Goal: Task Accomplishment & Management: Use online tool/utility

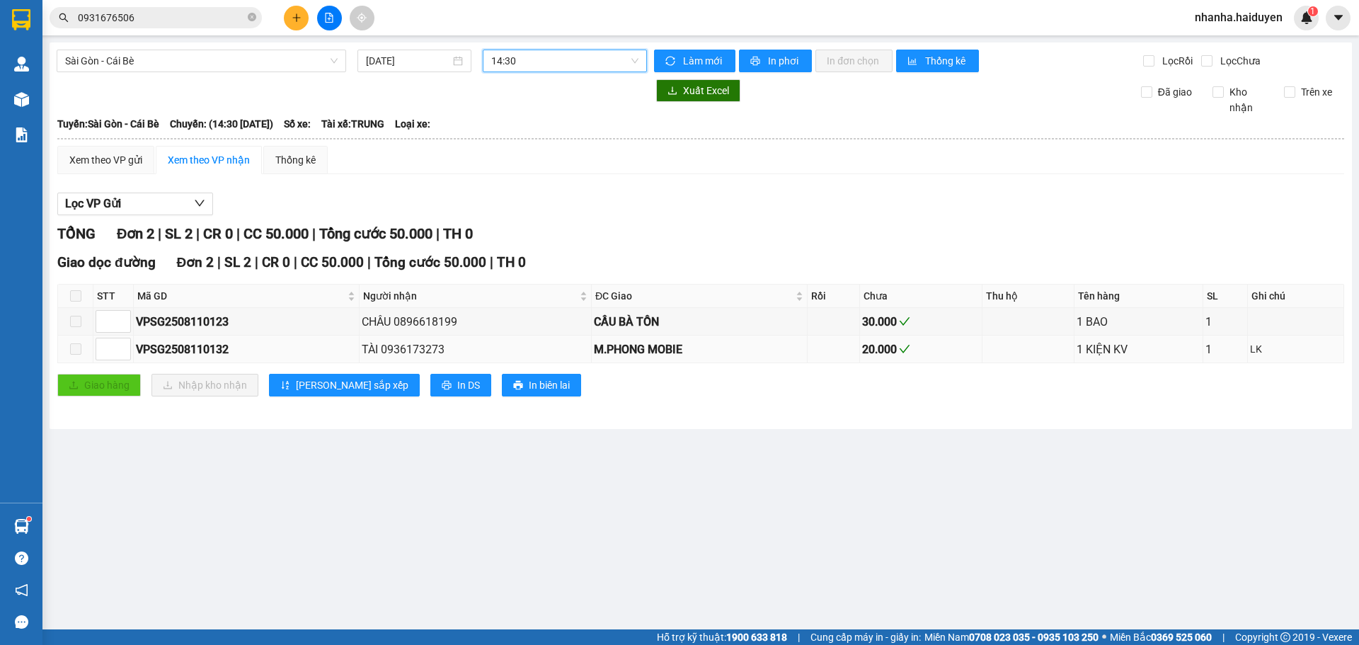
click at [416, 353] on div "TÀI 0936173273" at bounding box center [475, 350] width 227 height 18
click at [137, 58] on span "Sài Gòn - Cái Bè" at bounding box center [201, 60] width 273 height 21
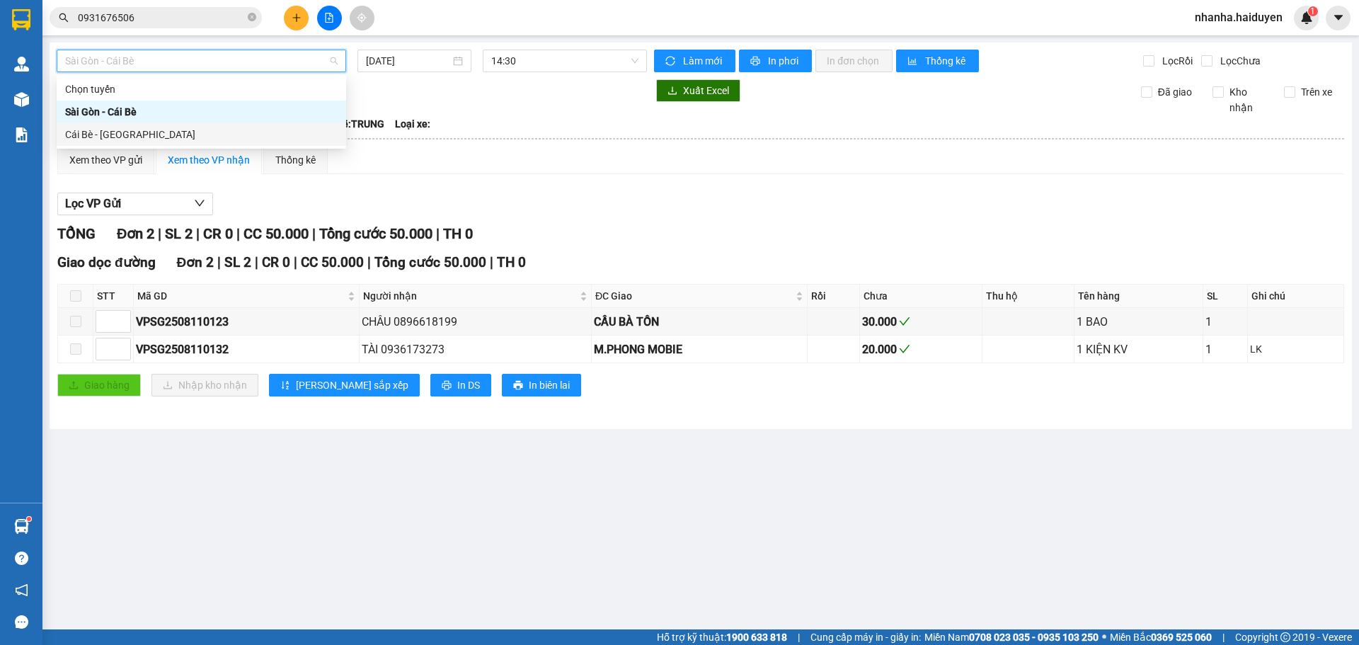
click at [125, 129] on div "Cái Bè - [GEOGRAPHIC_DATA]" at bounding box center [201, 135] width 273 height 16
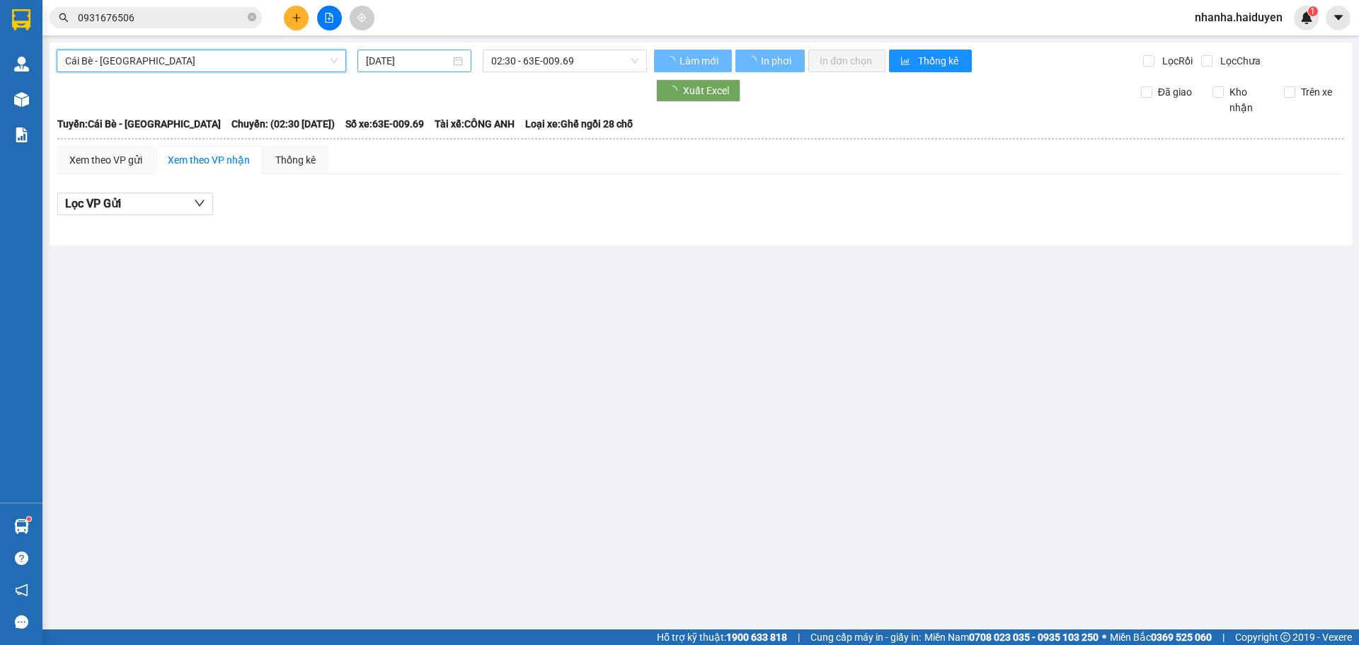
click at [416, 52] on div "[DATE]" at bounding box center [415, 61] width 114 height 23
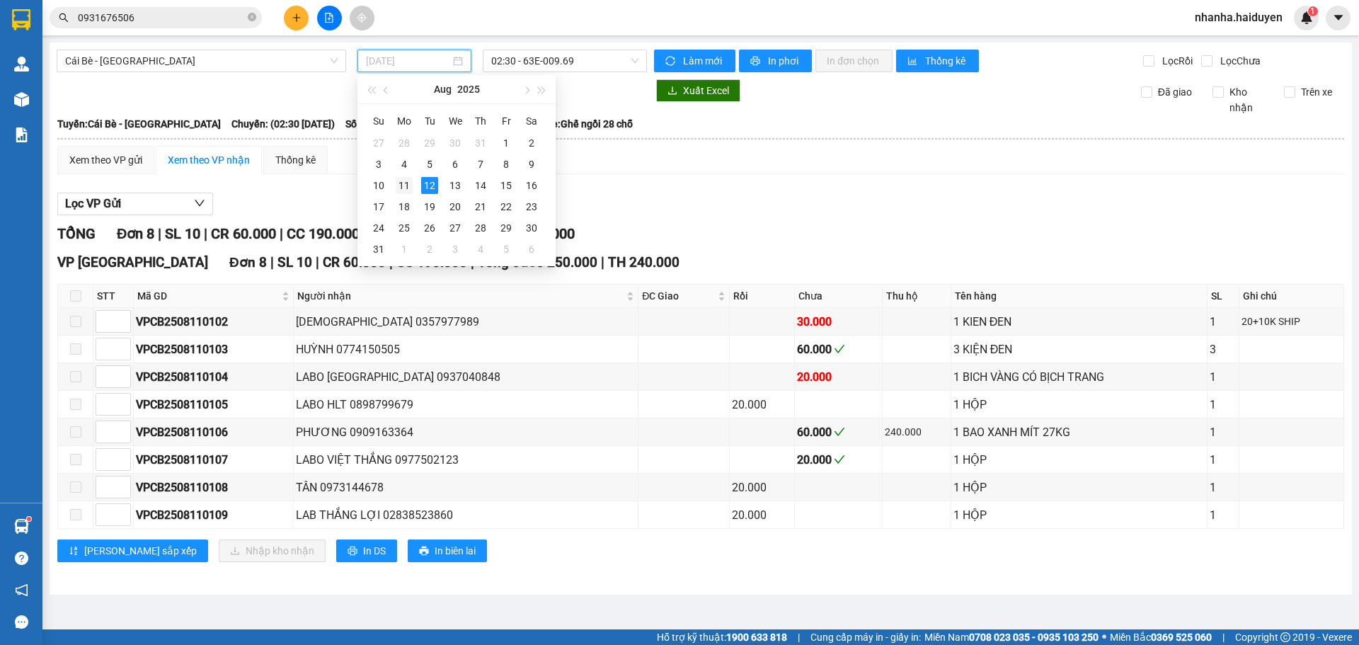
click at [406, 183] on div "11" at bounding box center [404, 185] width 17 height 17
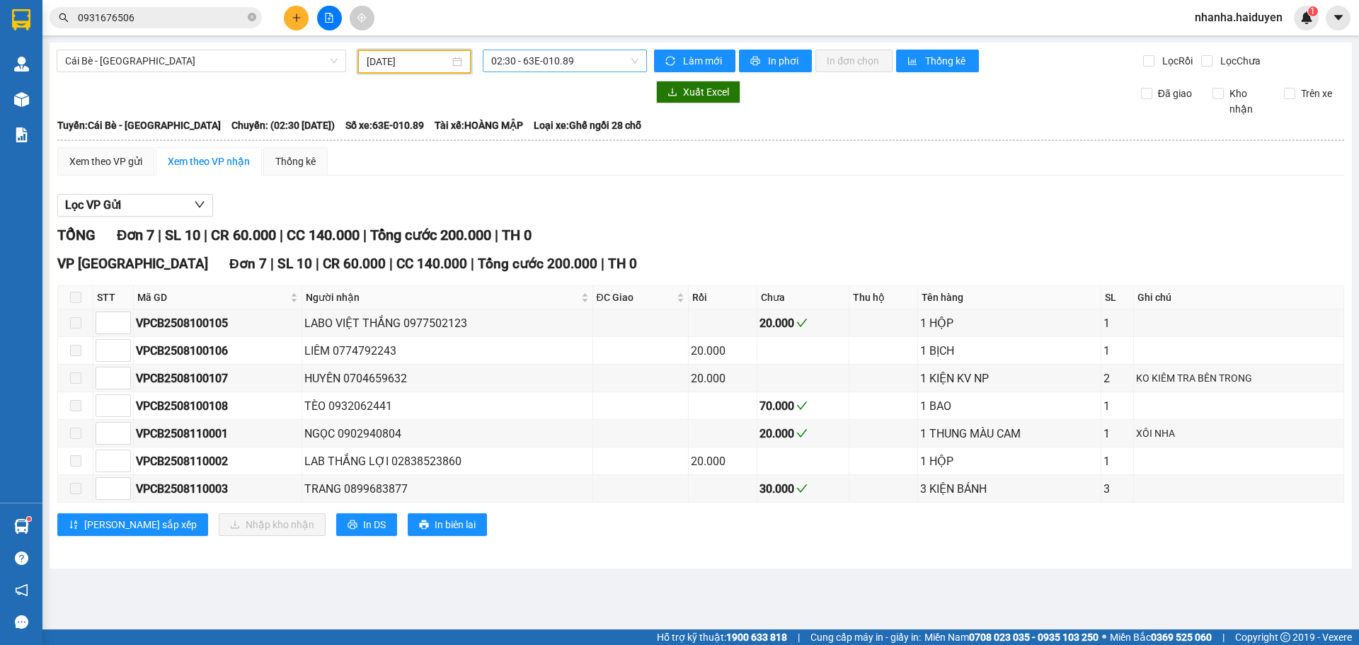
click at [535, 60] on span "02:30 - 63E-010.89" at bounding box center [564, 60] width 147 height 21
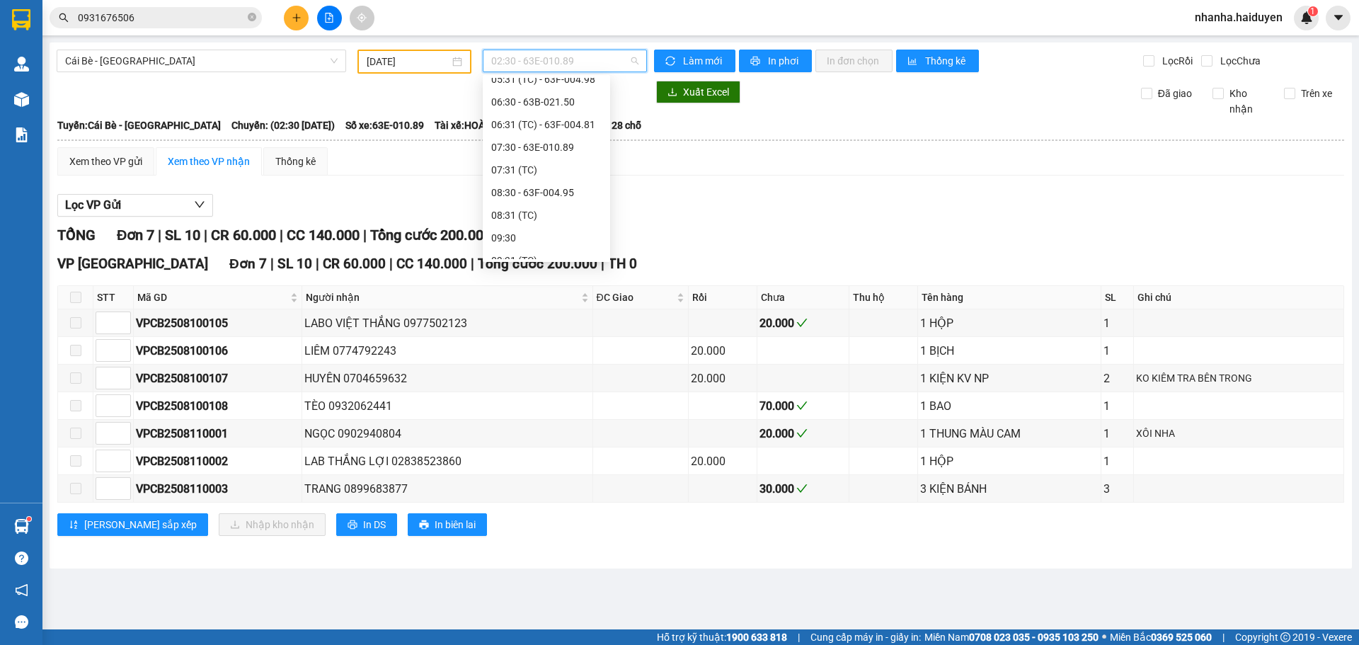
scroll to position [235, 0]
click at [532, 213] on div "10:30 - 63B-021.91" at bounding box center [546, 217] width 110 height 16
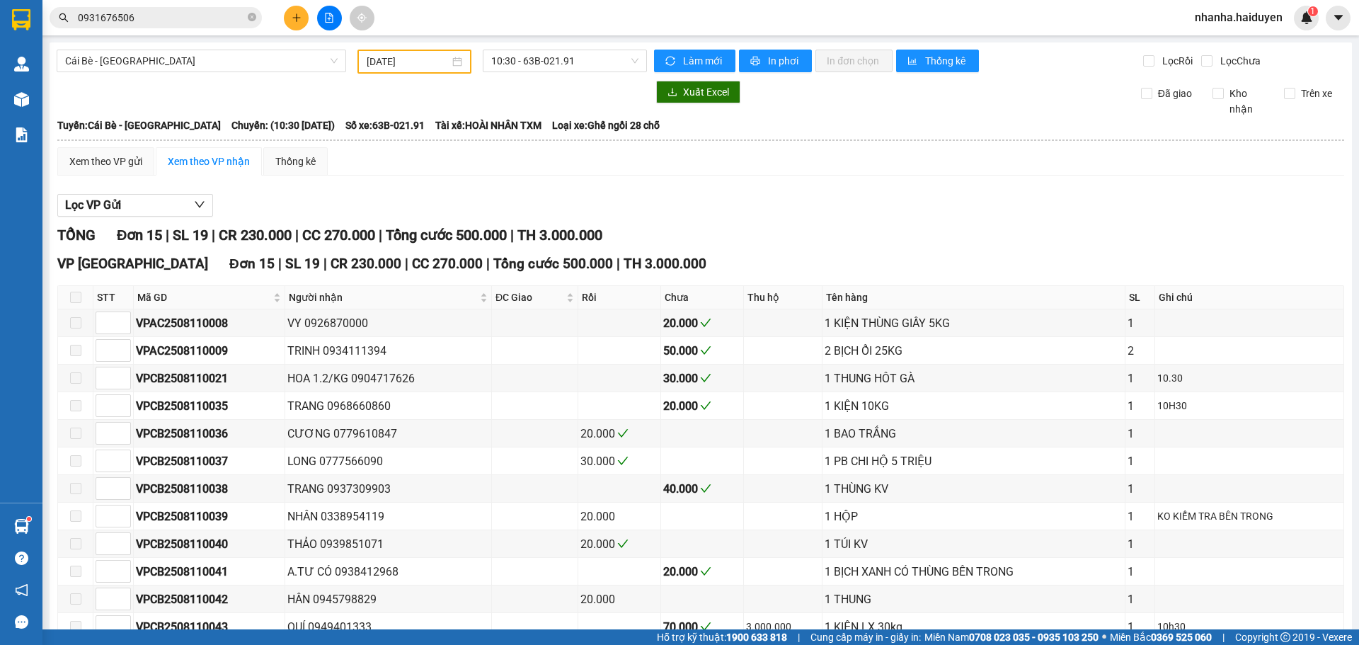
click at [530, 73] on div "10:30 - 63B-021.91" at bounding box center [565, 62] width 176 height 24
click at [530, 67] on span "10:30 - 63B-021.91" at bounding box center [564, 60] width 147 height 21
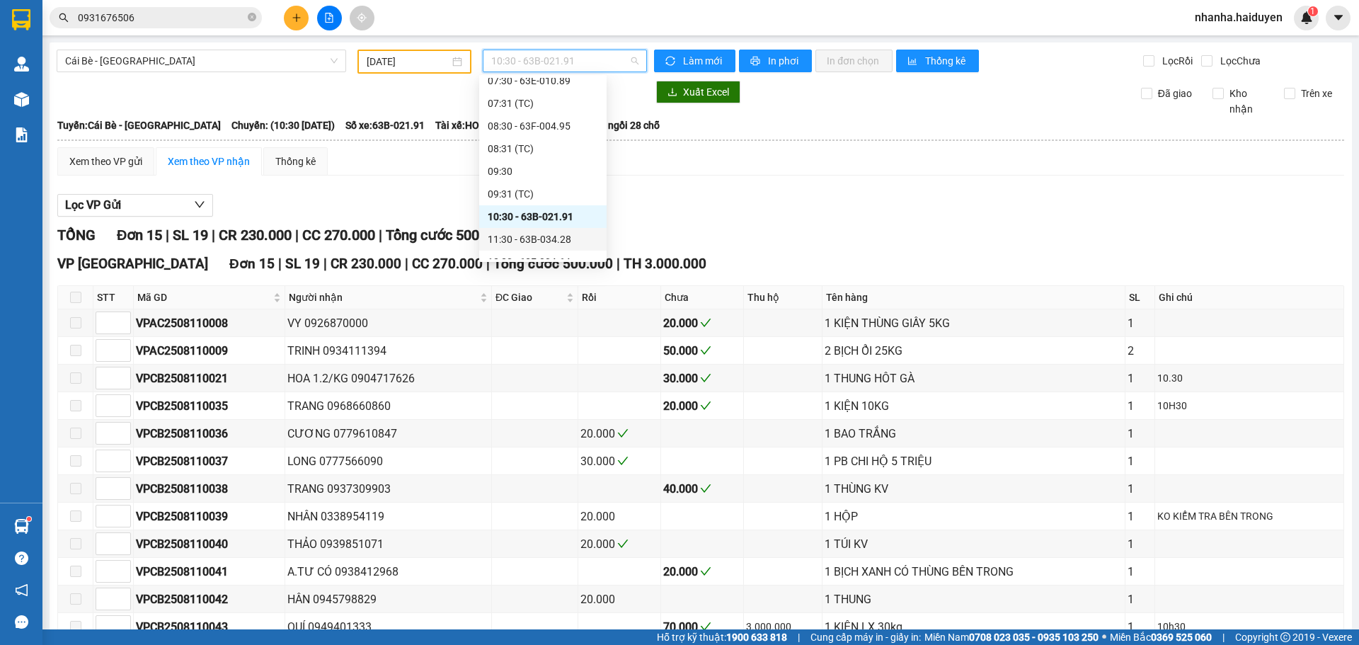
drag, startPoint x: 548, startPoint y: 238, endPoint x: 541, endPoint y: 105, distance: 132.6
click at [547, 238] on div "11:30 - 63B-034.28" at bounding box center [543, 240] width 110 height 16
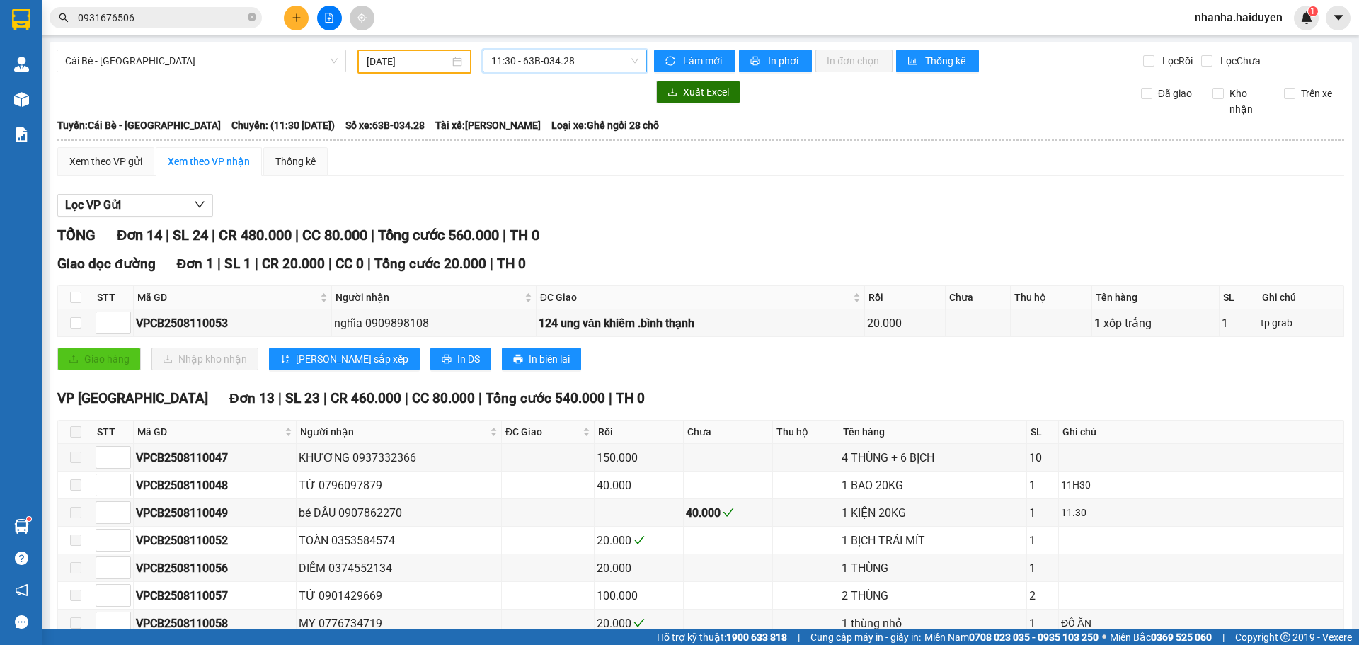
click at [540, 66] on span "11:30 - 63B-034.28" at bounding box center [564, 60] width 147 height 21
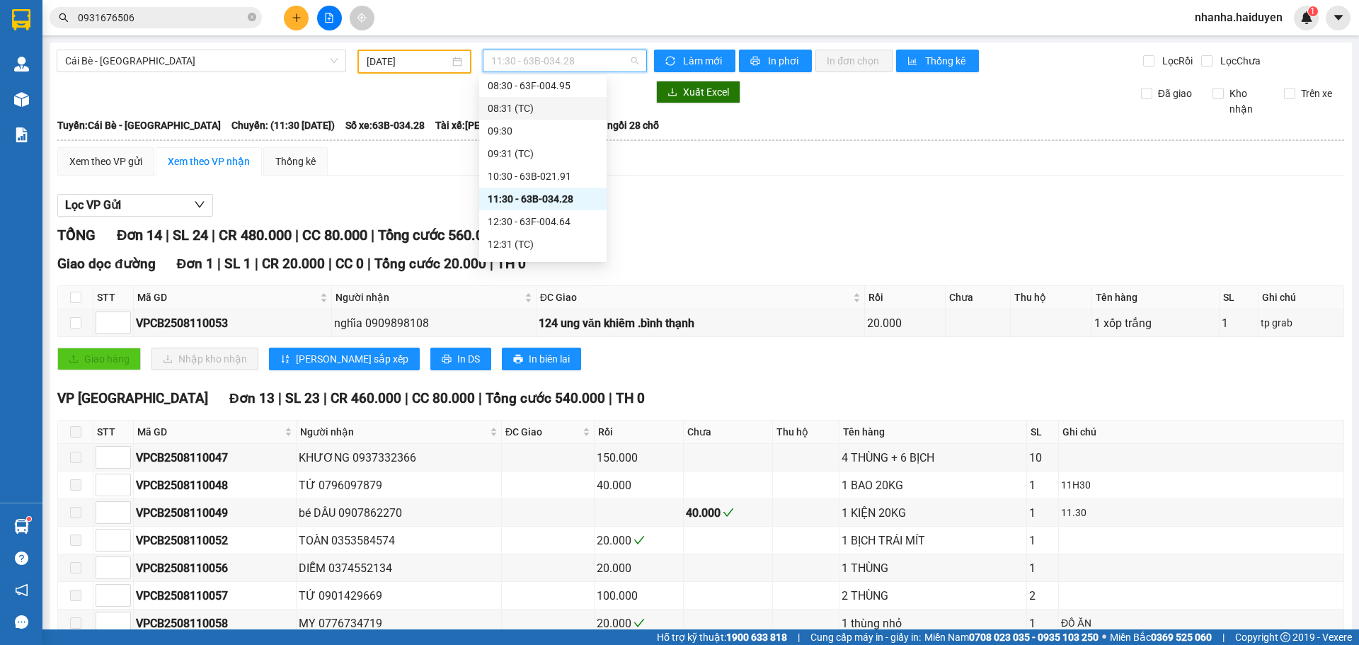
scroll to position [306, 0]
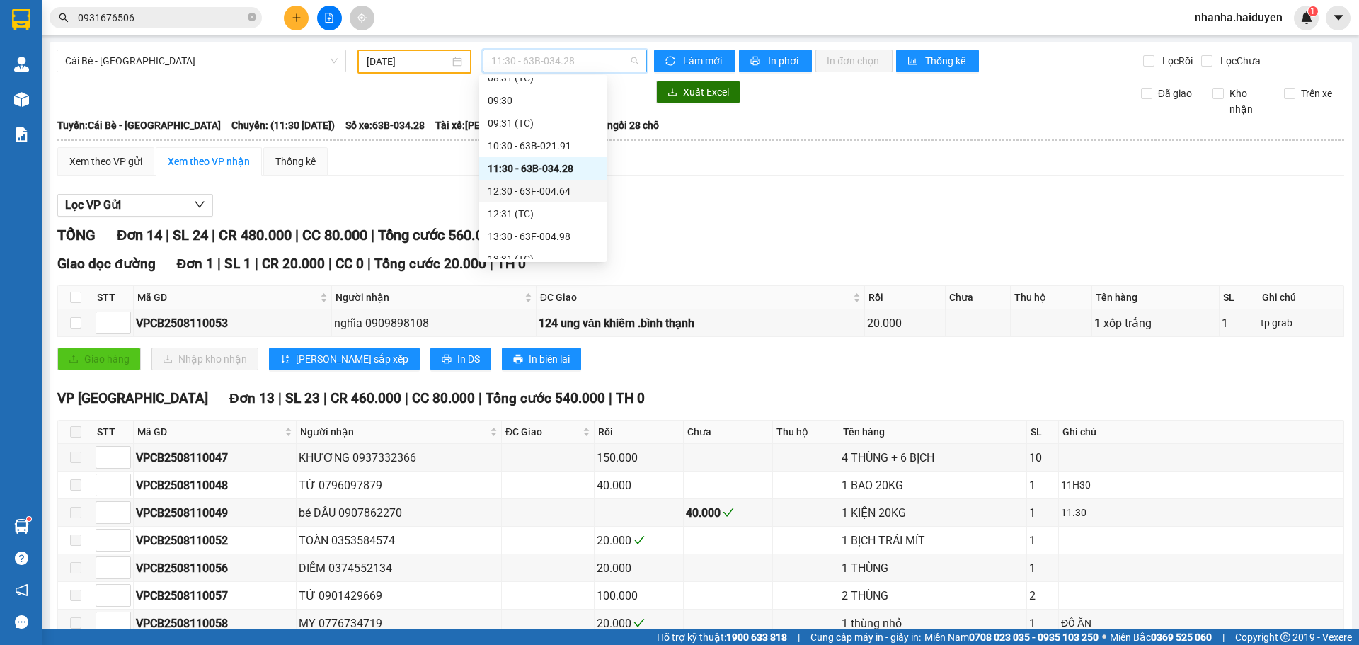
click at [536, 193] on div "12:30 - 63F-004.64" at bounding box center [543, 191] width 110 height 16
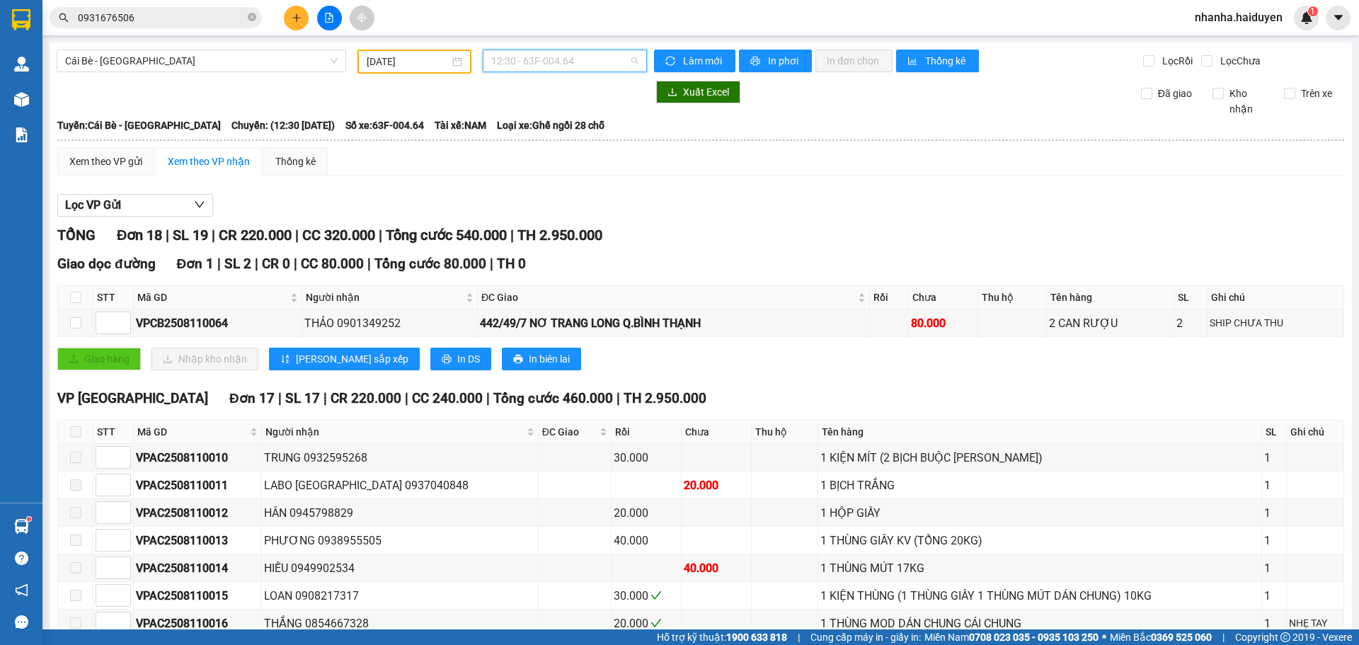
click at [553, 66] on span "12:30 - 63F-004.64" at bounding box center [564, 60] width 147 height 21
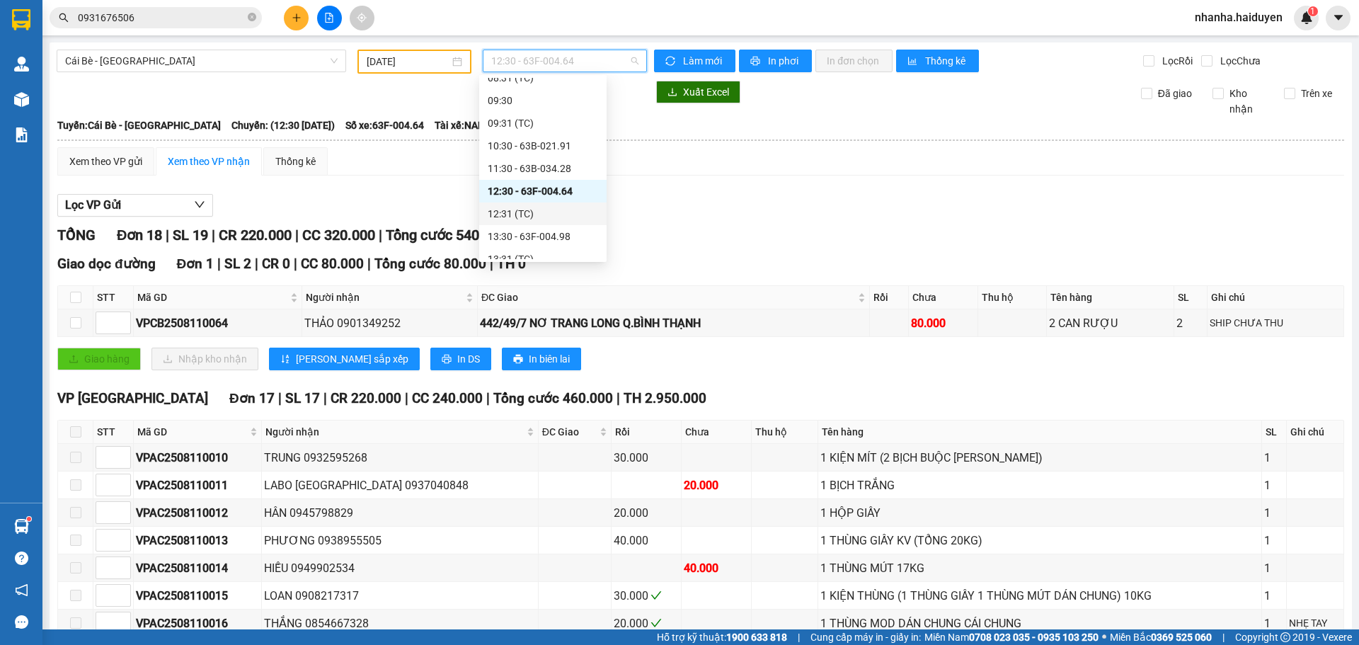
click at [532, 213] on div "12:31 (TC)" at bounding box center [543, 214] width 110 height 16
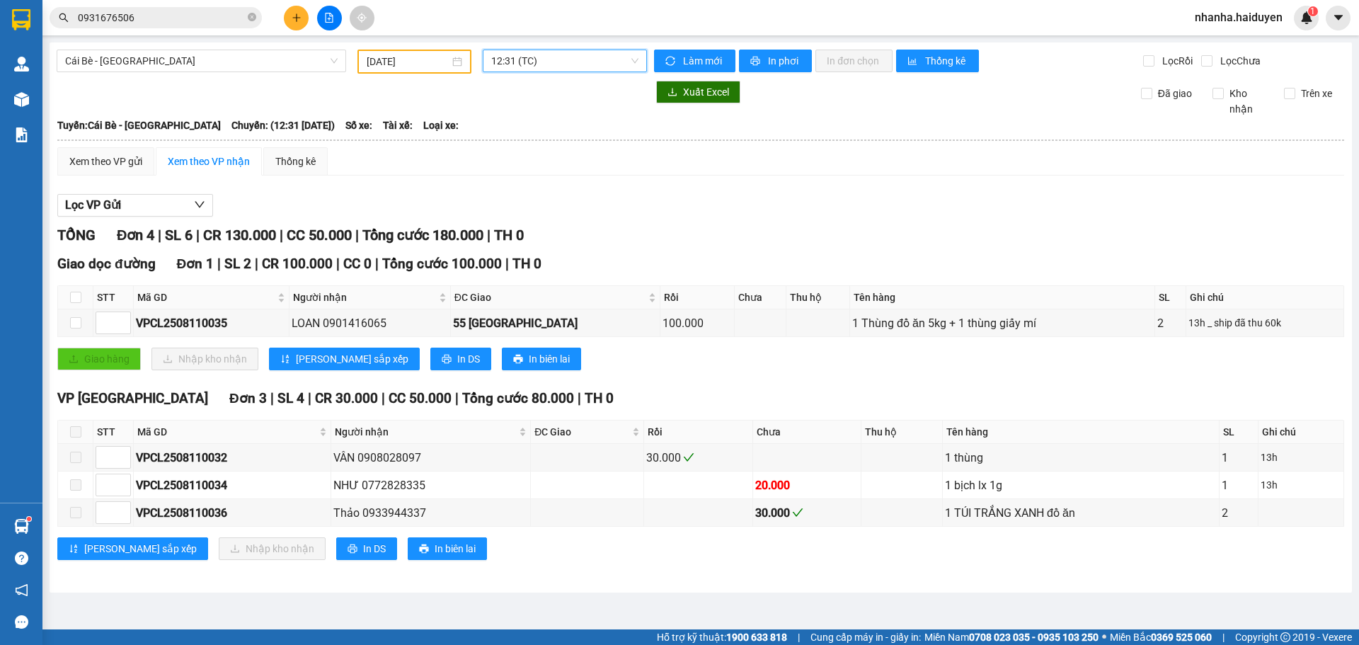
click at [526, 67] on span "12:31 (TC)" at bounding box center [564, 60] width 147 height 21
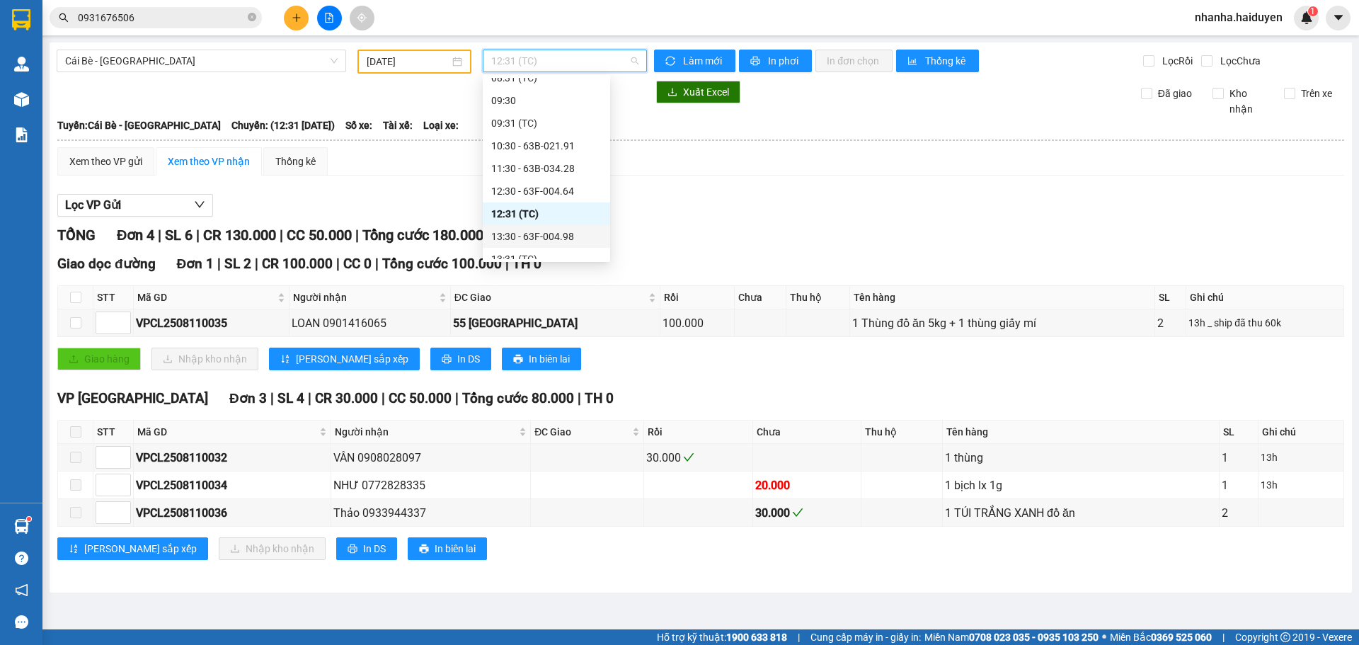
click at [535, 233] on div "13:30 - 63F-004.98" at bounding box center [546, 237] width 110 height 16
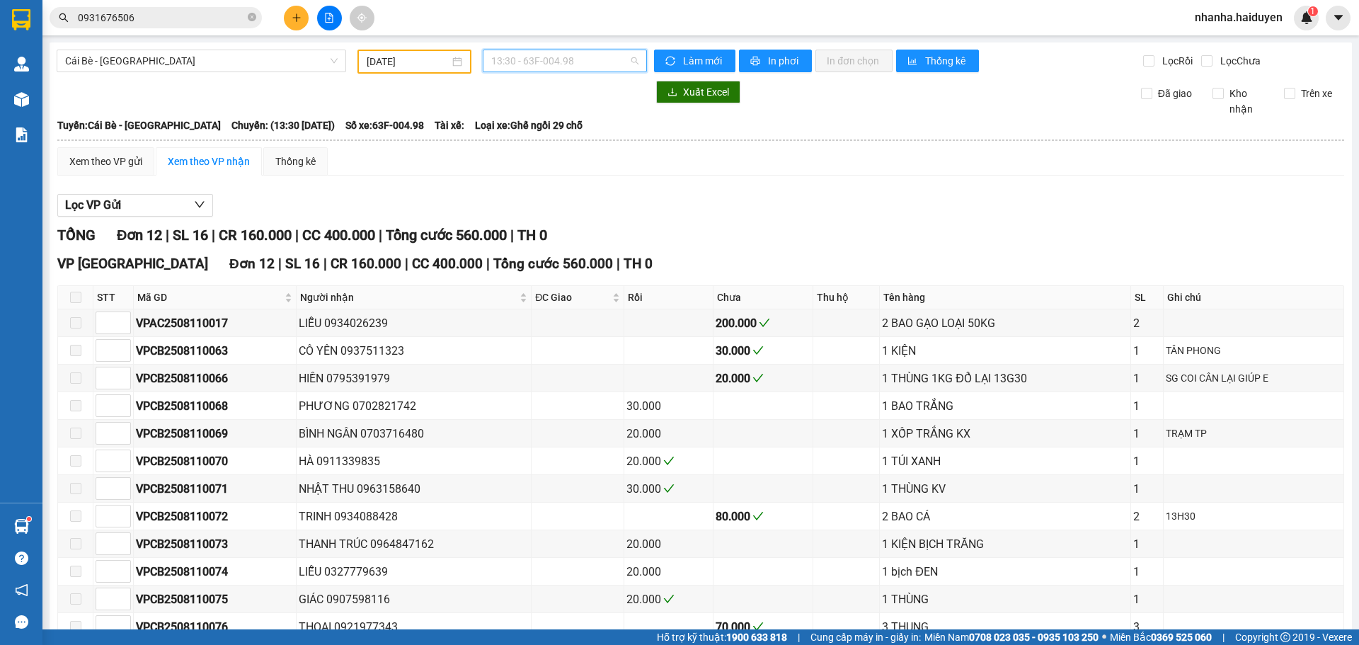
click at [556, 66] on span "13:30 - 63F-004.98" at bounding box center [564, 60] width 147 height 21
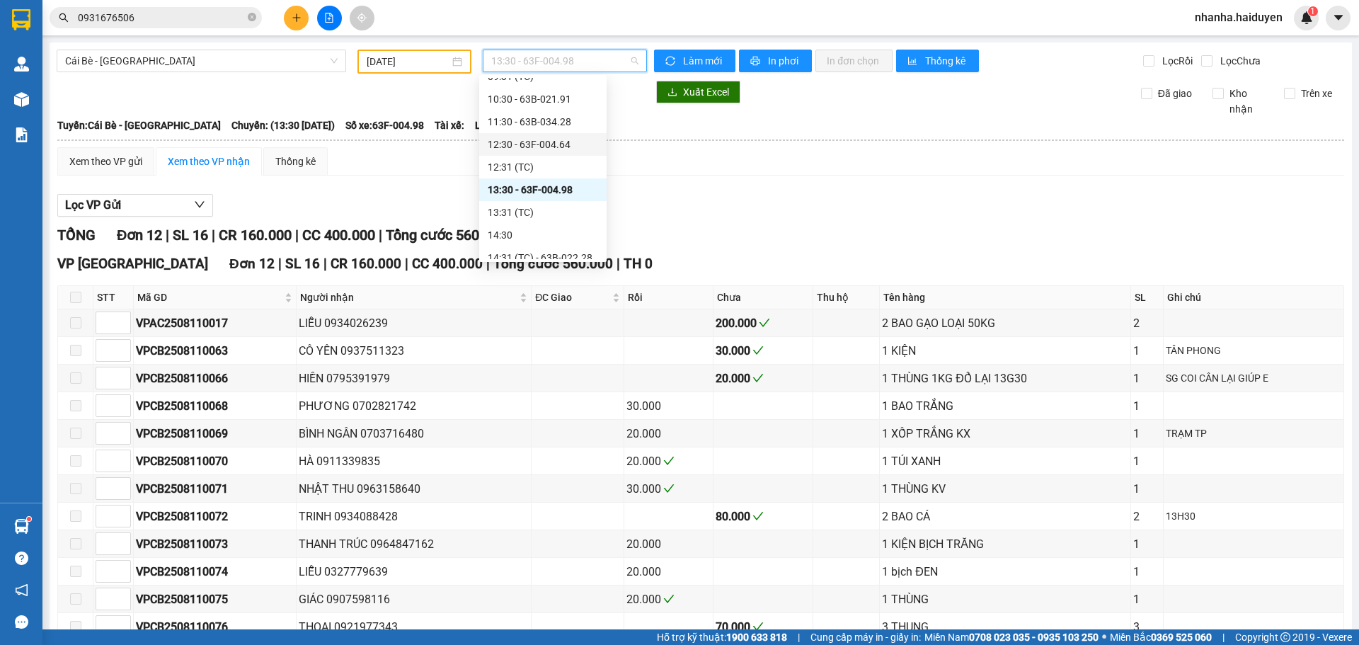
scroll to position [377, 0]
click at [549, 192] on div "13:31 (TC)" at bounding box center [543, 189] width 110 height 16
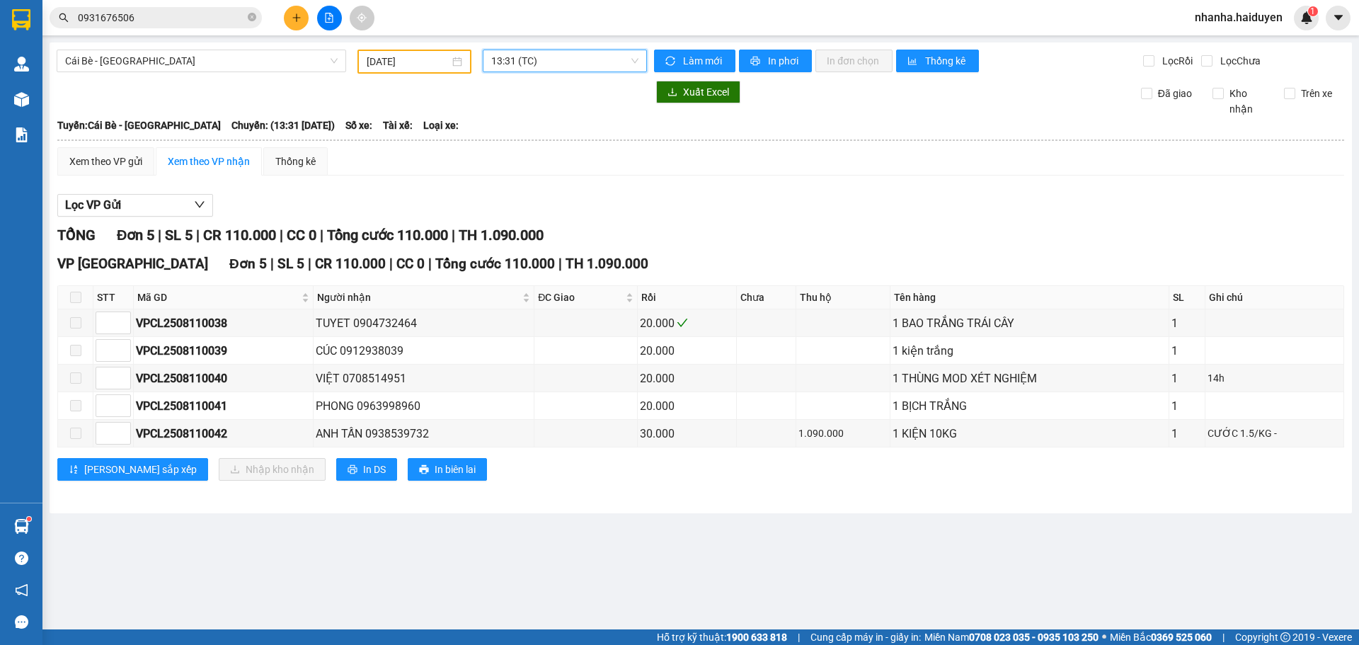
click at [505, 52] on span "13:31 (TC)" at bounding box center [564, 60] width 147 height 21
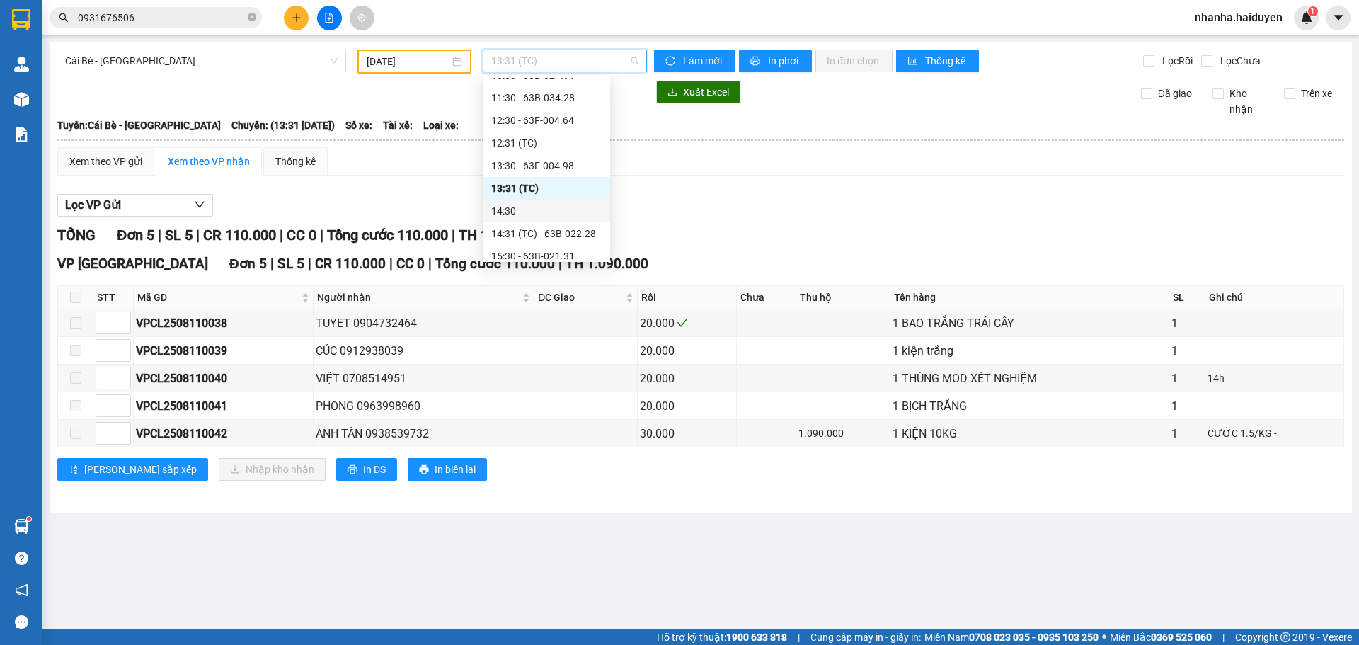
click at [517, 212] on div "14:30" at bounding box center [546, 211] width 110 height 16
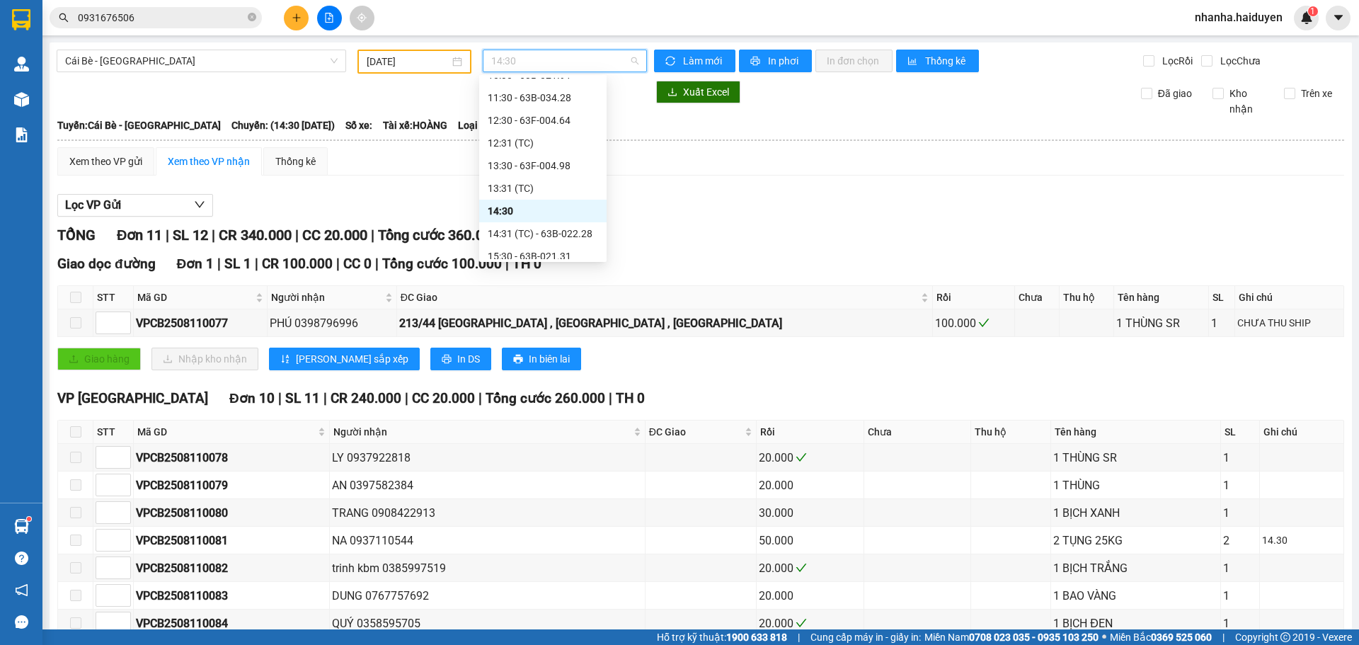
drag, startPoint x: 556, startPoint y: 67, endPoint x: 542, endPoint y: 208, distance: 142.4
click at [556, 67] on span "14:30" at bounding box center [564, 60] width 147 height 21
click at [535, 230] on div "14:31 (TC) - 63B-022.28" at bounding box center [543, 234] width 110 height 16
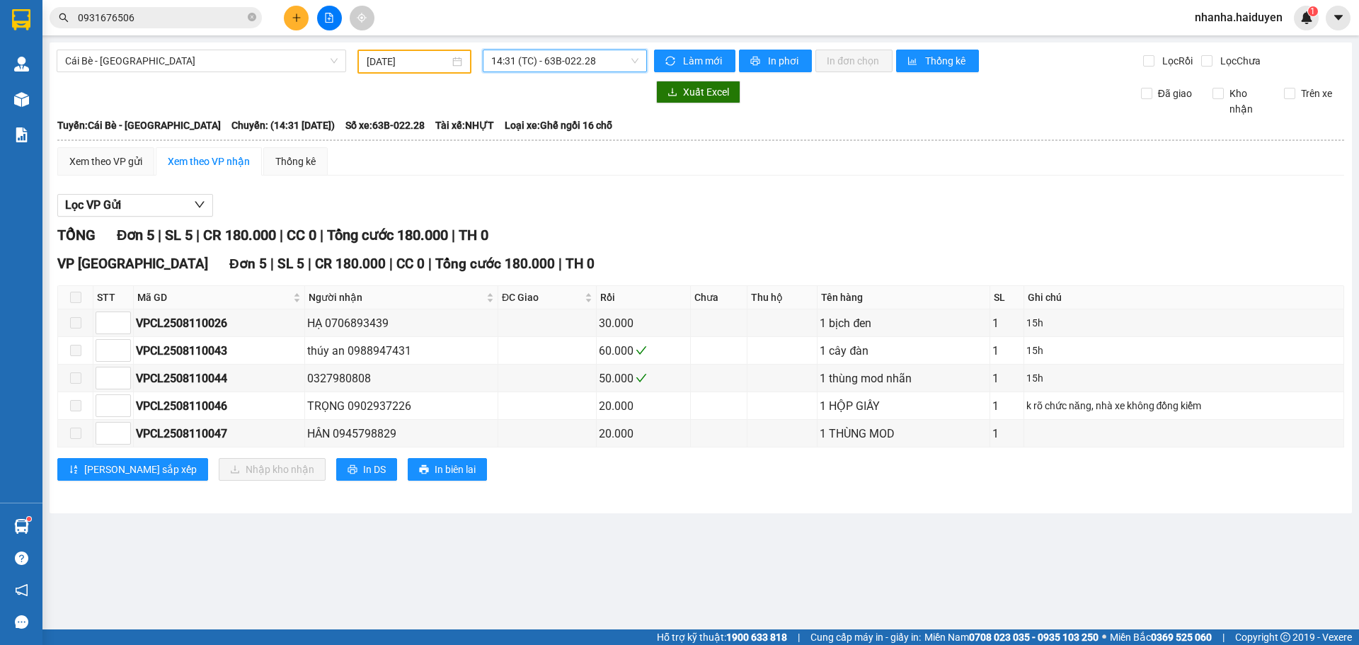
click at [518, 60] on span "14:31 (TC) - 63B-022.28" at bounding box center [564, 60] width 147 height 21
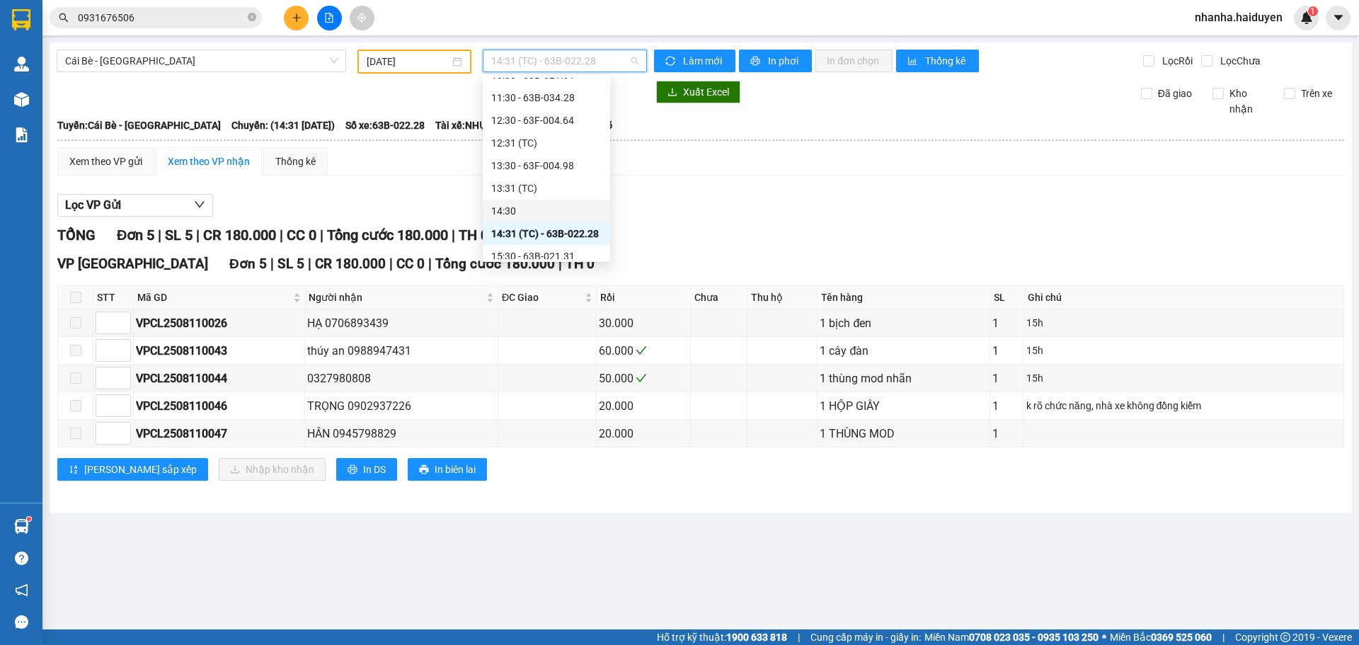
click at [508, 205] on div "14:30" at bounding box center [546, 211] width 110 height 16
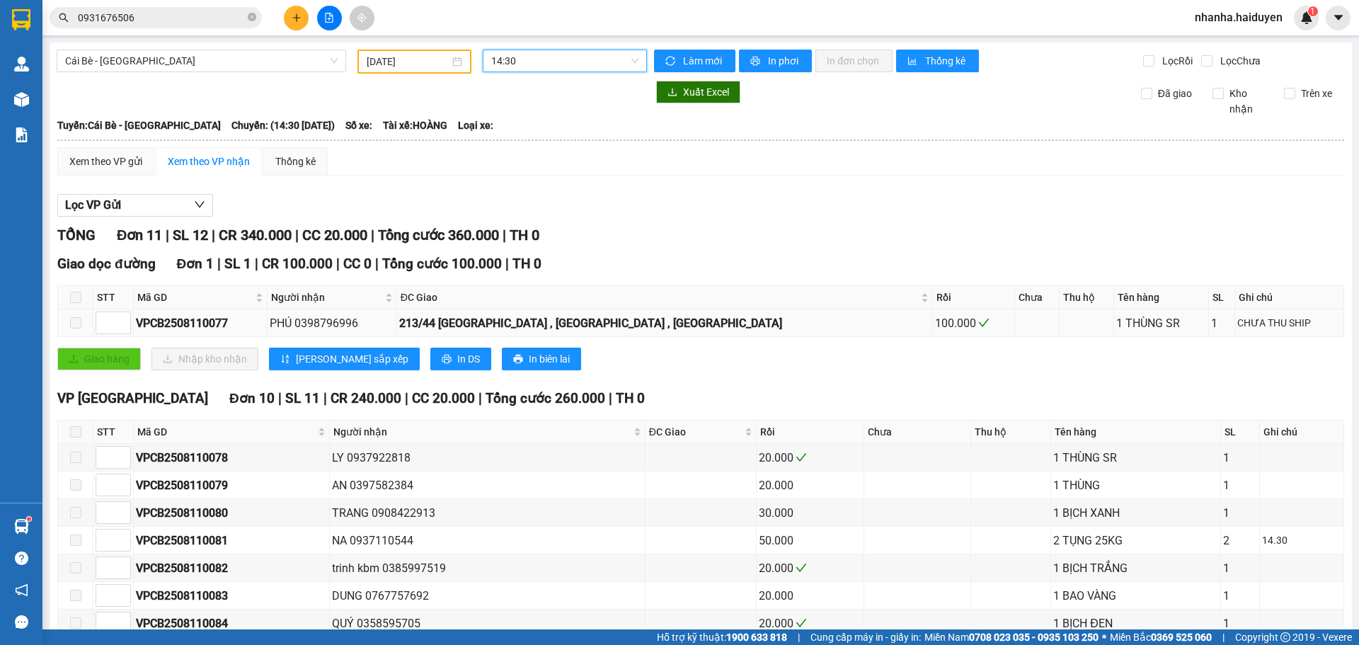
click at [362, 324] on div "PHÚ 0398796996" at bounding box center [332, 323] width 124 height 18
click at [509, 64] on span "14:30" at bounding box center [564, 60] width 147 height 21
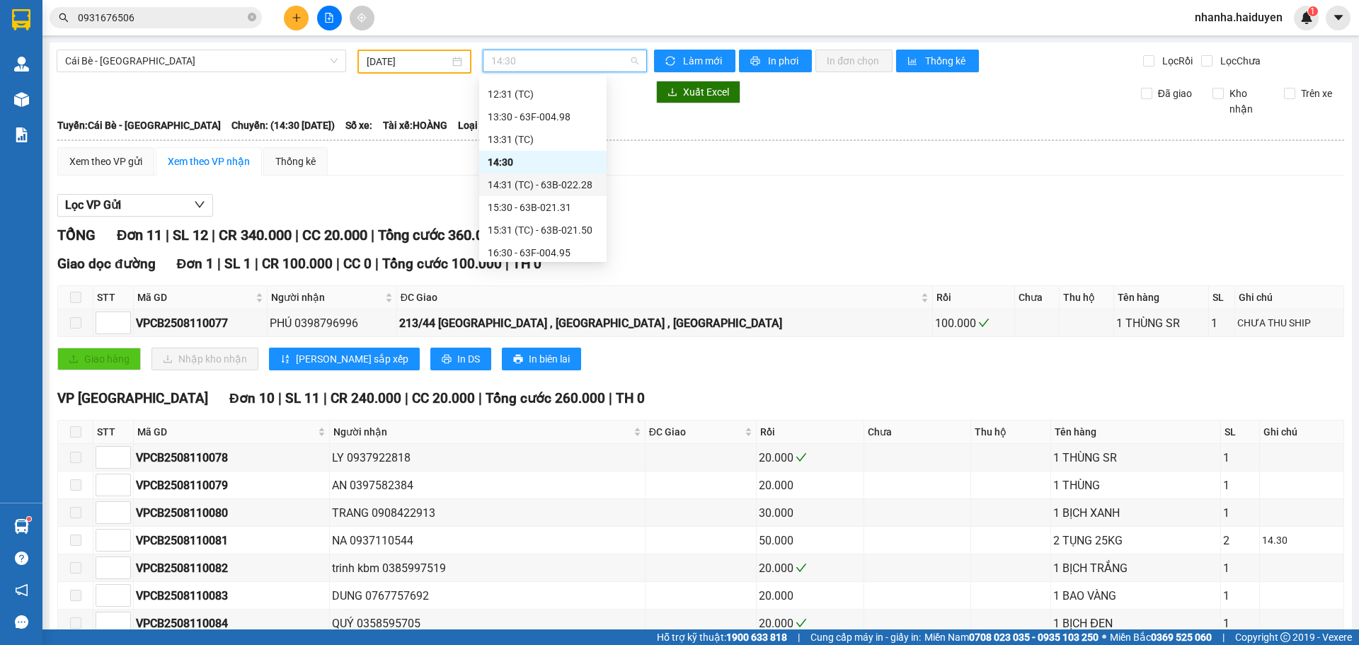
scroll to position [447, 0]
click at [520, 199] on div "15:31 (TC) - 63B-021.50" at bounding box center [542, 208] width 127 height 23
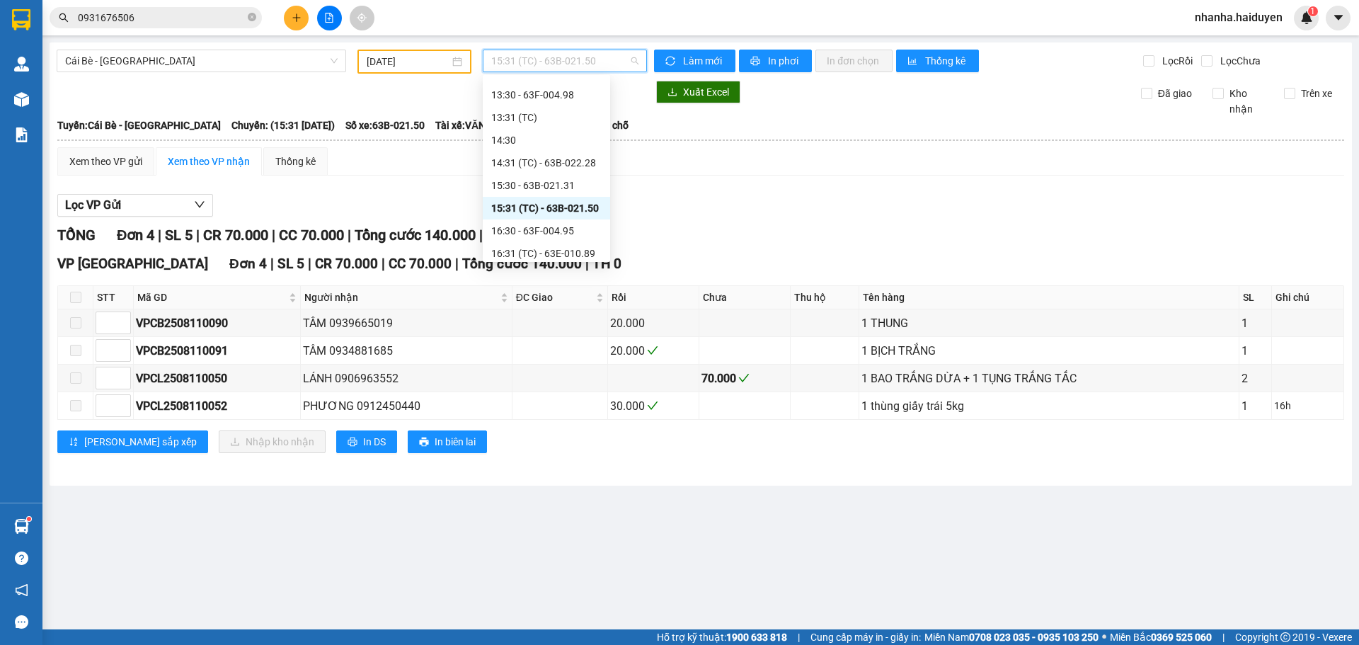
click at [532, 62] on span "15:31 (TC) - 63B-021.50" at bounding box center [564, 60] width 147 height 21
click at [551, 229] on div "16:30 - 63F-004.95" at bounding box center [546, 231] width 110 height 16
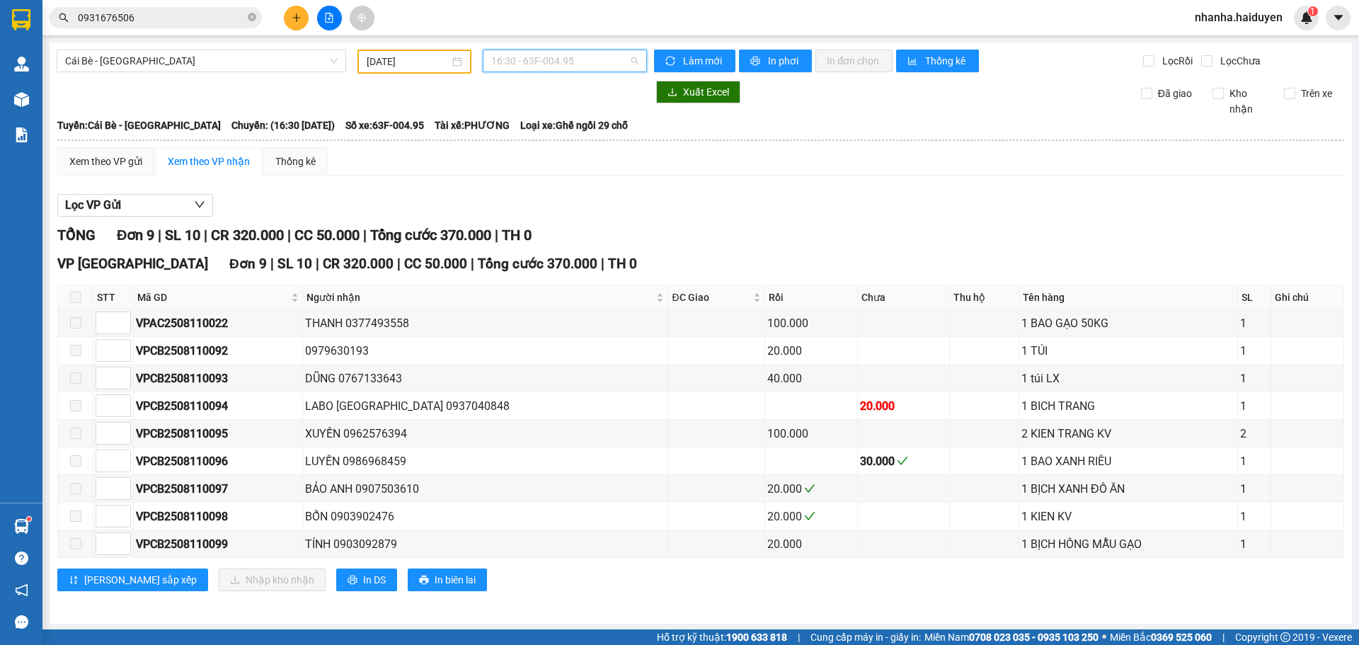
click at [549, 62] on span "16:30 - 63F-004.95" at bounding box center [564, 60] width 147 height 21
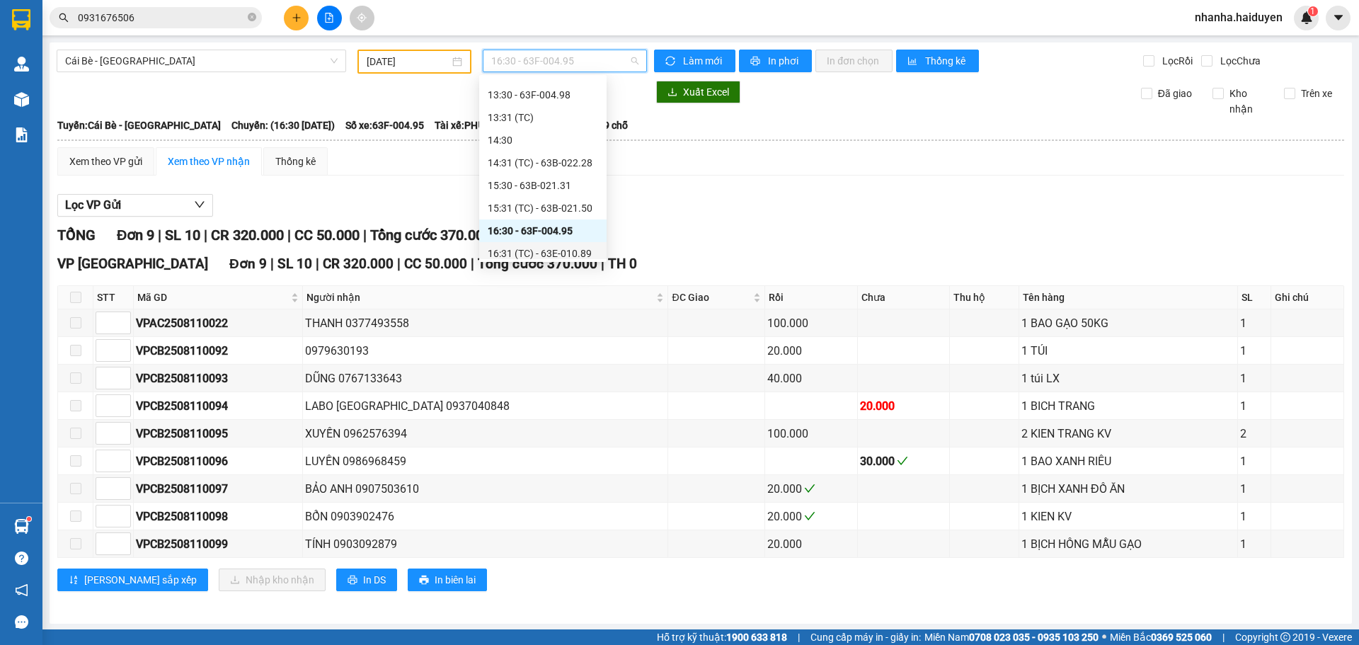
click at [524, 248] on div "16:31 (TC) - 63E-010.89" at bounding box center [543, 254] width 110 height 16
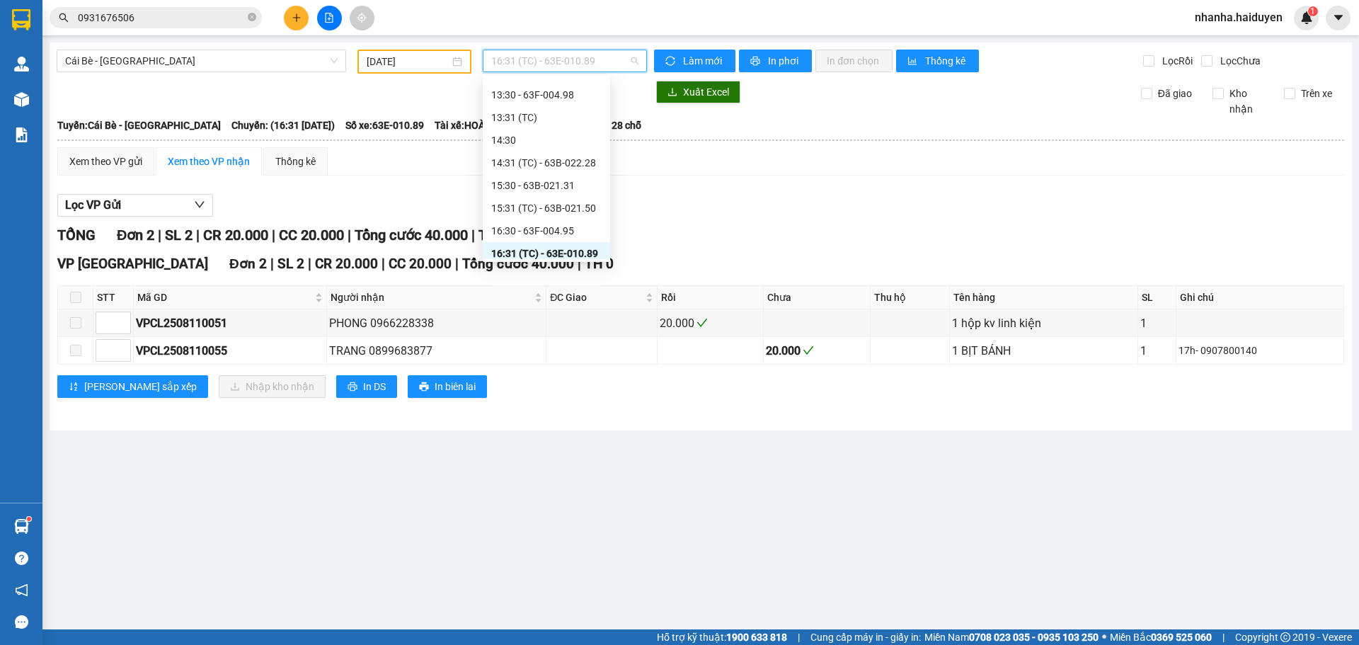
scroll to position [453, 0]
click at [534, 62] on span "16:31 (TC) - 63E-010.89" at bounding box center [564, 60] width 147 height 21
click at [397, 64] on input "[DATE]" at bounding box center [408, 62] width 83 height 16
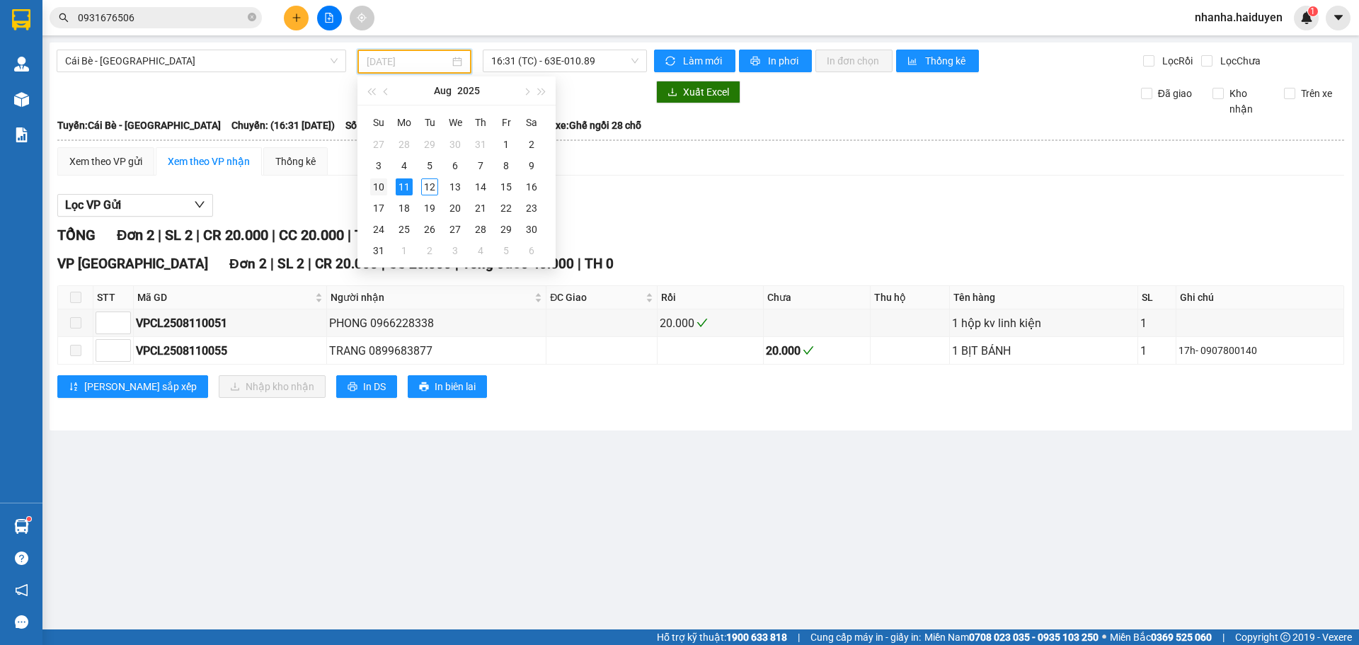
click at [377, 184] on div "10" at bounding box center [378, 186] width 17 height 17
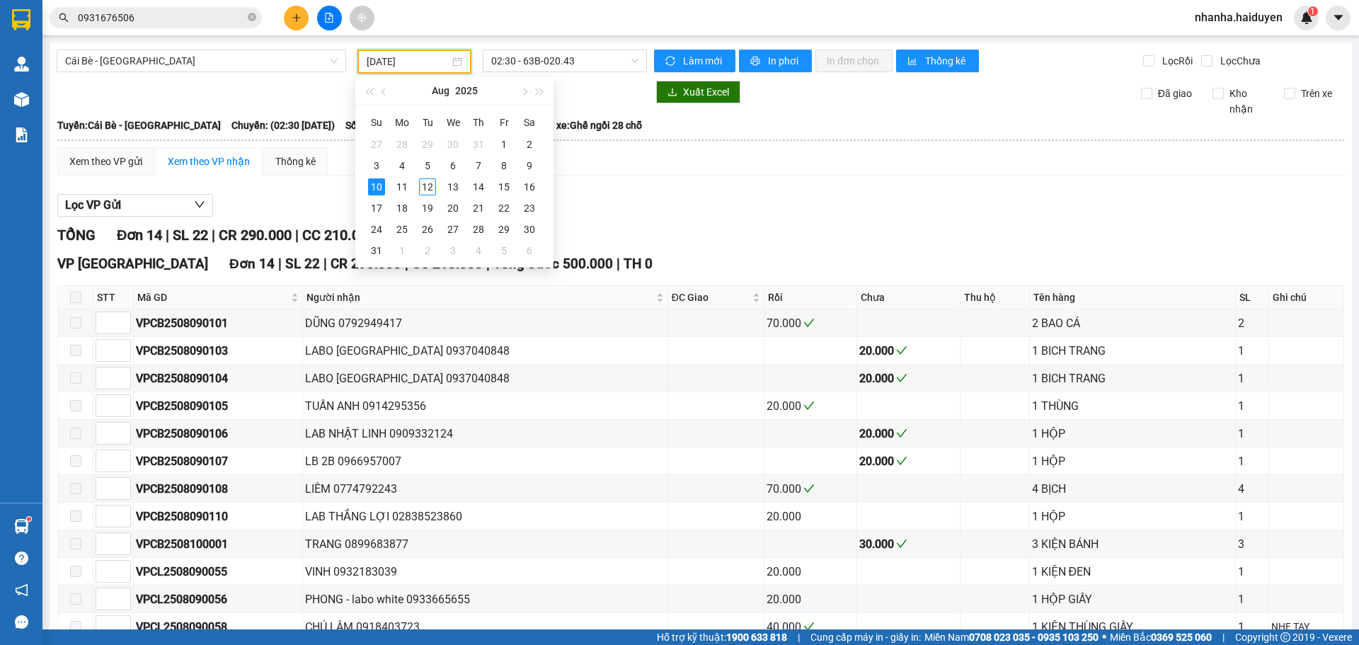
click at [376, 64] on input "[DATE]" at bounding box center [408, 62] width 83 height 16
click at [435, 187] on div "12" at bounding box center [427, 186] width 17 height 17
type input "[DATE]"
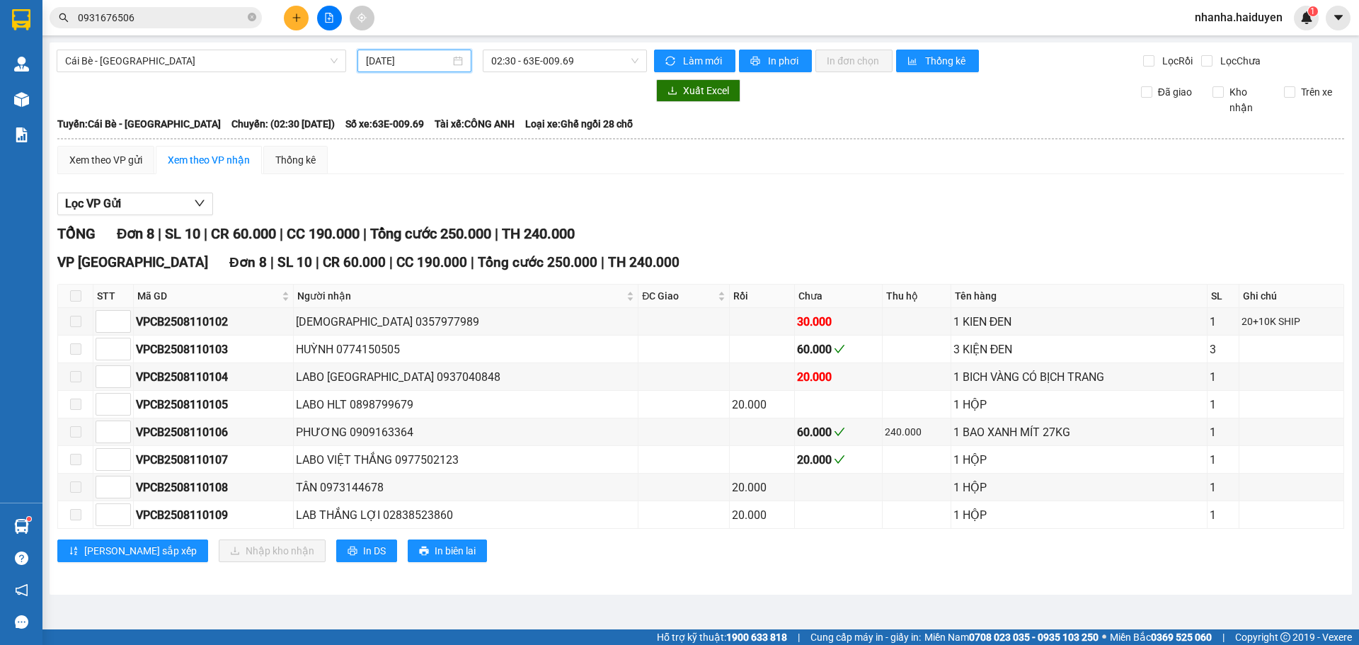
click at [537, 76] on div "Cái Bè - [GEOGRAPHIC_DATA] [DATE] 02:30 - 63E-009.69 Làm mới In phơi In đơn chọ…" at bounding box center [701, 318] width 1303 height 552
click at [555, 64] on span "02:30 - 63E-009.69" at bounding box center [564, 60] width 147 height 21
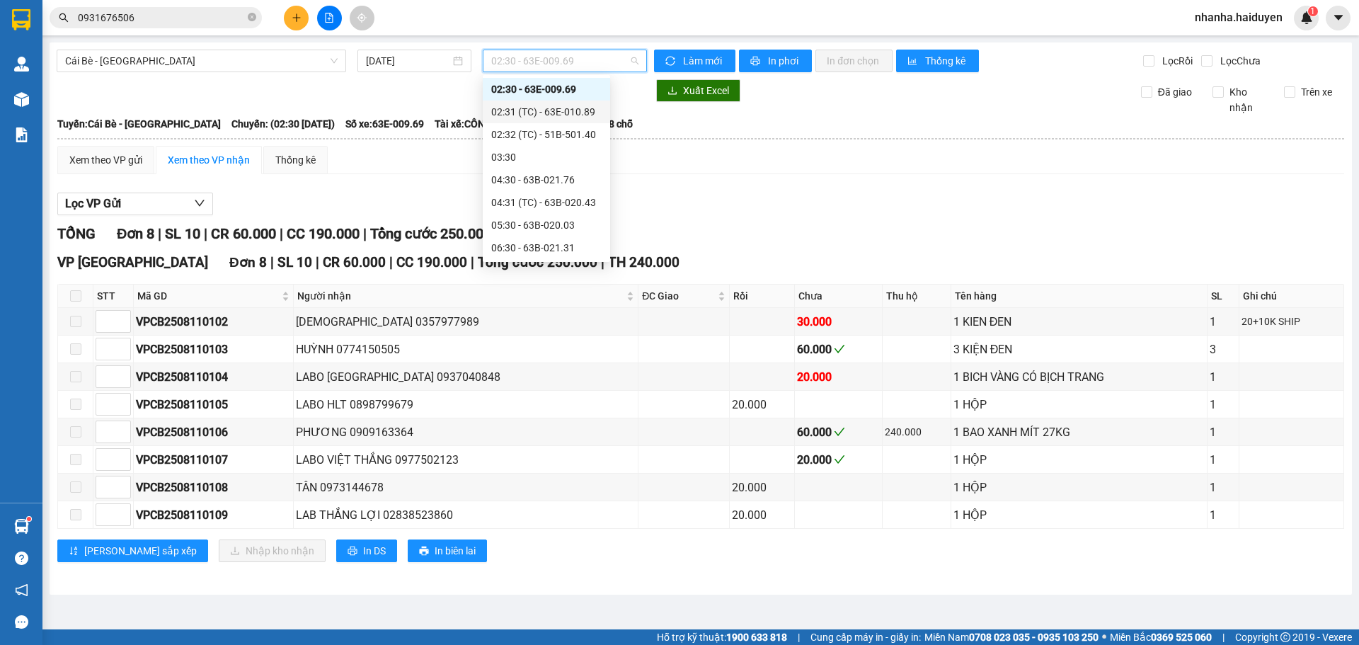
drag, startPoint x: 542, startPoint y: 115, endPoint x: 510, endPoint y: 48, distance: 73.8
click at [542, 115] on div "02:31 (TC) - 63E-010.89" at bounding box center [546, 112] width 110 height 16
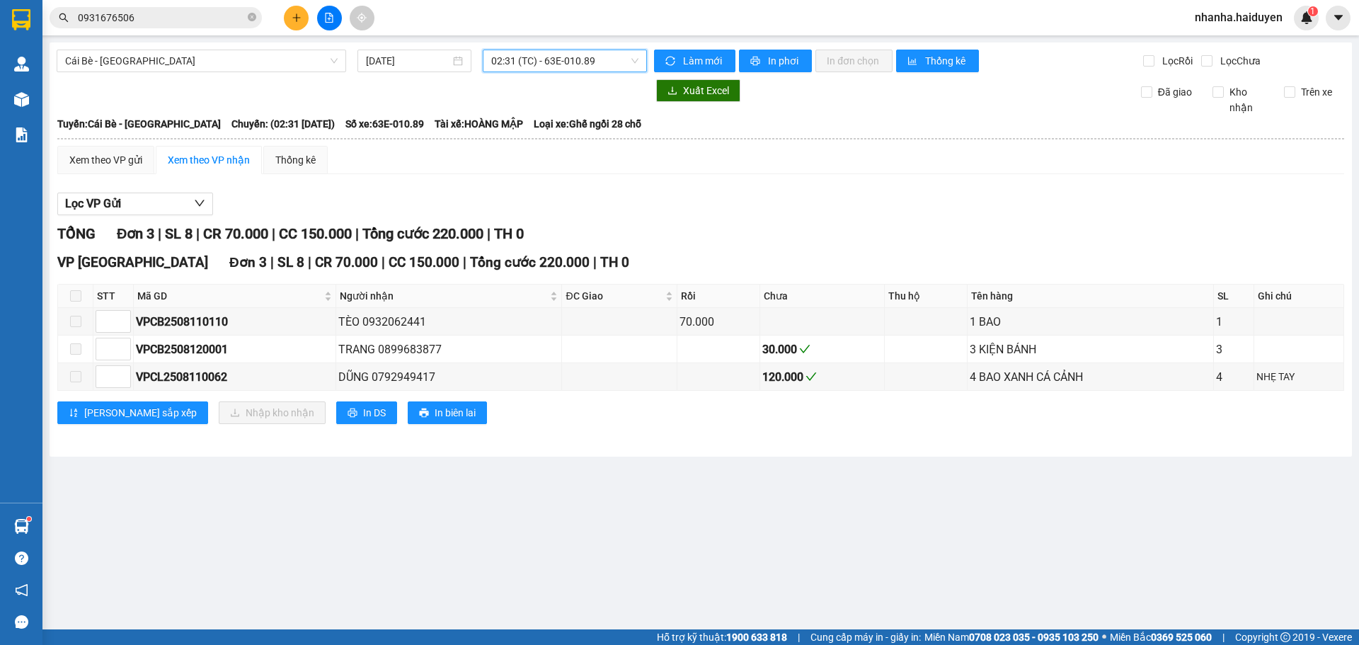
click at [510, 62] on span "02:31 (TC) - 63E-010.89" at bounding box center [564, 60] width 147 height 21
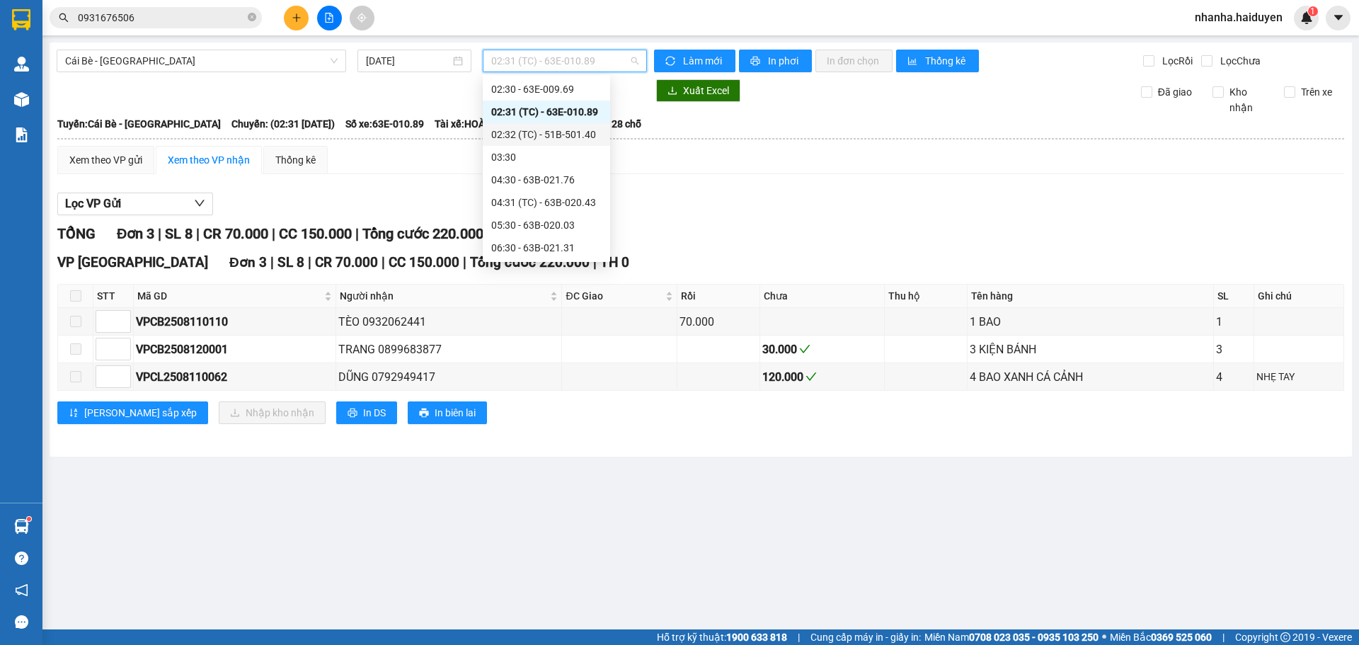
click at [510, 130] on div "02:32 (TC) - 51B-501.40" at bounding box center [546, 135] width 110 height 16
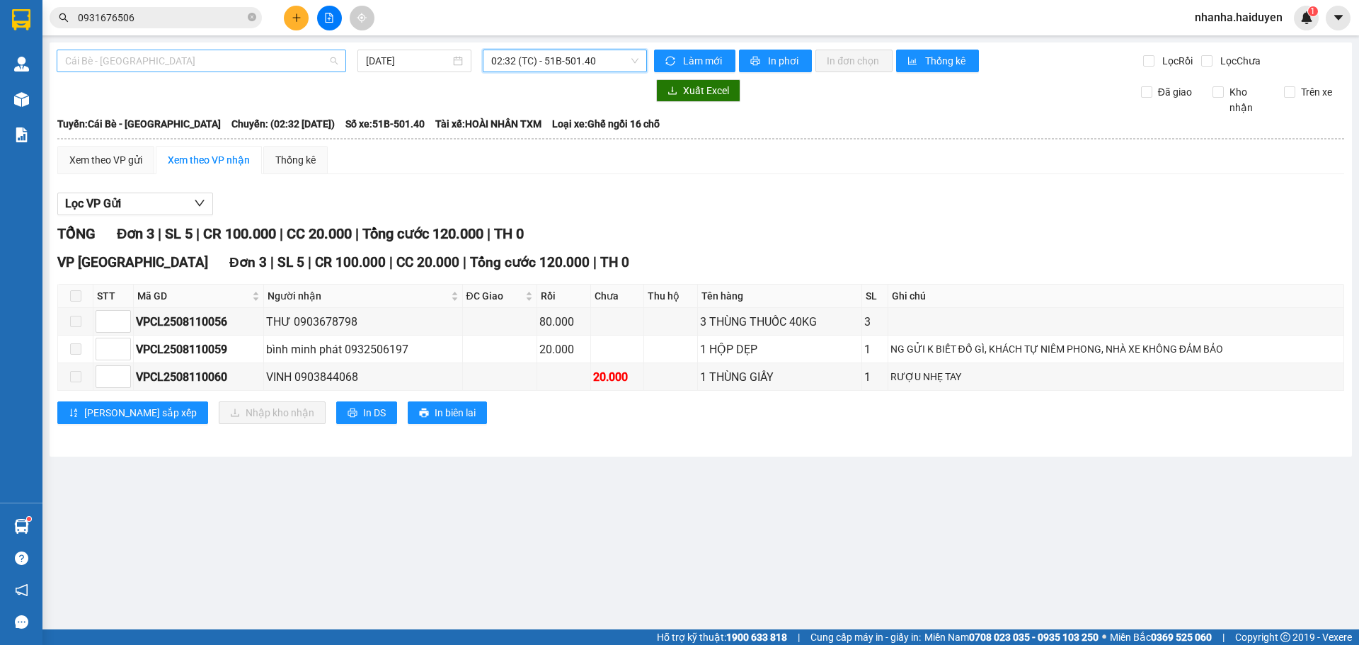
click at [159, 55] on span "Cái Bè - [GEOGRAPHIC_DATA]" at bounding box center [201, 60] width 273 height 21
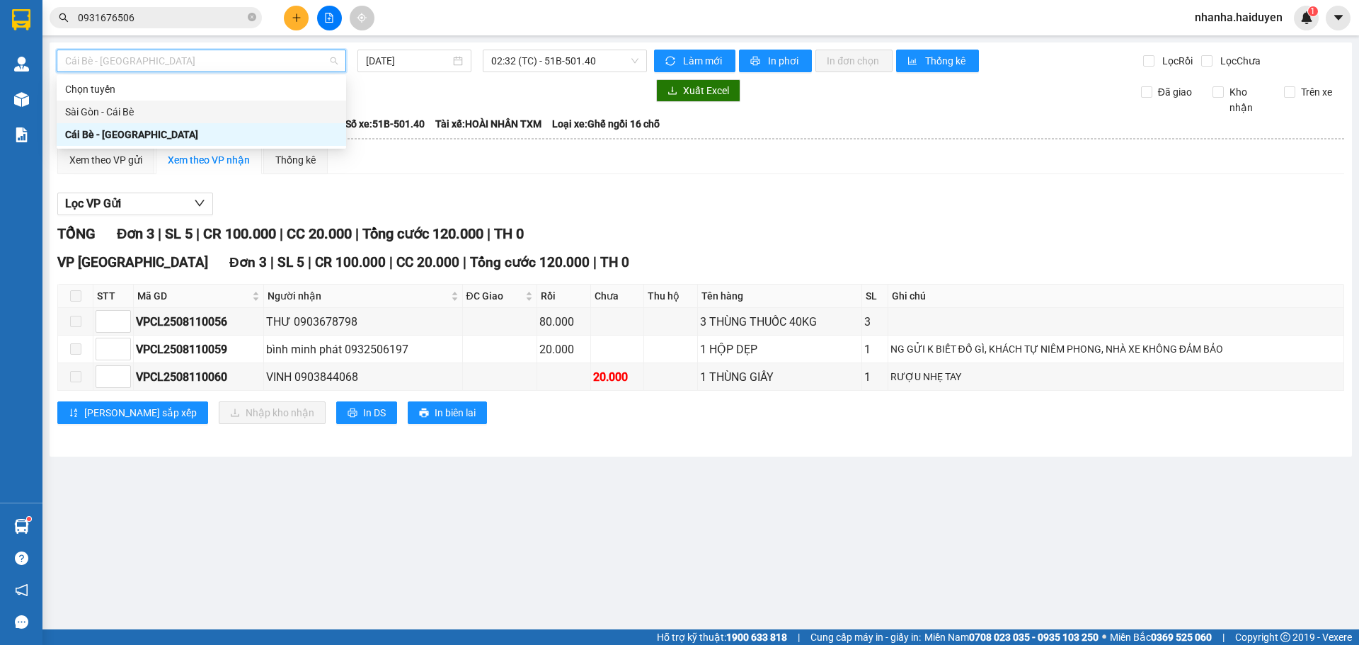
click at [128, 108] on div "Sài Gòn - Cái Bè" at bounding box center [201, 112] width 273 height 16
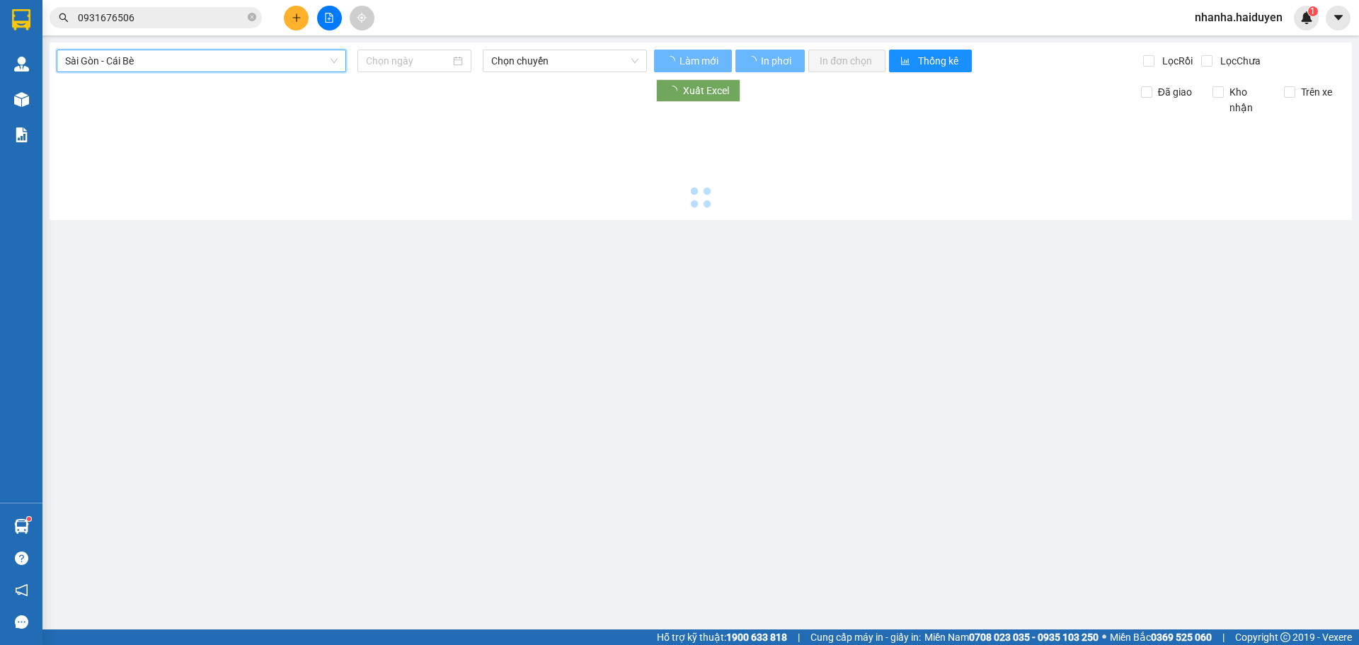
type input "[DATE]"
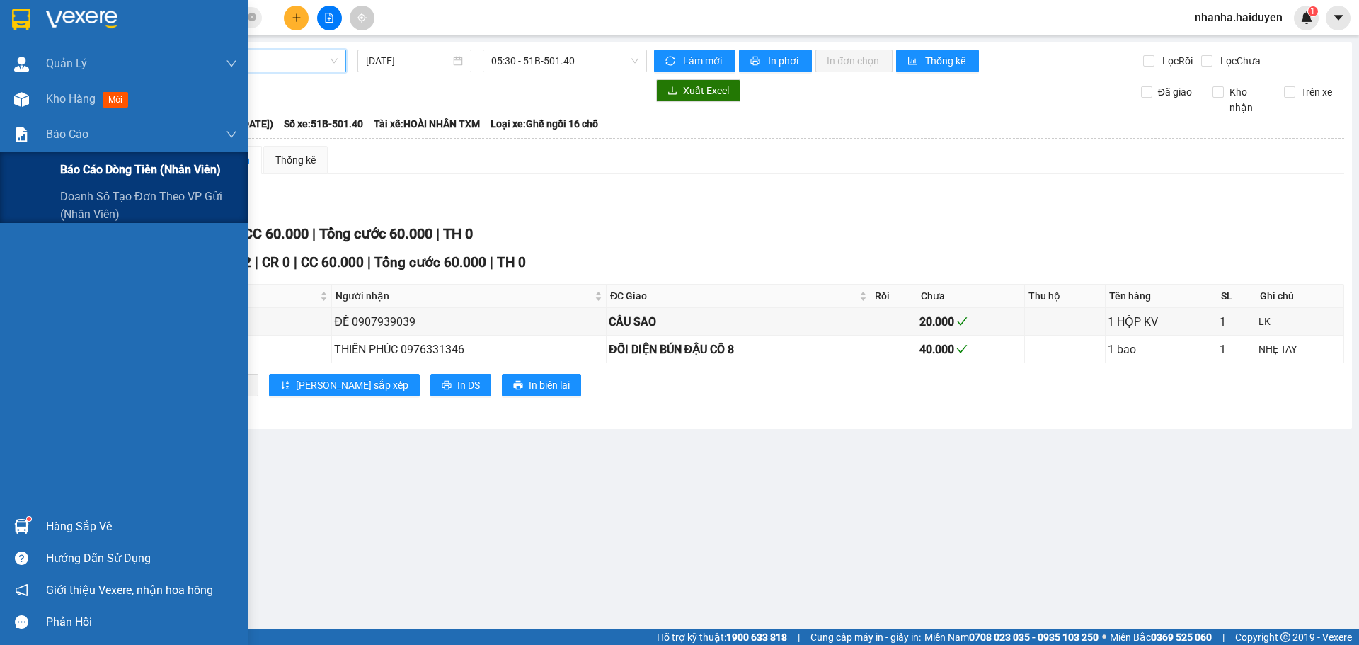
click at [89, 170] on span "Báo cáo dòng tiền (nhân viên)" at bounding box center [140, 170] width 161 height 18
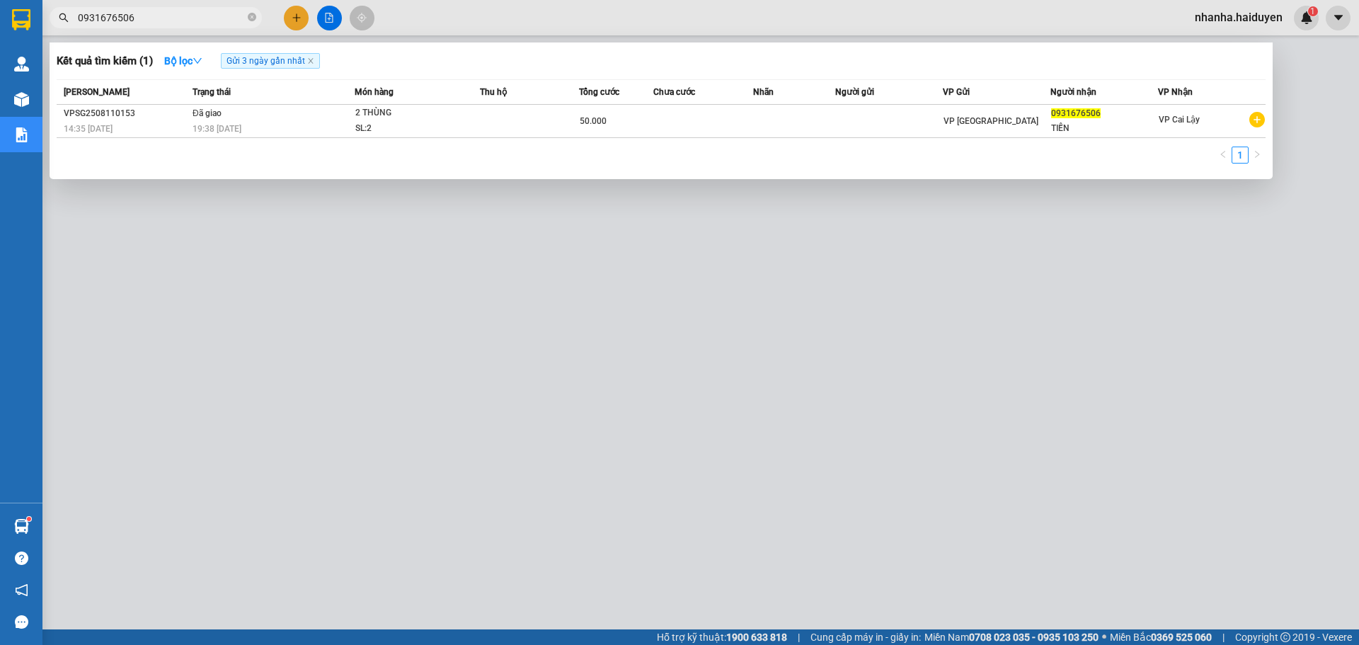
click at [198, 28] on span "0931676506" at bounding box center [156, 17] width 212 height 21
click at [198, 23] on input "0931676506" at bounding box center [161, 18] width 167 height 16
paste input "VPSG2508110069"
type input "VPSG2508110069"
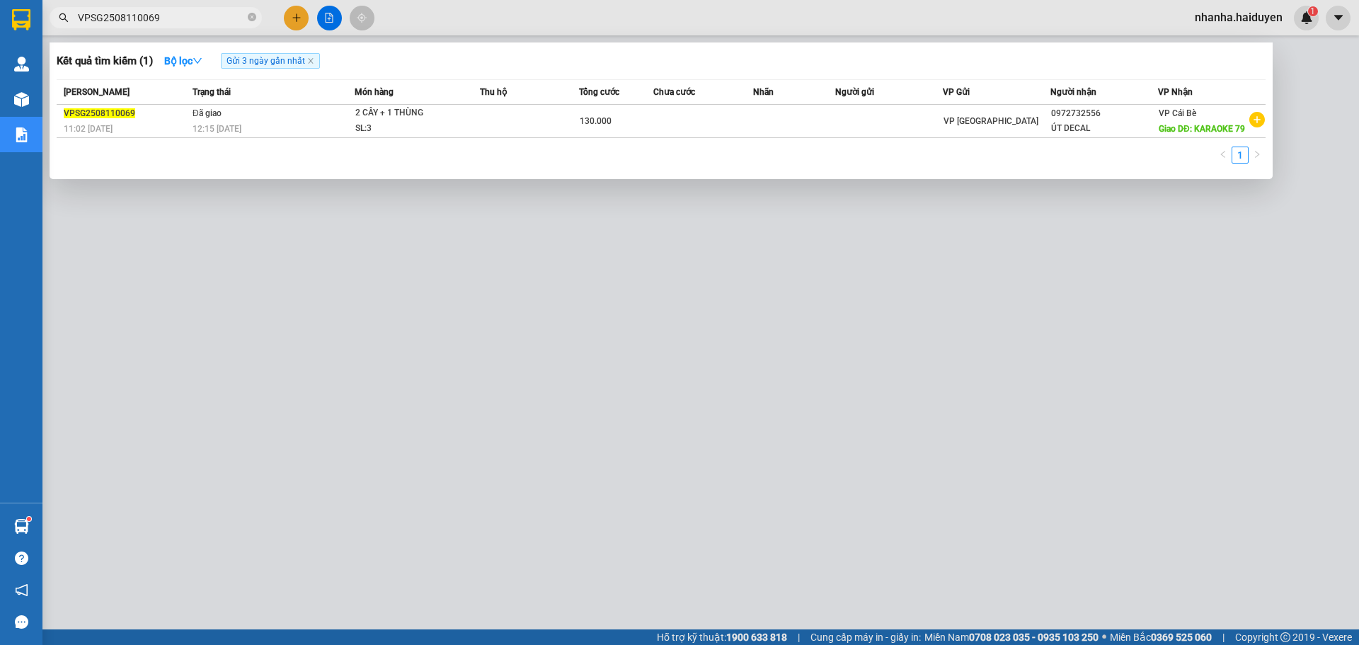
click at [400, 527] on div at bounding box center [679, 322] width 1359 height 645
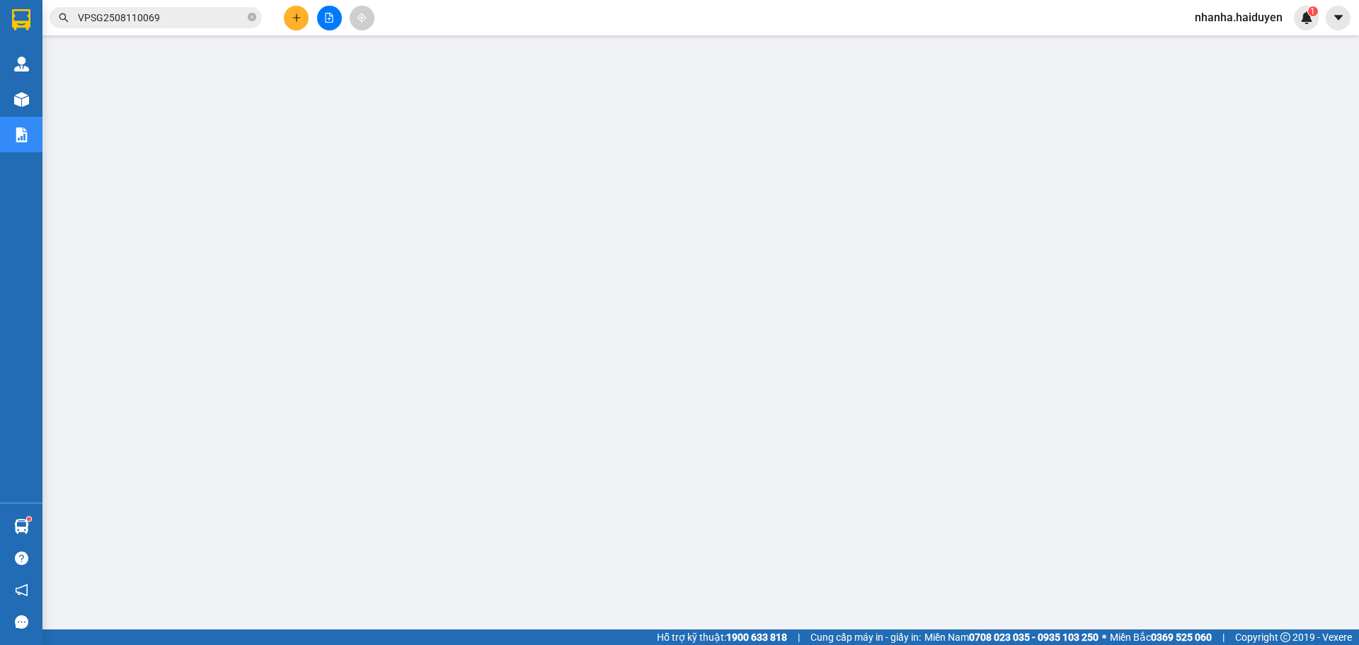
click at [323, 9] on button at bounding box center [329, 18] width 25 height 25
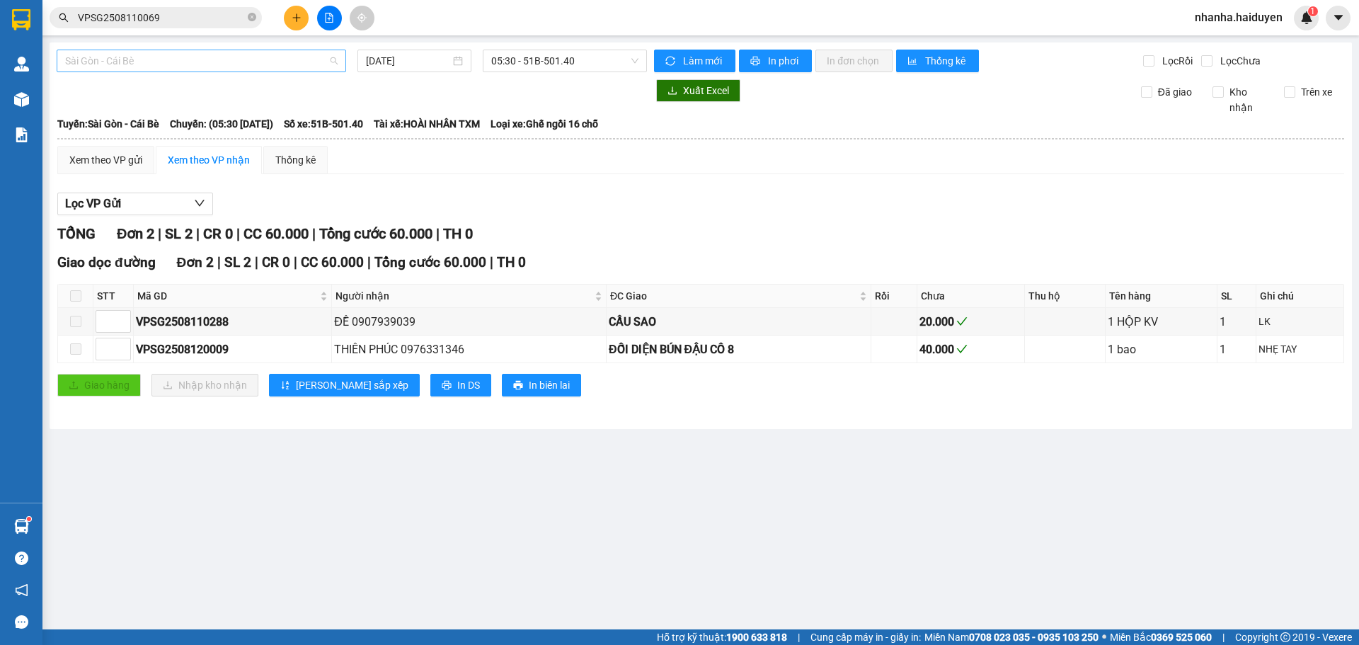
click at [125, 64] on span "Sài Gòn - Cái Bè" at bounding box center [201, 60] width 273 height 21
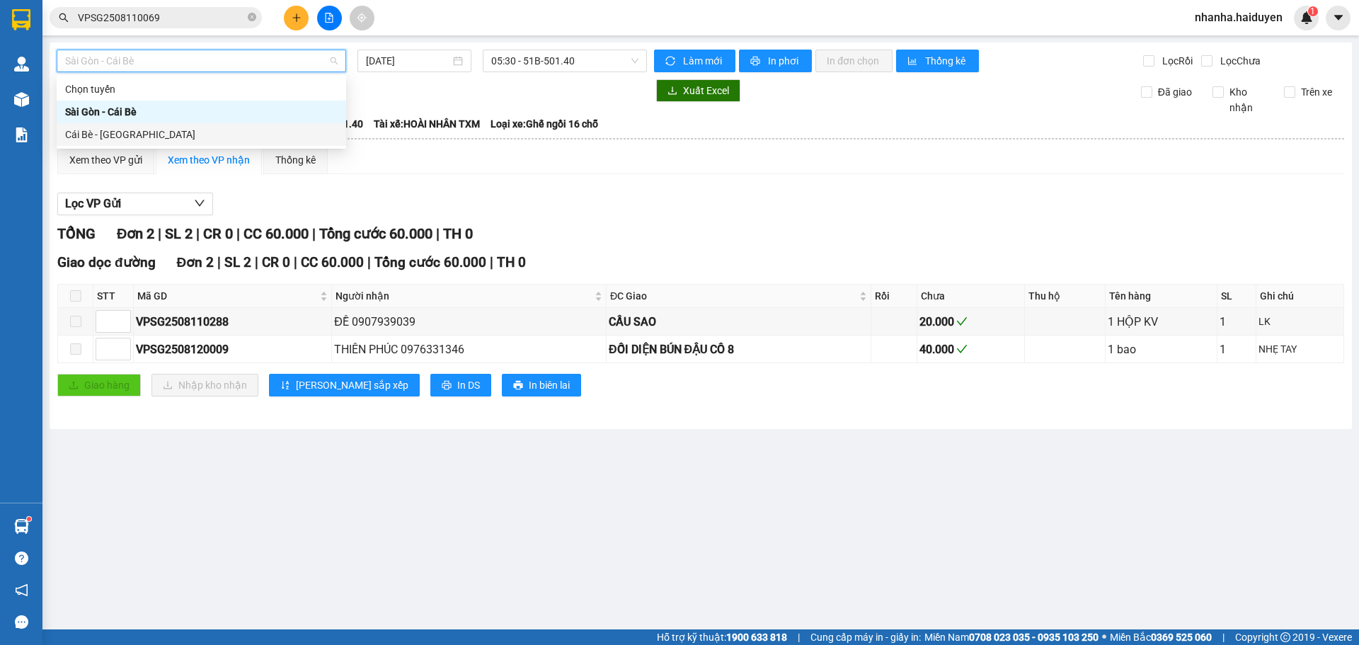
drag, startPoint x: 86, startPoint y: 141, endPoint x: 556, endPoint y: 169, distance: 470.9
click at [556, 169] on body "Kết quả tìm kiếm ( 1 ) Bộ lọc Gửi 3 ngày gần nhất Mã ĐH Trạng thái Món hàng Thu…" at bounding box center [679, 322] width 1359 height 645
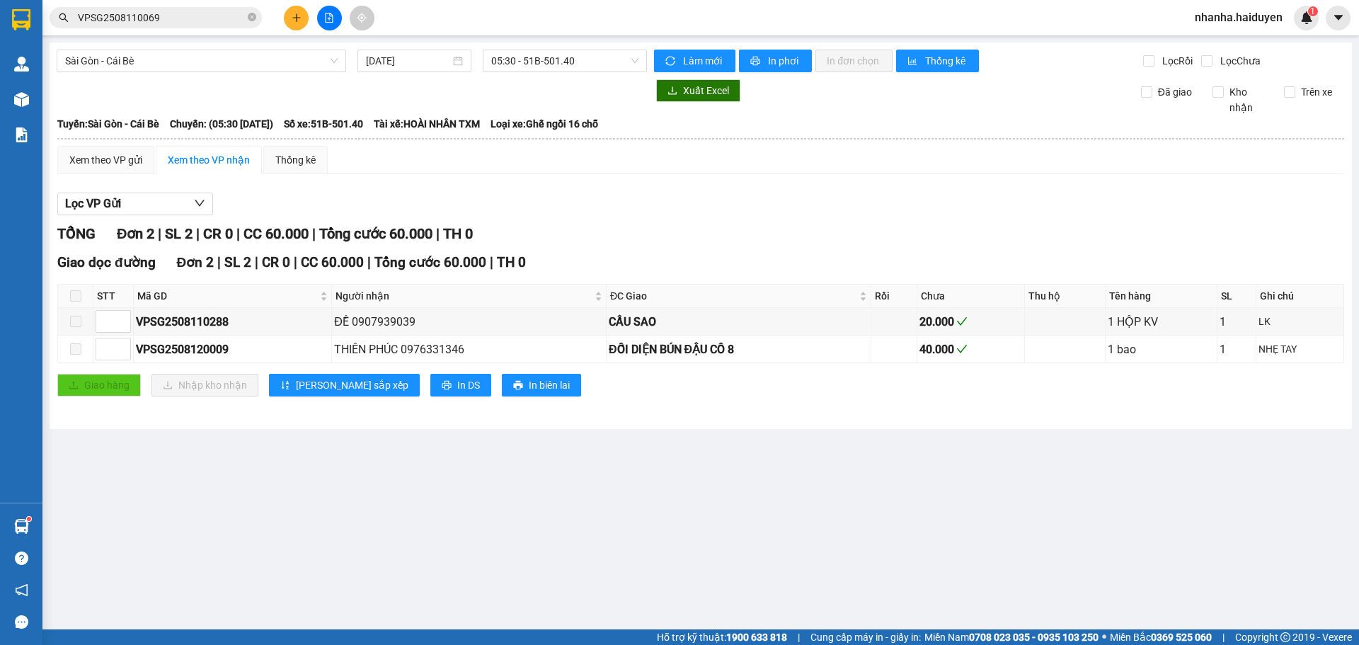
click at [510, 77] on div "[GEOGRAPHIC_DATA] - Cái Bè [DATE] 05:30 - 51B-501.40 Làm mới In phơi In đơn chọ…" at bounding box center [701, 235] width 1303 height 387
click at [425, 62] on input "[DATE]" at bounding box center [408, 61] width 84 height 16
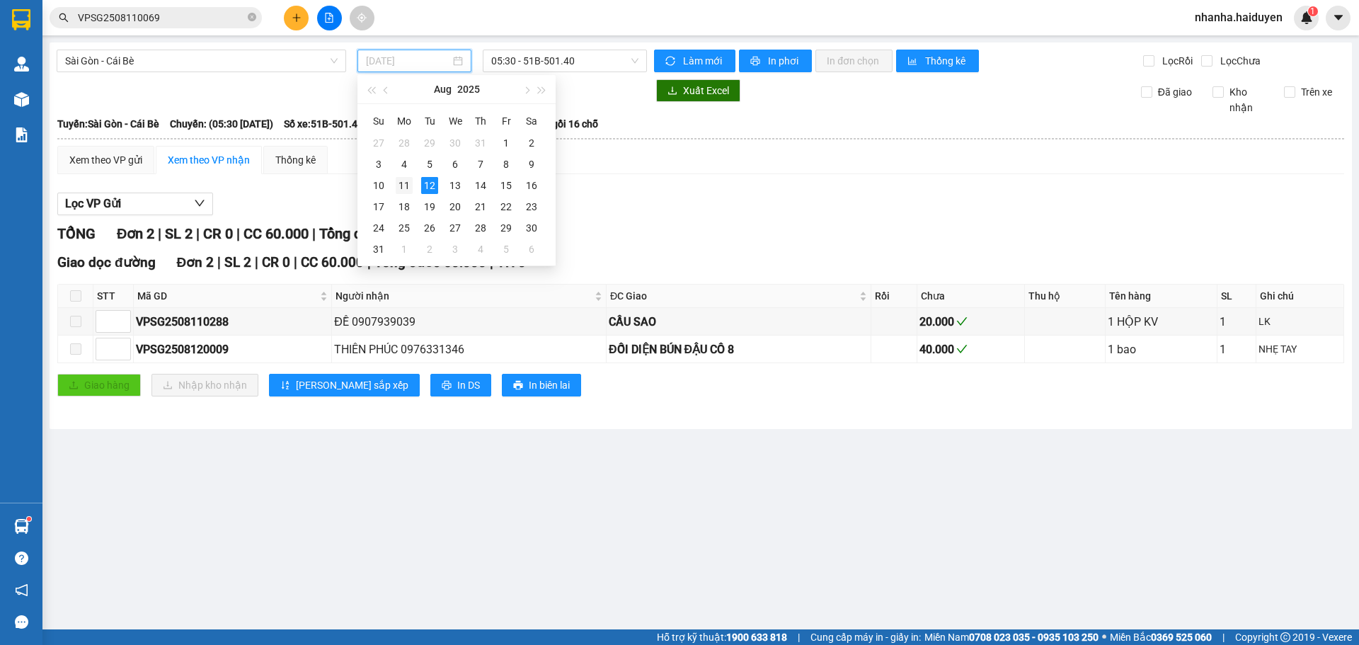
click at [406, 181] on div "11" at bounding box center [404, 185] width 17 height 17
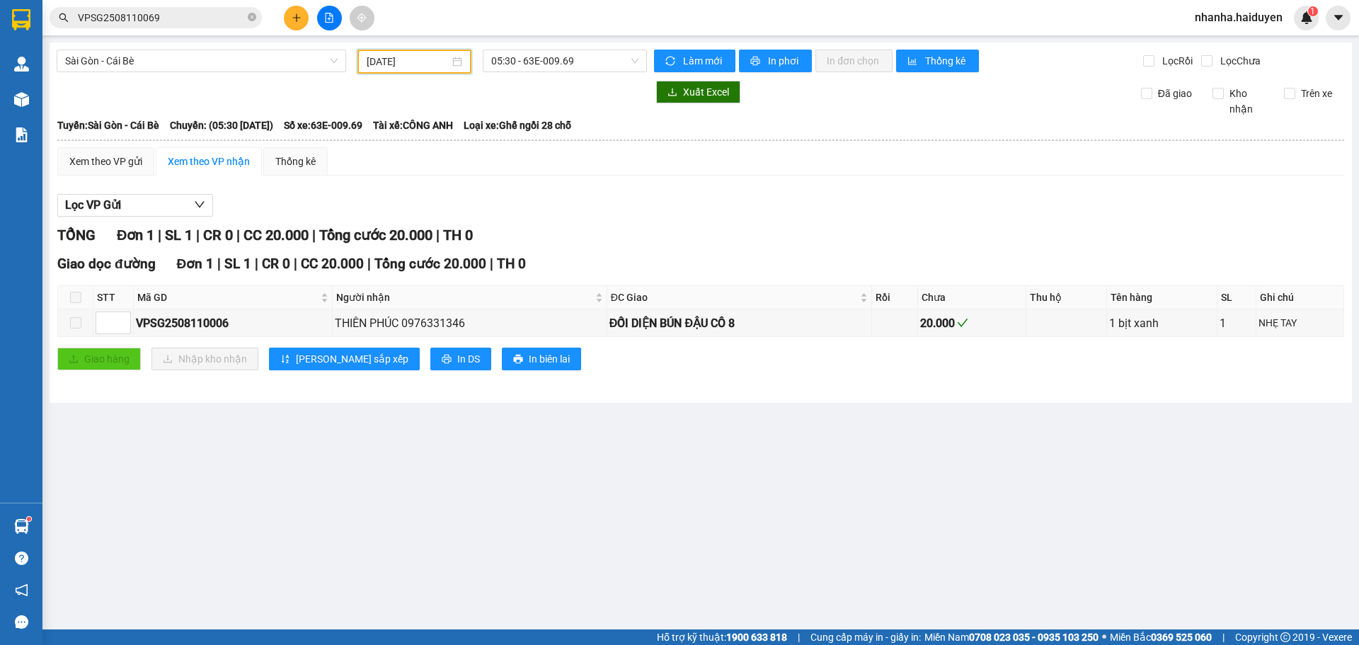
click at [543, 82] on div at bounding box center [352, 92] width 590 height 23
click at [568, 64] on span "05:30 - 63E-009.69" at bounding box center [564, 60] width 147 height 21
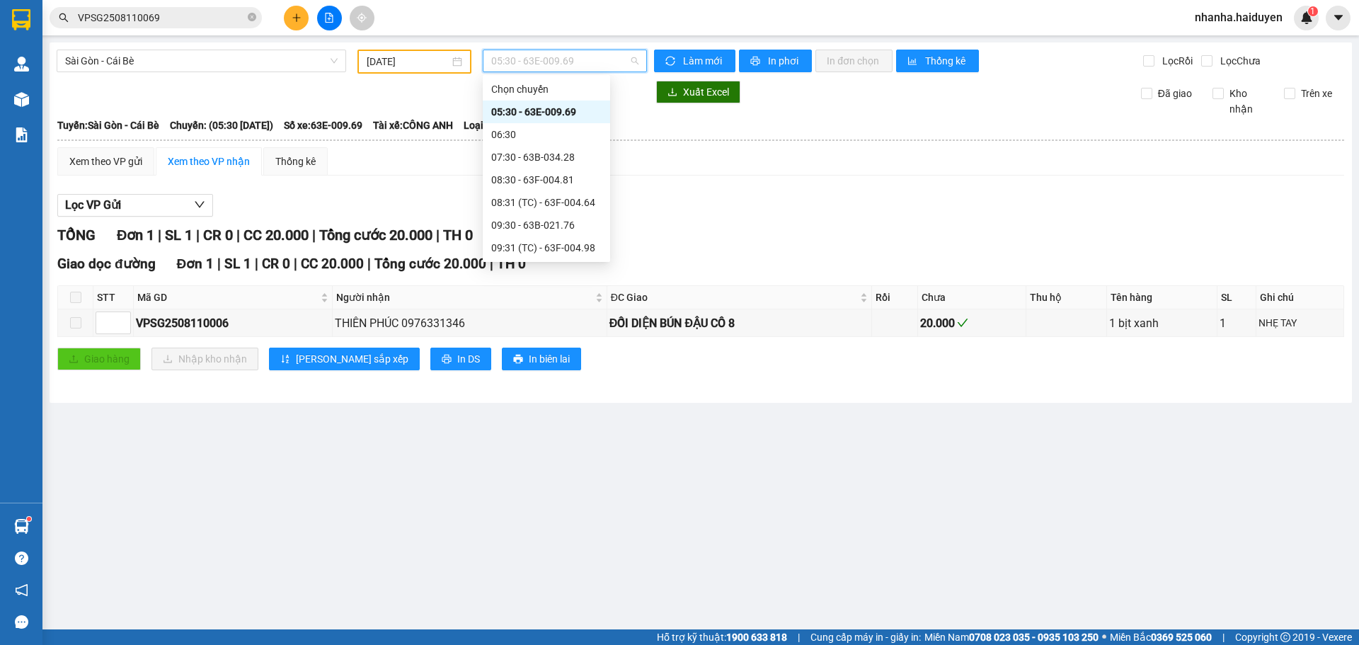
drag, startPoint x: 428, startPoint y: 67, endPoint x: 426, endPoint y: 131, distance: 63.8
click at [428, 74] on div "[GEOGRAPHIC_DATA] - Cái Bè [DATE] 05:30 - 63E-009.69 Làm mới In phơi In đơn chọ…" at bounding box center [701, 222] width 1303 height 360
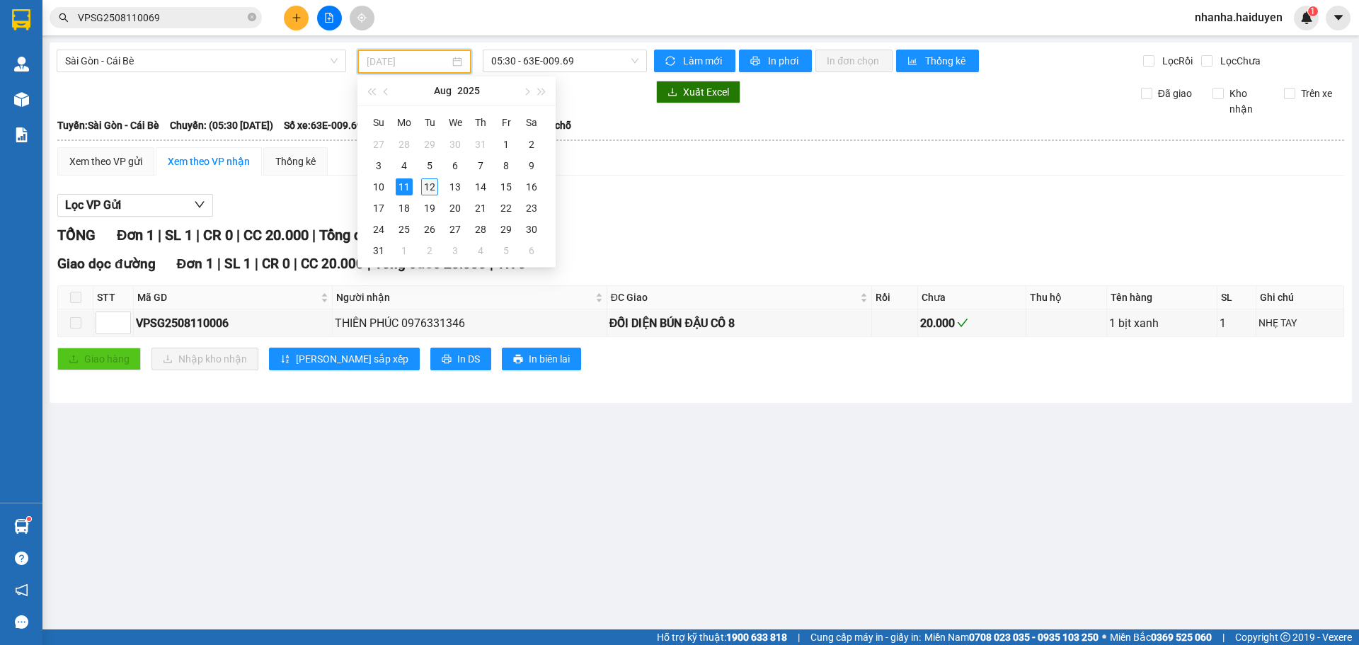
click at [433, 187] on div "12" at bounding box center [429, 186] width 17 height 17
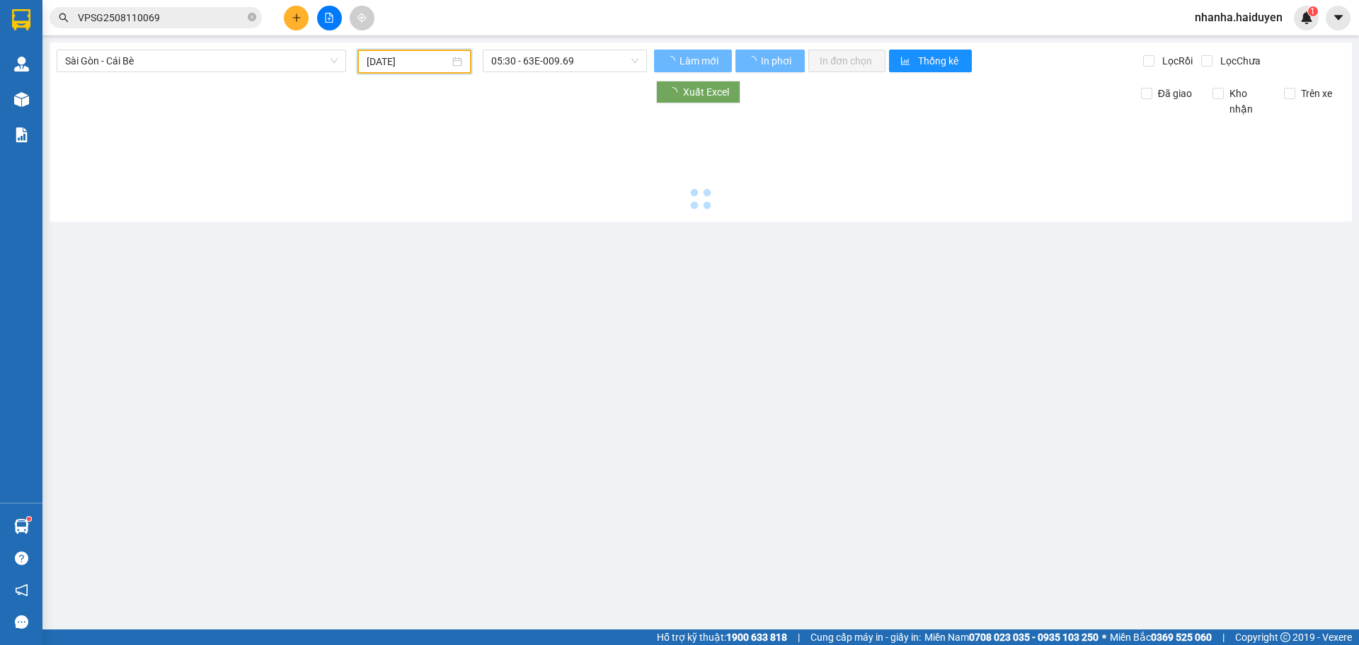
type input "[DATE]"
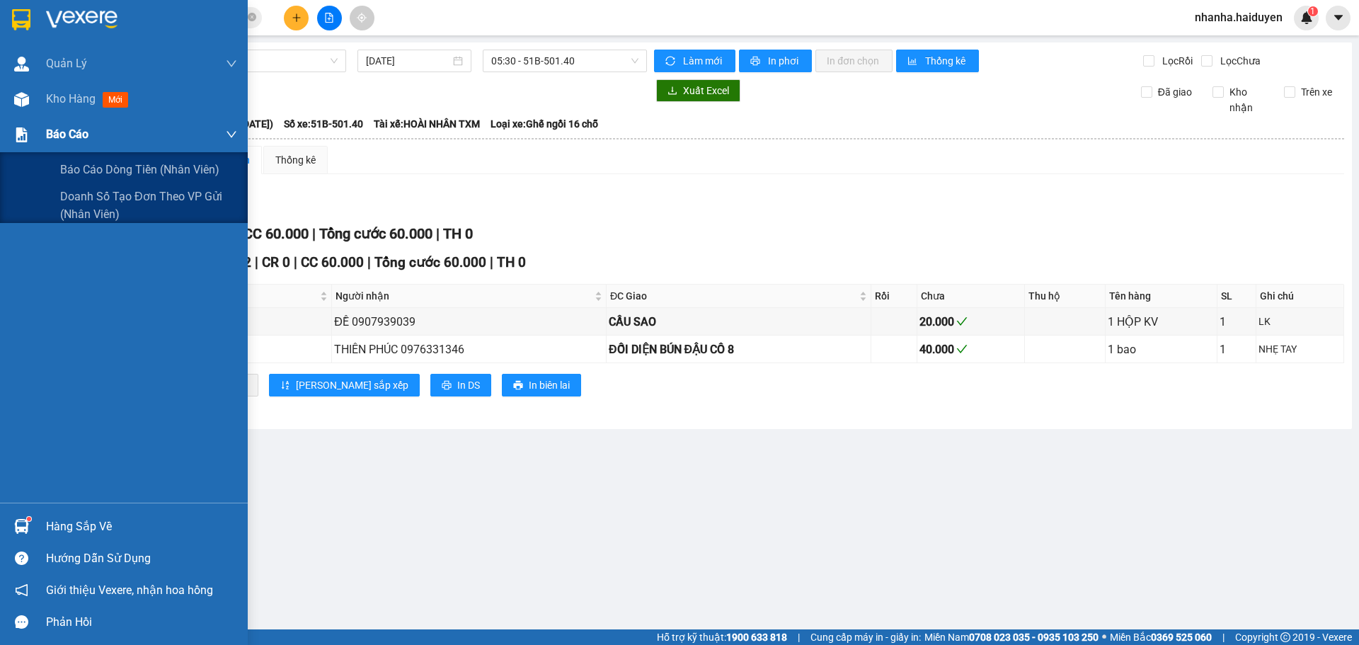
click at [74, 137] on span "Báo cáo" at bounding box center [67, 134] width 42 height 18
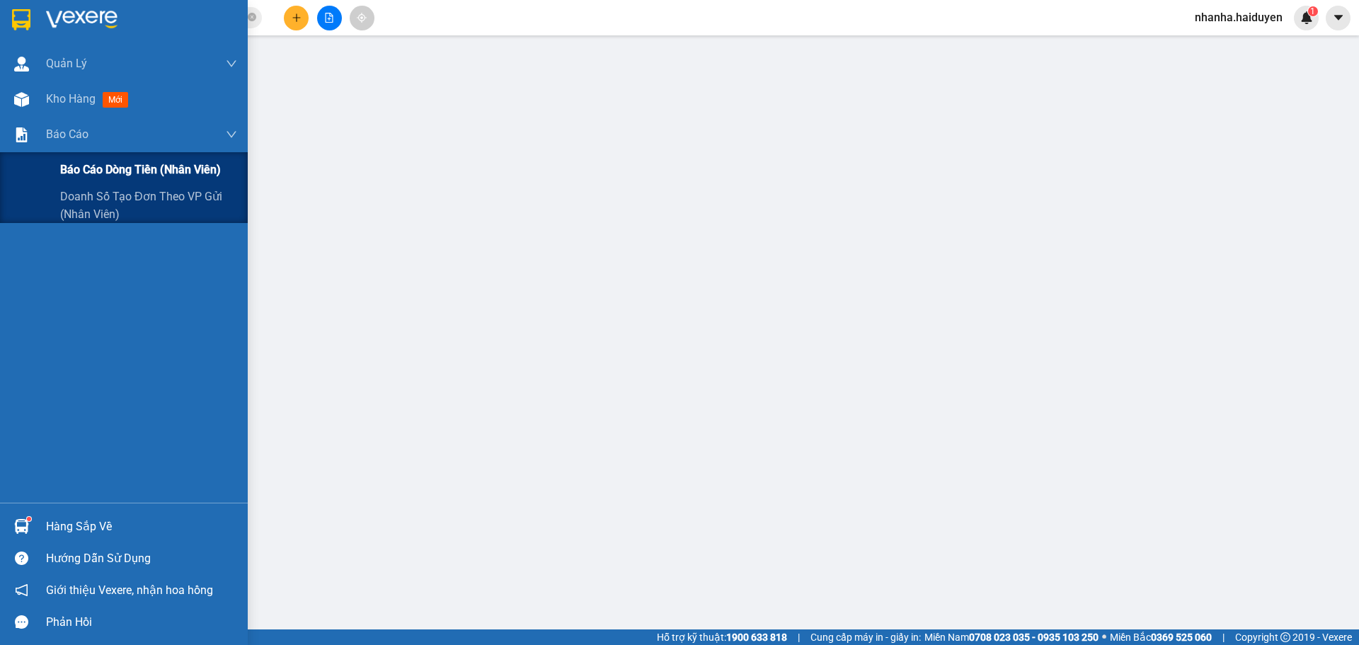
click at [96, 164] on span "Báo cáo dòng tiền (nhân viên)" at bounding box center [140, 170] width 161 height 18
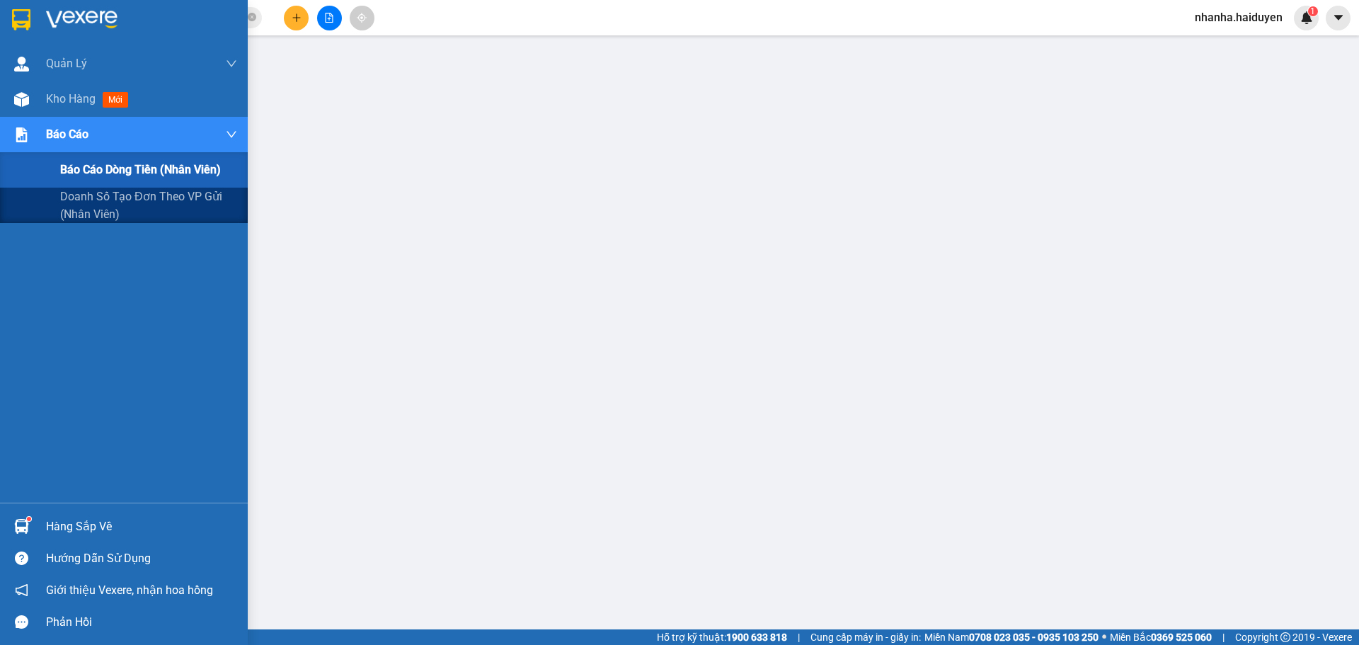
click at [96, 164] on span "Báo cáo dòng tiền (nhân viên)" at bounding box center [140, 170] width 161 height 18
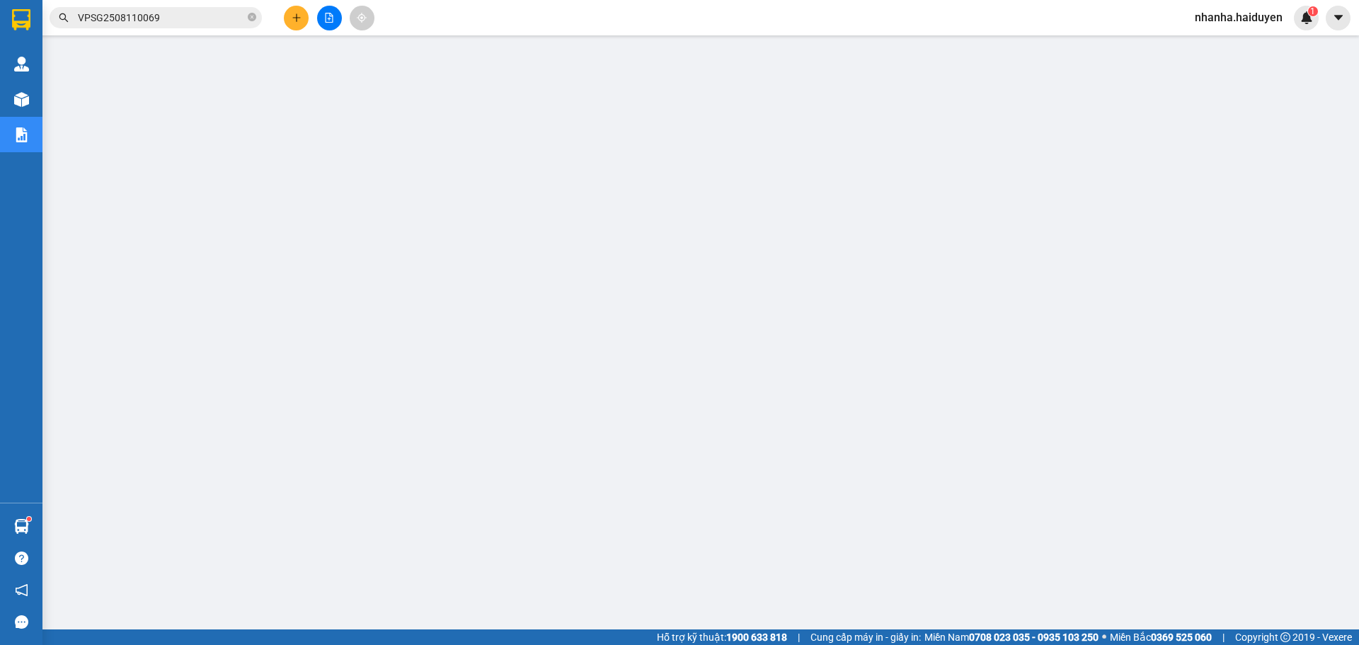
click at [326, 19] on icon "file-add" at bounding box center [329, 18] width 10 height 10
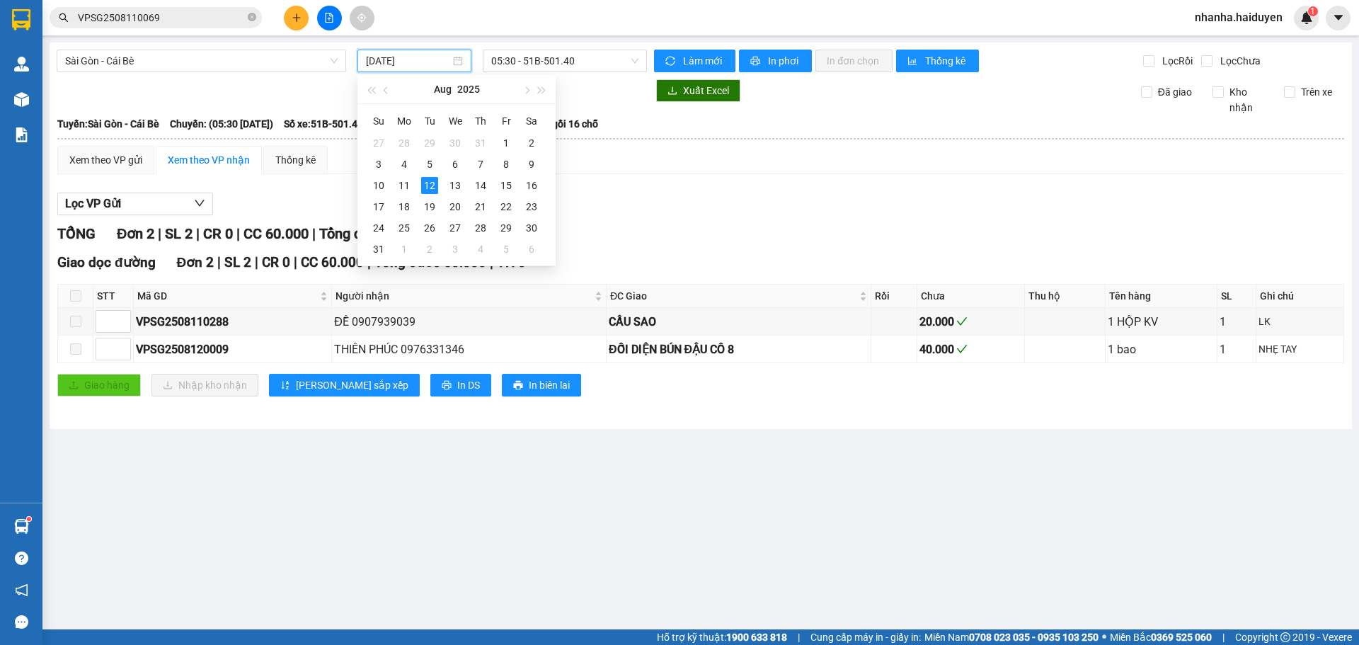
click at [404, 53] on input "[DATE]" at bounding box center [408, 61] width 84 height 16
click at [404, 183] on div "11" at bounding box center [404, 185] width 17 height 17
type input "[DATE]"
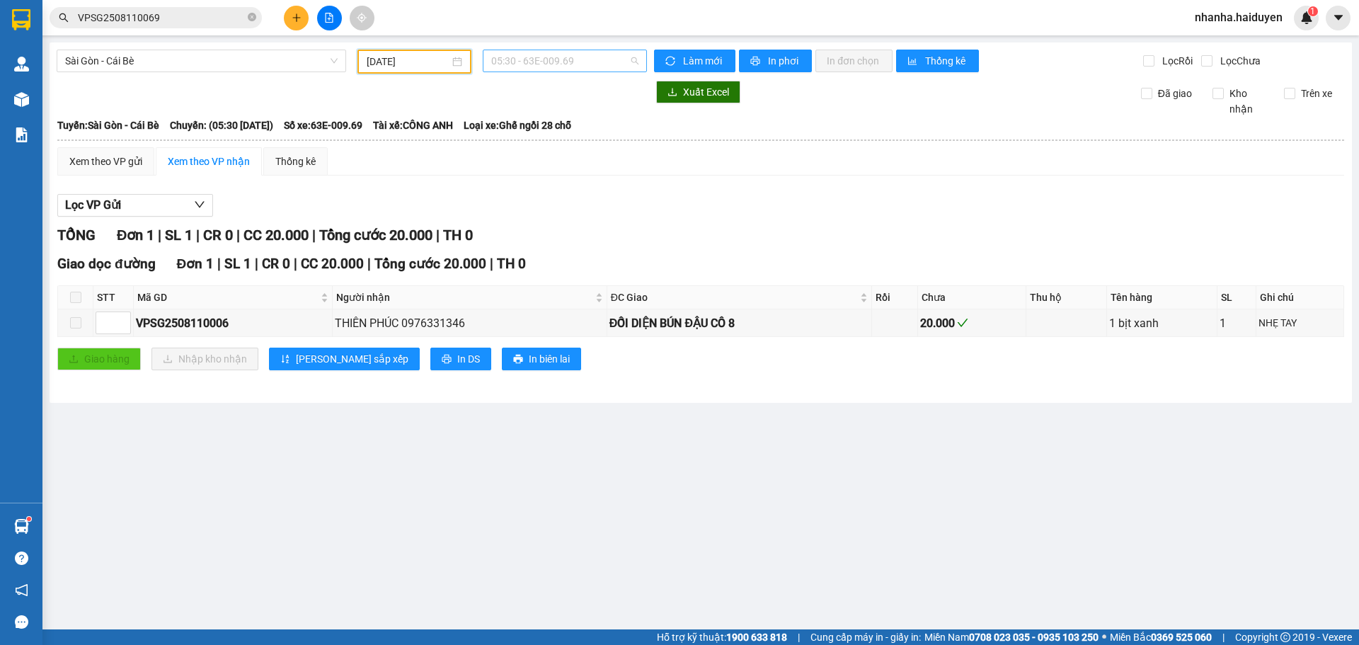
click at [524, 65] on span "05:30 - 63E-009.69" at bounding box center [564, 60] width 147 height 21
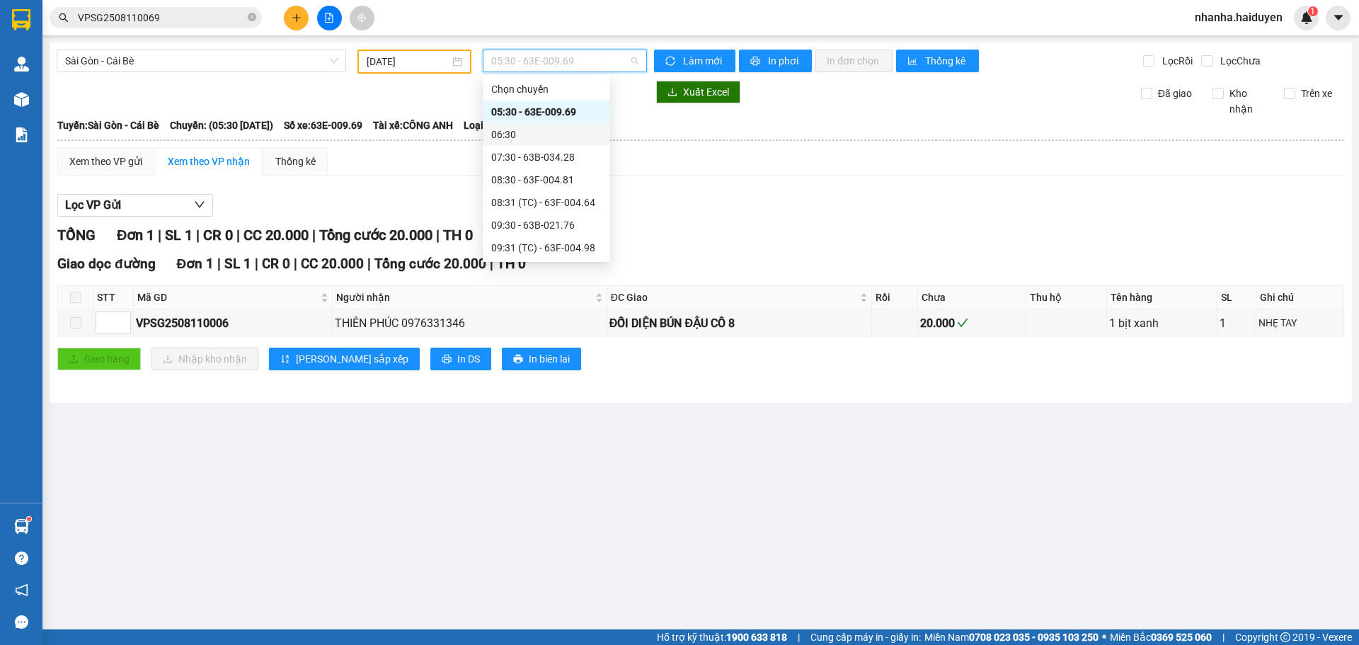
click at [524, 134] on div "06:30" at bounding box center [546, 135] width 110 height 16
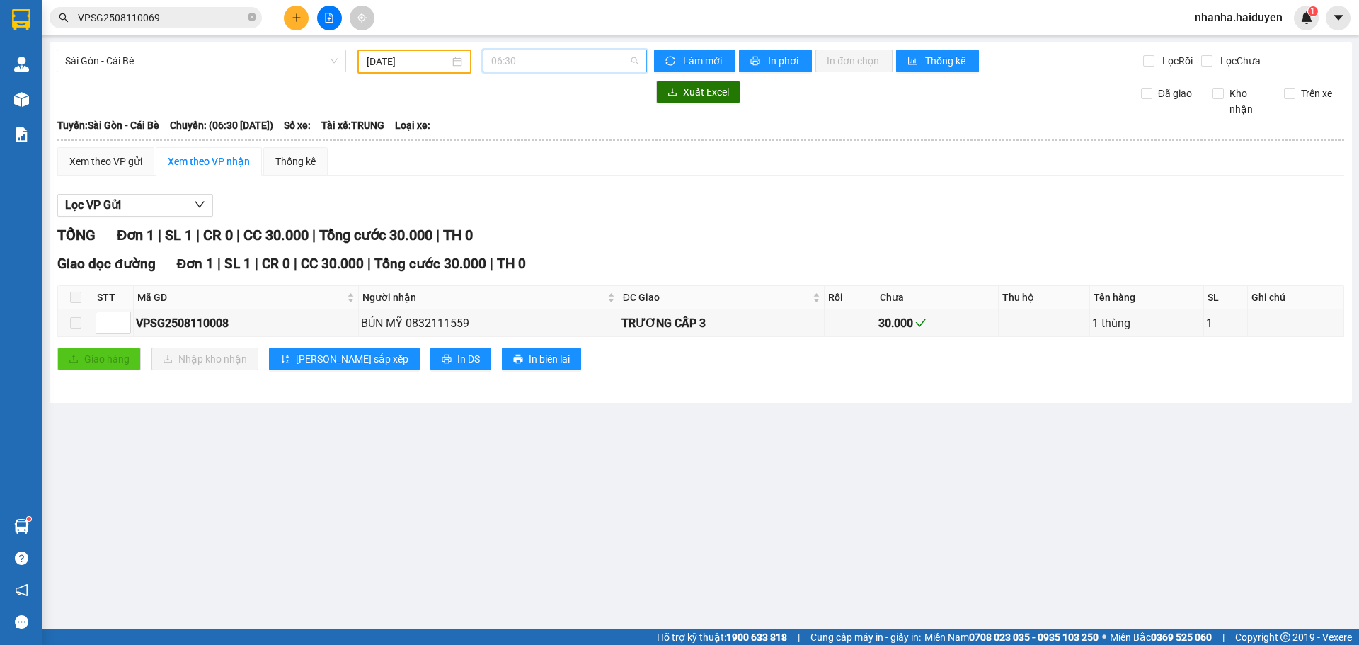
click at [530, 62] on span "06:30" at bounding box center [564, 60] width 147 height 21
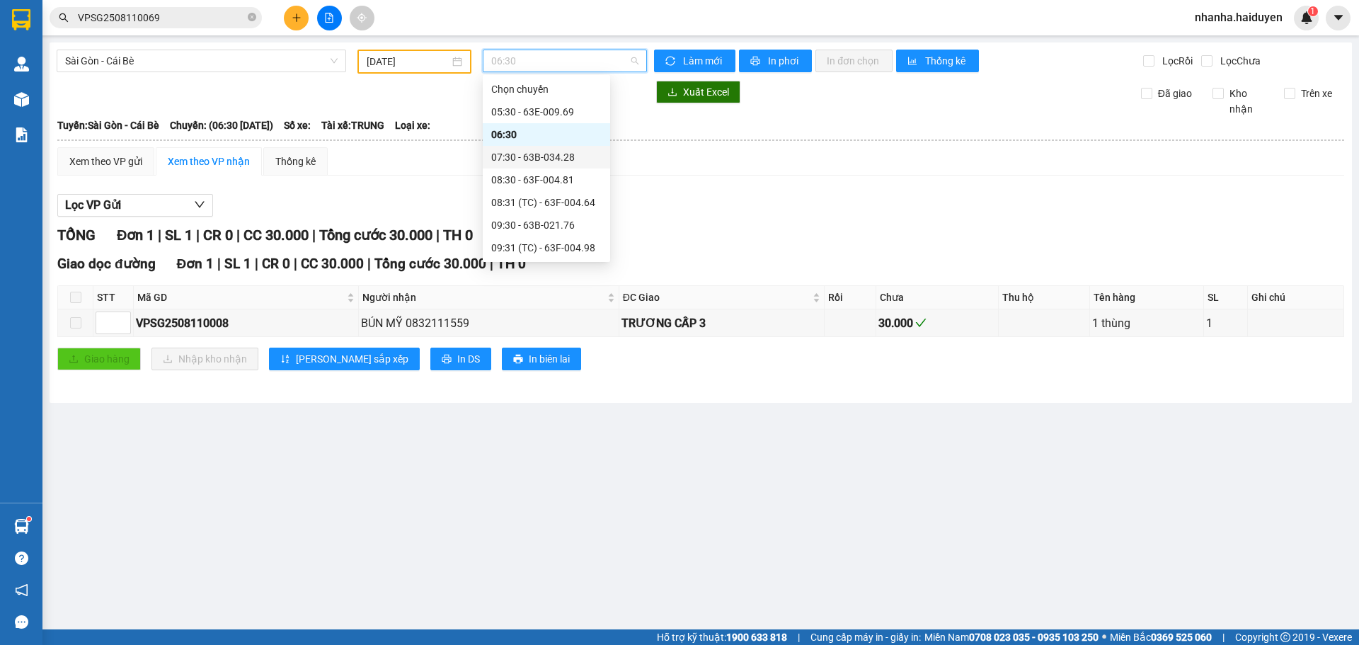
click at [513, 154] on div "07:30 - 63B-034.28" at bounding box center [546, 157] width 110 height 16
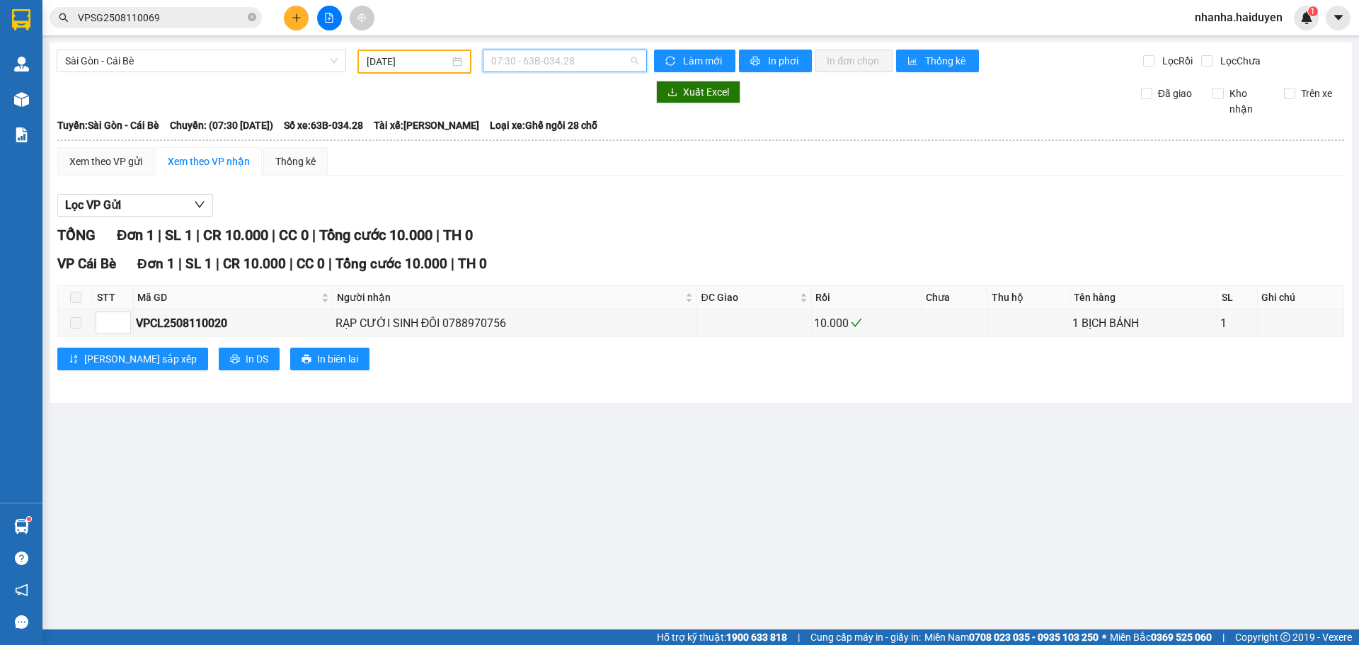
drag, startPoint x: 543, startPoint y: 70, endPoint x: 523, endPoint y: 156, distance: 88.1
click at [543, 76] on body "Kết quả tìm kiếm ( 1 ) Bộ lọc Gửi 3 ngày gần nhất Mã ĐH Trạng thái Món hàng Thu…" at bounding box center [679, 322] width 1359 height 645
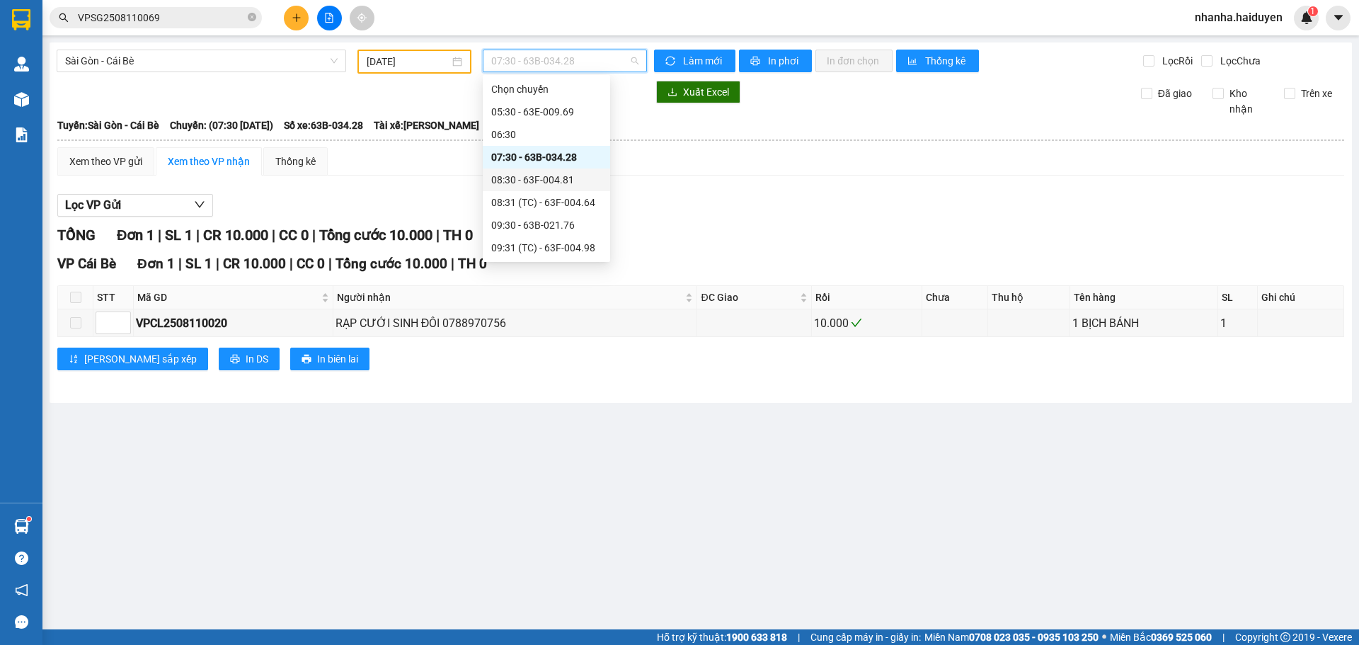
click at [523, 176] on div "08:30 - 63F-004.81" at bounding box center [546, 180] width 110 height 16
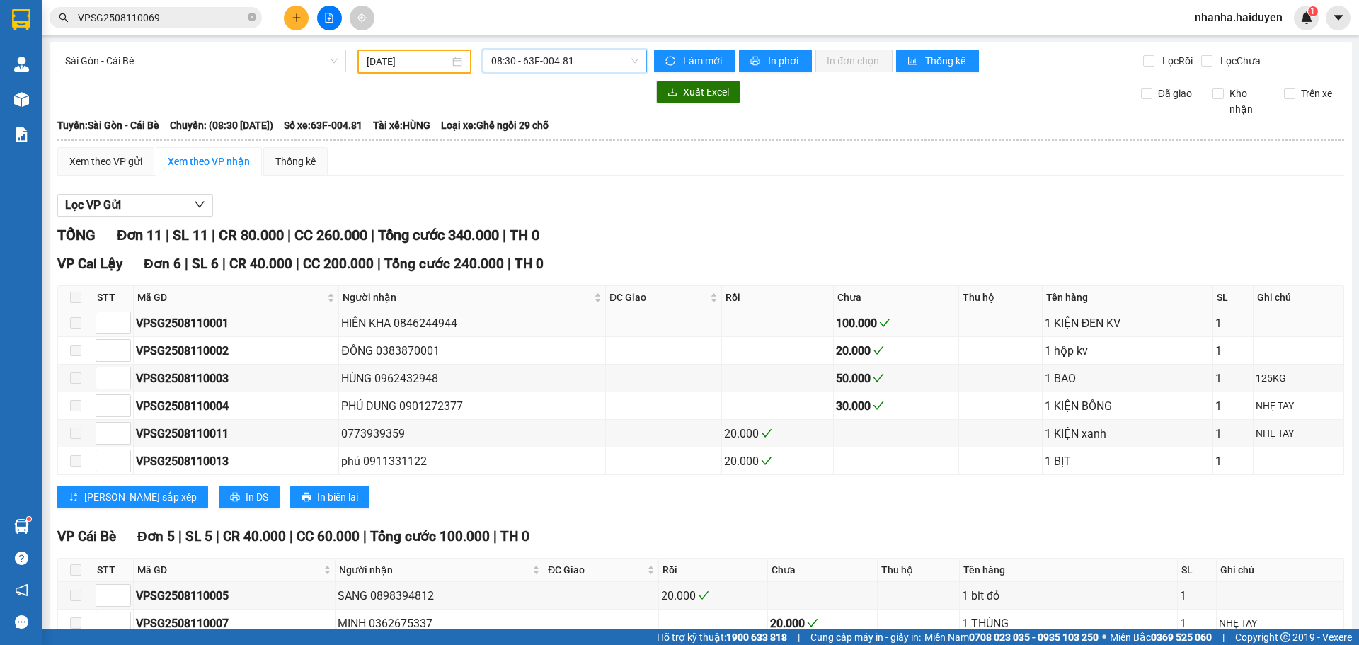
click at [433, 328] on div "HIỀN KHA 0846244944" at bounding box center [472, 323] width 262 height 18
drag, startPoint x: 193, startPoint y: 496, endPoint x: 225, endPoint y: 426, distance: 76.6
click at [246, 496] on span "In DS" at bounding box center [257, 497] width 23 height 16
drag, startPoint x: 515, startPoint y: 67, endPoint x: 517, endPoint y: 125, distance: 58.1
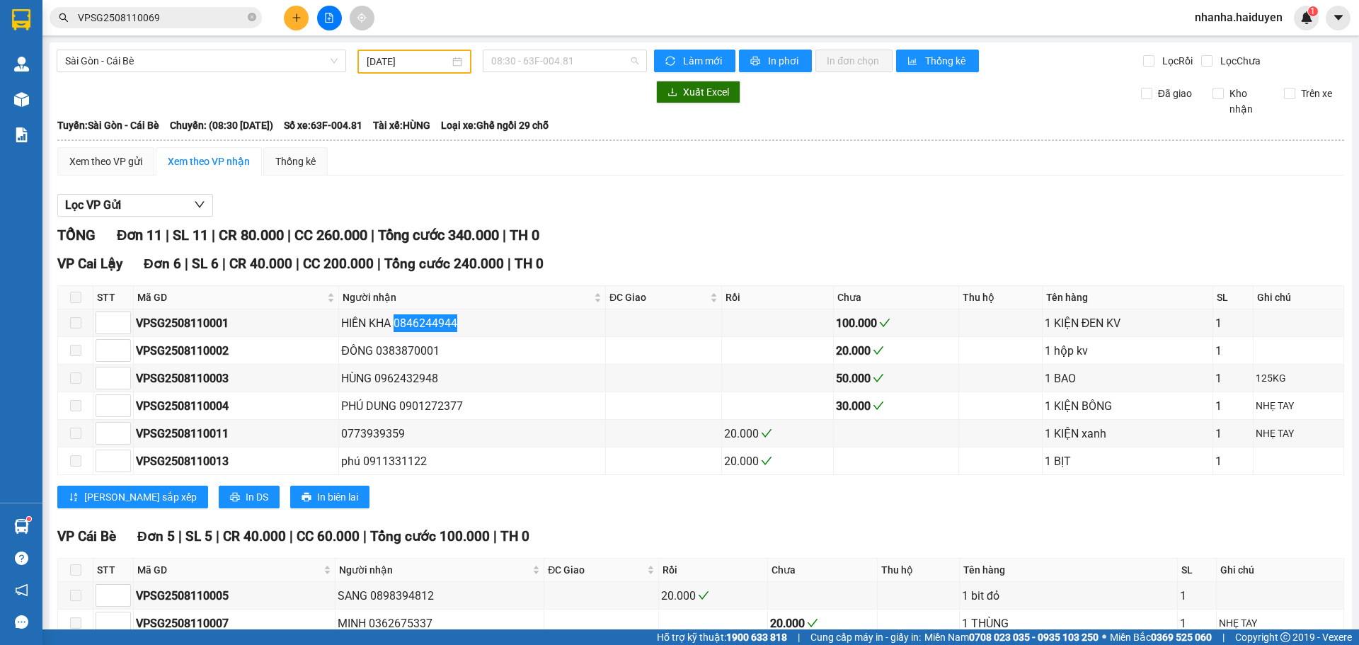
click at [516, 73] on div "08:30 - 63F-004.81" at bounding box center [565, 62] width 176 height 24
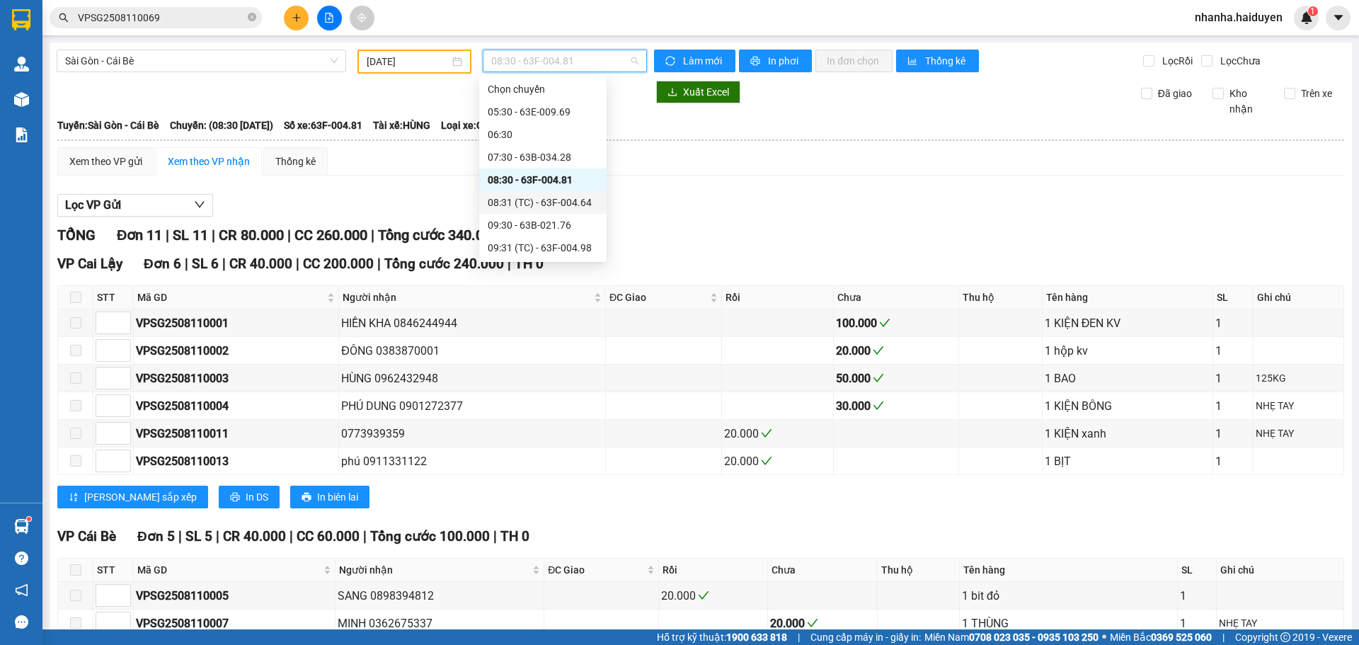
click at [517, 200] on div "08:31 (TC) - 63F-004.64" at bounding box center [543, 203] width 110 height 16
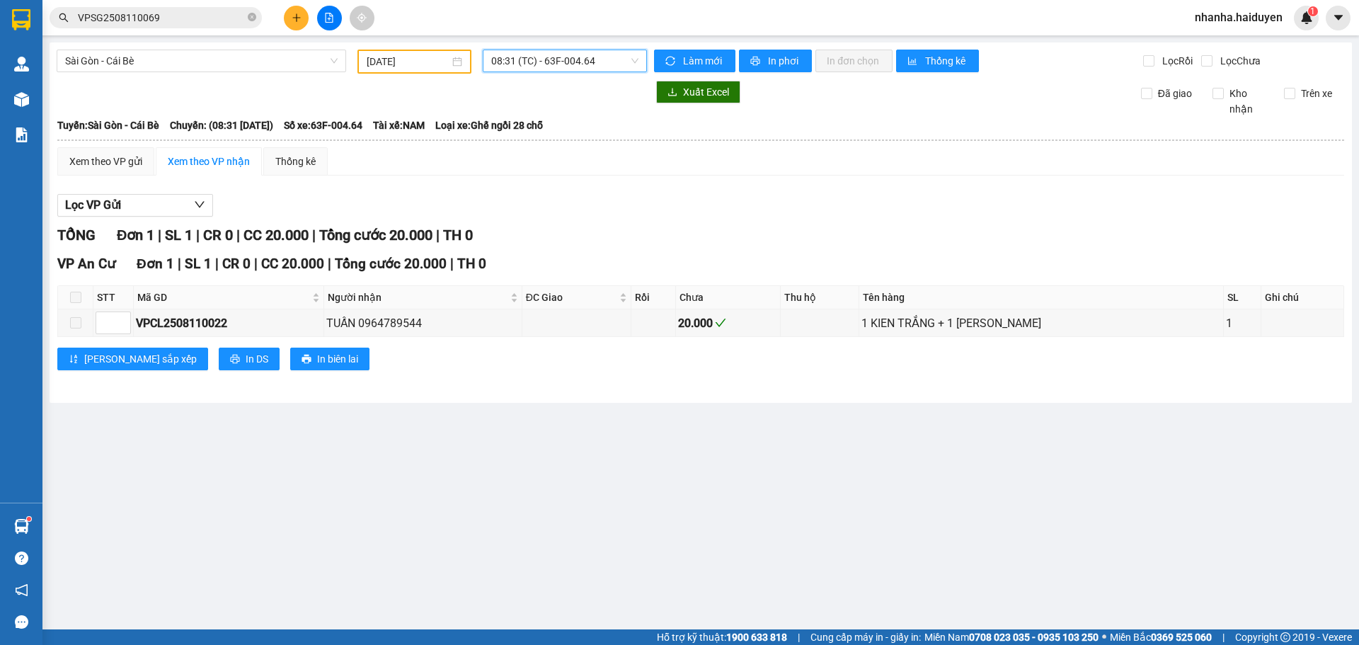
drag, startPoint x: 507, startPoint y: 66, endPoint x: 507, endPoint y: 79, distance: 13.5
click at [507, 70] on span "08:31 (TC) - 63F-004.64" at bounding box center [564, 60] width 147 height 21
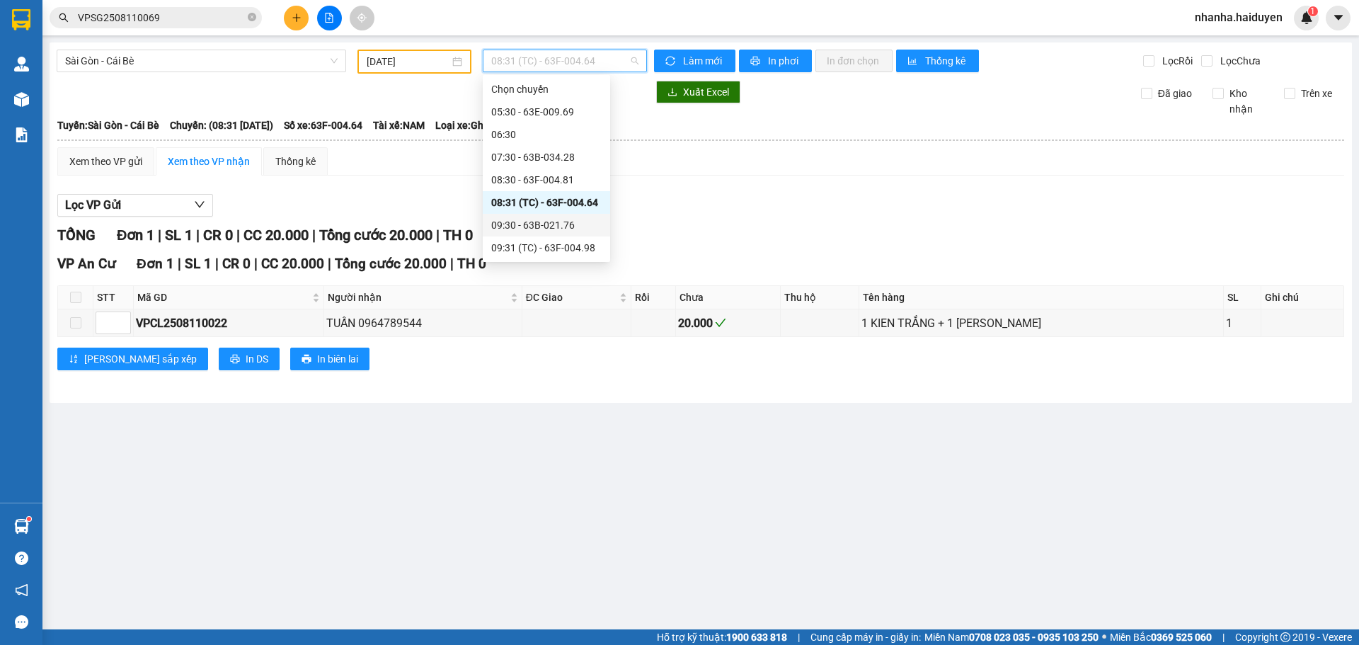
click at [520, 225] on div "09:30 - 63B-021.76" at bounding box center [546, 225] width 110 height 16
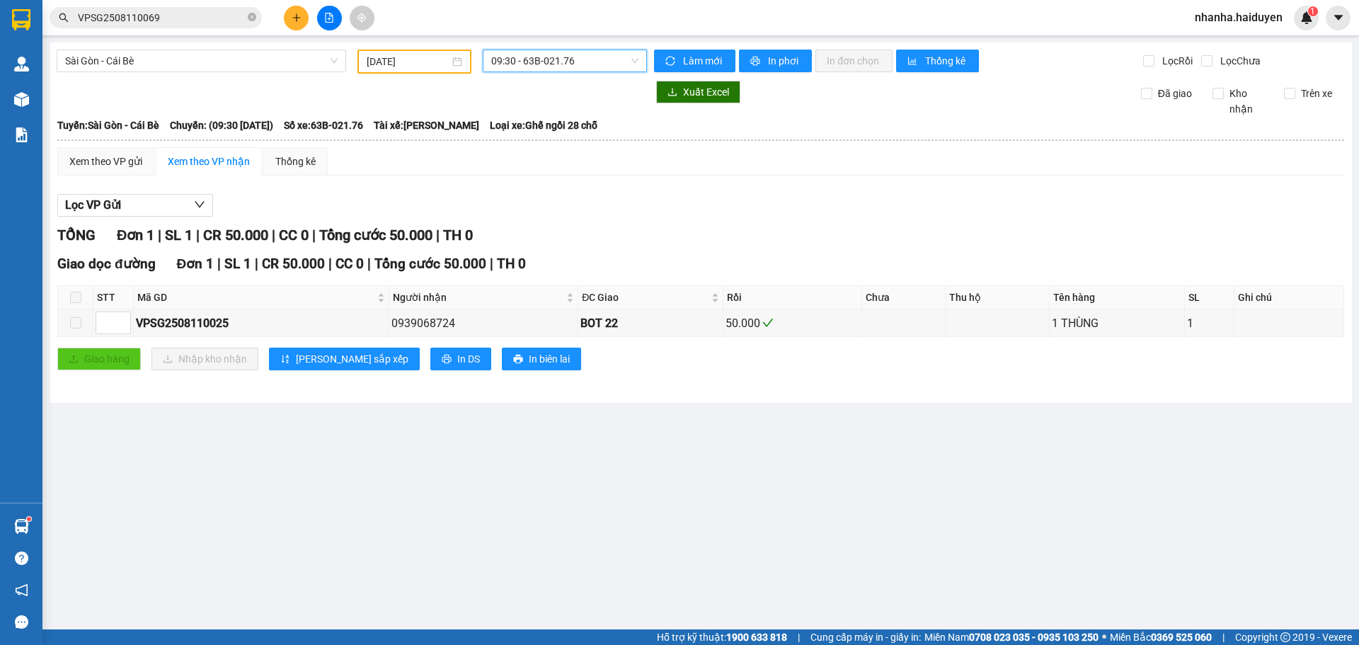
drag, startPoint x: 528, startPoint y: 57, endPoint x: 529, endPoint y: 71, distance: 13.5
click at [528, 63] on span "09:30 - 63B-021.76" at bounding box center [564, 60] width 147 height 21
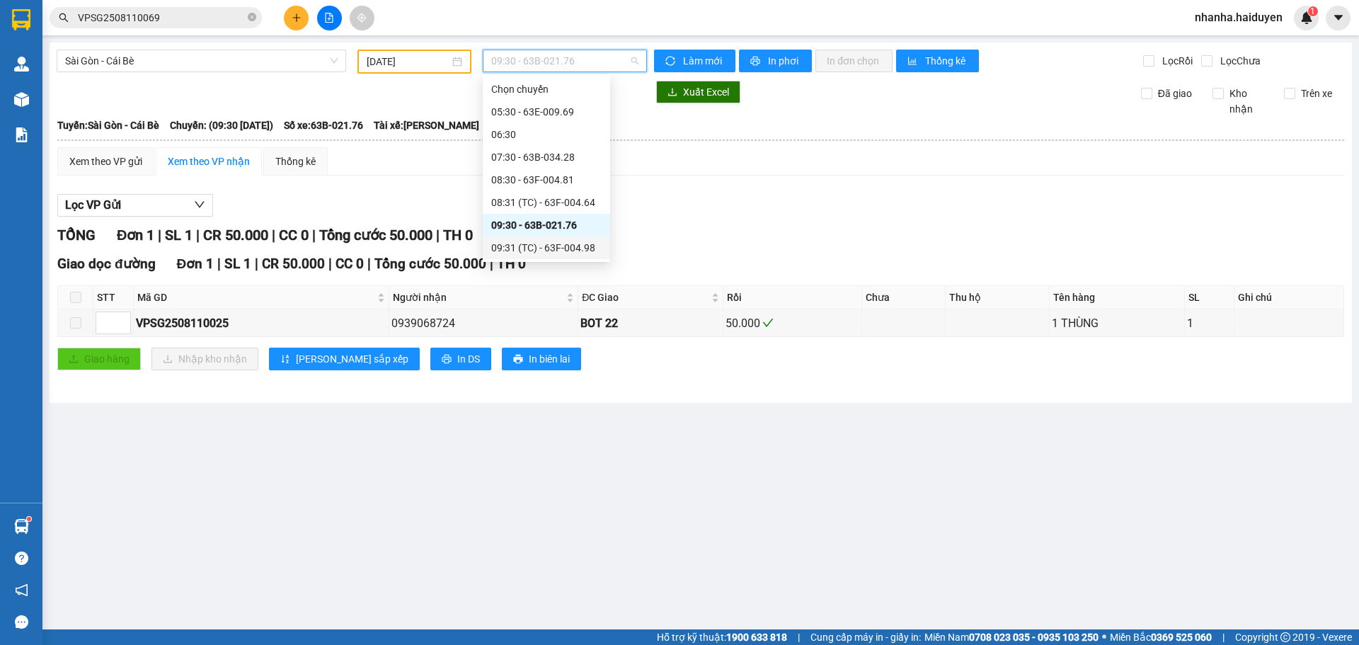
click at [523, 246] on div "09:31 (TC) - 63F-004.98" at bounding box center [546, 248] width 110 height 16
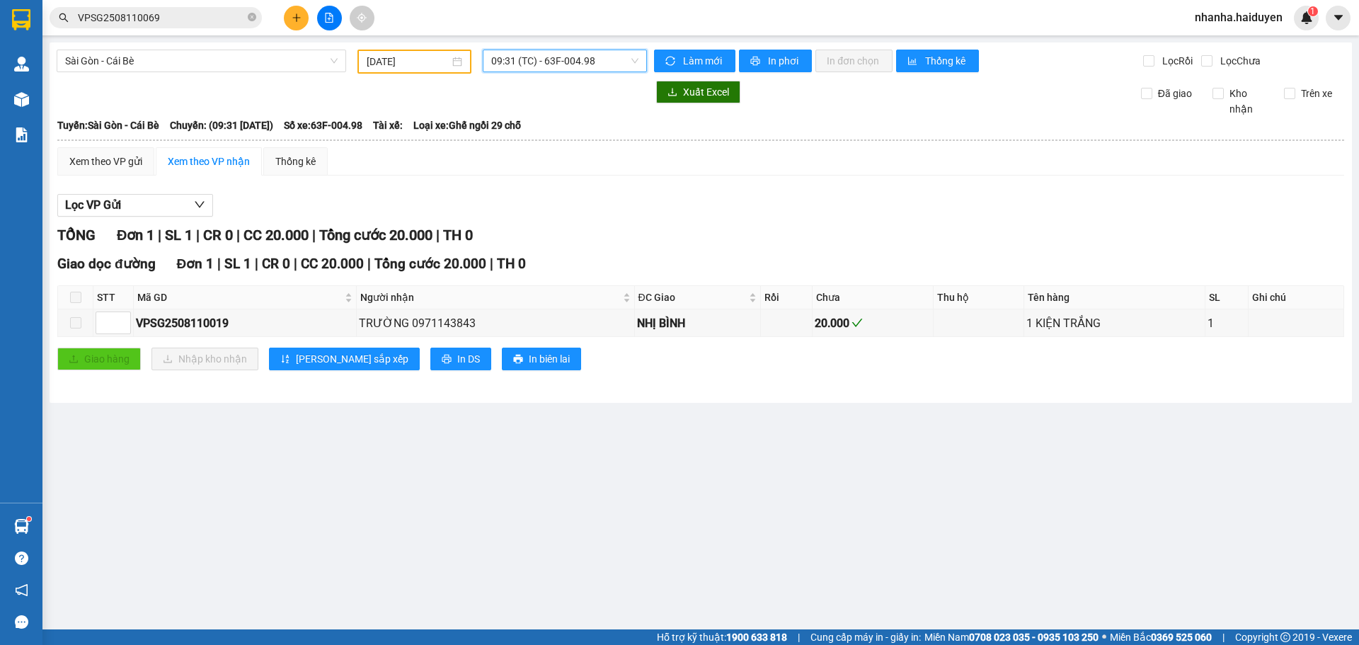
drag, startPoint x: 499, startPoint y: 63, endPoint x: 530, endPoint y: 164, distance: 105.9
click at [499, 64] on span "09:31 (TC) - 63F-004.98" at bounding box center [564, 60] width 147 height 21
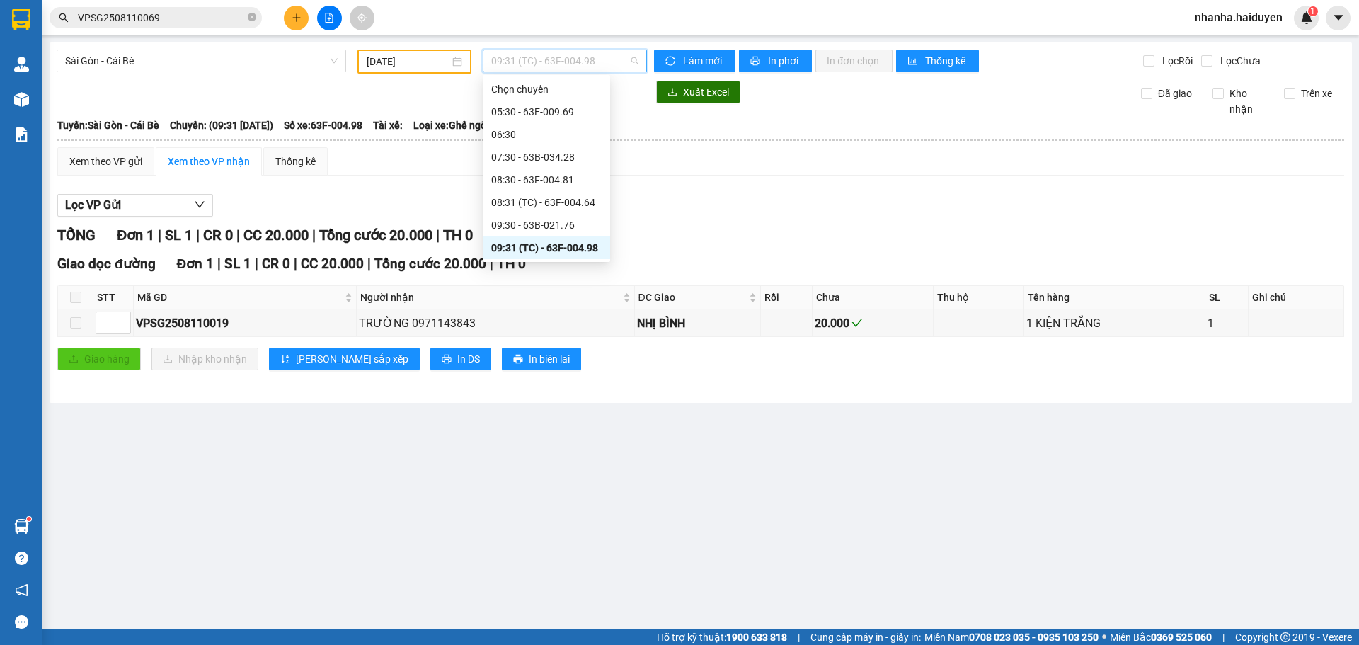
scroll to position [71, 0]
click at [533, 199] on div "10:30 - 63B-020.03" at bounding box center [546, 200] width 110 height 16
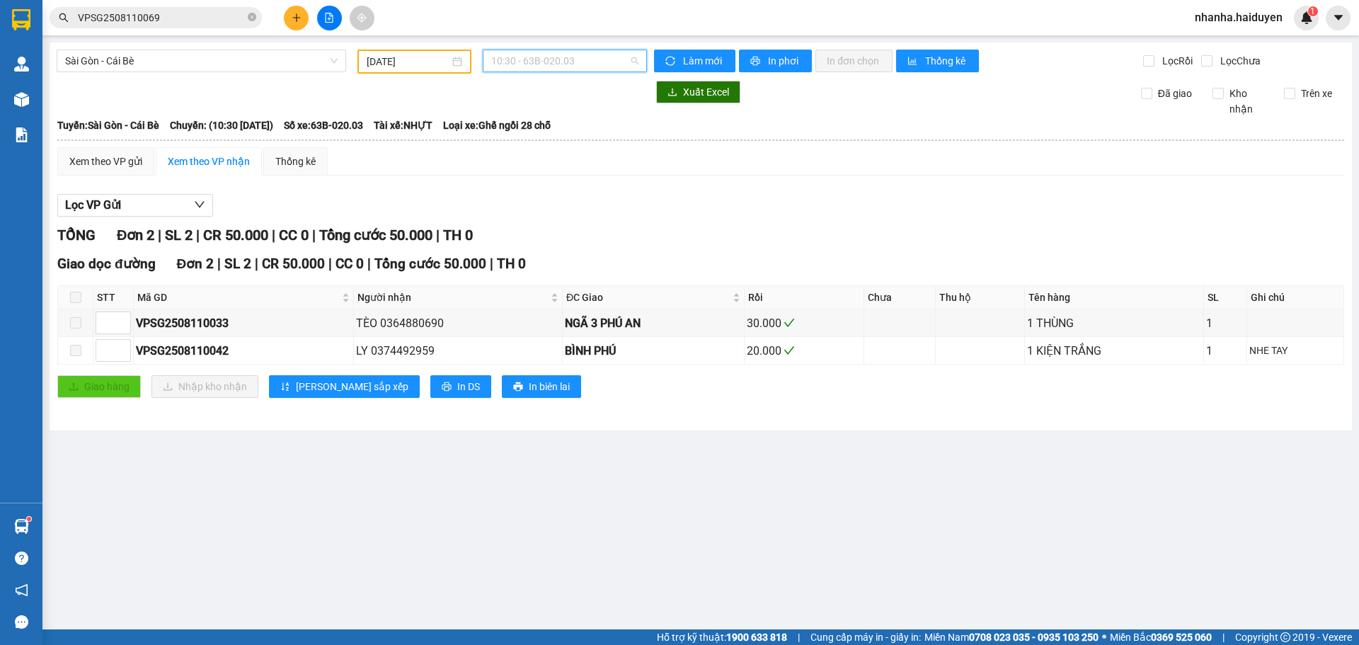
click at [528, 59] on span "10:30 - 63B-020.03" at bounding box center [564, 60] width 147 height 21
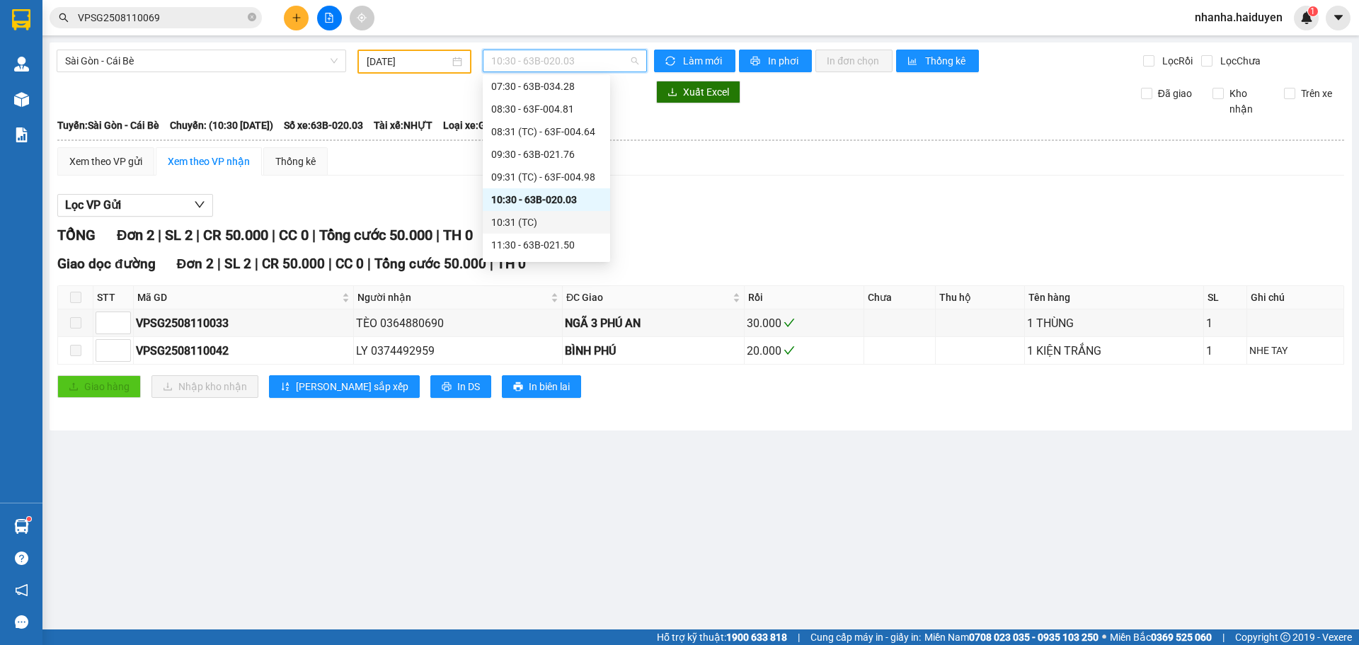
click at [532, 216] on div "10:31 (TC)" at bounding box center [546, 223] width 110 height 16
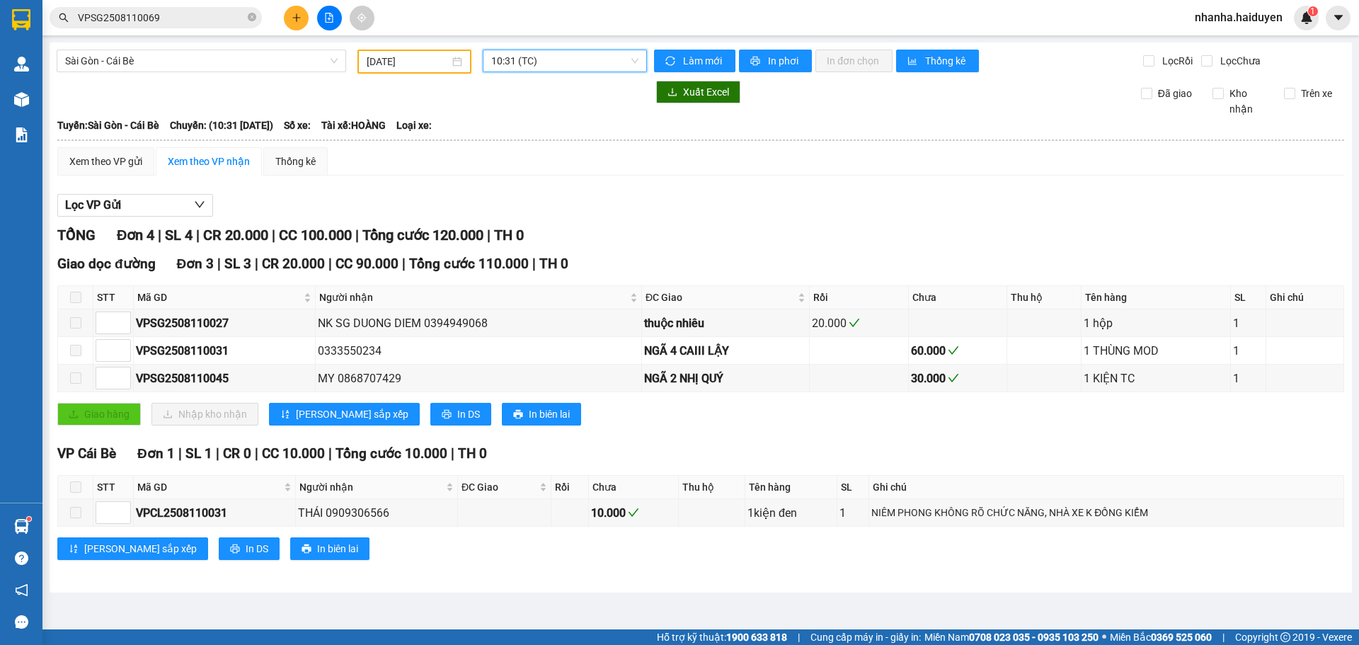
click at [521, 67] on span "10:31 (TC)" at bounding box center [564, 60] width 147 height 21
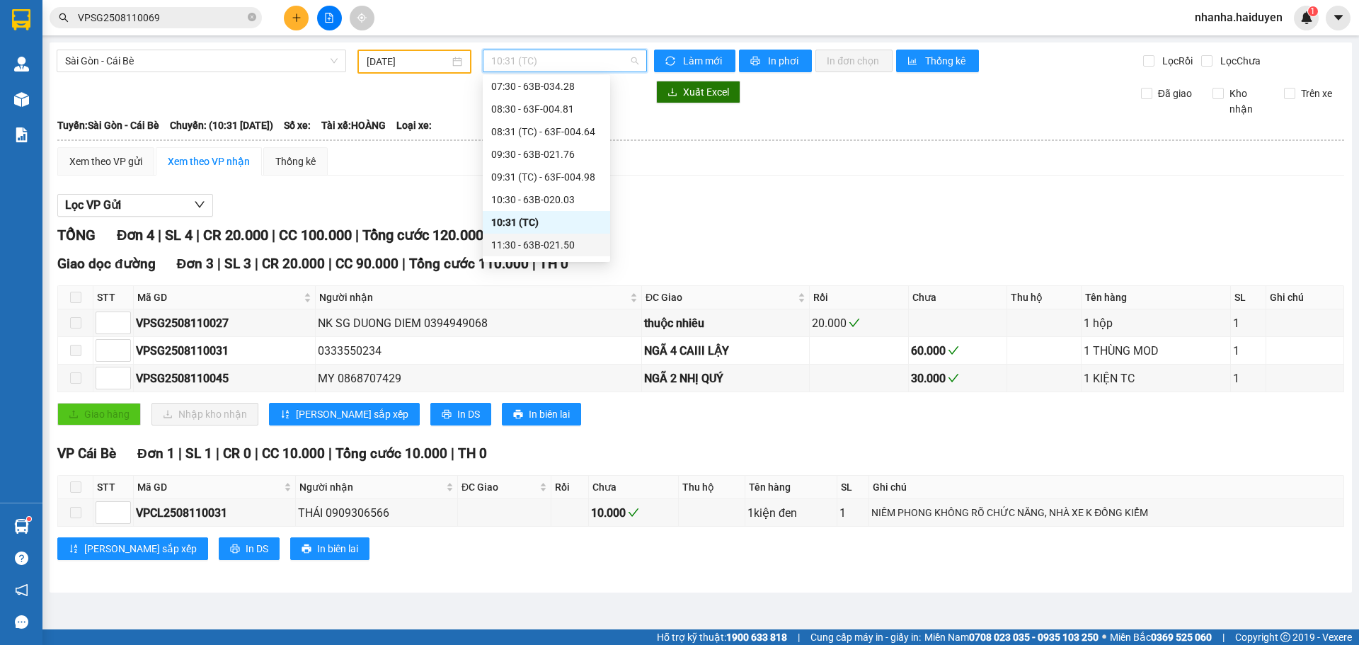
click at [538, 241] on div "11:30 - 63B-021.50" at bounding box center [546, 245] width 110 height 16
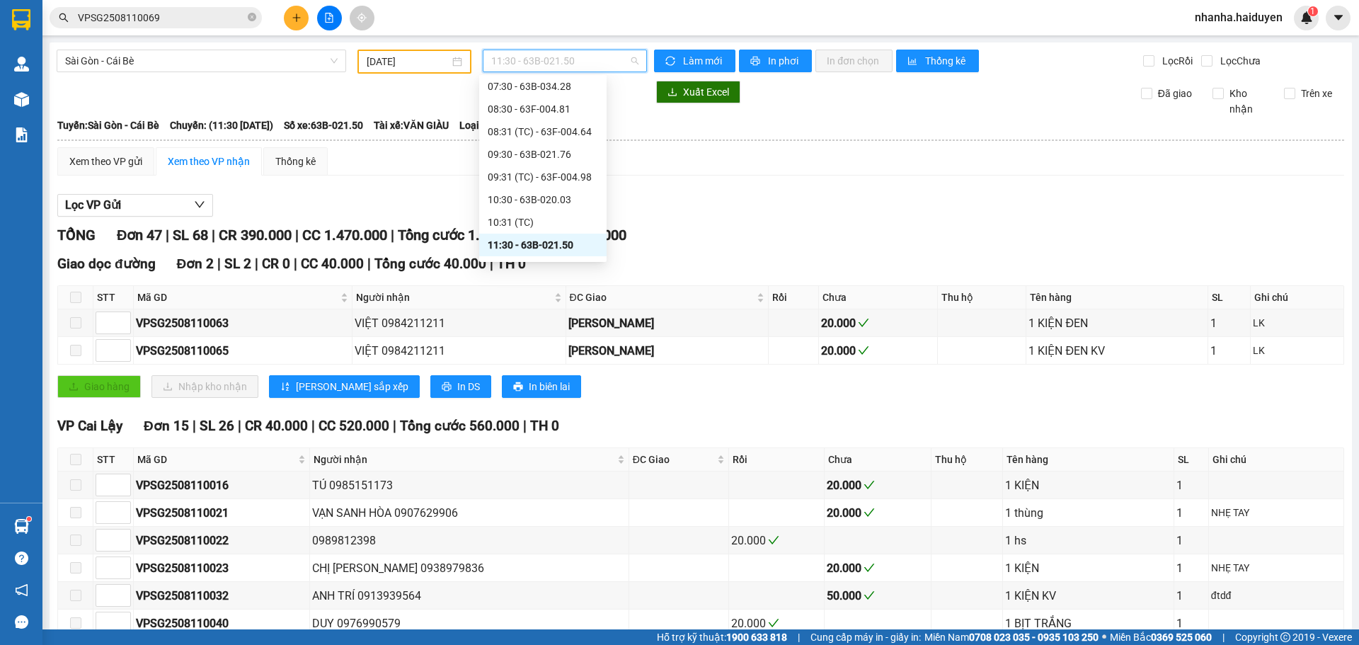
click at [529, 63] on span "11:30 - 63B-021.50" at bounding box center [564, 60] width 147 height 21
click at [524, 193] on div "11:31 (TC) - 63B-021.31" at bounding box center [543, 197] width 110 height 16
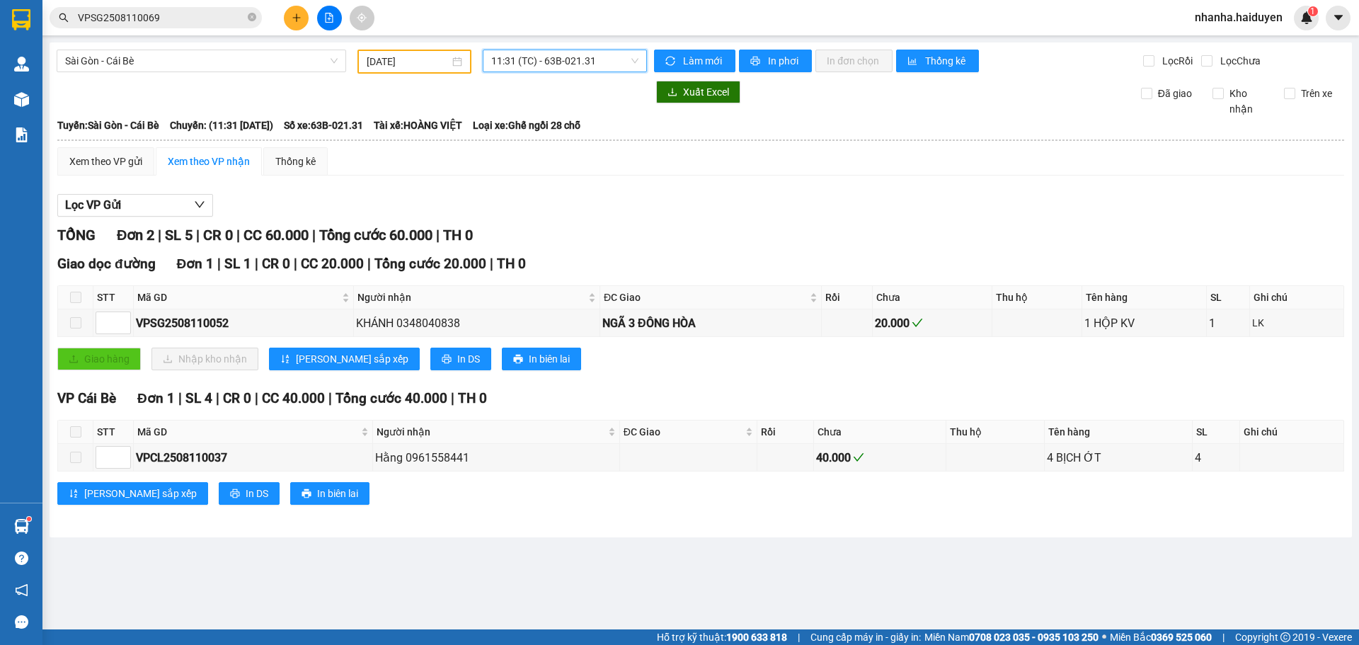
click at [563, 62] on span "11:31 (TC) - 63B-021.31" at bounding box center [564, 60] width 147 height 21
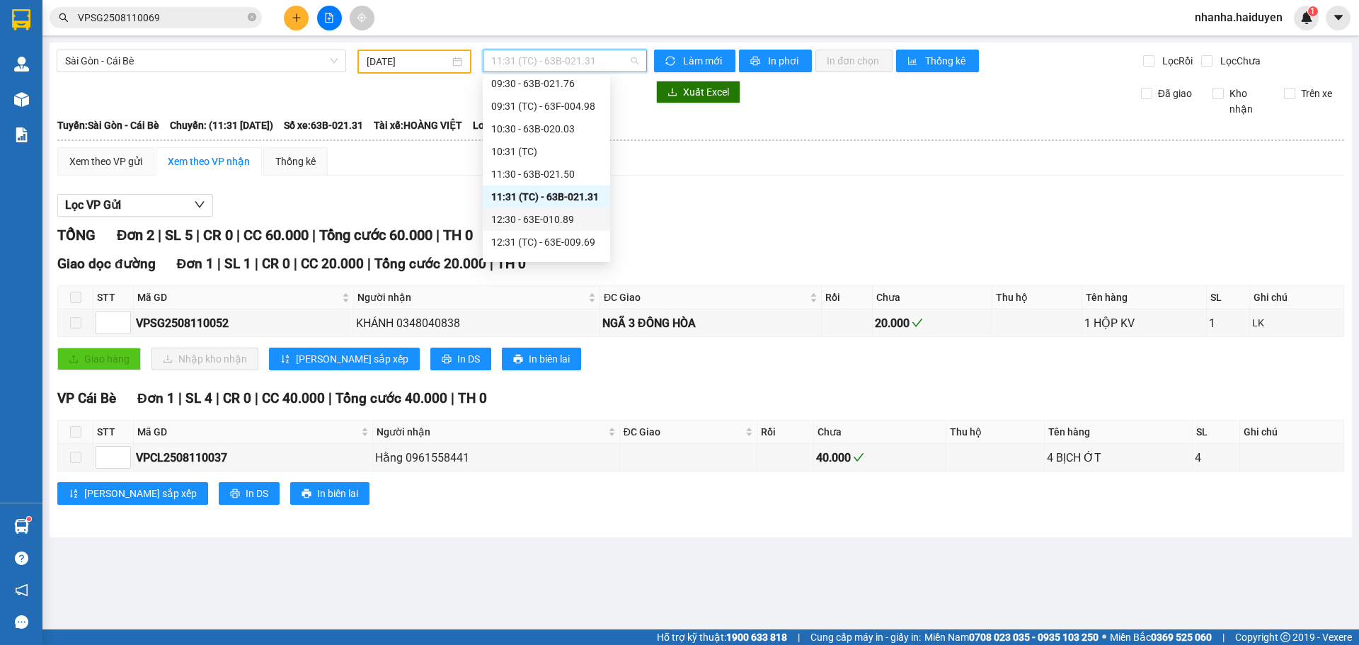
click at [516, 219] on div "12:30 - 63E-010.89" at bounding box center [546, 220] width 110 height 16
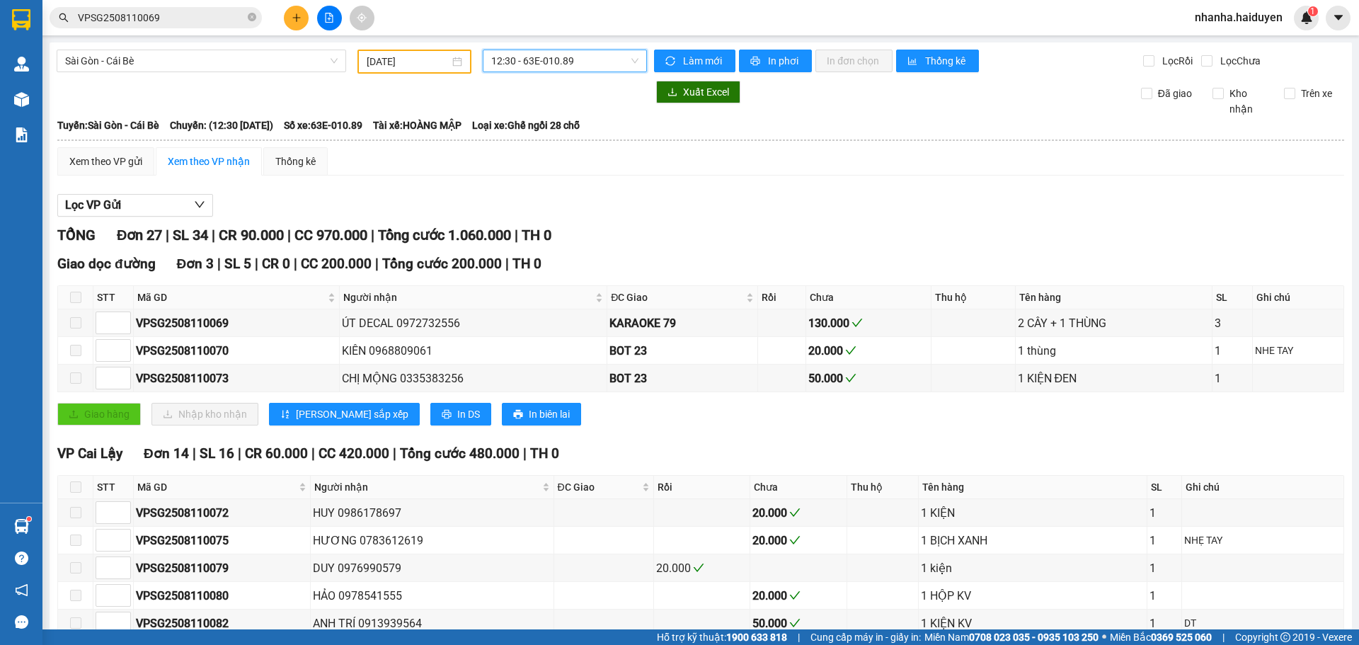
click at [498, 55] on span "12:30 - 63E-010.89" at bounding box center [564, 60] width 147 height 21
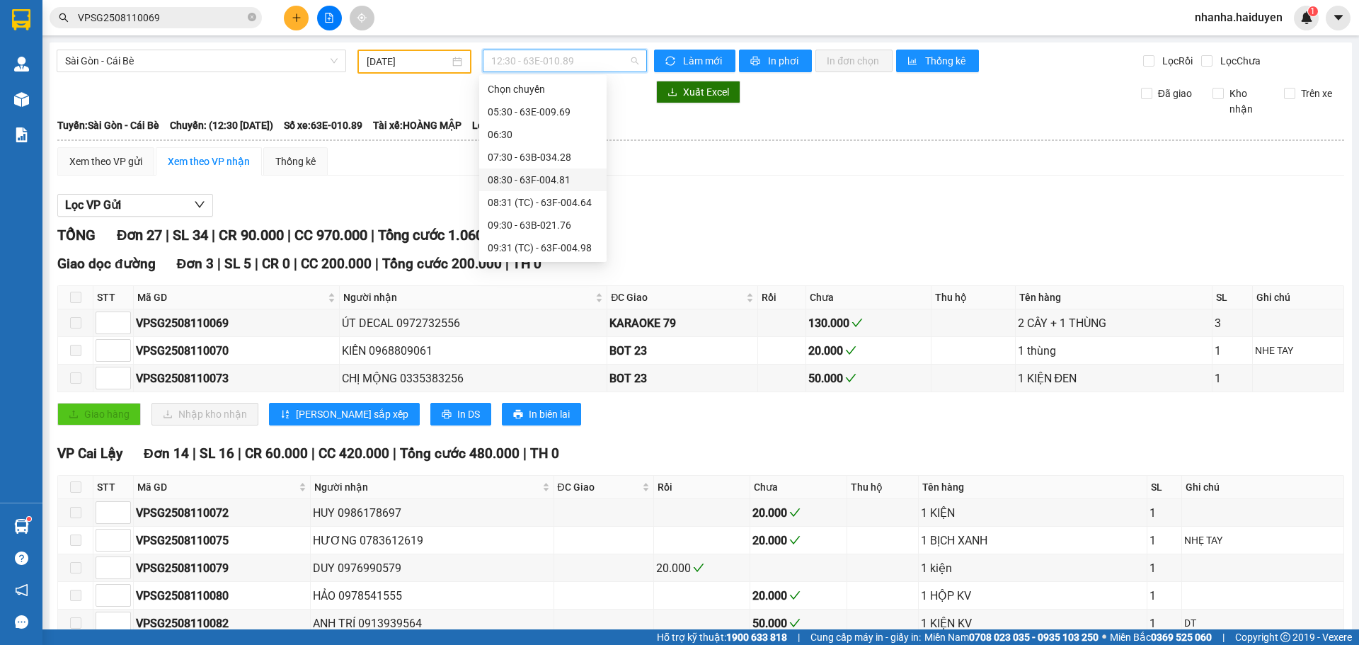
click at [523, 186] on div "08:30 - 63F-004.81" at bounding box center [543, 180] width 110 height 16
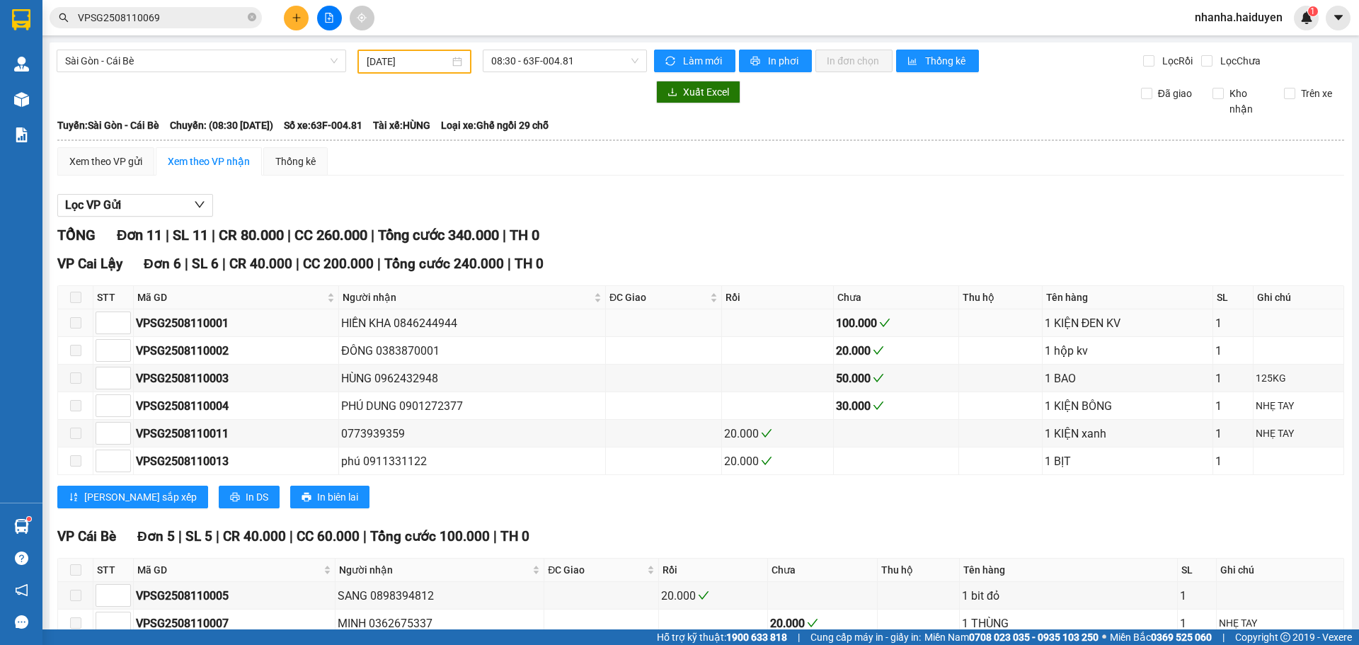
click at [423, 324] on div "HIỀN KHA 0846244944" at bounding box center [472, 323] width 262 height 18
drag, startPoint x: 424, startPoint y: 325, endPoint x: 721, endPoint y: 293, distance: 299.1
click at [722, 293] on th "Rồi" at bounding box center [778, 297] width 112 height 23
click at [426, 319] on div "HIỀN KHA 0846244944" at bounding box center [472, 323] width 262 height 18
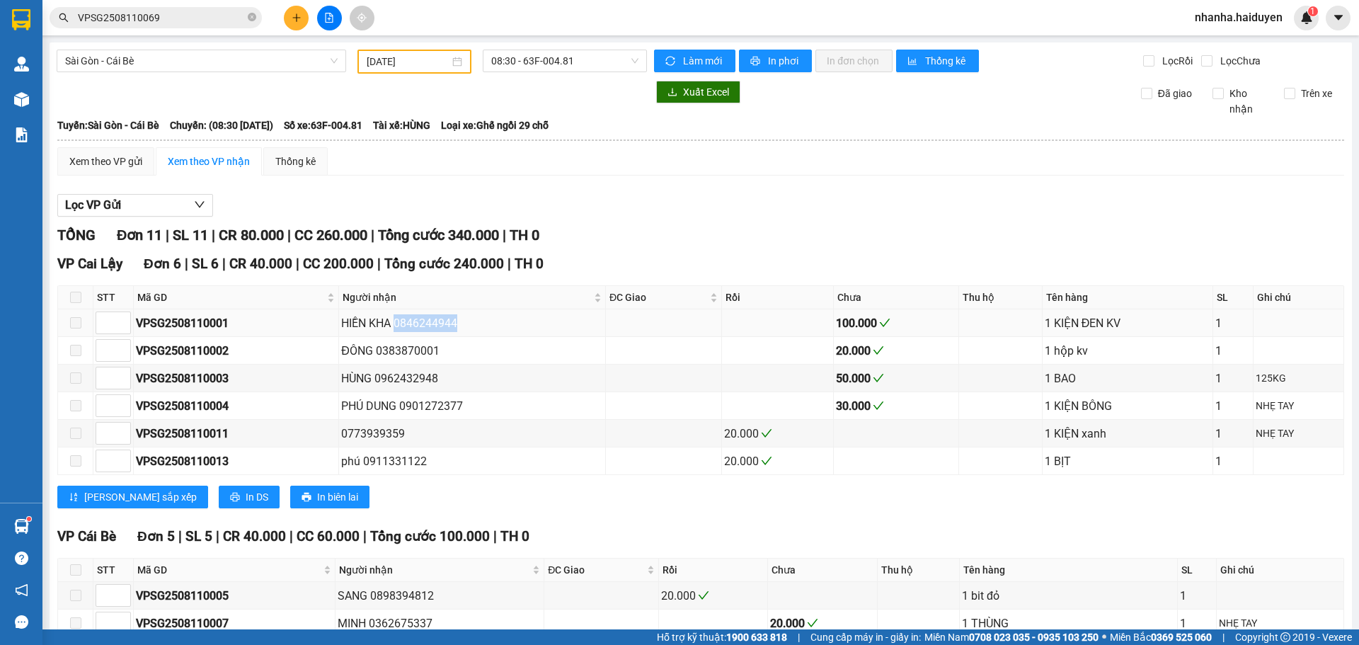
click at [426, 319] on div "HIỀN KHA 0846244944" at bounding box center [472, 323] width 262 height 18
copy div "0846244944"
click at [200, 13] on input "VPSG2508110069" at bounding box center [161, 18] width 167 height 16
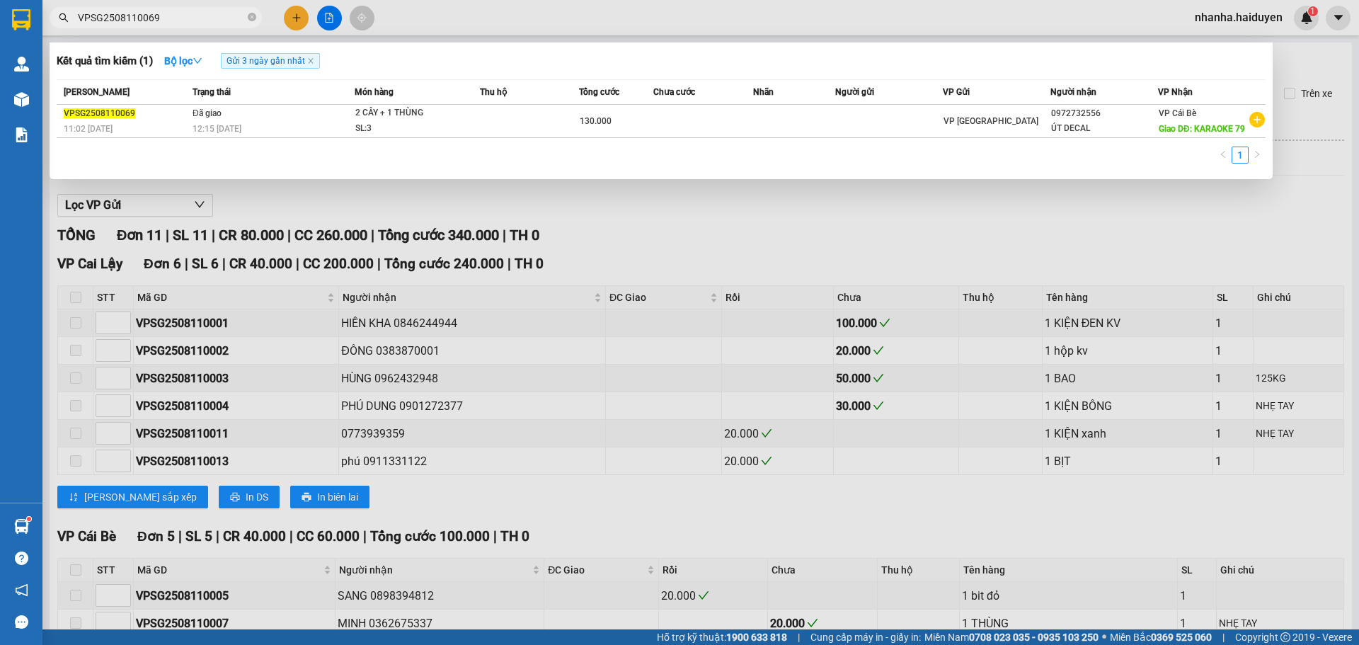
click at [200, 13] on input "VPSG2508110069" at bounding box center [161, 18] width 167 height 16
paste input "0846244944"
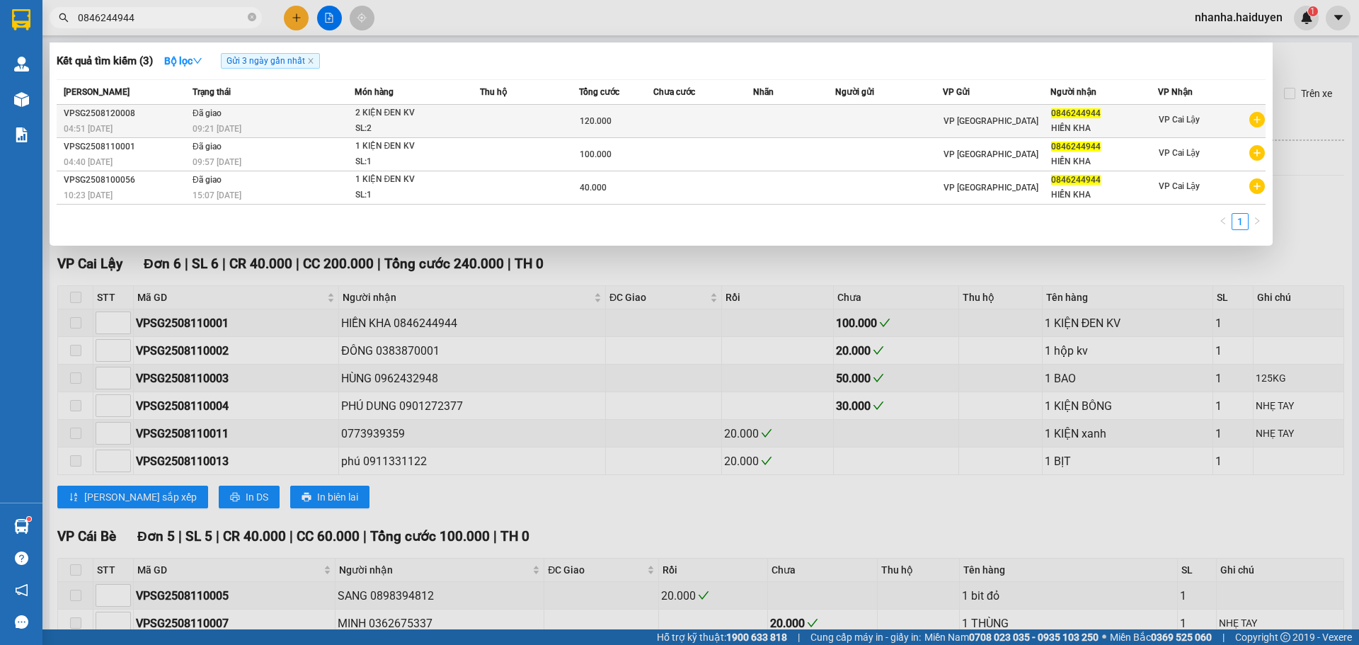
type input "0846244944"
click at [552, 110] on td at bounding box center [529, 121] width 99 height 33
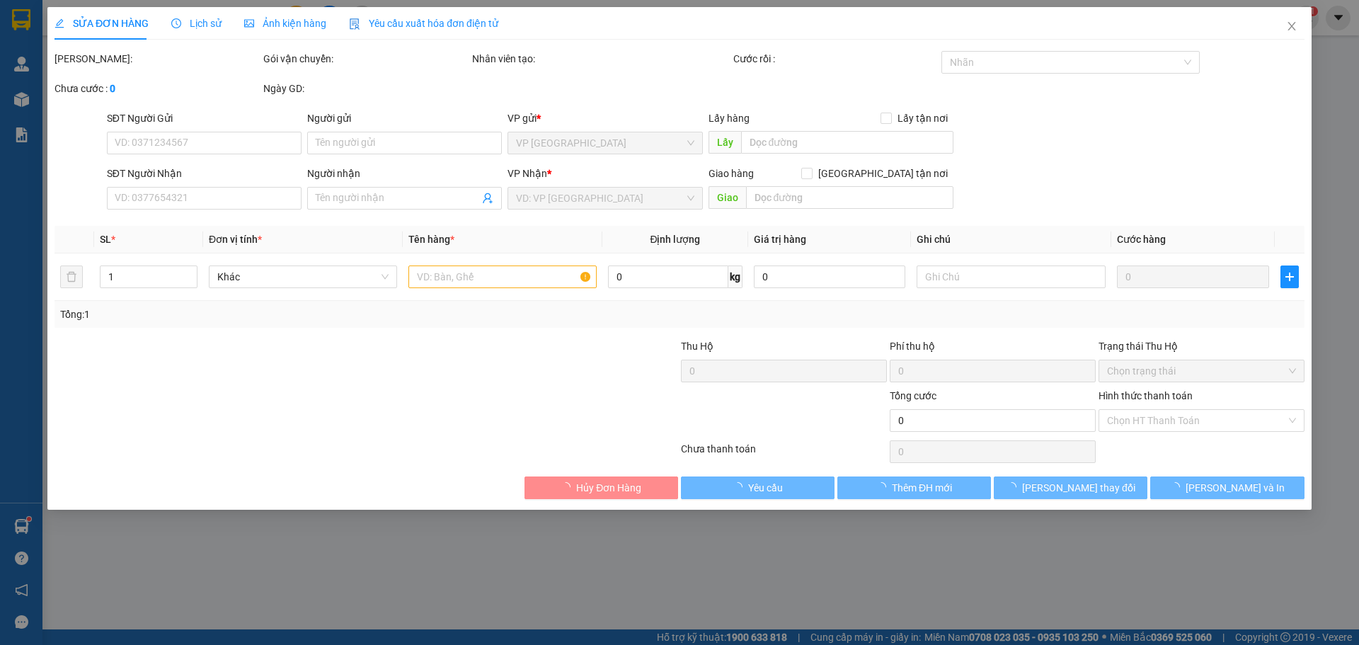
type input "0846244944"
type input "HIỀN KHA"
type input "120.000"
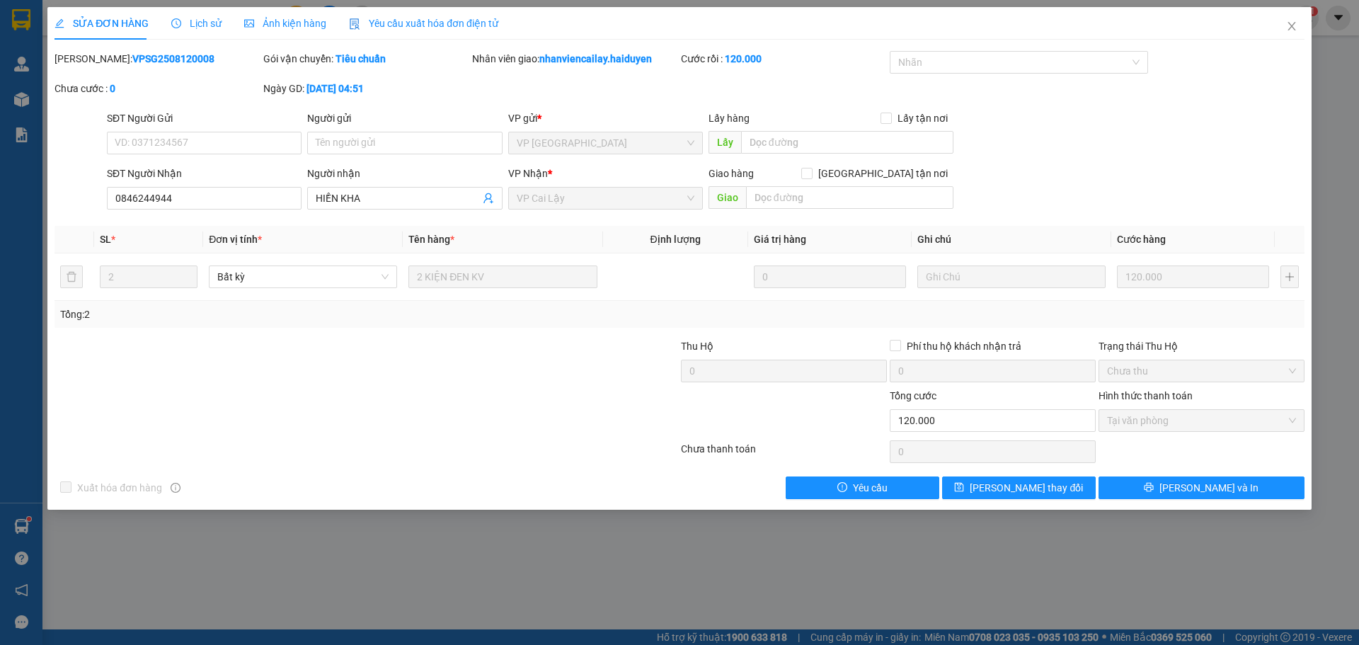
click at [202, 26] on span "Lịch sử" at bounding box center [196, 23] width 50 height 11
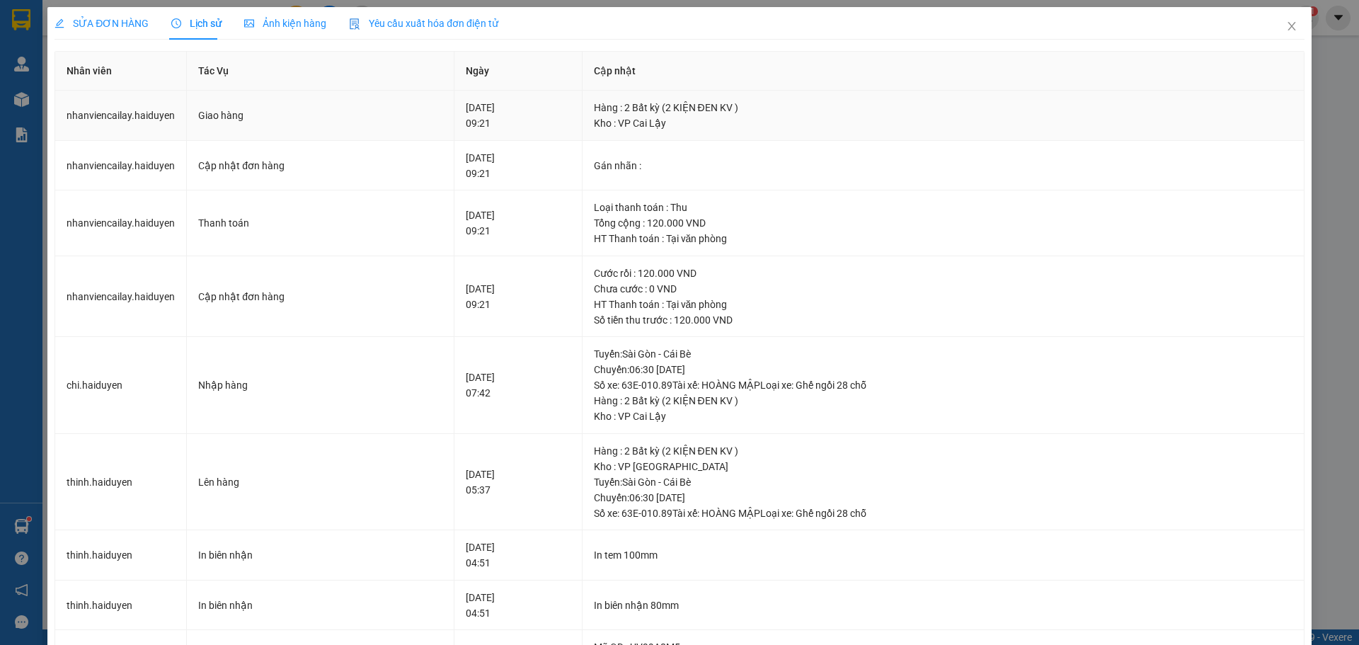
click at [148, 128] on td "nhanviencailay.haiduyen" at bounding box center [121, 116] width 132 height 50
click at [1286, 30] on icon "close" at bounding box center [1291, 26] width 11 height 11
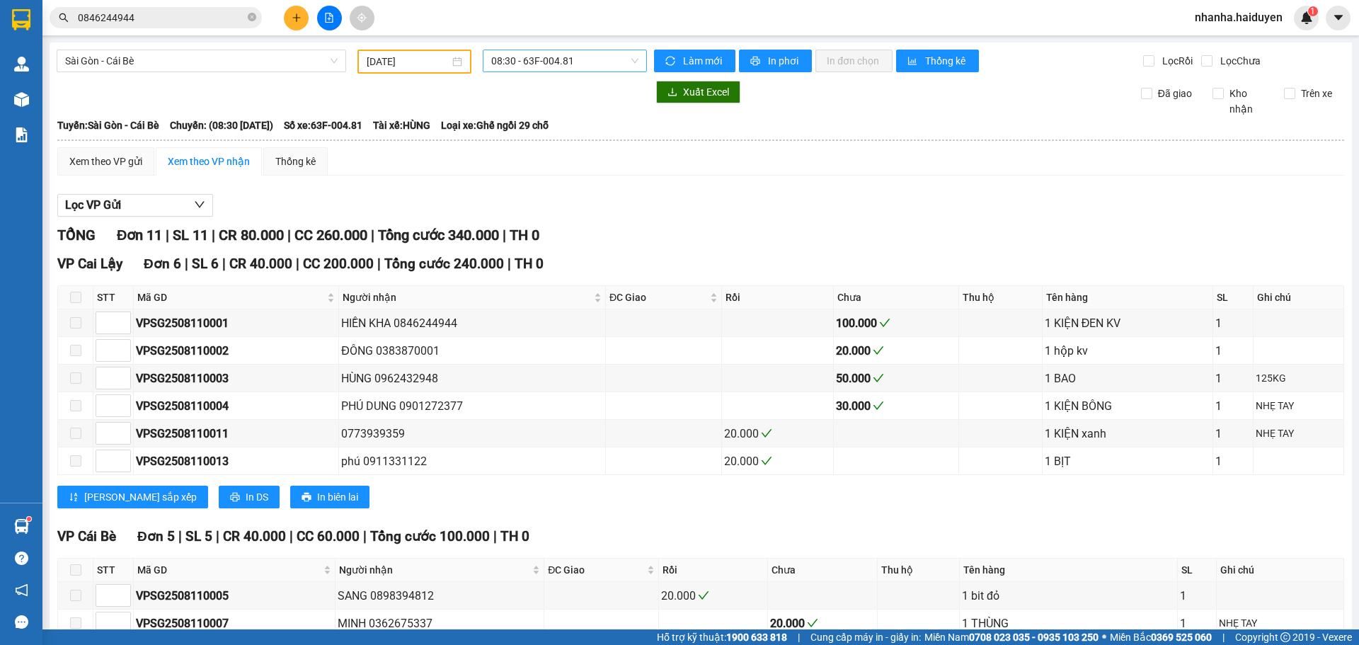
click at [512, 50] on div "08:30 - 63F-004.81" at bounding box center [565, 61] width 164 height 23
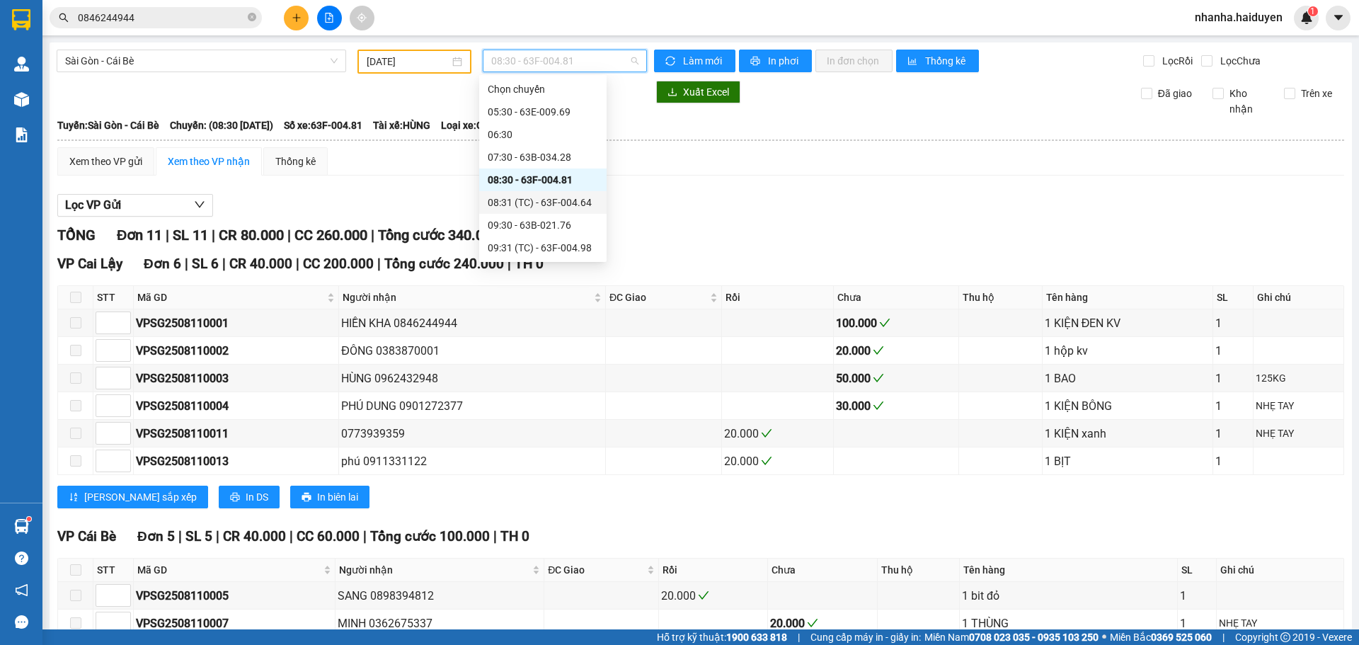
click at [527, 193] on div "08:31 (TC) - 63F-004.64" at bounding box center [542, 202] width 127 height 23
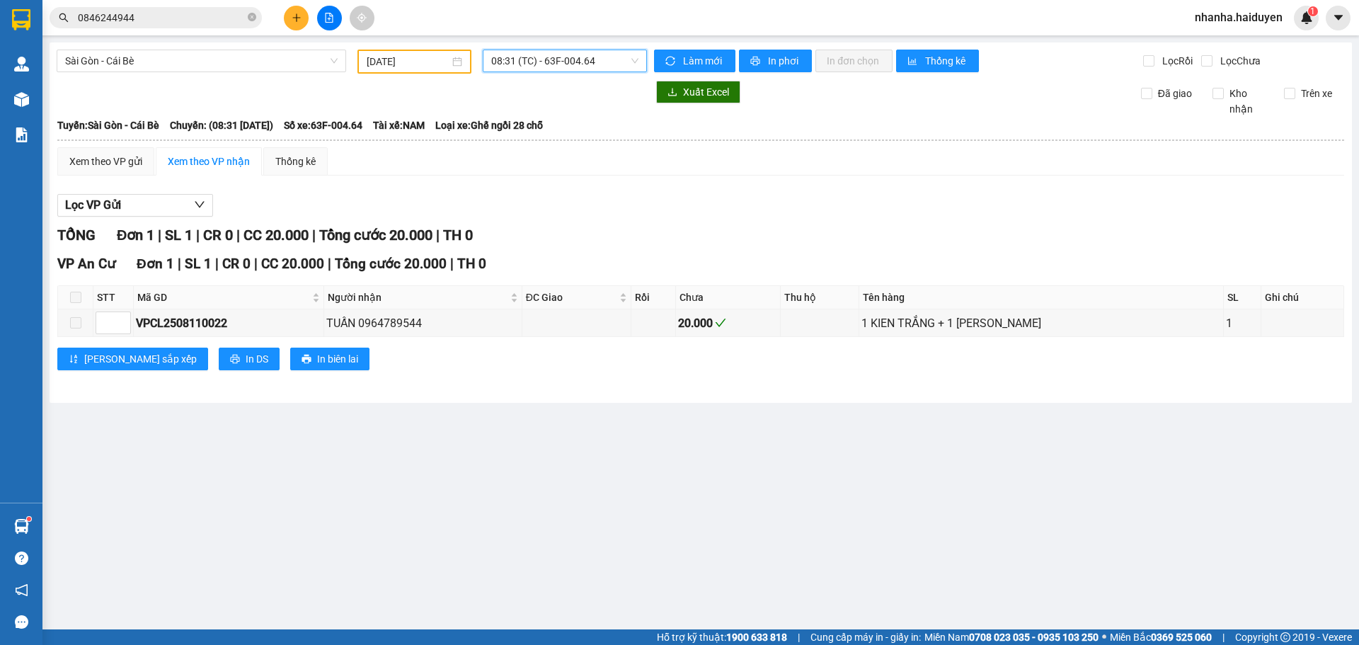
click at [519, 52] on span "08:31 (TC) - 63F-004.64" at bounding box center [564, 60] width 147 height 21
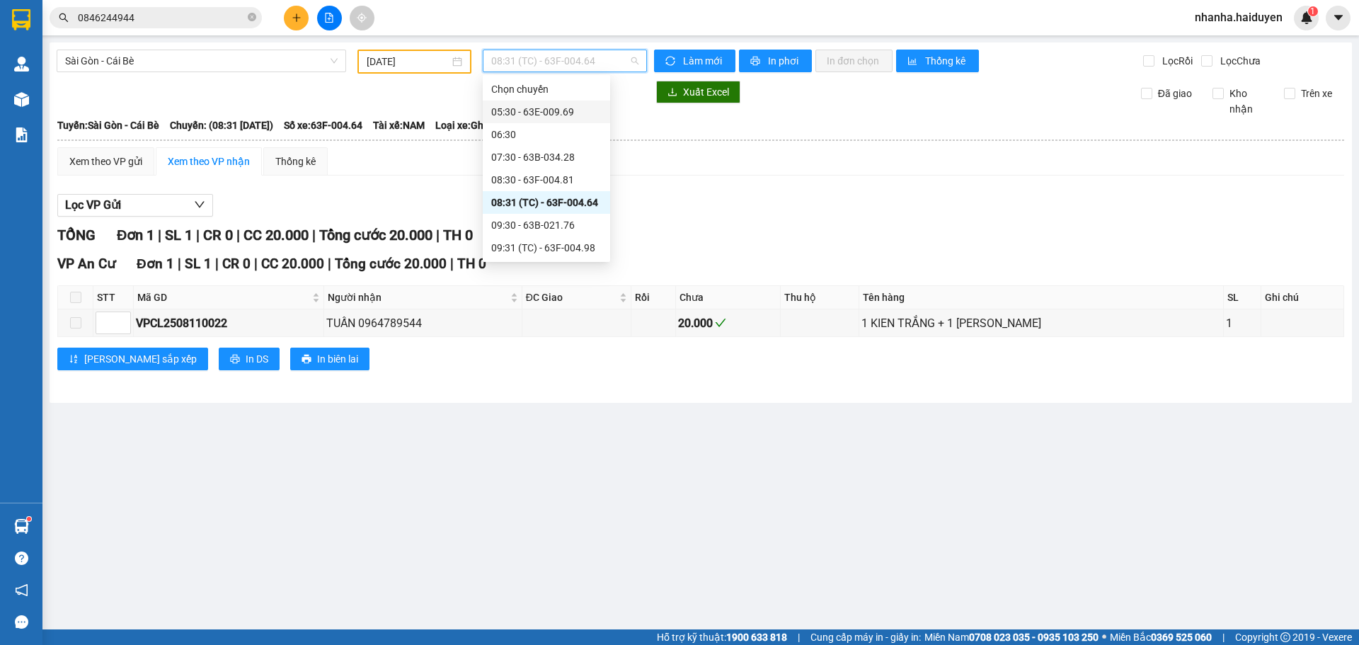
click at [532, 115] on div "05:30 - 63E-009.69" at bounding box center [546, 112] width 110 height 16
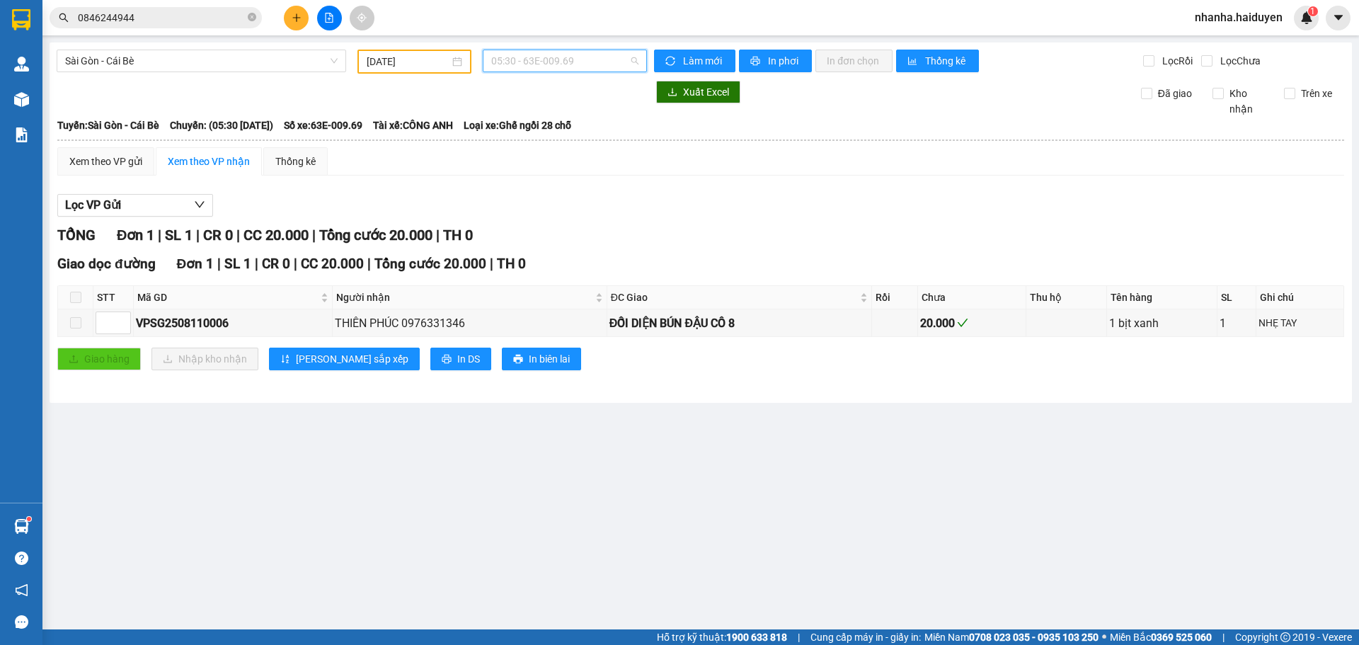
click at [550, 70] on span "05:30 - 63E-009.69" at bounding box center [564, 60] width 147 height 21
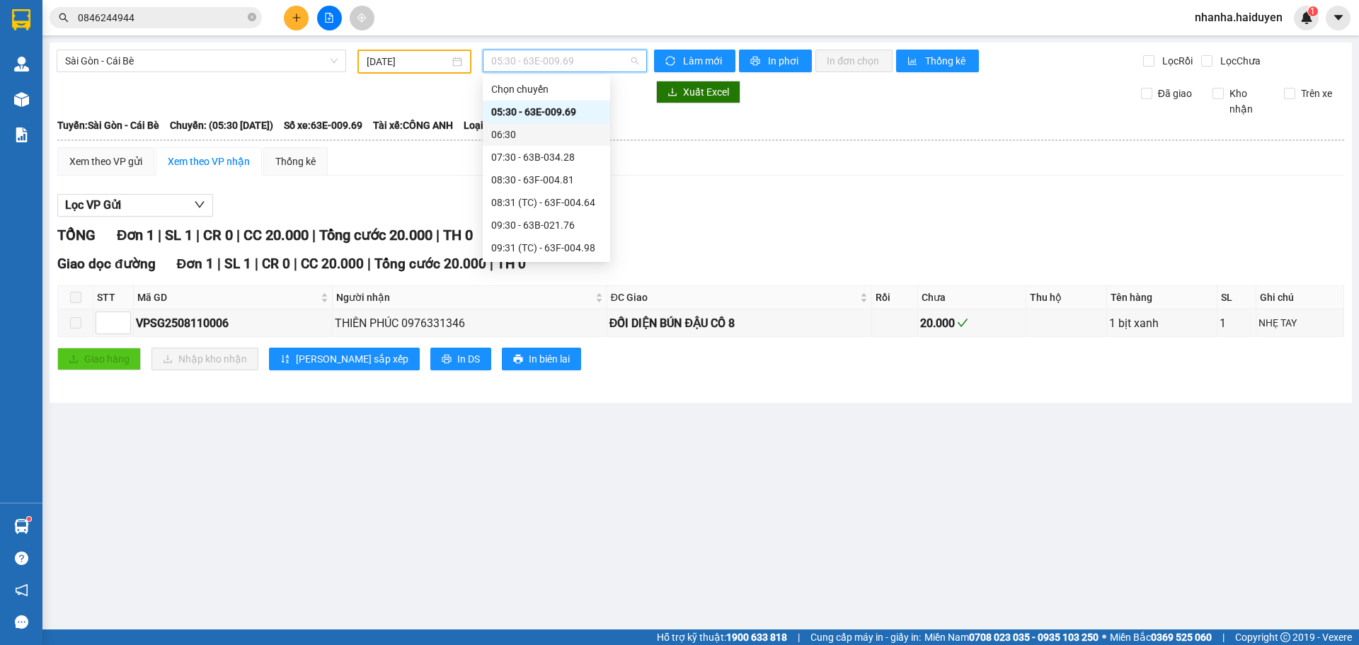
click at [544, 137] on div "06:30" at bounding box center [546, 135] width 110 height 16
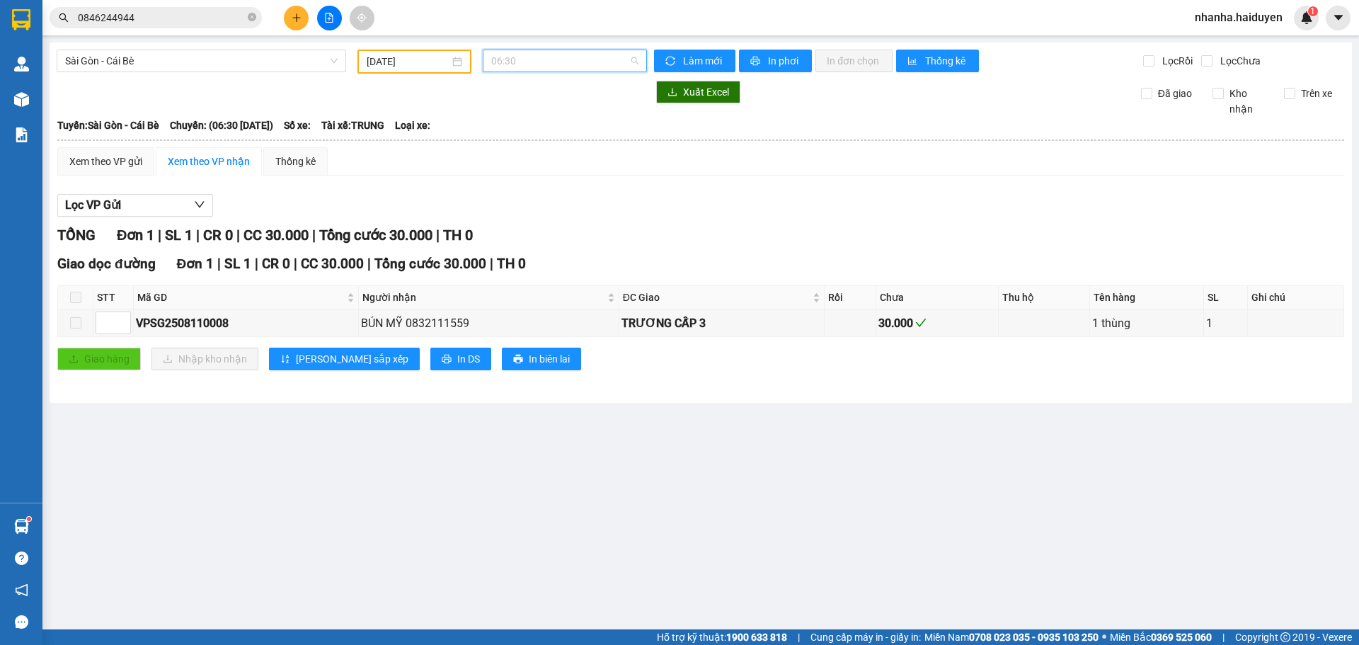
click at [532, 71] on span "06:30" at bounding box center [564, 60] width 147 height 21
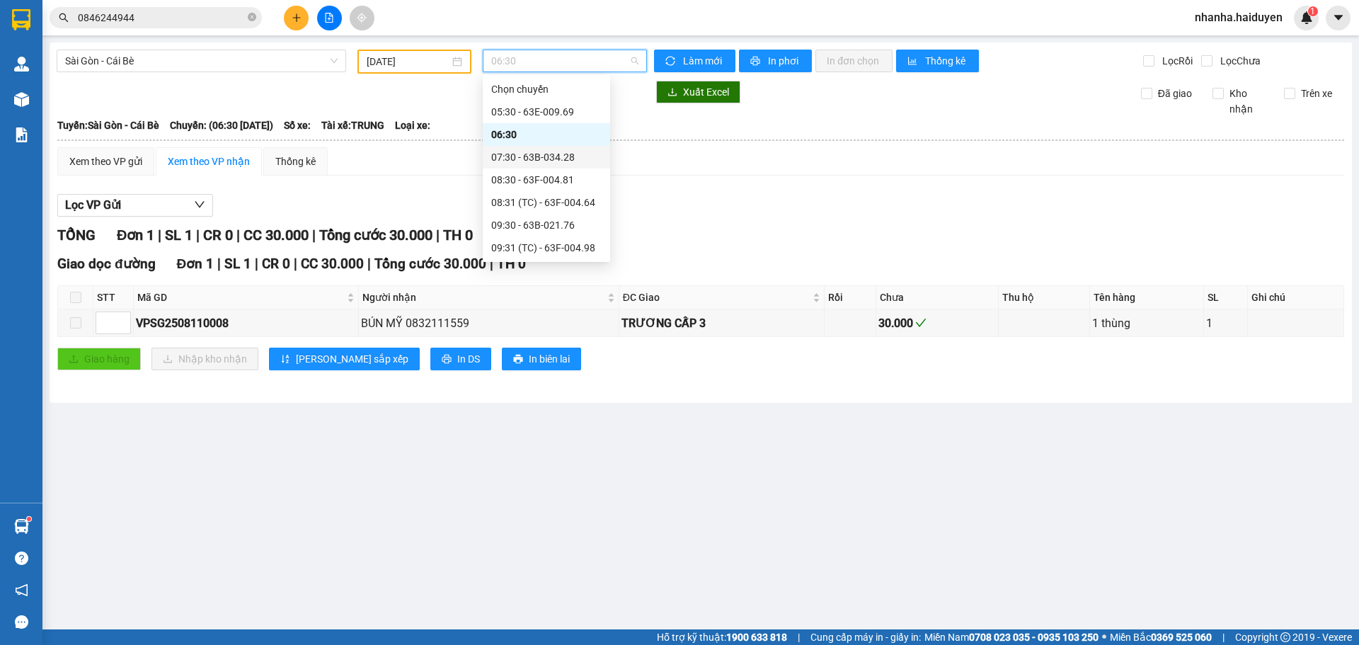
click at [531, 151] on div "07:30 - 63B-034.28" at bounding box center [546, 157] width 110 height 16
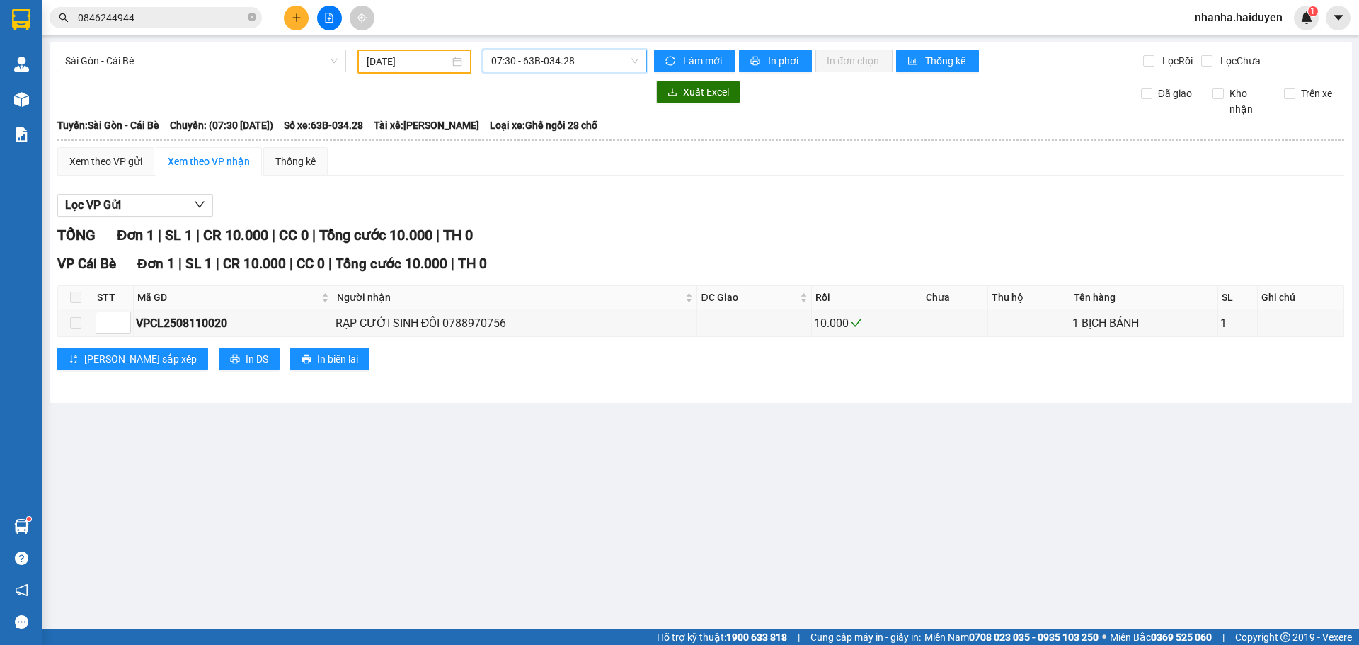
click at [549, 43] on div "[GEOGRAPHIC_DATA] - Cái Bè [DATE] 07:30 07:30 - 63B-034.28 Làm mới In phơi In đ…" at bounding box center [701, 222] width 1303 height 360
click at [549, 64] on span "07:30 - 63B-034.28" at bounding box center [564, 60] width 147 height 21
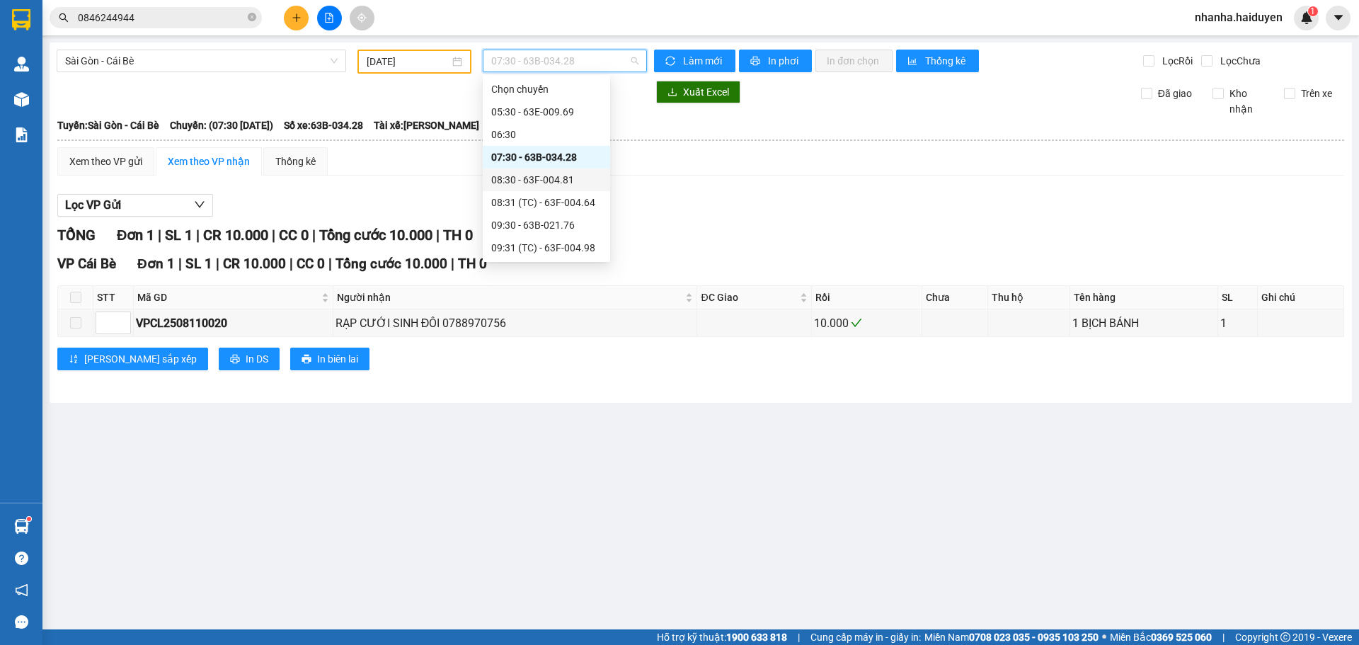
click at [537, 181] on div "08:30 - 63F-004.81" at bounding box center [546, 180] width 110 height 16
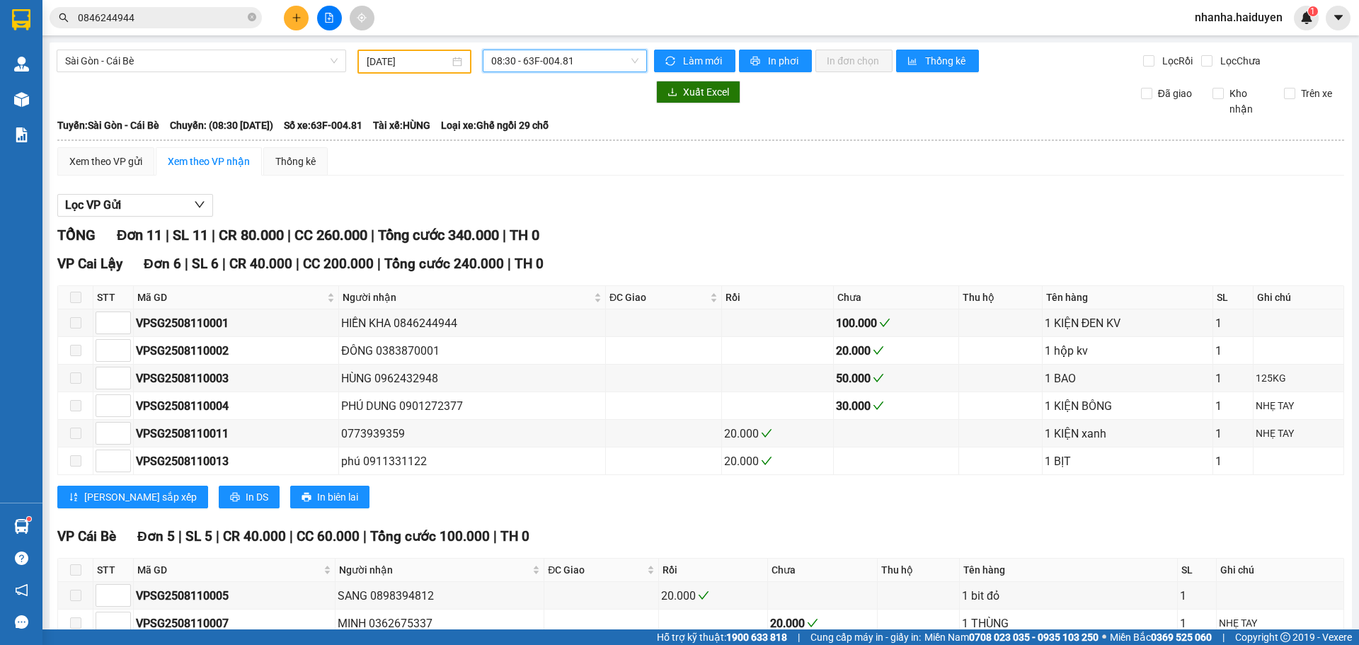
click at [558, 78] on div "[GEOGRAPHIC_DATA] - Cái Bè [DATE] 08:30 08:30 - 63F-004.81 Làm mới In phơi In đ…" at bounding box center [701, 413] width 1303 height 743
click at [554, 62] on span "08:30 - 63F-004.81" at bounding box center [564, 60] width 147 height 21
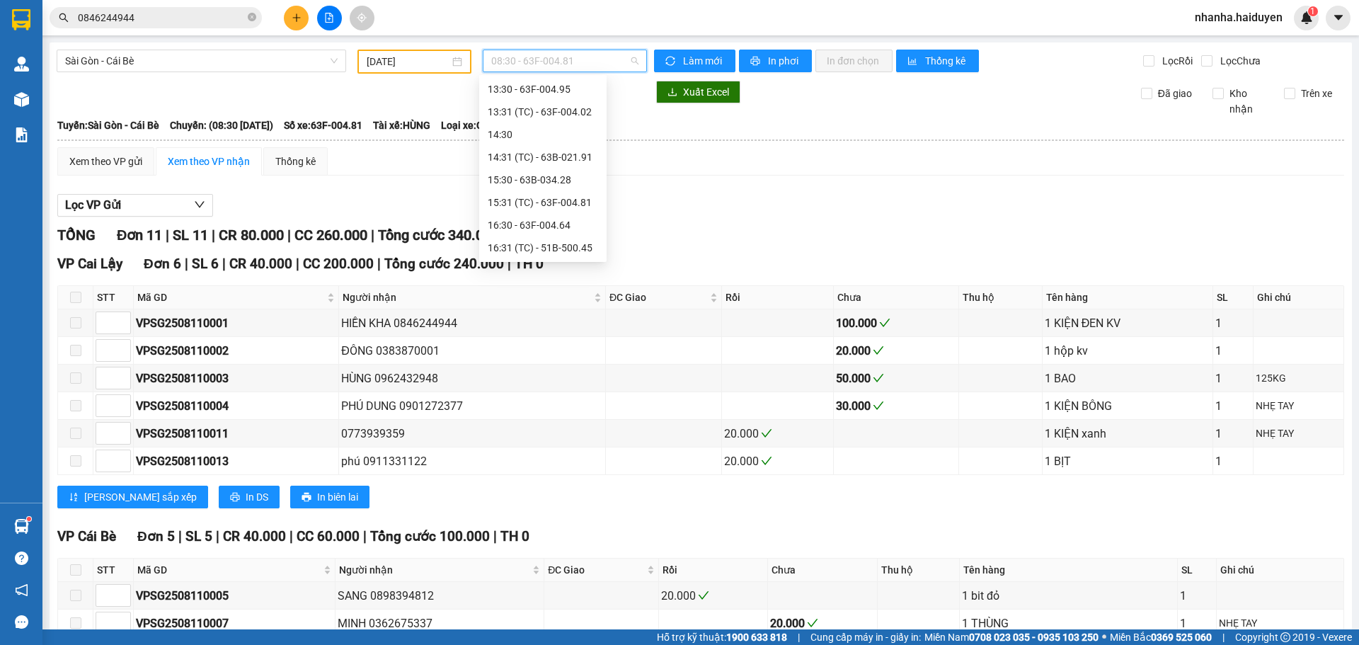
scroll to position [408, 0]
click at [540, 251] on div "19:30 - 63B-021.50" at bounding box center [543, 248] width 110 height 16
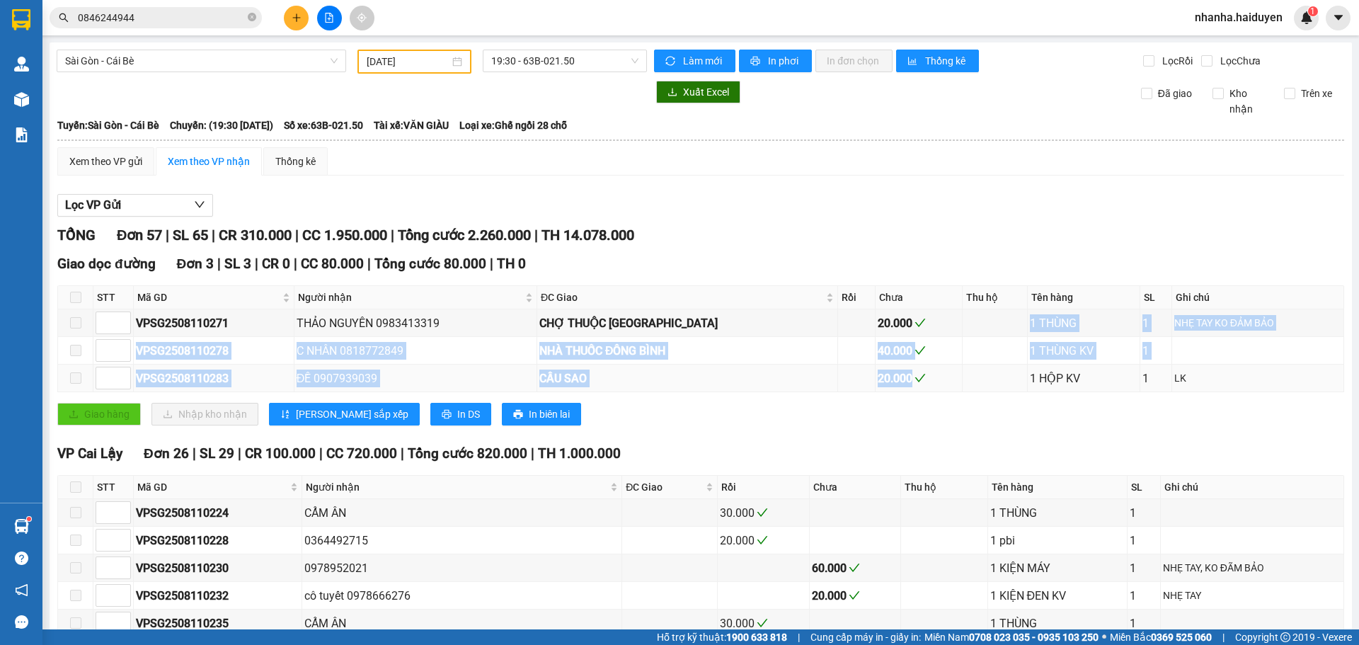
drag, startPoint x: 886, startPoint y: 315, endPoint x: 894, endPoint y: 379, distance: 64.2
click at [894, 379] on tbody "VPSG2508110271 THẢO NGUYÊN 0983413319 [GEOGRAPHIC_DATA] 20.000 1 THÙNG 1 NHẸ TA…" at bounding box center [701, 350] width 1286 height 83
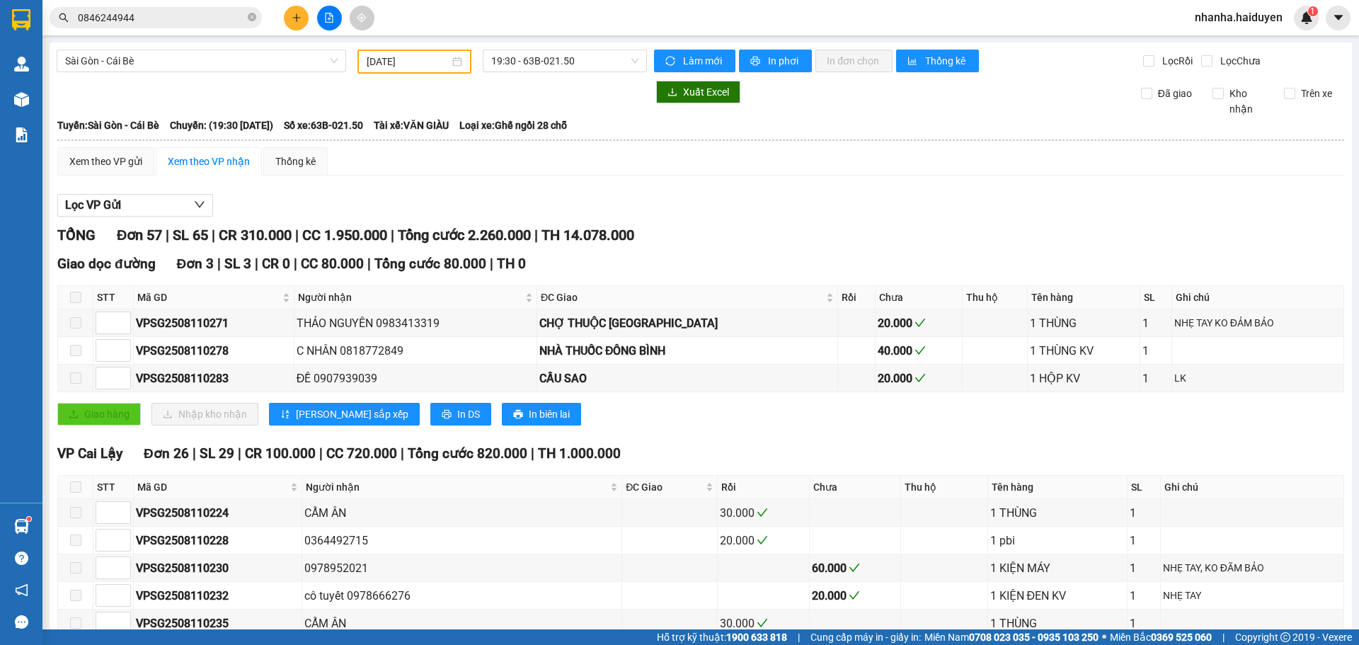
click at [846, 415] on div "Giao hàng Nhập kho nhận Lưu sắp xếp In DS In biên lai" at bounding box center [700, 414] width 1287 height 23
click at [532, 68] on span "19:30 - 63B-021.50" at bounding box center [564, 60] width 147 height 21
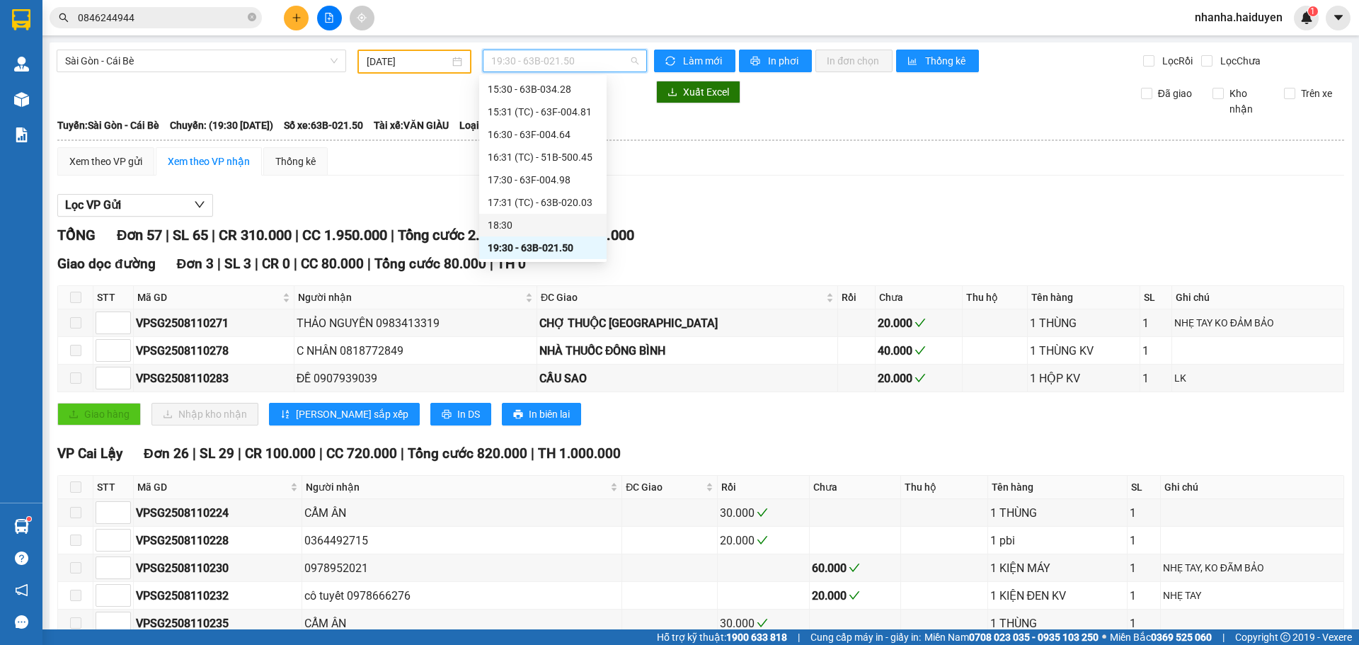
click at [534, 227] on div "18:30" at bounding box center [543, 225] width 110 height 16
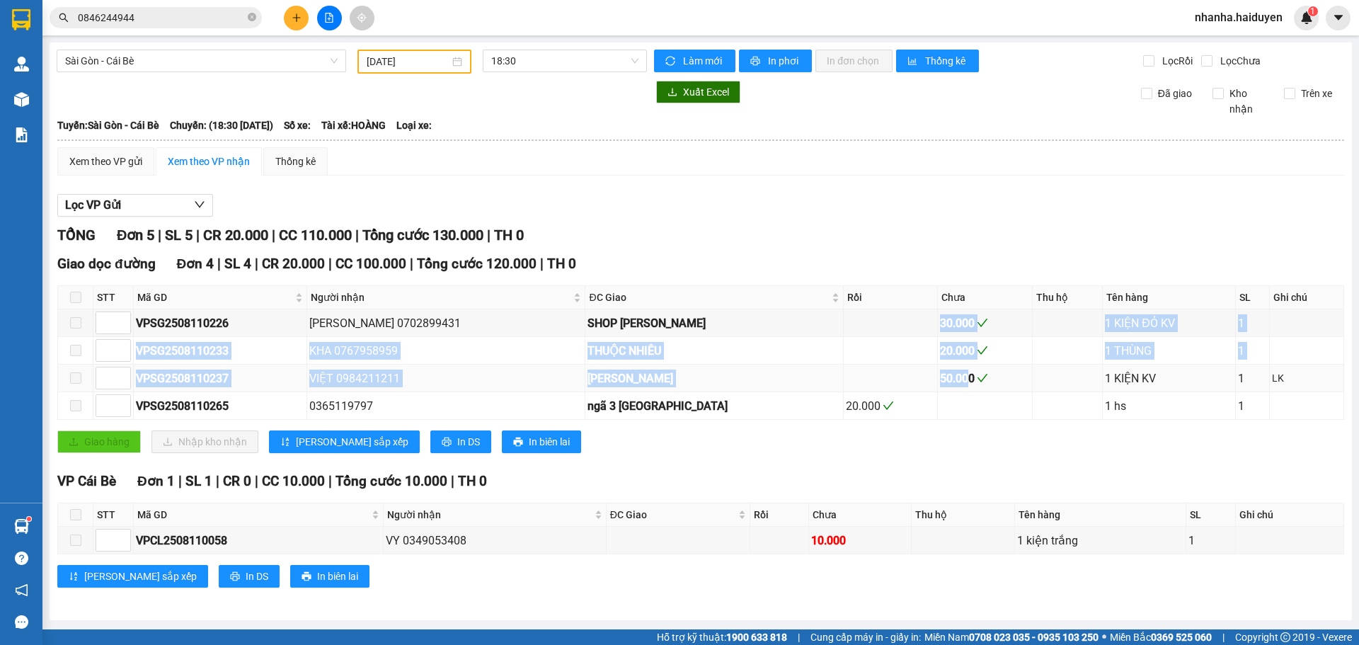
drag, startPoint x: 894, startPoint y: 314, endPoint x: 927, endPoint y: 377, distance: 71.0
click at [927, 377] on tbody "VPSG2508110226 [PERSON_NAME][GEOGRAPHIC_DATA][PERSON_NAME] 30.000 1 KIỆN ĐỎ KV …" at bounding box center [701, 364] width 1286 height 110
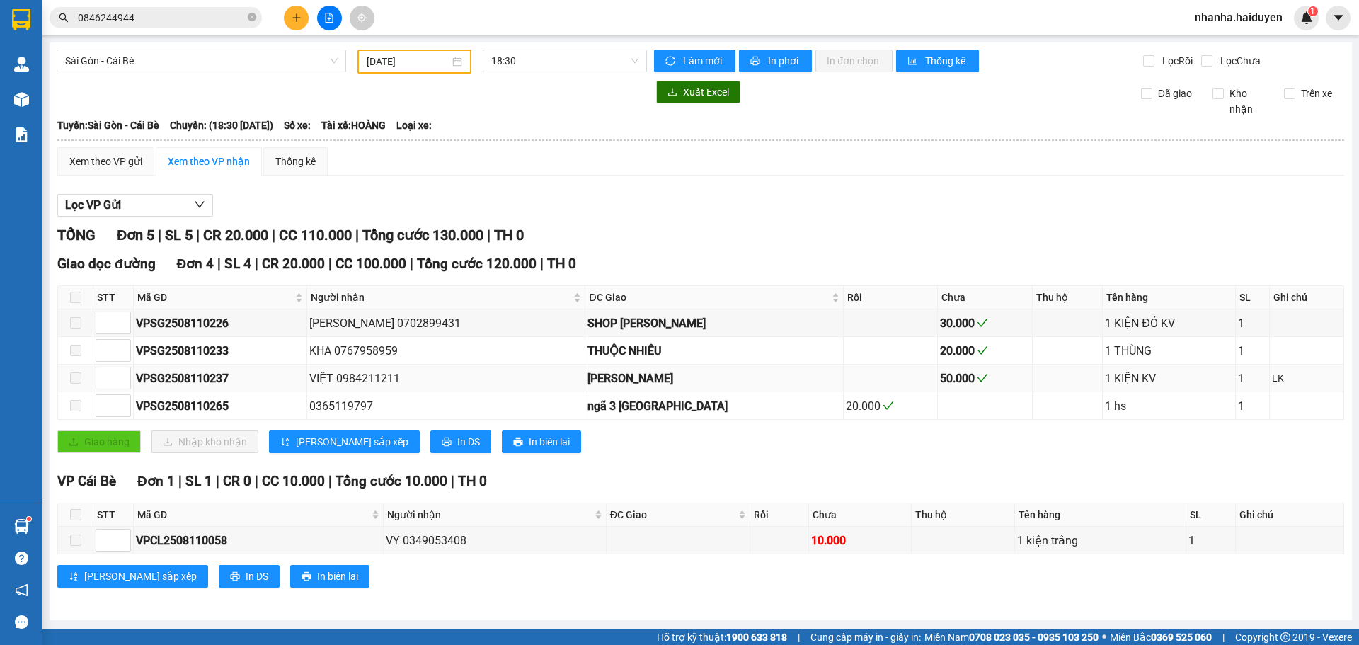
drag, startPoint x: 985, startPoint y: 373, endPoint x: 964, endPoint y: 413, distance: 45.0
click at [985, 374] on div "50.000" at bounding box center [984, 379] width 89 height 18
click at [940, 378] on div "50.000" at bounding box center [984, 379] width 89 height 18
click at [940, 326] on div "30.000" at bounding box center [984, 323] width 89 height 18
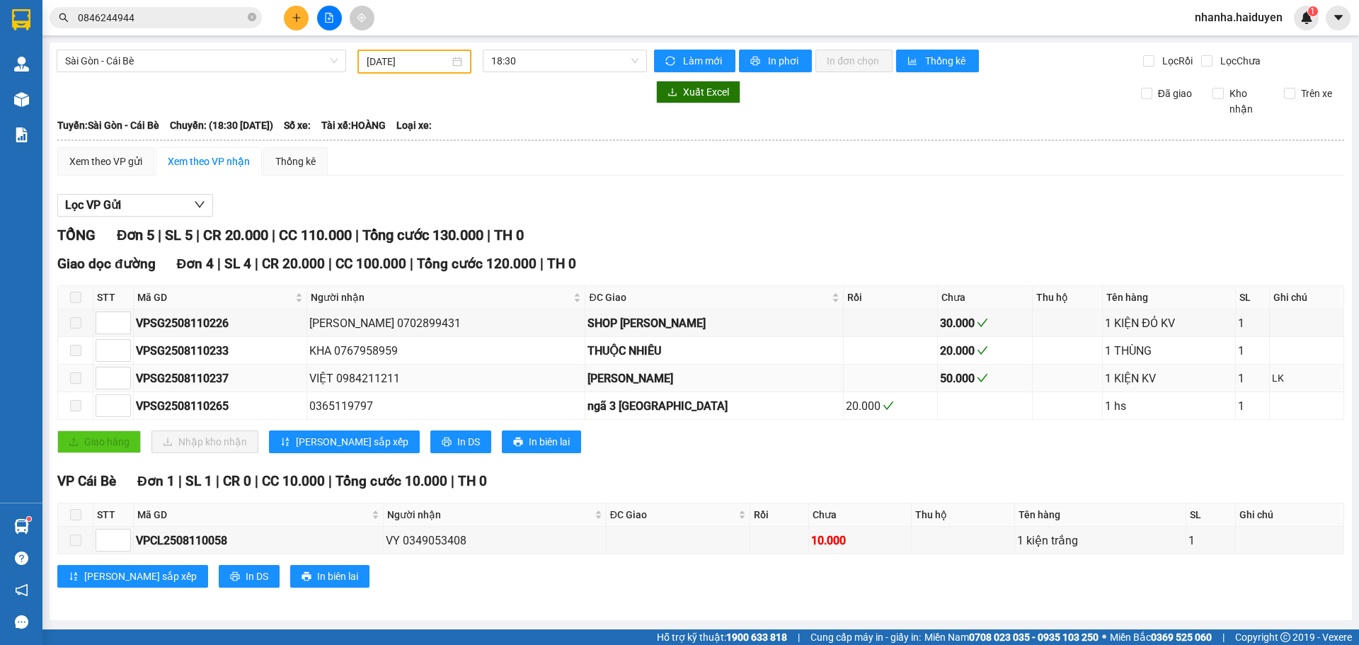
click at [940, 372] on div "50.000" at bounding box center [984, 379] width 89 height 18
click at [940, 353] on div "20.000" at bounding box center [984, 351] width 89 height 18
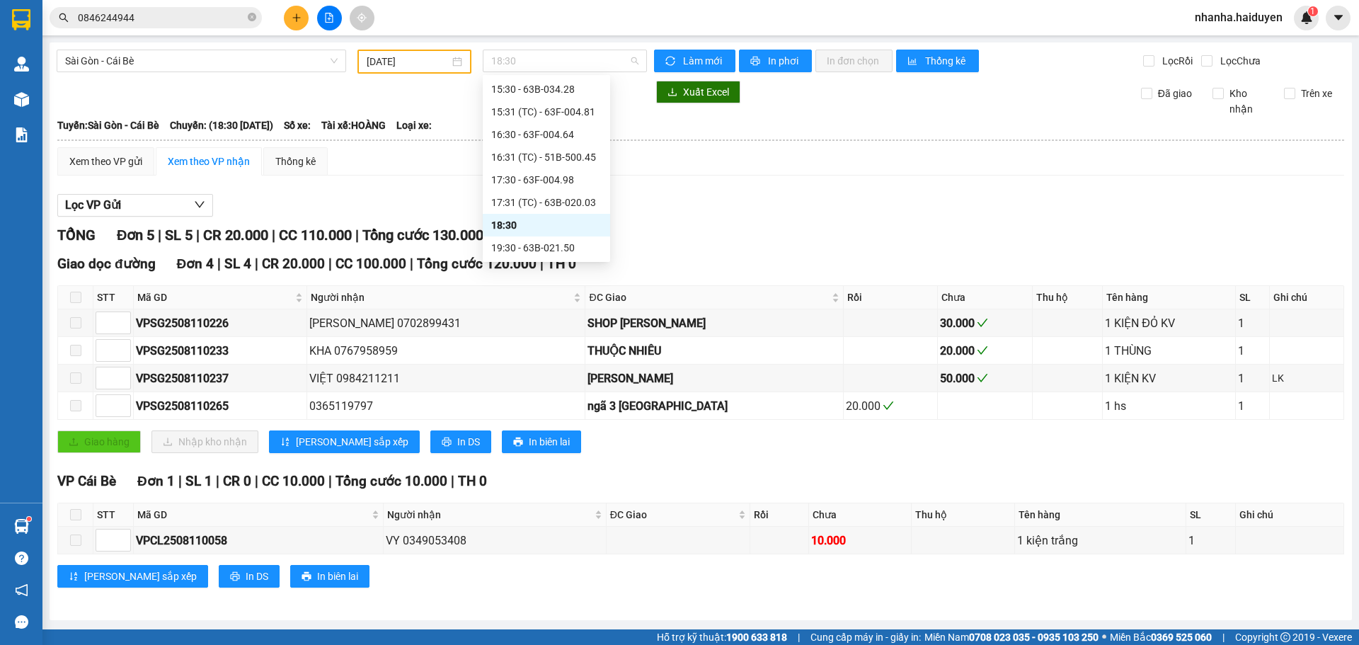
drag, startPoint x: 551, startPoint y: 55, endPoint x: 518, endPoint y: 175, distance: 124.7
click at [550, 57] on span "18:30" at bounding box center [564, 60] width 147 height 21
click at [518, 193] on div "17:31 (TC) - 63B-020.03" at bounding box center [546, 202] width 127 height 23
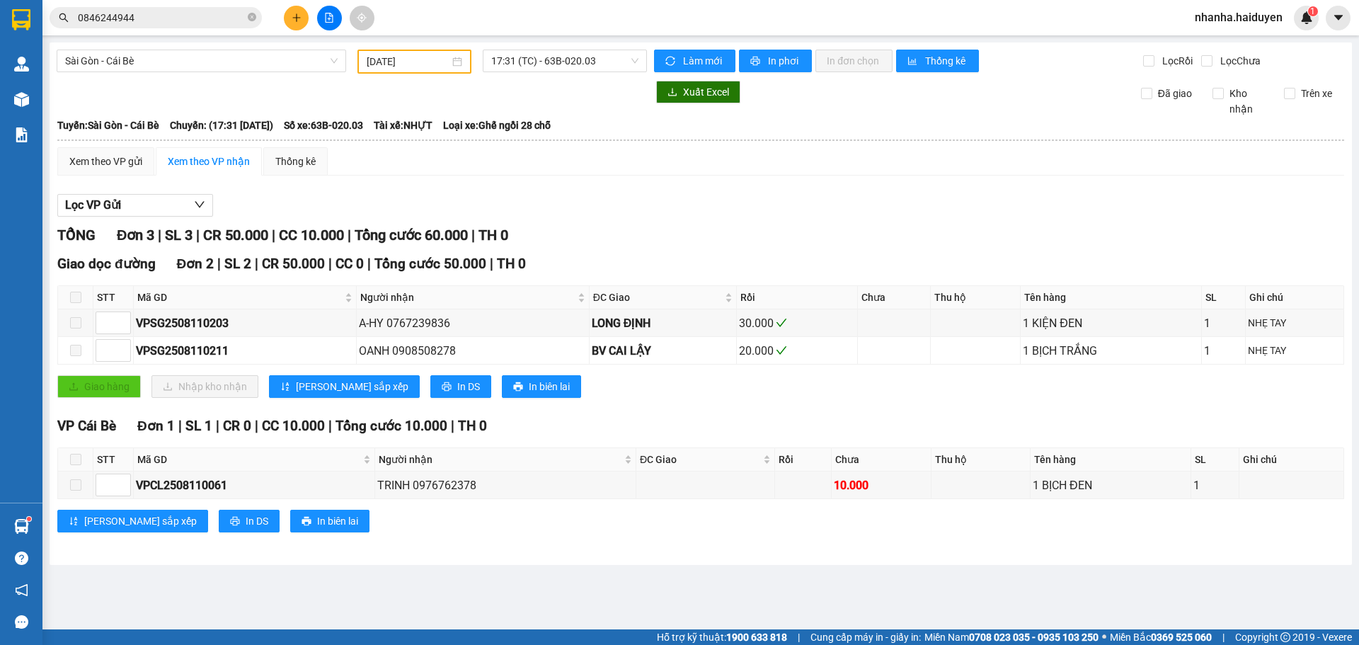
click at [536, 97] on div at bounding box center [352, 92] width 590 height 23
click at [537, 80] on div "[GEOGRAPHIC_DATA] - Cái Bè [DATE] 17:31 (TC) - 63B-020.03 Làm mới In phơi In đơ…" at bounding box center [701, 303] width 1303 height 523
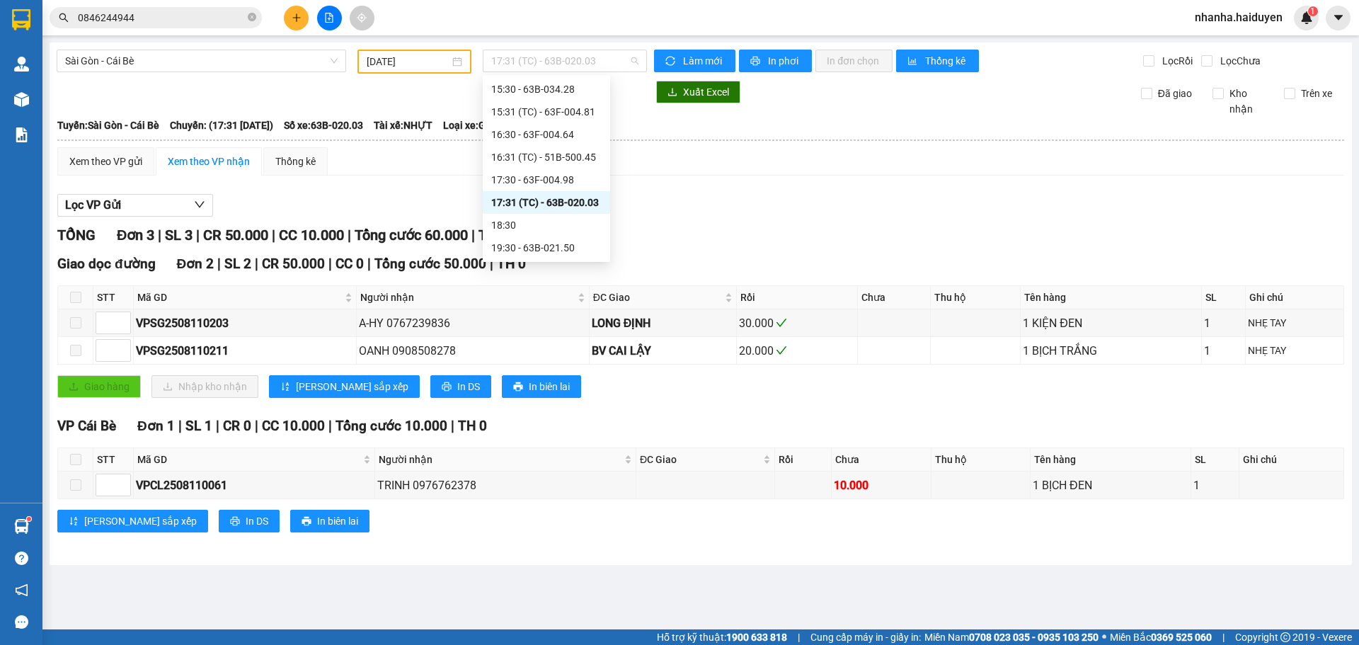
drag, startPoint x: 541, startPoint y: 72, endPoint x: 547, endPoint y: 108, distance: 37.4
click at [544, 78] on body "Kết quả tìm kiếm ( 3 ) Bộ lọc Gửi 3 ngày gần nhất Mã ĐH Trạng thái Món hàng Thu…" at bounding box center [679, 322] width 1359 height 645
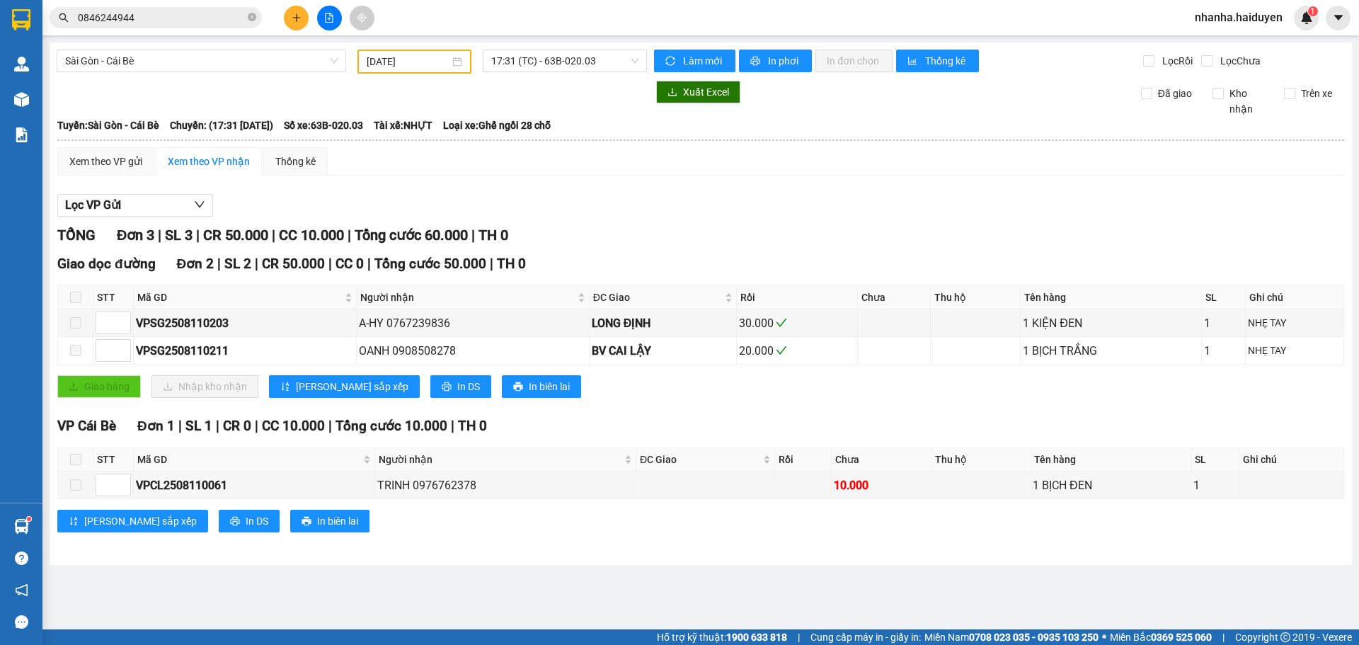
drag, startPoint x: 549, startPoint y: 63, endPoint x: 555, endPoint y: 96, distance: 33.9
click at [556, 105] on div "[GEOGRAPHIC_DATA] - Cái Bè [DATE] 17:31 (TC) - 63B-020.03 Làm mới In phơi In đơ…" at bounding box center [701, 303] width 1303 height 523
drag, startPoint x: 553, startPoint y: 62, endPoint x: 552, endPoint y: 70, distance: 7.9
click at [552, 66] on span "17:31 (TC) - 63B-020.03" at bounding box center [564, 60] width 147 height 21
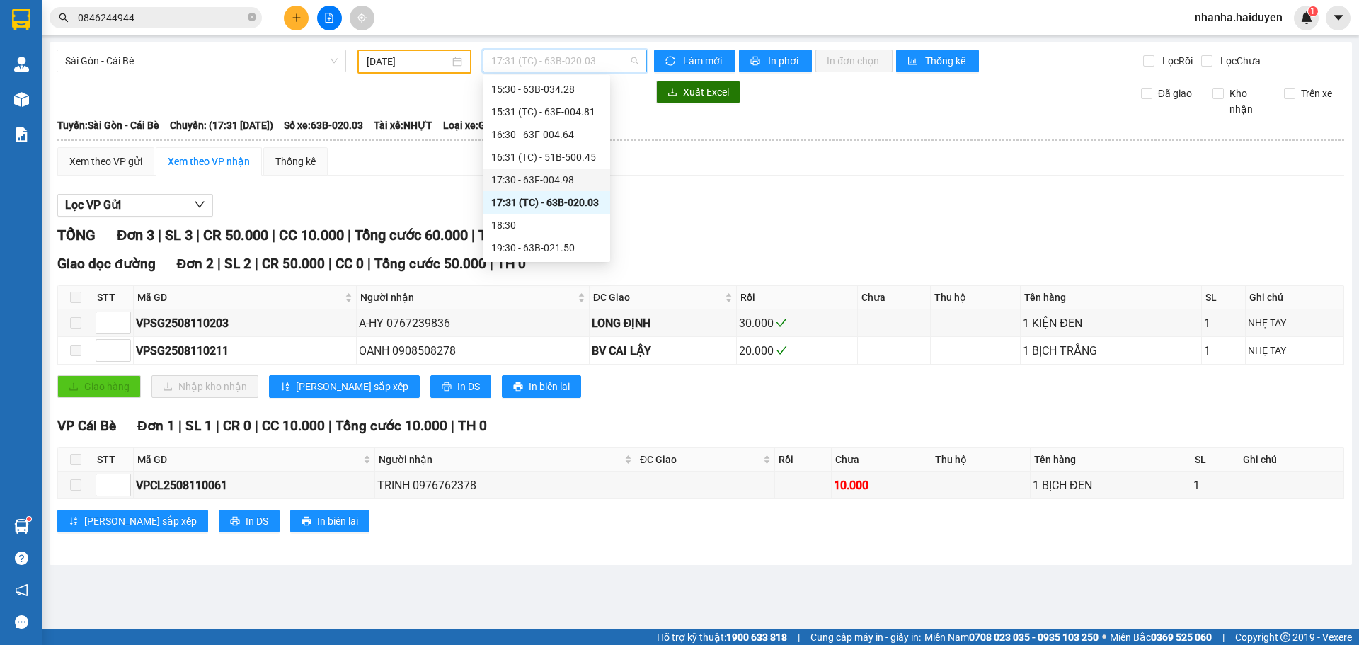
click at [509, 178] on div "17:30 - 63F-004.98" at bounding box center [546, 180] width 110 height 16
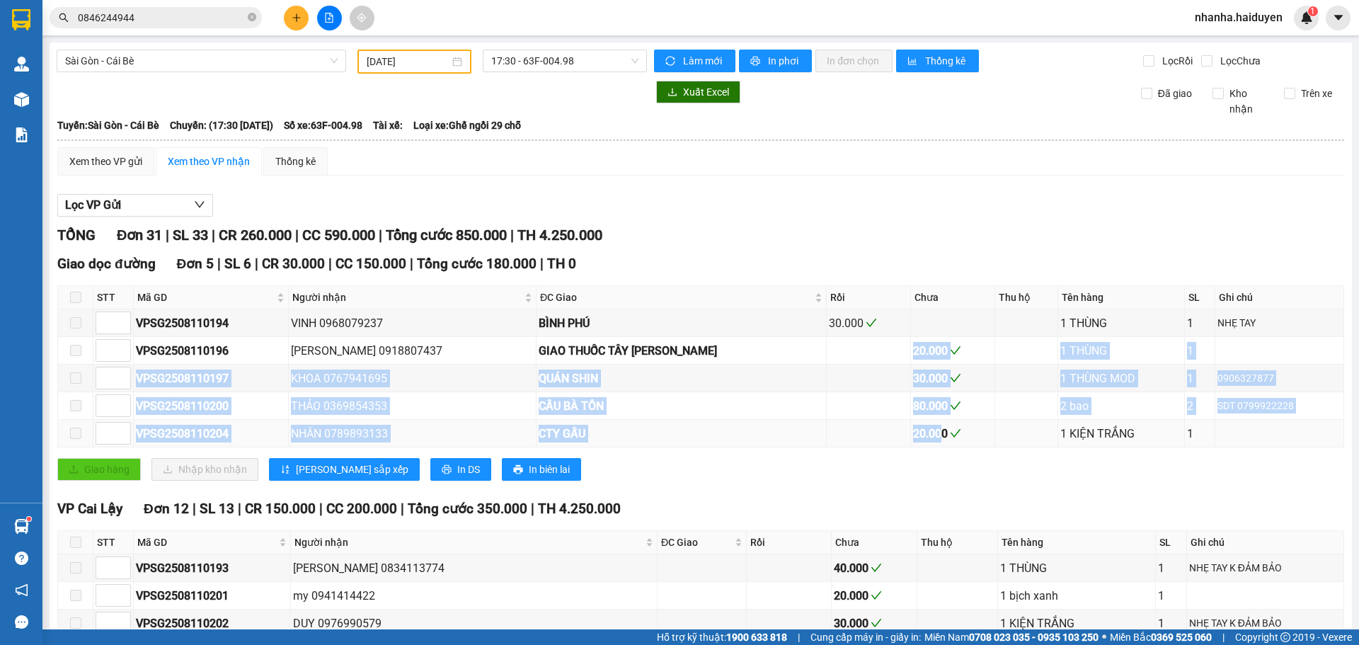
drag, startPoint x: 893, startPoint y: 352, endPoint x: 930, endPoint y: 447, distance: 102.0
click at [926, 433] on tbody "VPSG2508110194 VINH 0968079237 BÌNH PHÚ 30.000 1 THÙNG 1 NHẸ TAY VPSG2508110196…" at bounding box center [701, 378] width 1286 height 138
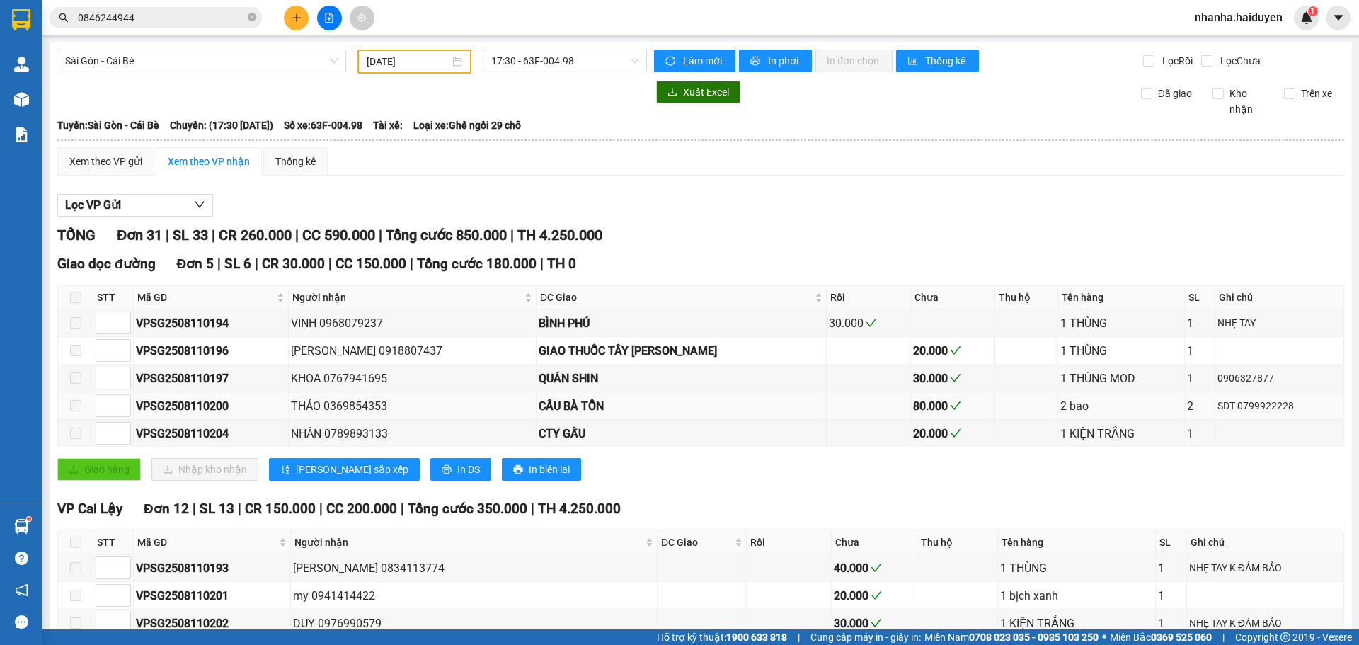
drag, startPoint x: 932, startPoint y: 469, endPoint x: 910, endPoint y: 408, distance: 65.4
click at [932, 469] on div "Giao hàng Nhập kho nhận Lưu sắp xếp In DS In biên lai" at bounding box center [700, 469] width 1287 height 23
click at [923, 353] on div "20.000" at bounding box center [952, 351] width 79 height 18
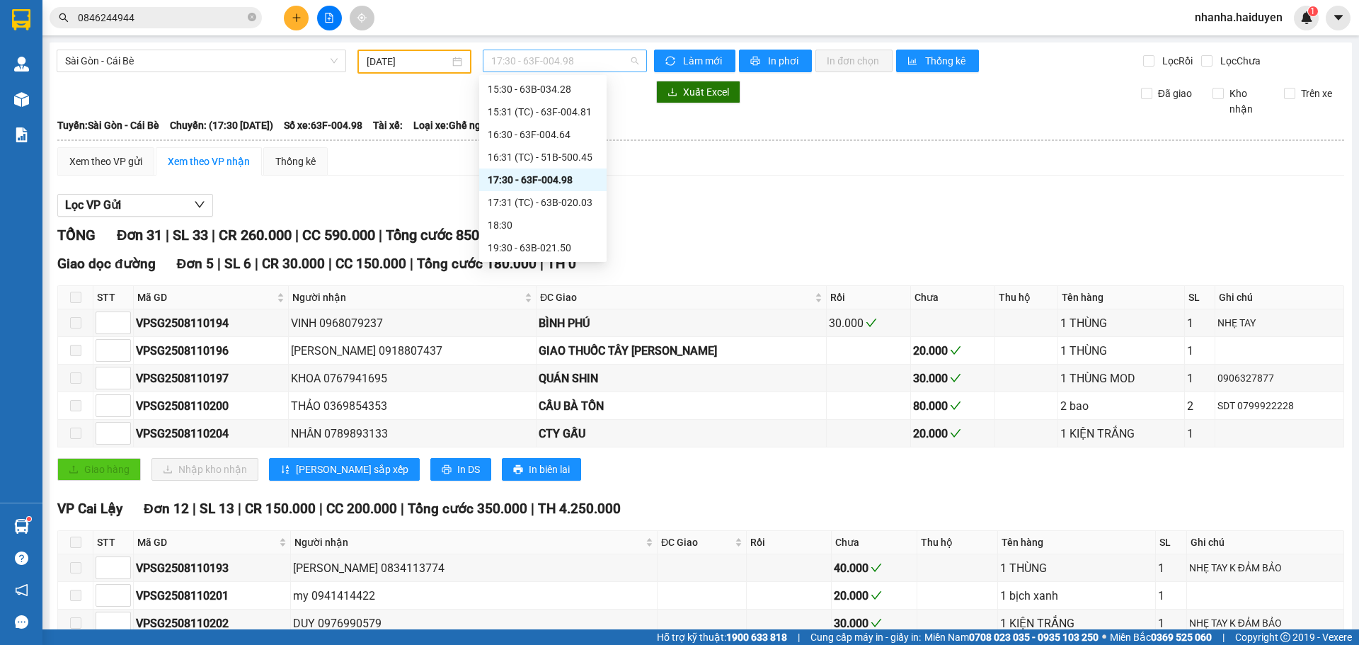
click at [532, 64] on span "17:30 - 63F-004.98" at bounding box center [564, 60] width 147 height 21
click at [527, 153] on div "16:31 (TC) - 51B-500.45" at bounding box center [543, 157] width 110 height 16
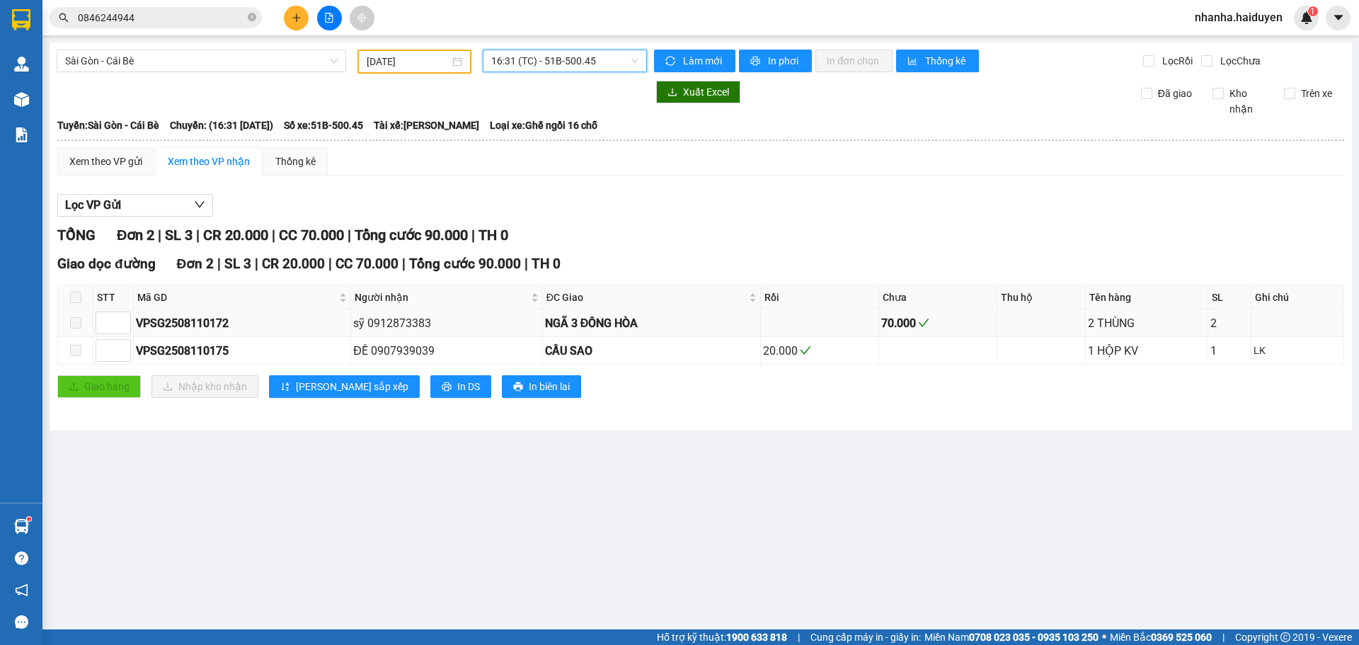
click at [914, 318] on div "70.000" at bounding box center [937, 323] width 113 height 18
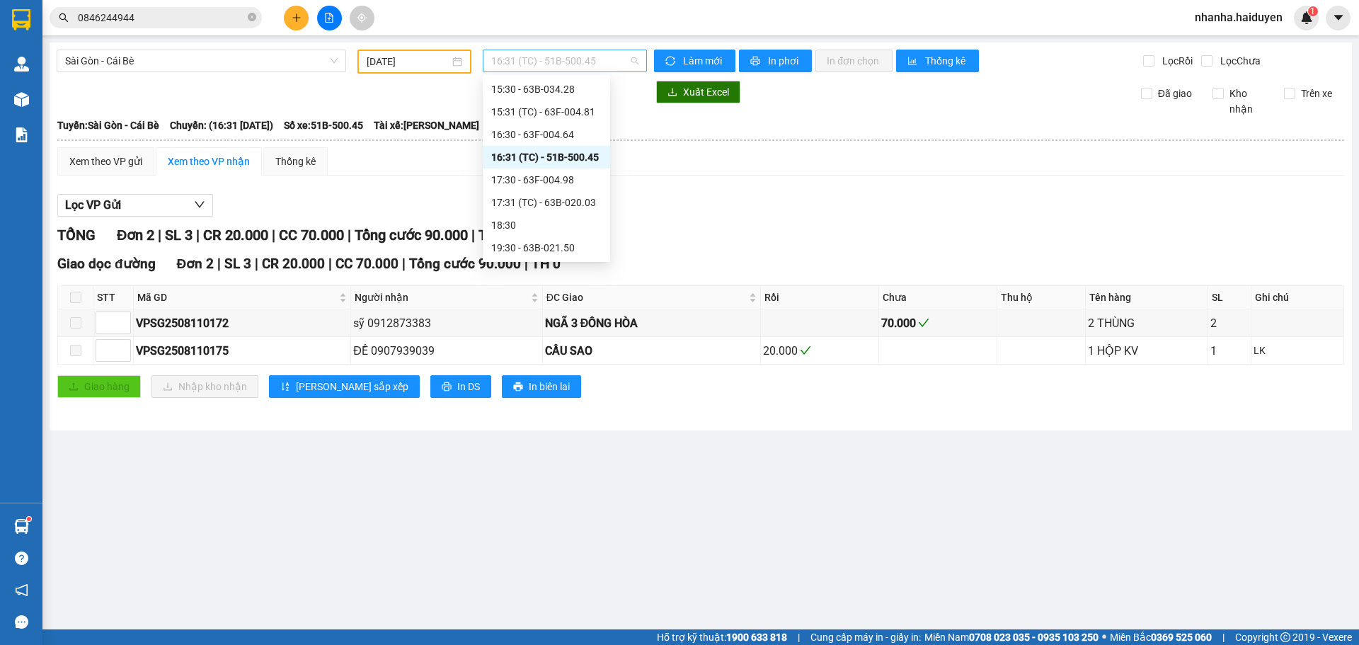
click at [528, 67] on span "16:31 (TC) - 51B-500.45" at bounding box center [564, 60] width 147 height 21
click at [523, 135] on div "16:30 - 63F-004.64" at bounding box center [546, 135] width 110 height 16
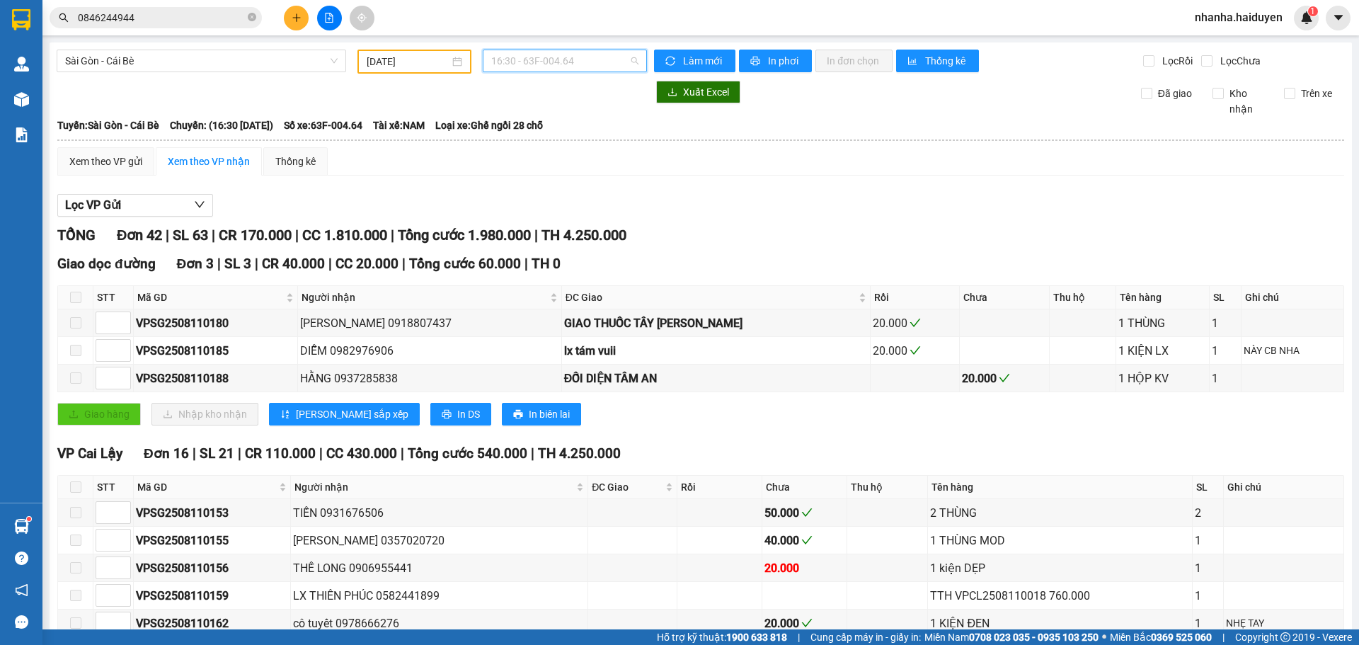
click at [525, 68] on span "16:30 - 63F-004.64" at bounding box center [564, 60] width 147 height 21
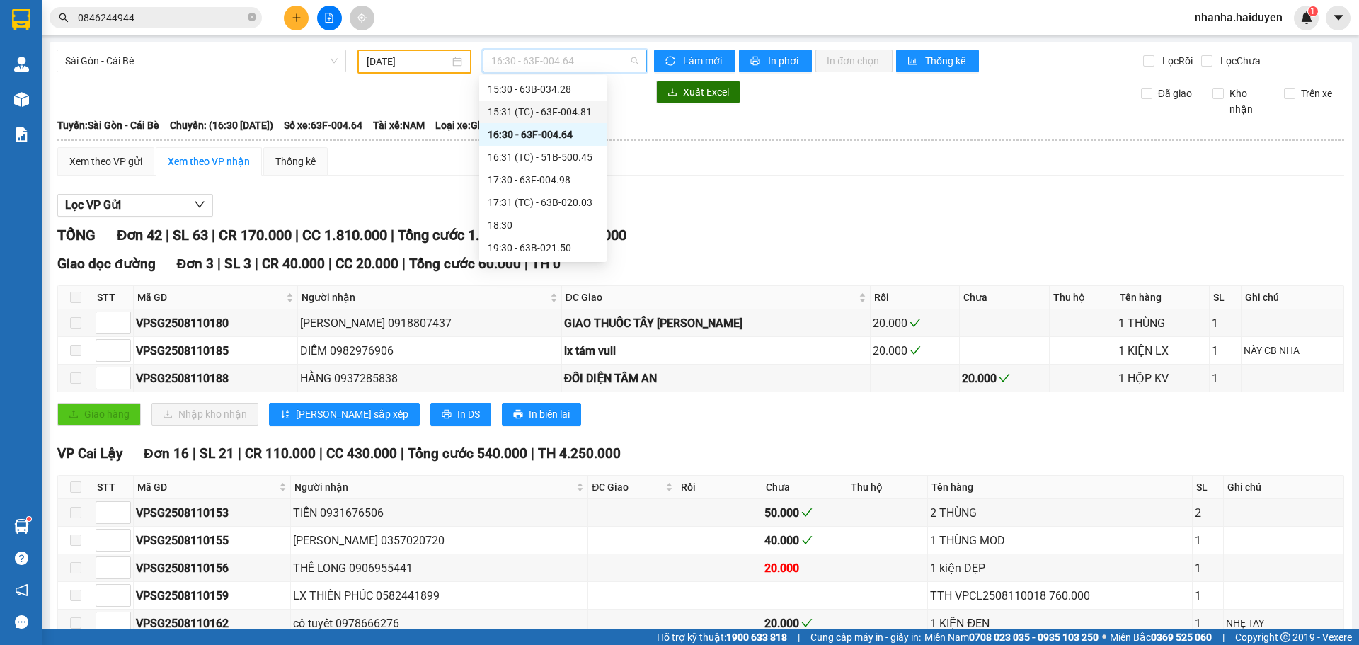
click at [521, 115] on div "15:31 (TC) - 63F-004.81" at bounding box center [543, 112] width 110 height 16
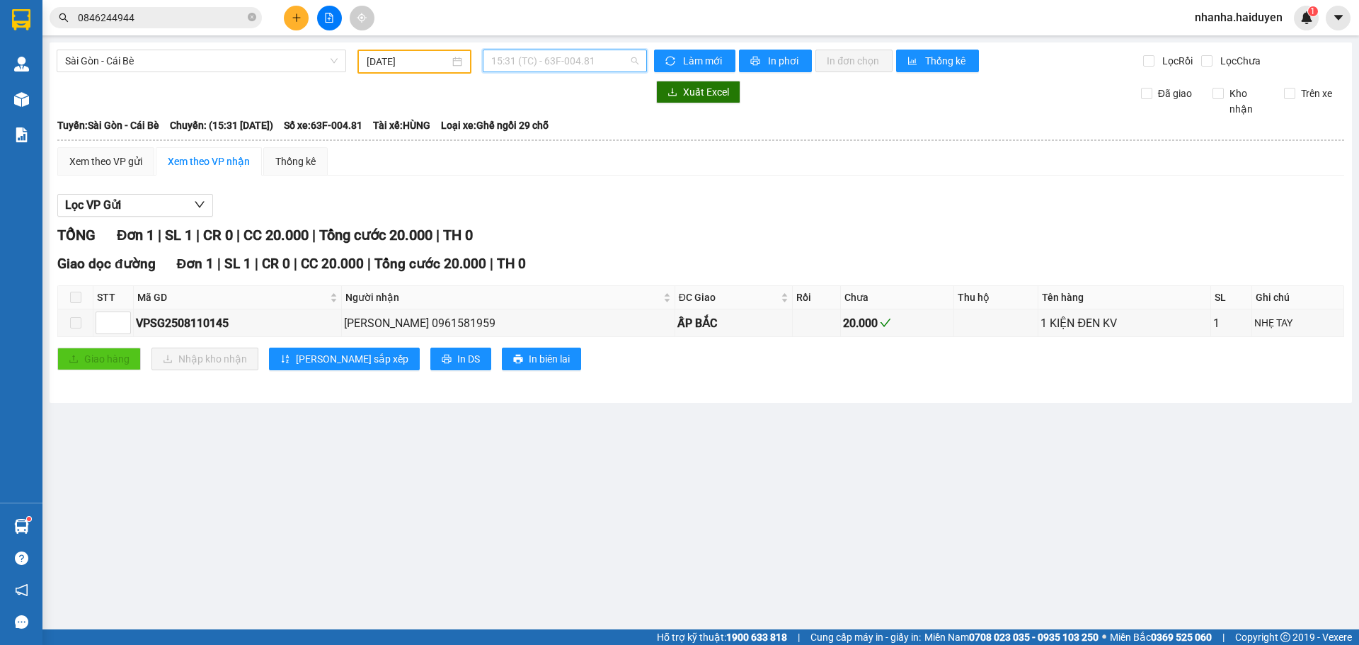
click at [502, 61] on span "15:31 (TC) - 63F-004.81" at bounding box center [564, 60] width 147 height 21
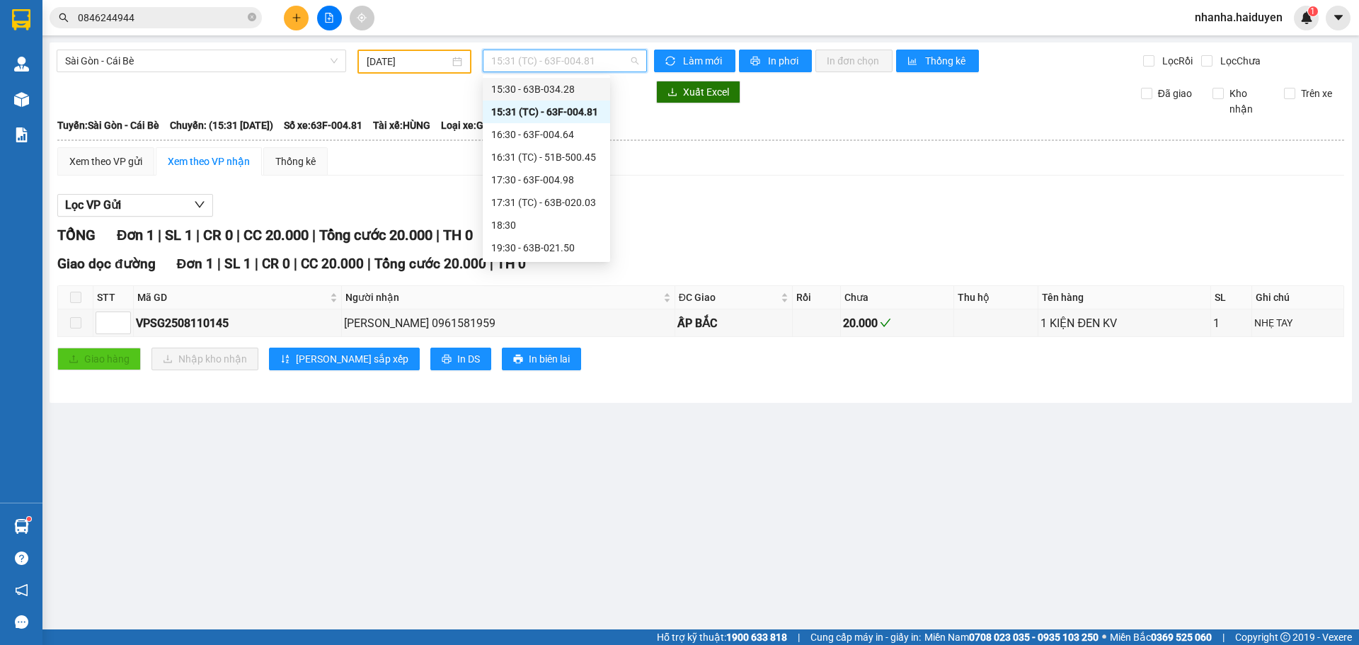
click at [520, 86] on div "15:30 - 63B-034.28" at bounding box center [546, 89] width 110 height 16
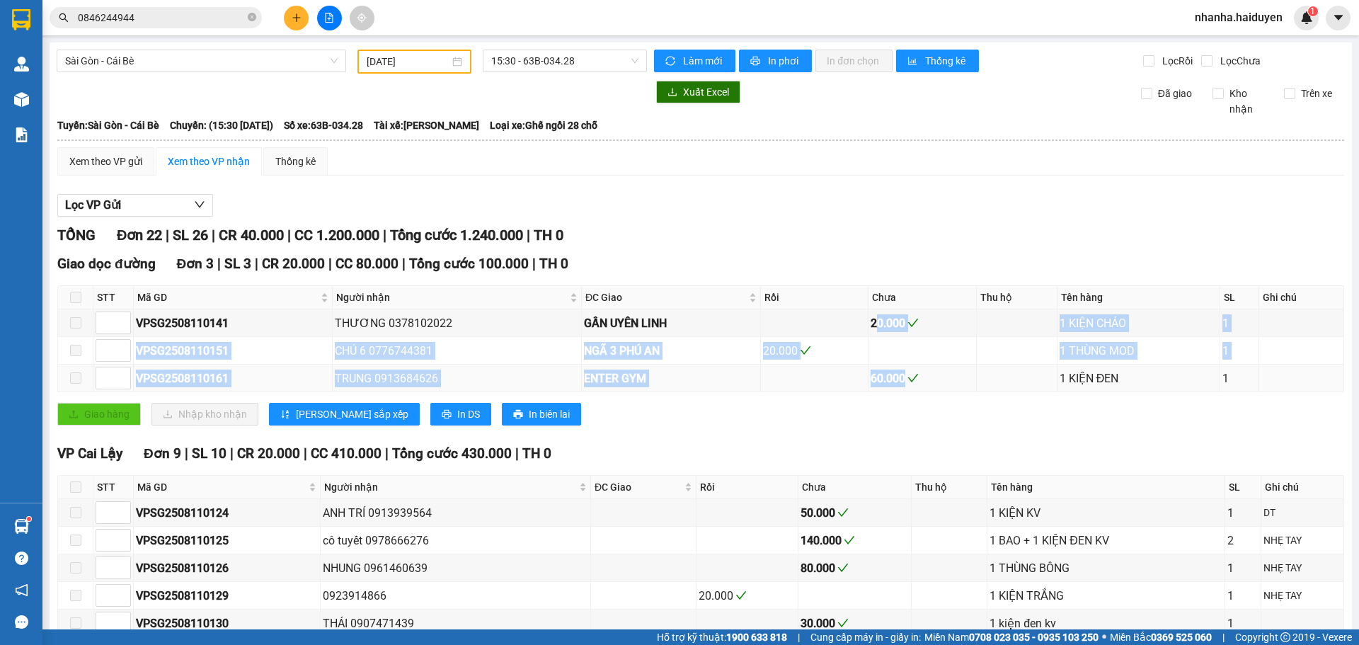
drag, startPoint x: 869, startPoint y: 321, endPoint x: 894, endPoint y: 391, distance: 74.3
click at [894, 391] on tbody "VPSG2508110141 THƯƠNG 0378102022 GẦN UYÊN LINH 20.000 1 KIỆN CHÁO 1 VPSG2508110…" at bounding box center [701, 350] width 1286 height 83
click at [894, 391] on td "60.000" at bounding box center [923, 379] width 108 height 28
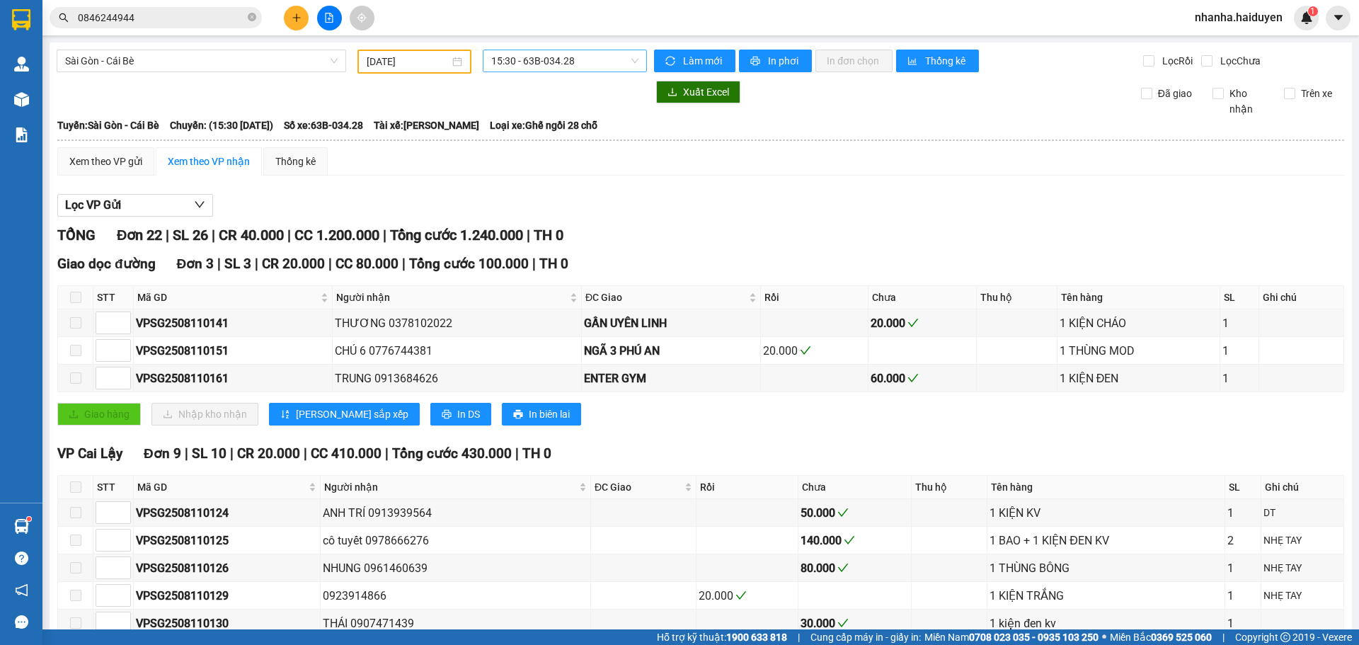
click at [519, 69] on span "15:30 - 63B-034.28" at bounding box center [564, 60] width 147 height 21
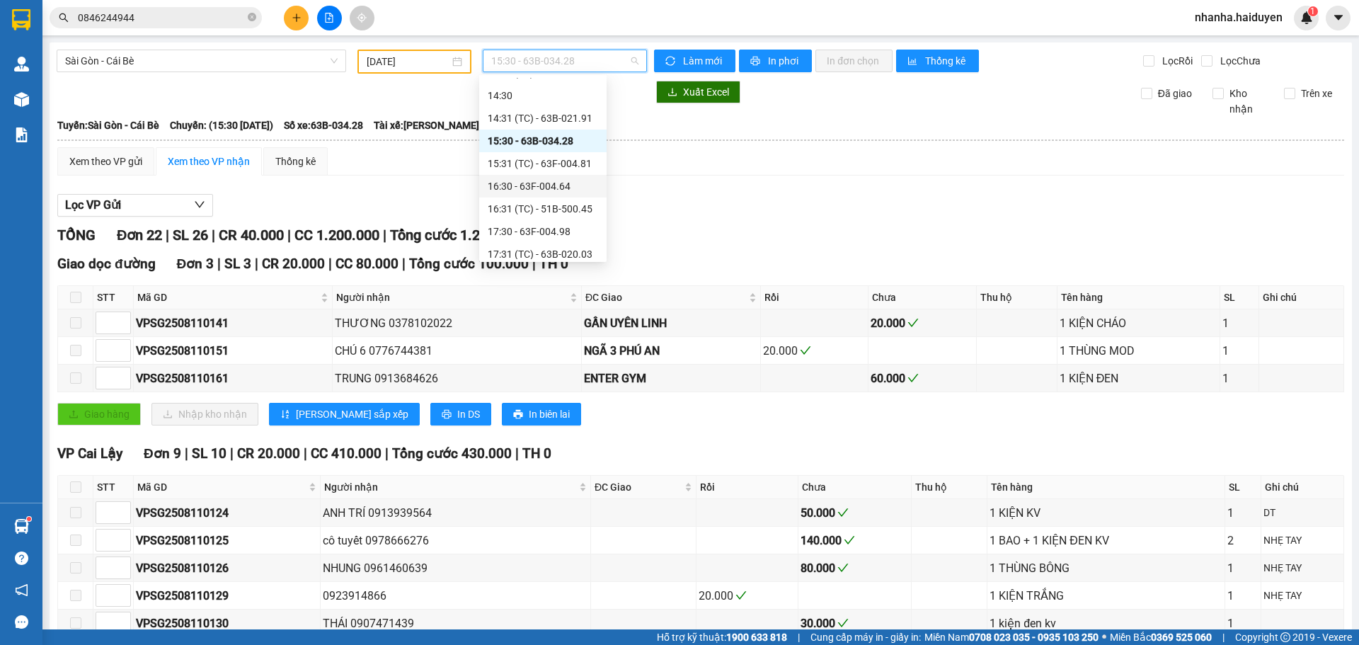
scroll to position [337, 0]
click at [523, 137] on div "14:31 (TC) - 63B-021.91" at bounding box center [543, 138] width 110 height 16
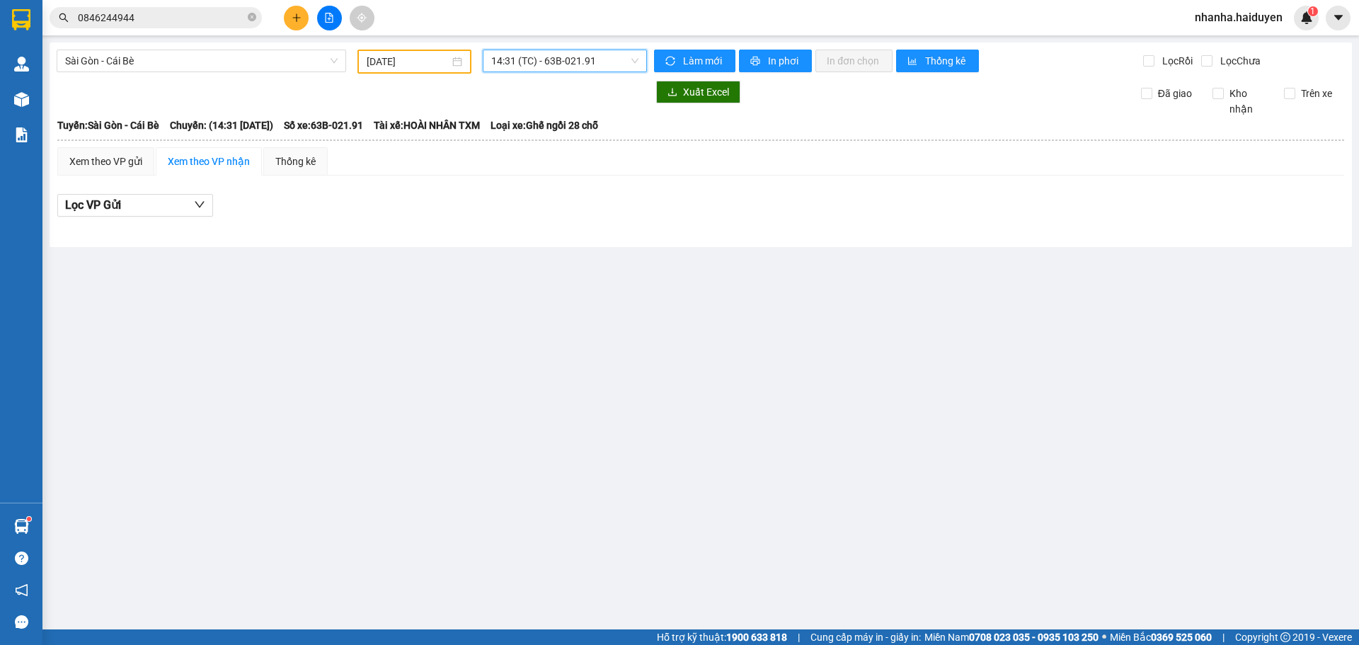
drag, startPoint x: 539, startPoint y: 55, endPoint x: 525, endPoint y: 90, distance: 38.1
click at [539, 64] on span "14:31 (TC) - 63B-021.91" at bounding box center [564, 60] width 147 height 21
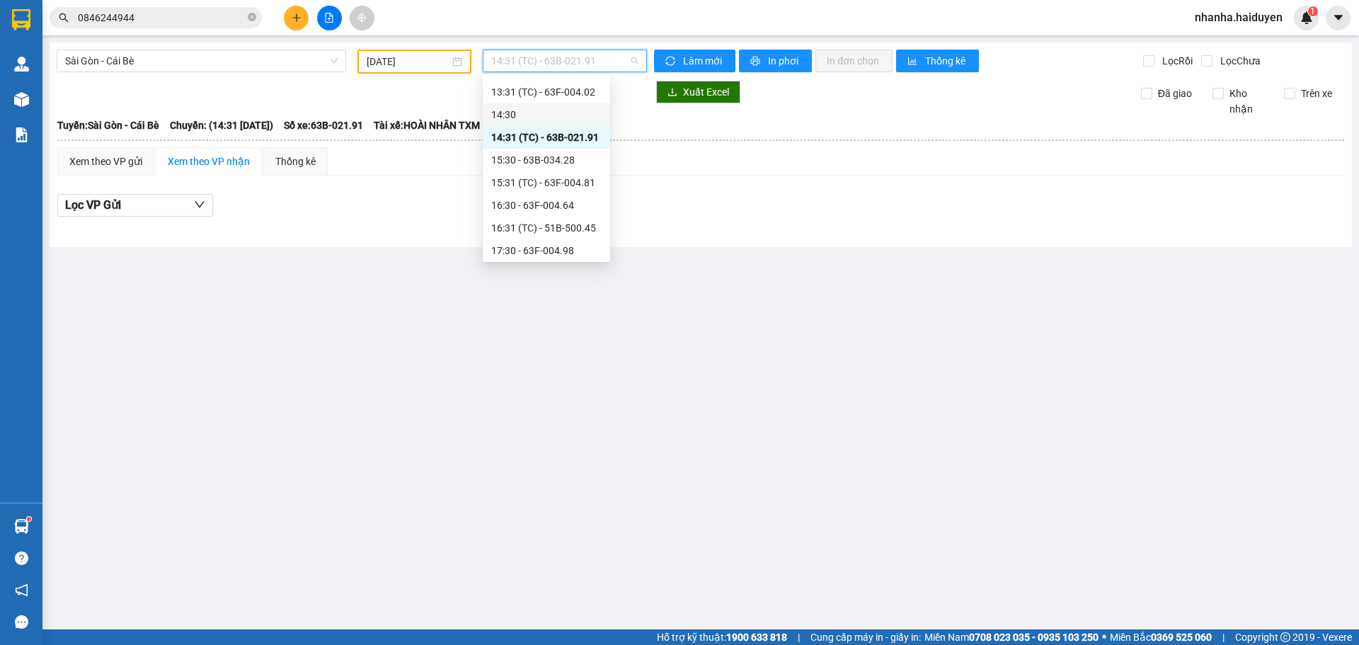
click at [520, 108] on div "14:30" at bounding box center [546, 115] width 110 height 16
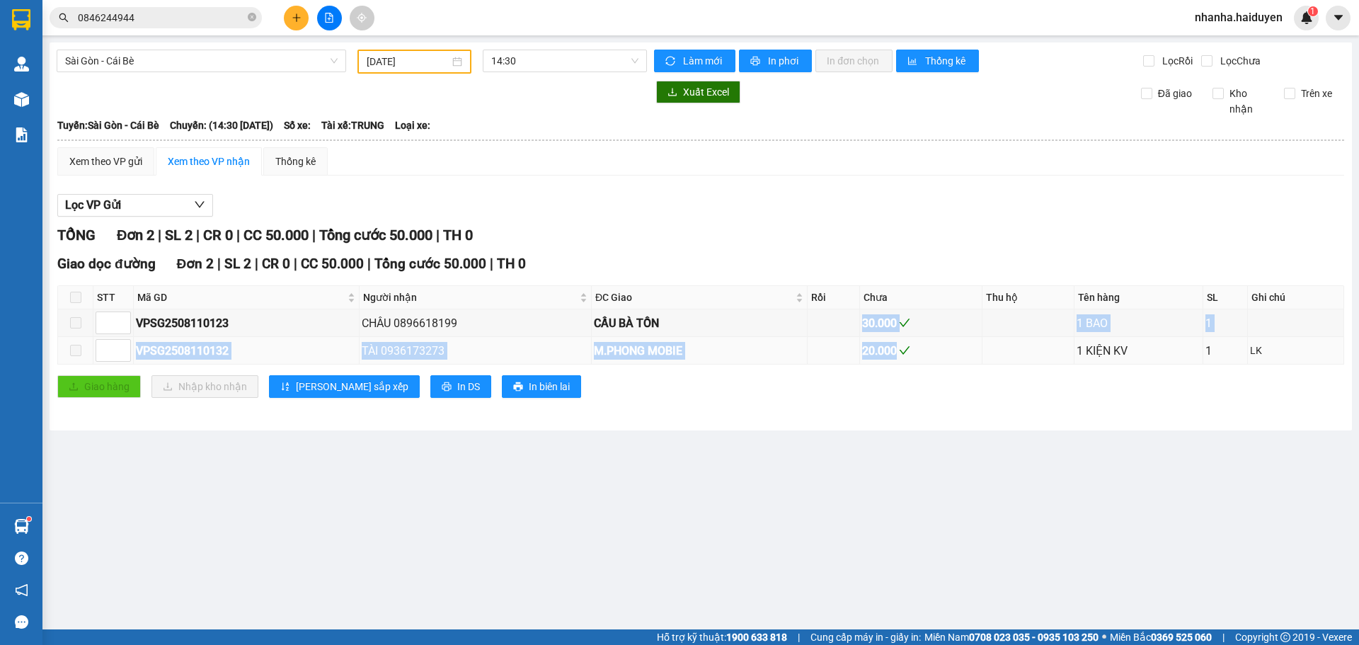
drag, startPoint x: 865, startPoint y: 326, endPoint x: 883, endPoint y: 364, distance: 41.5
click at [883, 364] on tbody "VPSG2508110123 CHÂU 0896618199 CẦU BÀ TỒN 30.000 1 BAO 1 VPSG2508110132 TÀI 093…" at bounding box center [701, 336] width 1286 height 55
click at [537, 53] on span "14:30" at bounding box center [564, 60] width 147 height 21
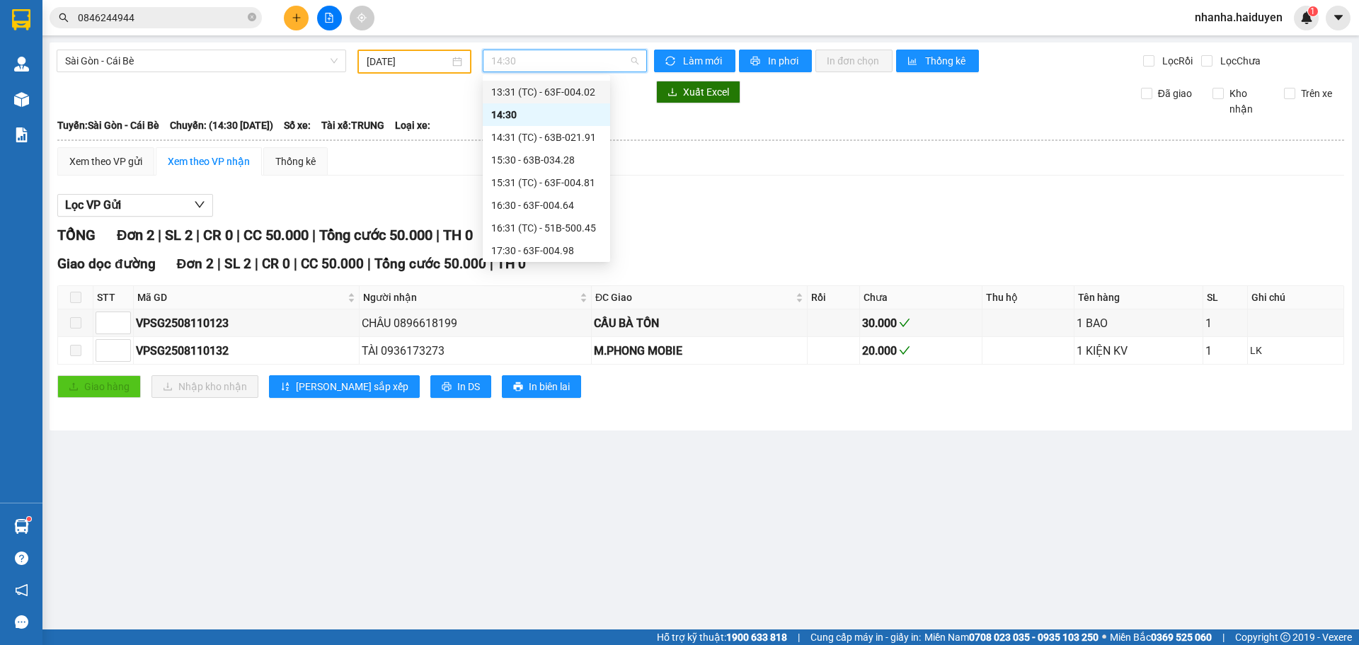
click at [535, 95] on div "13:31 (TC) - 63F-004.02" at bounding box center [546, 92] width 110 height 16
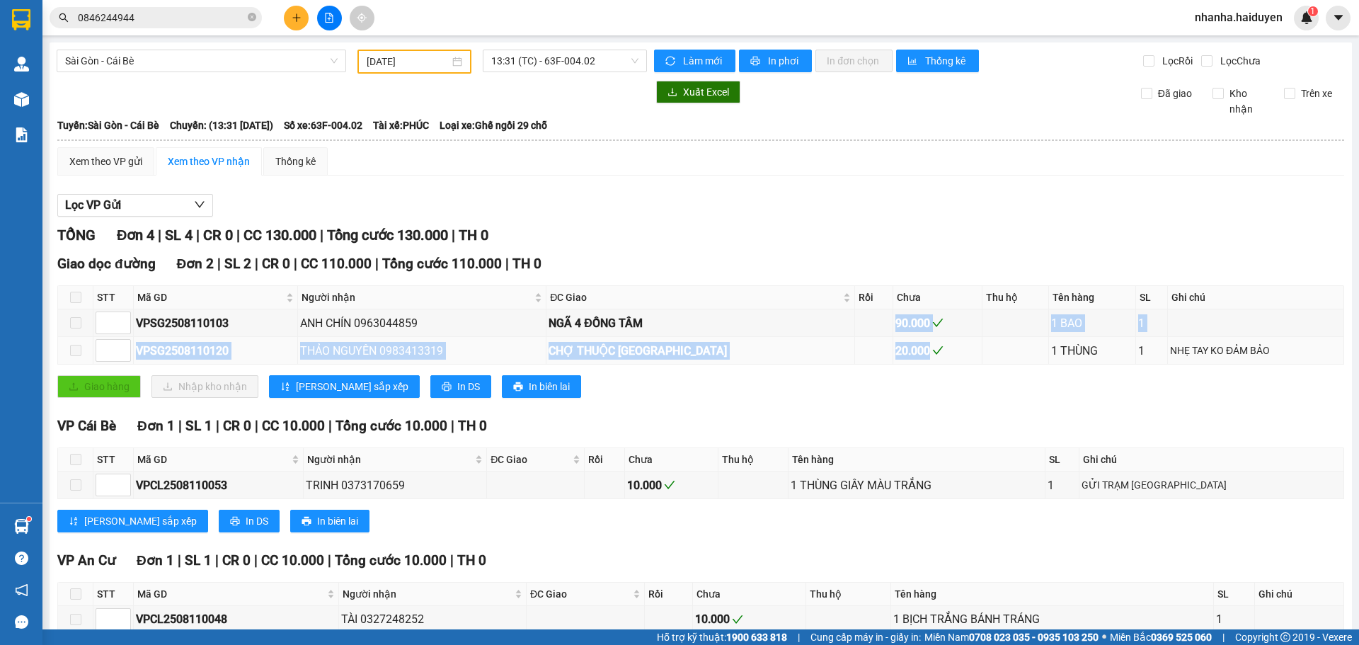
drag, startPoint x: 828, startPoint y: 323, endPoint x: 850, endPoint y: 361, distance: 44.1
click at [850, 361] on tbody "VPSG2508110103 ANH CHÍN 0963044859 NGÃ 4 ĐỒNG TÂM 90.000 1 BAO 1 VPSG2508110120…" at bounding box center [701, 336] width 1286 height 55
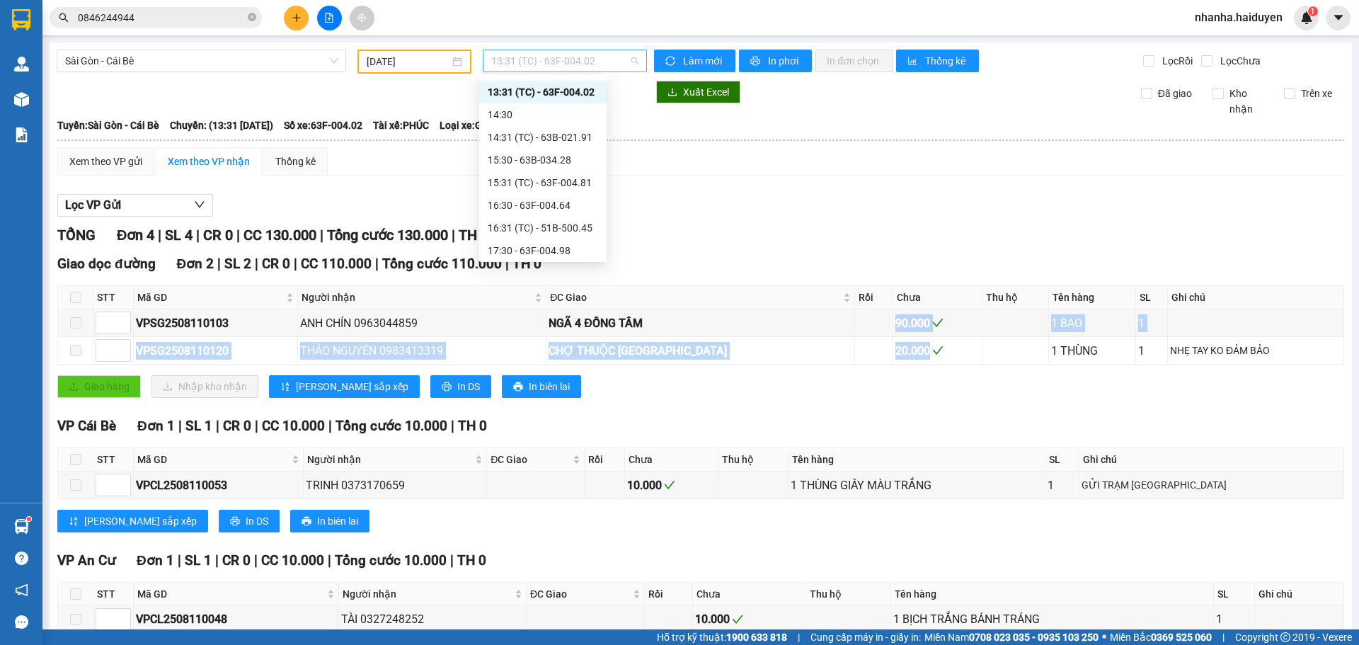
click at [512, 64] on span "13:31 (TC) - 63F-004.02" at bounding box center [564, 60] width 147 height 21
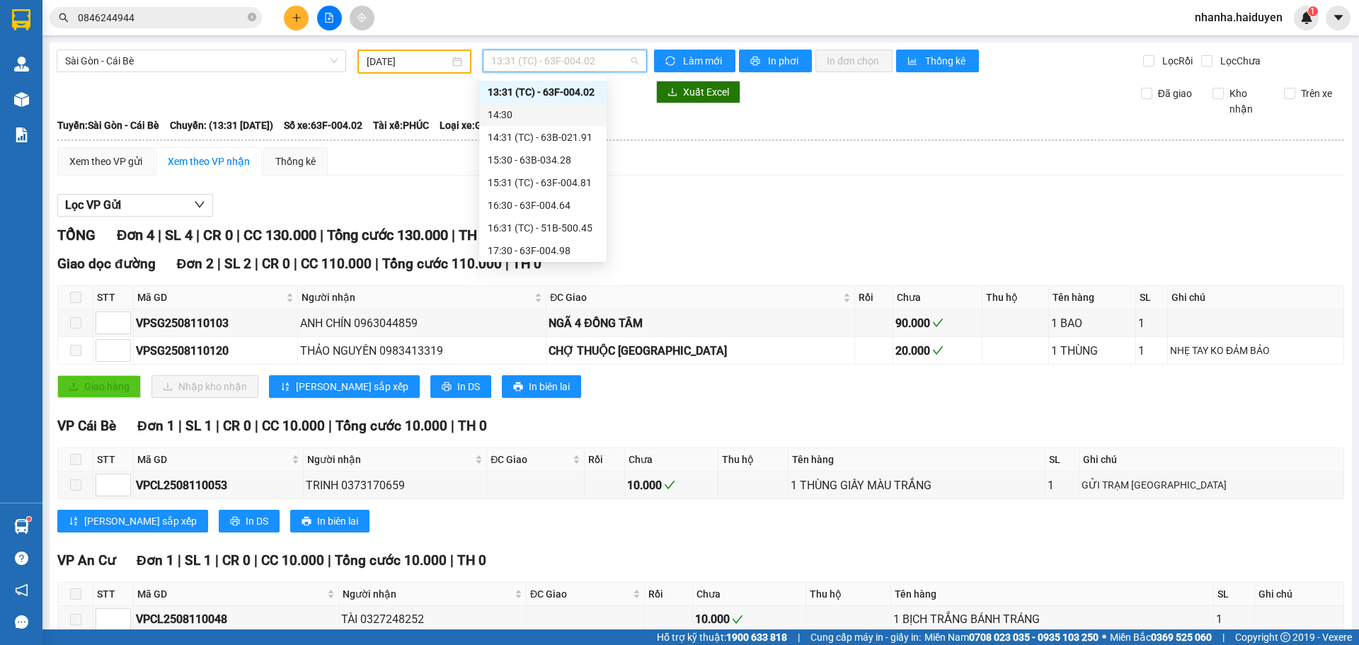
scroll to position [266, 0]
click at [527, 133] on div "13:30 - 63F-004.95" at bounding box center [543, 140] width 110 height 16
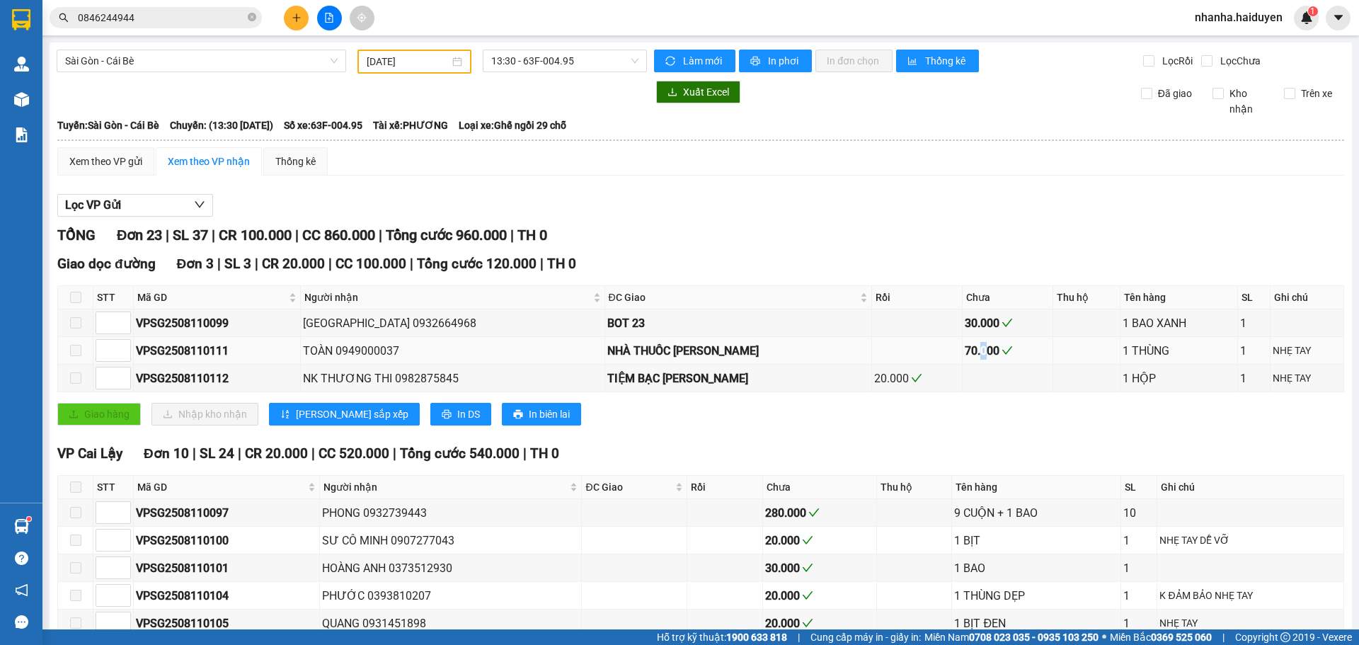
click at [965, 356] on div "70.000" at bounding box center [1008, 351] width 86 height 18
click at [965, 329] on div "30.000" at bounding box center [1008, 323] width 86 height 18
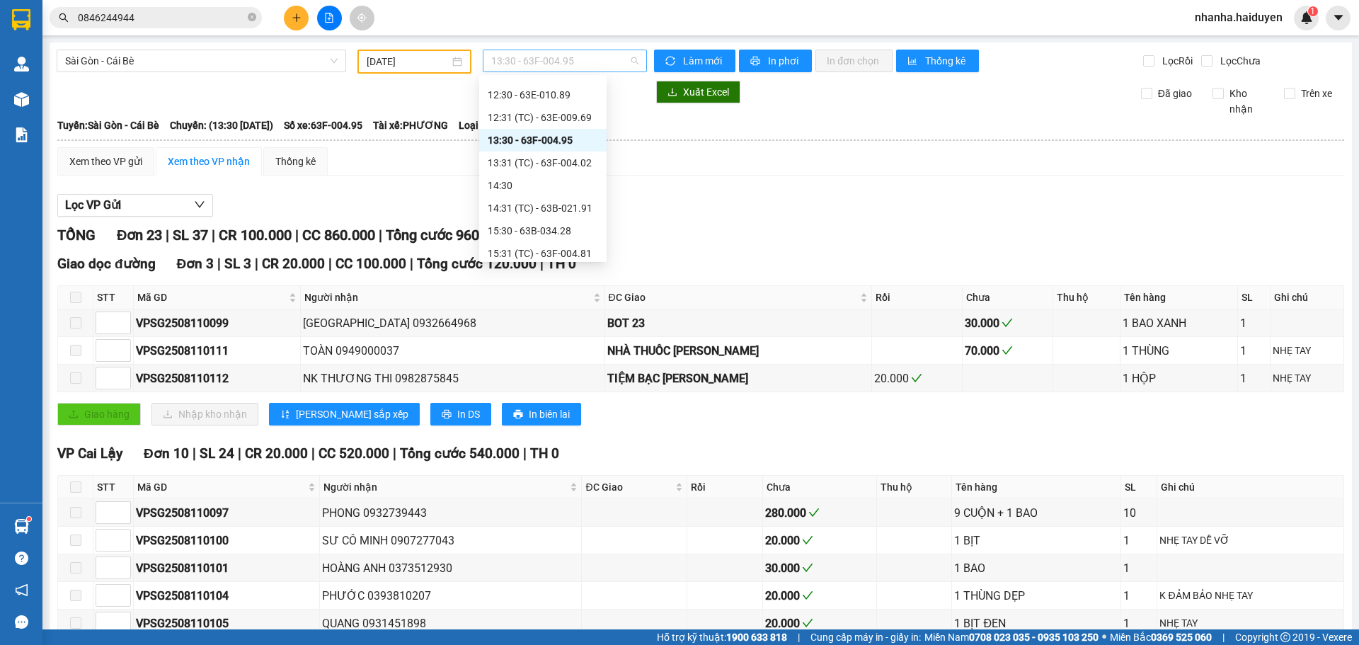
click at [535, 60] on span "13:30 - 63F-004.95" at bounding box center [564, 60] width 147 height 21
drag, startPoint x: 535, startPoint y: 138, endPoint x: 532, endPoint y: 115, distance: 23.5
click at [532, 115] on div "Chọn chuyến 05:30 - 63E-009.69 06:30 07:30 - 63B-034.28 08:30 - 63F-004.81 08:3…" at bounding box center [542, 106] width 127 height 589
click at [532, 115] on div "12:31 (TC) - 63E-009.69" at bounding box center [543, 118] width 110 height 16
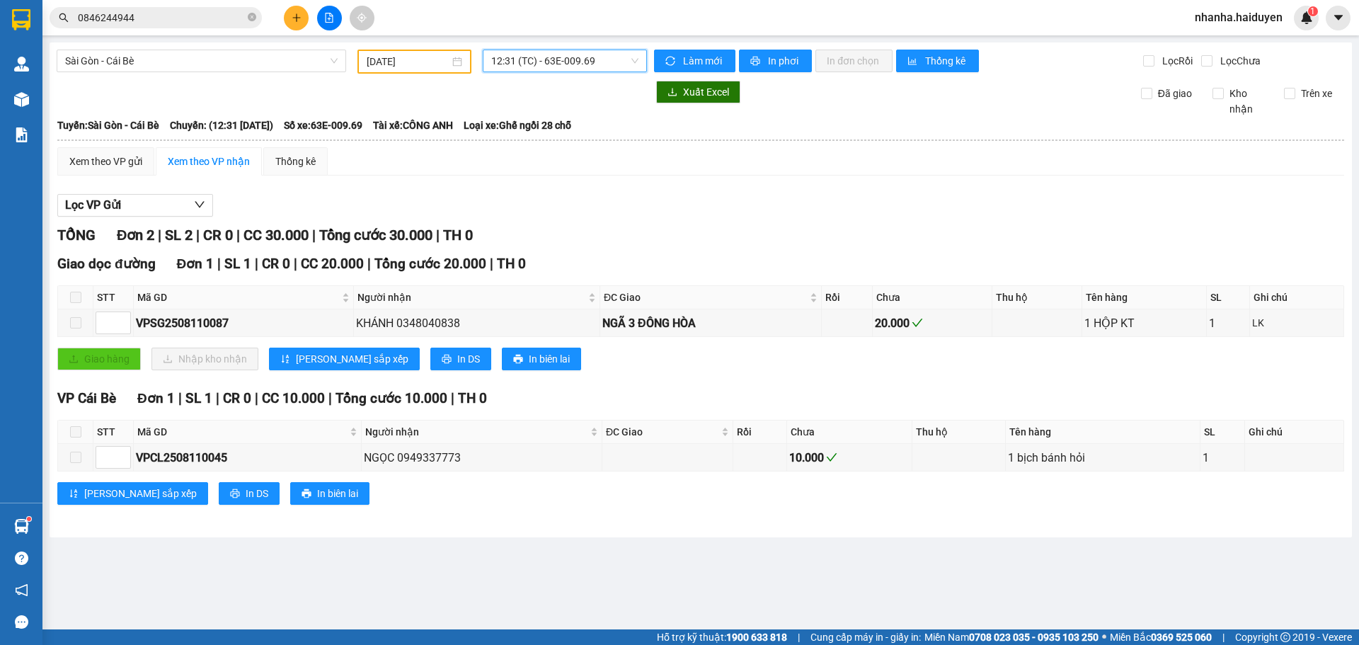
click at [528, 67] on span "12:31 (TC) - 63E-009.69" at bounding box center [564, 60] width 147 height 21
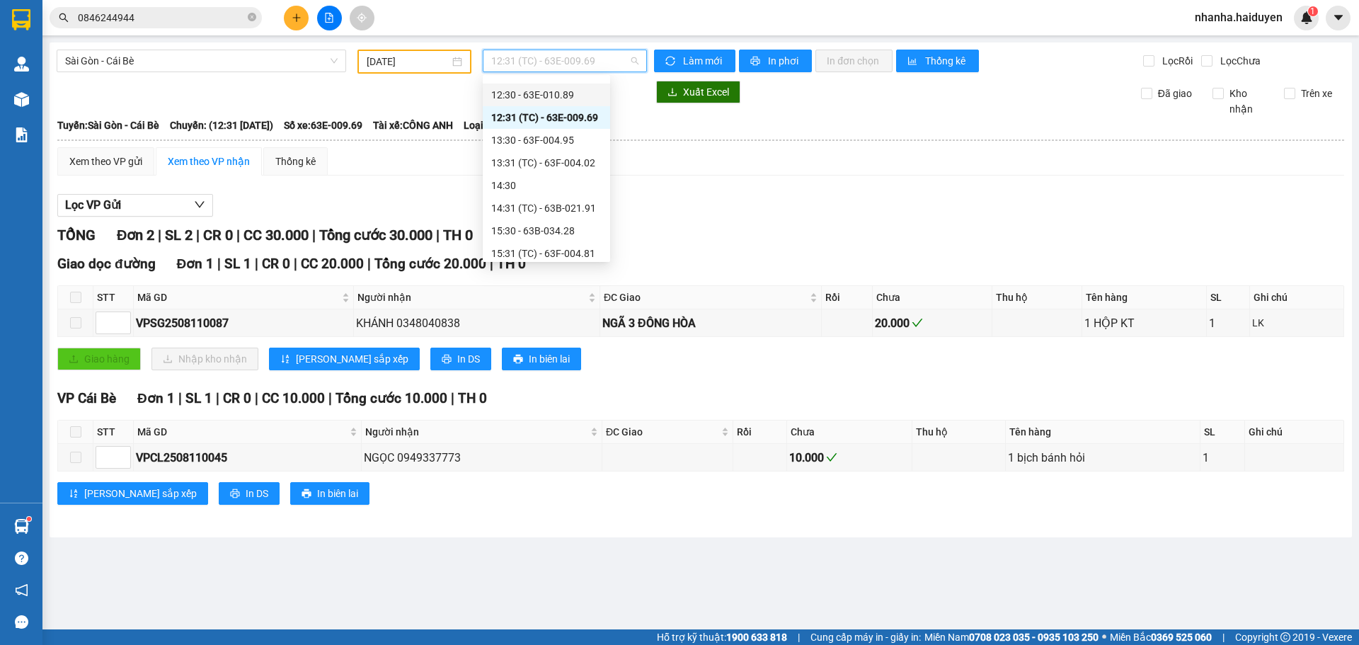
click at [522, 95] on div "12:30 - 63E-010.89" at bounding box center [546, 95] width 110 height 16
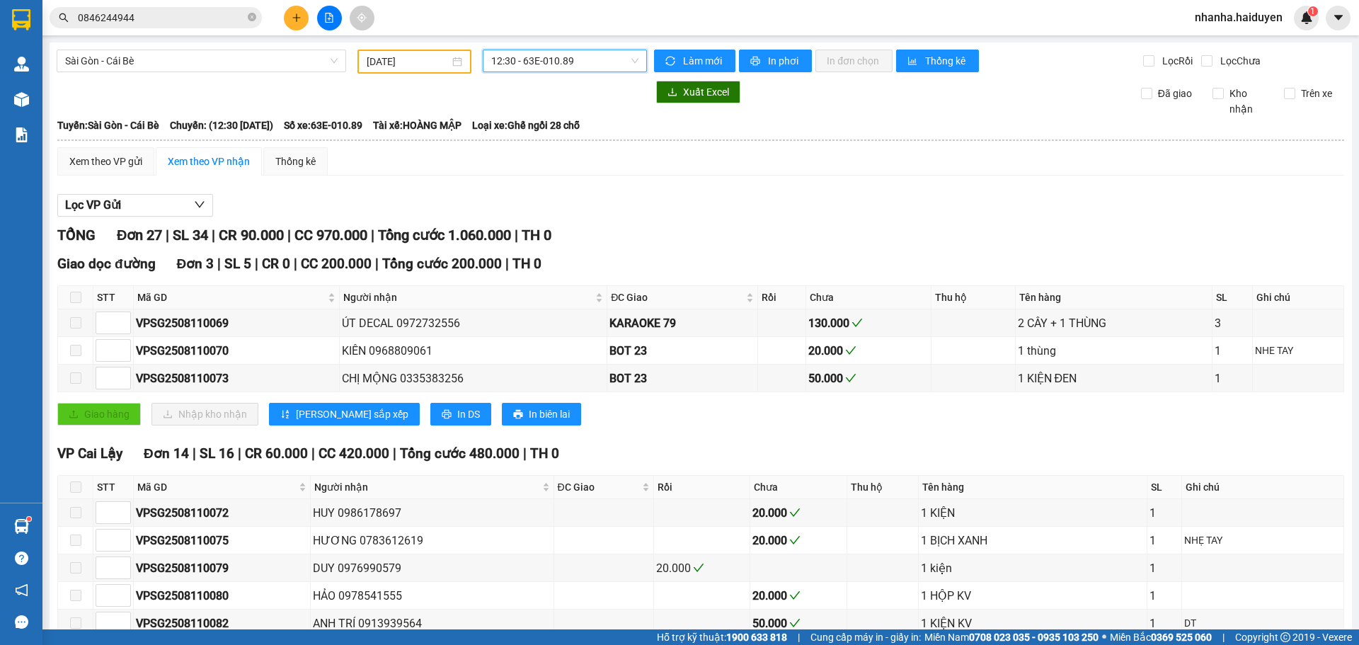
click at [535, 66] on span "12:30 - 63E-010.89" at bounding box center [564, 60] width 147 height 21
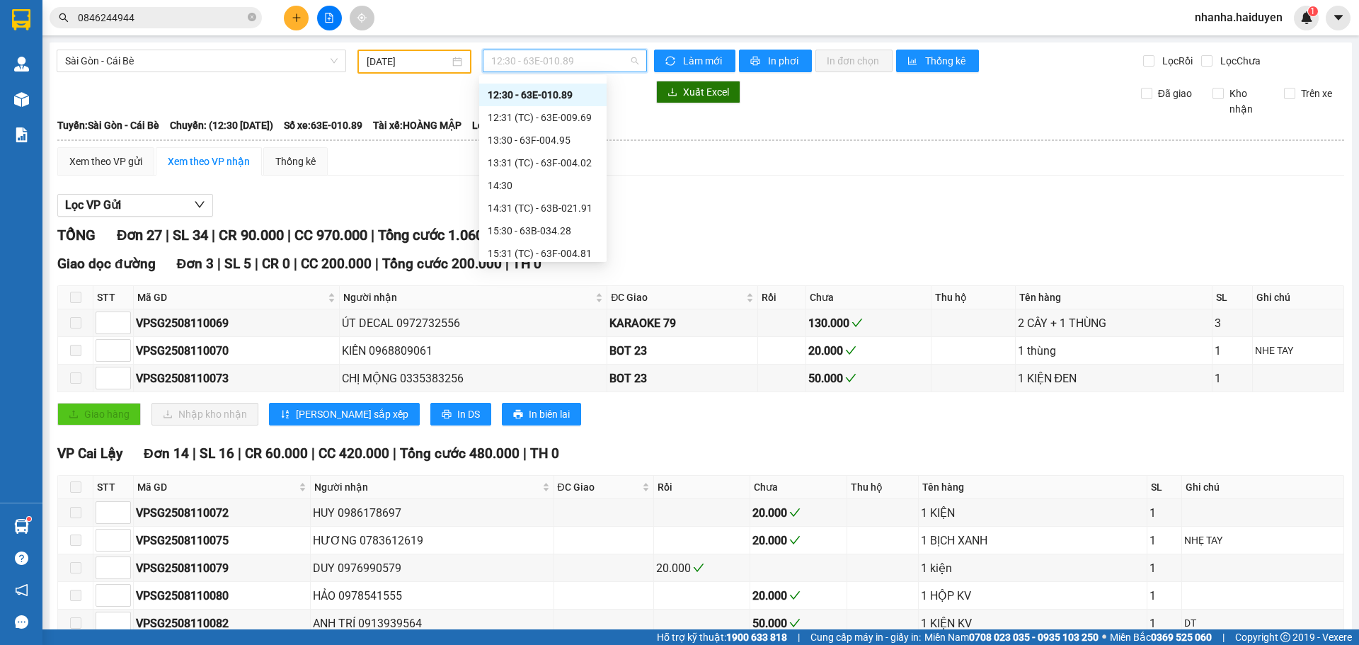
scroll to position [125, 0]
click at [535, 212] on div "11:31 (TC) - 63B-021.31" at bounding box center [543, 214] width 110 height 16
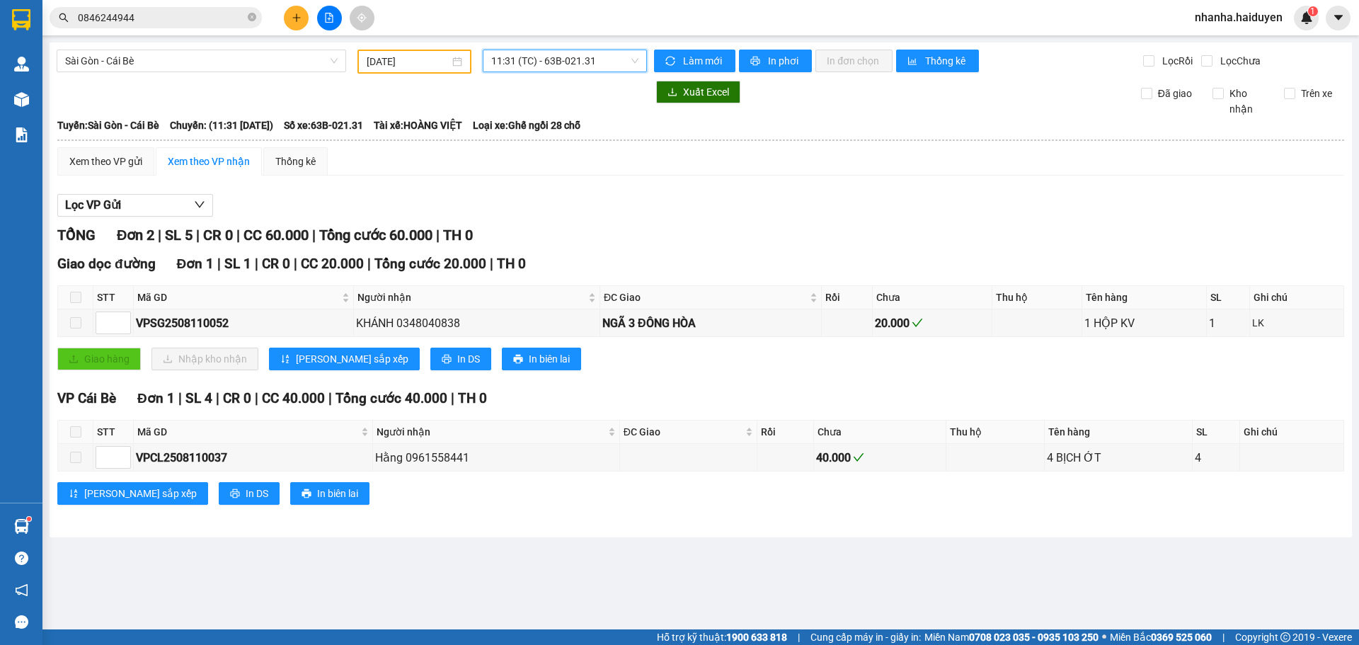
click at [518, 63] on span "11:31 (TC) - 63B-021.31" at bounding box center [564, 60] width 147 height 21
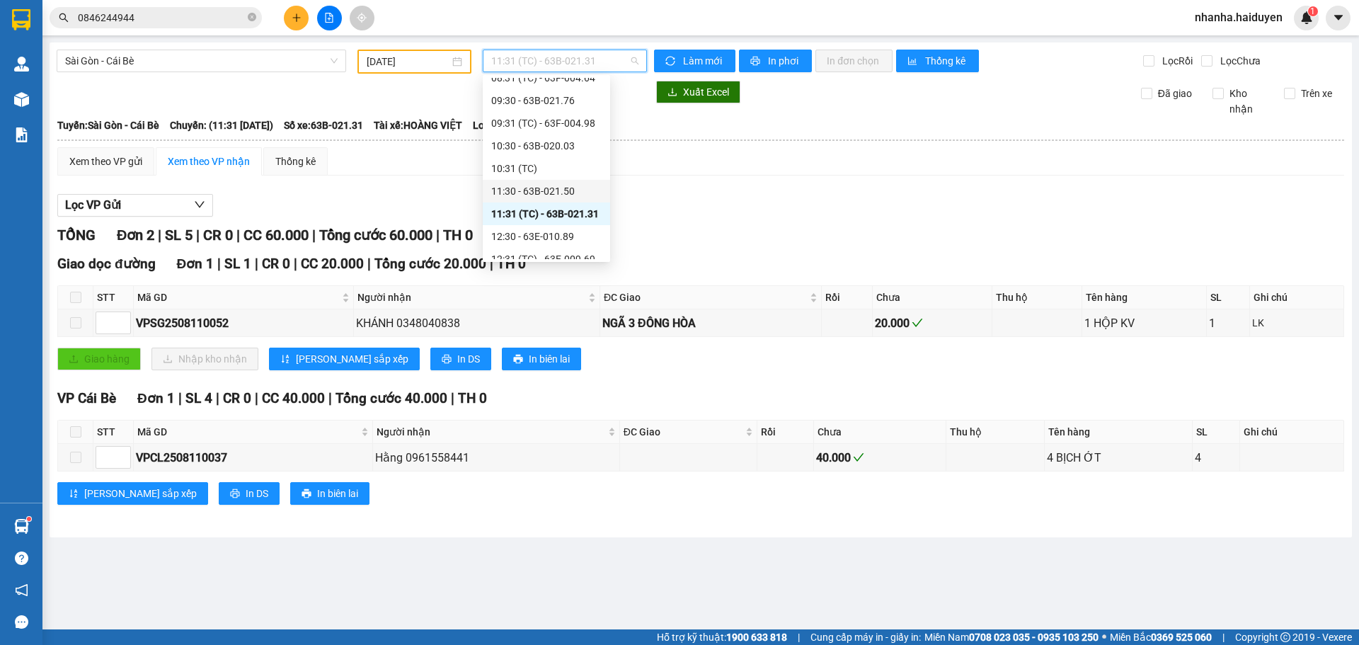
click at [527, 190] on div "11:30 - 63B-021.50" at bounding box center [546, 191] width 110 height 16
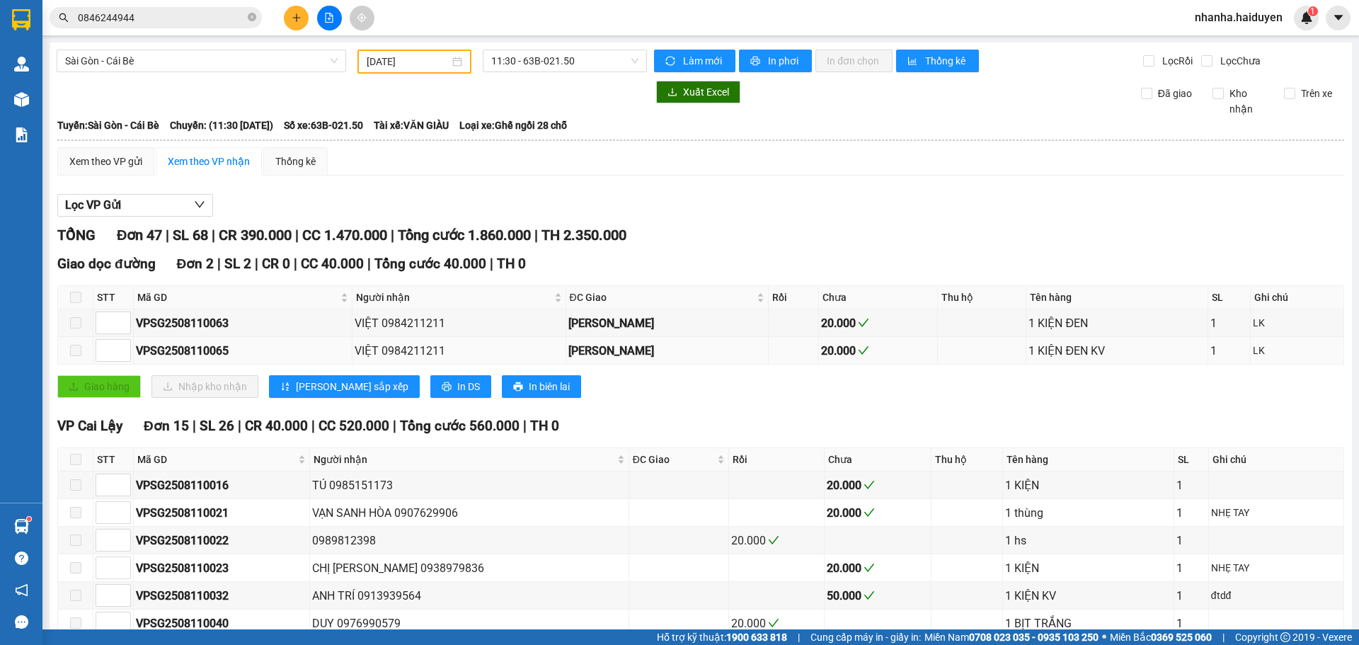
click at [848, 338] on td "20.000" at bounding box center [878, 351] width 119 height 28
click at [821, 314] on div "20.000" at bounding box center [878, 323] width 114 height 18
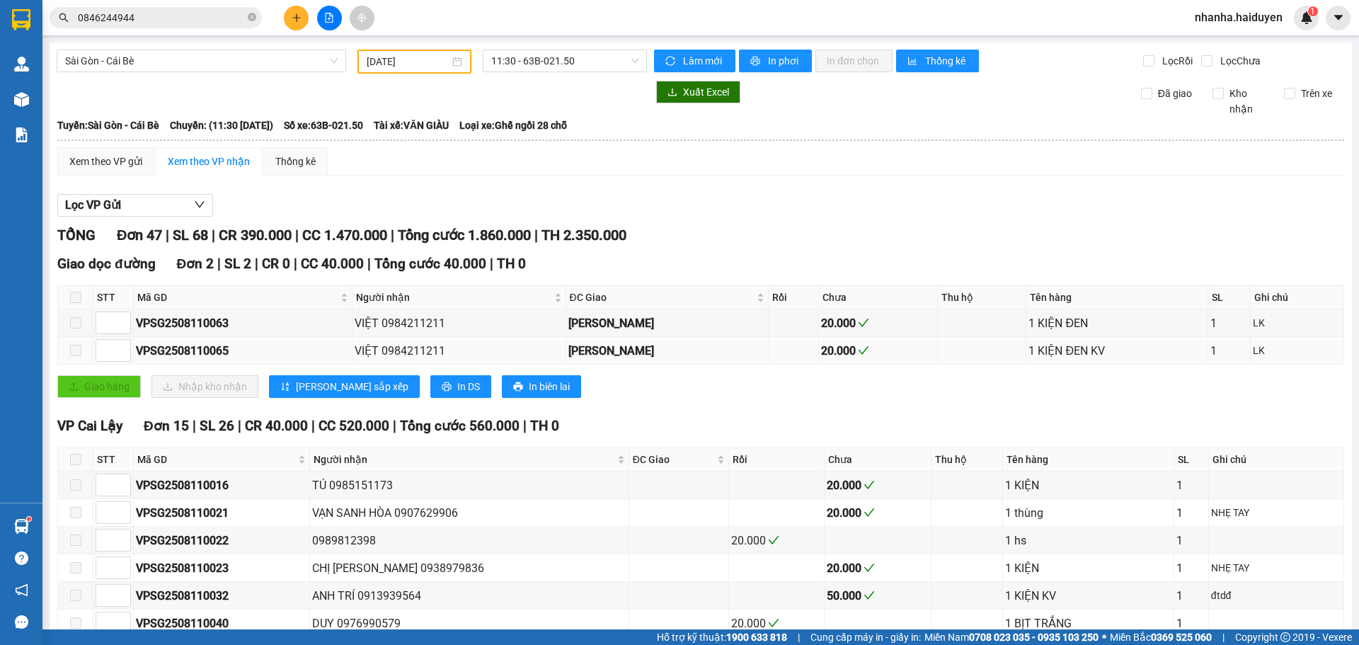
click at [826, 356] on div "20.000" at bounding box center [878, 351] width 114 height 18
click at [511, 64] on span "11:30 - 63B-021.50" at bounding box center [564, 60] width 147 height 21
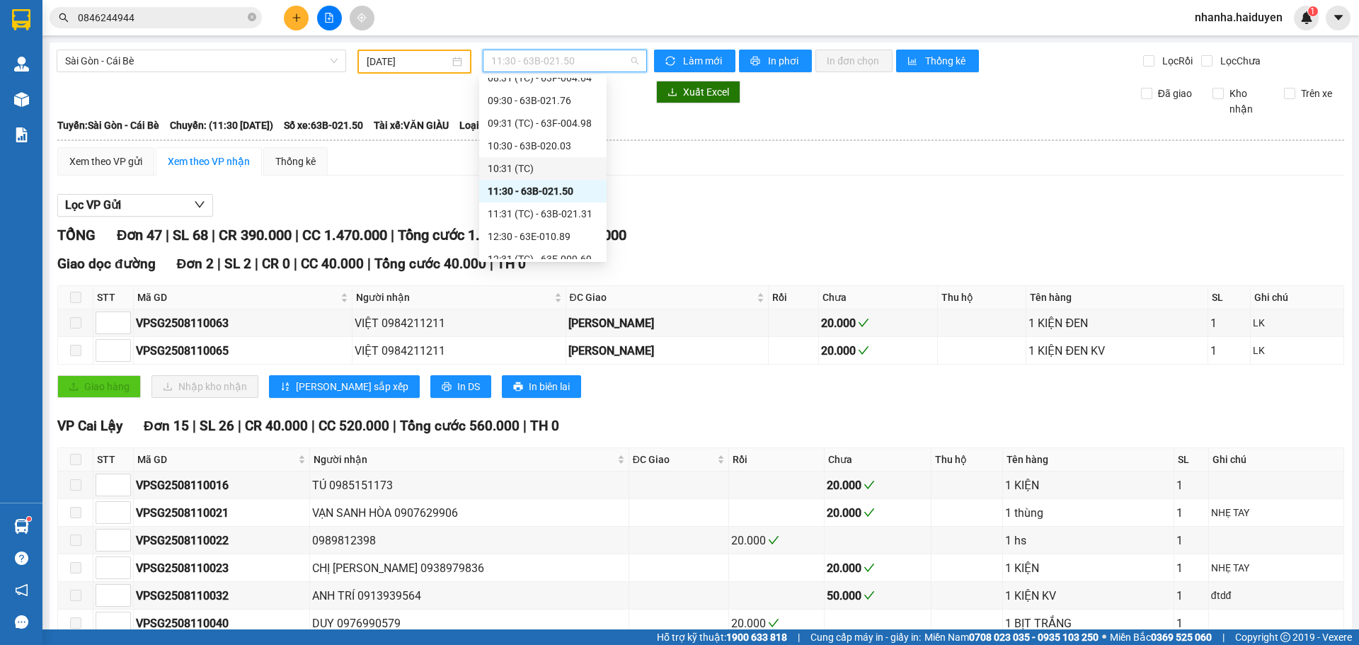
click at [518, 161] on div "10:31 (TC)" at bounding box center [543, 169] width 110 height 16
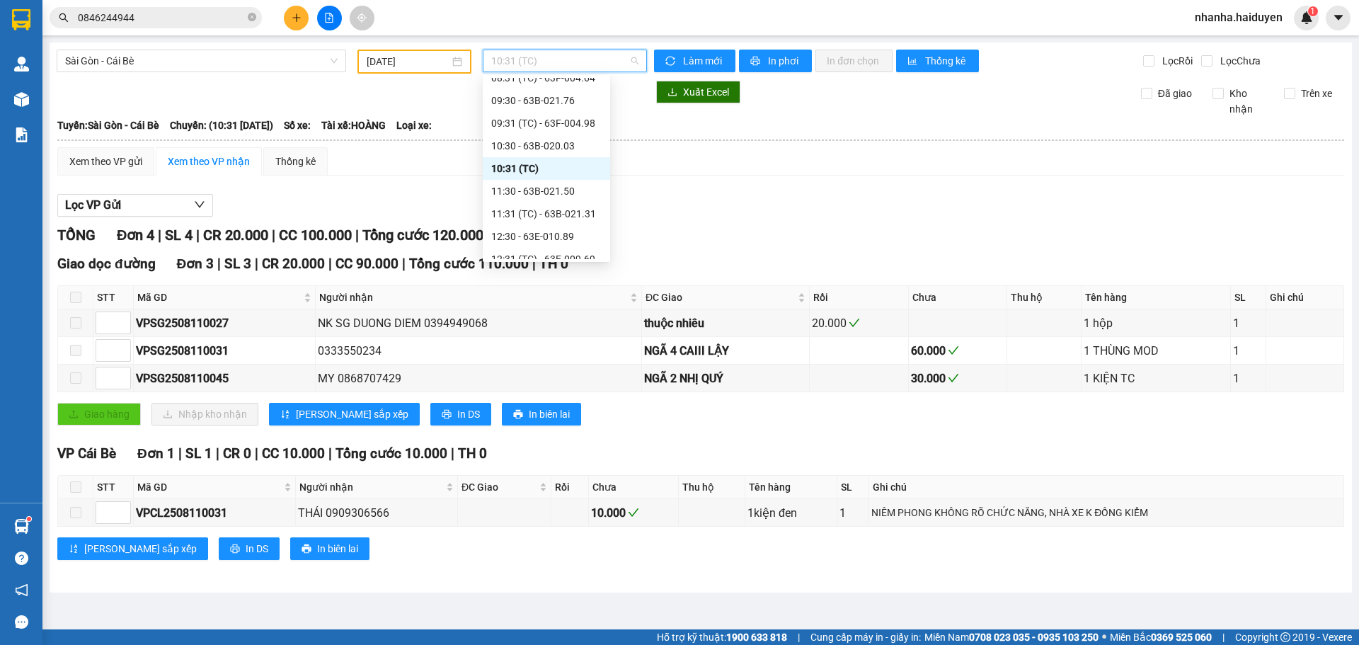
click at [508, 67] on span "10:31 (TC)" at bounding box center [564, 60] width 147 height 21
click at [547, 148] on div "10:30 - 63B-020.03" at bounding box center [546, 146] width 110 height 16
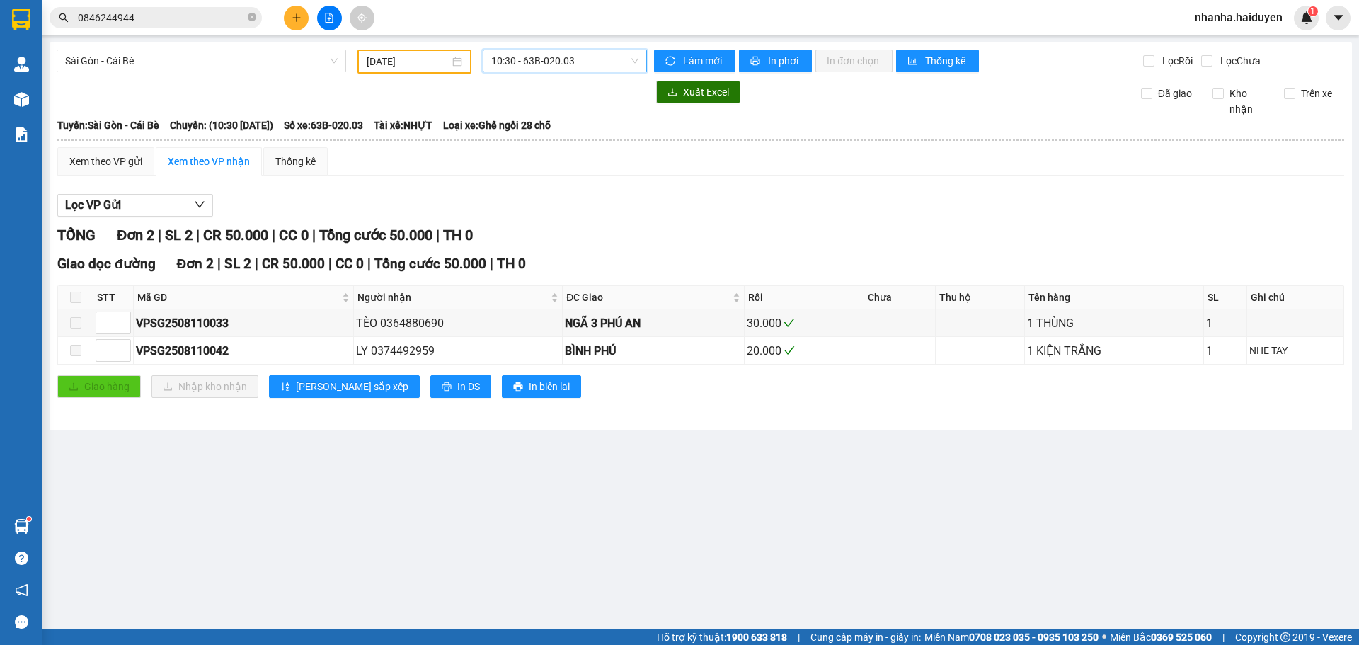
click at [516, 57] on span "10:30 - 63B-020.03" at bounding box center [564, 60] width 147 height 21
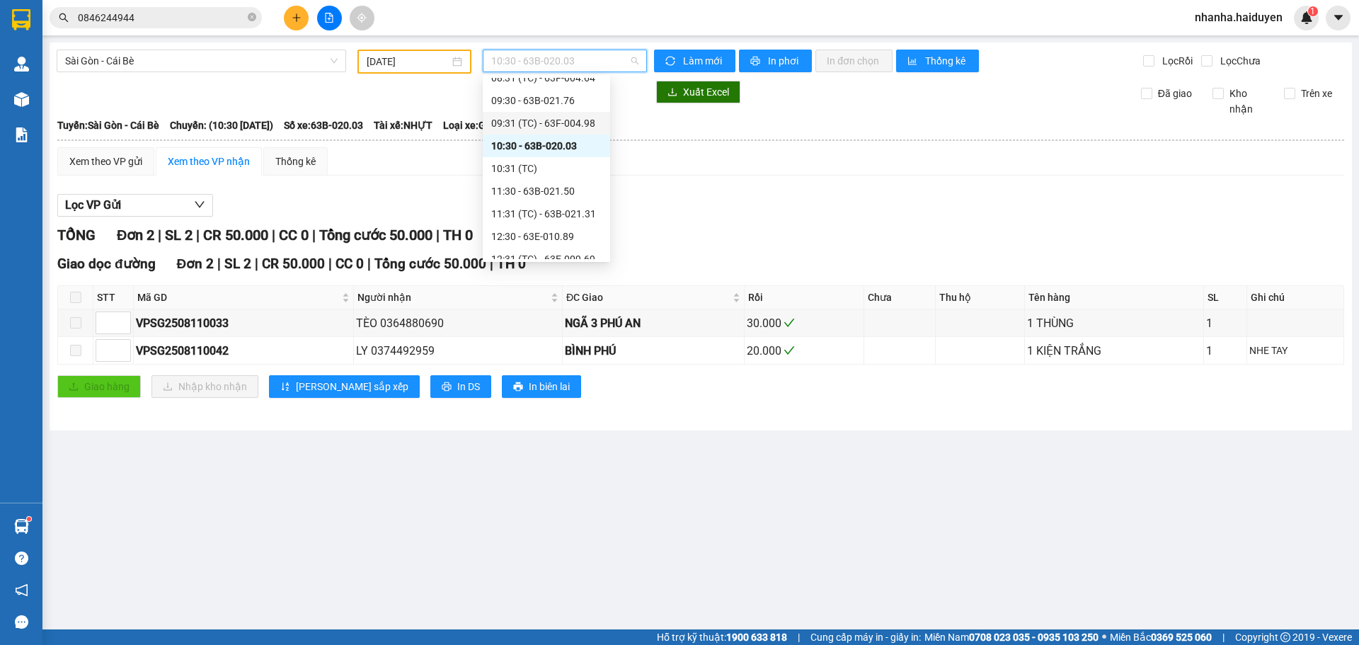
drag, startPoint x: 524, startPoint y: 121, endPoint x: 549, endPoint y: 67, distance: 59.2
click at [525, 121] on div "09:31 (TC) - 63F-004.98" at bounding box center [546, 123] width 110 height 16
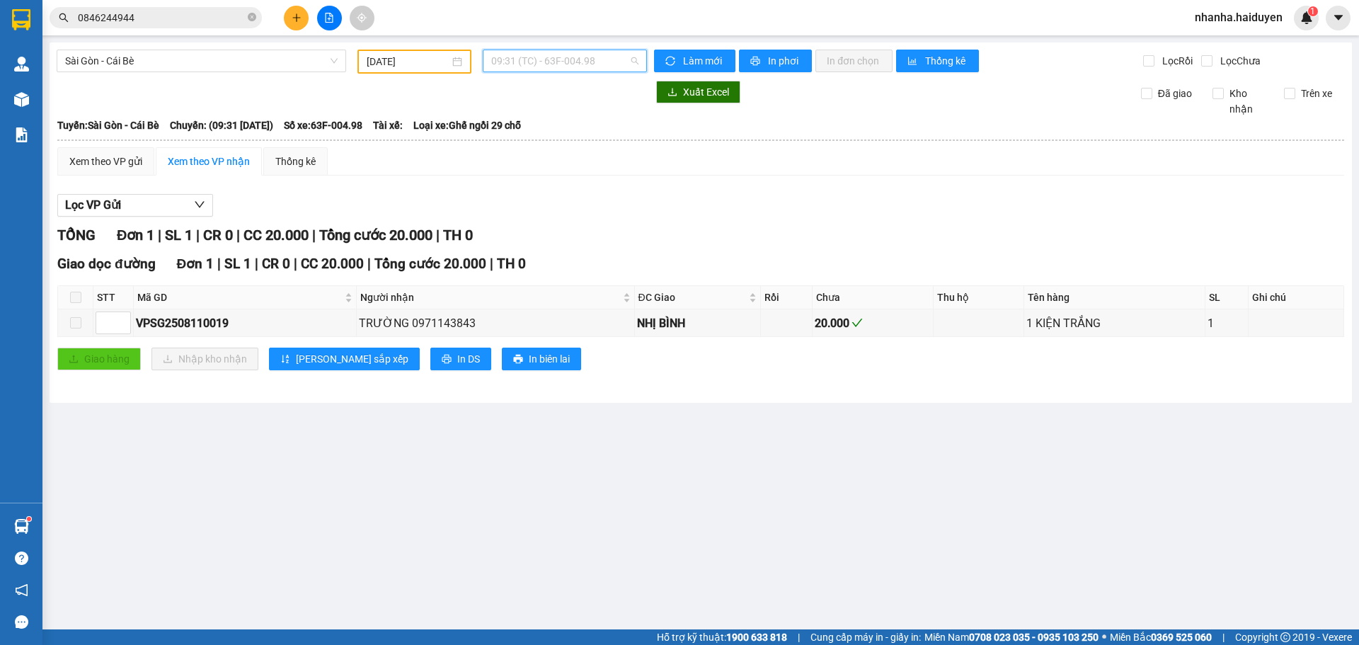
click at [543, 64] on span "09:31 (TC) - 63F-004.98" at bounding box center [564, 60] width 147 height 21
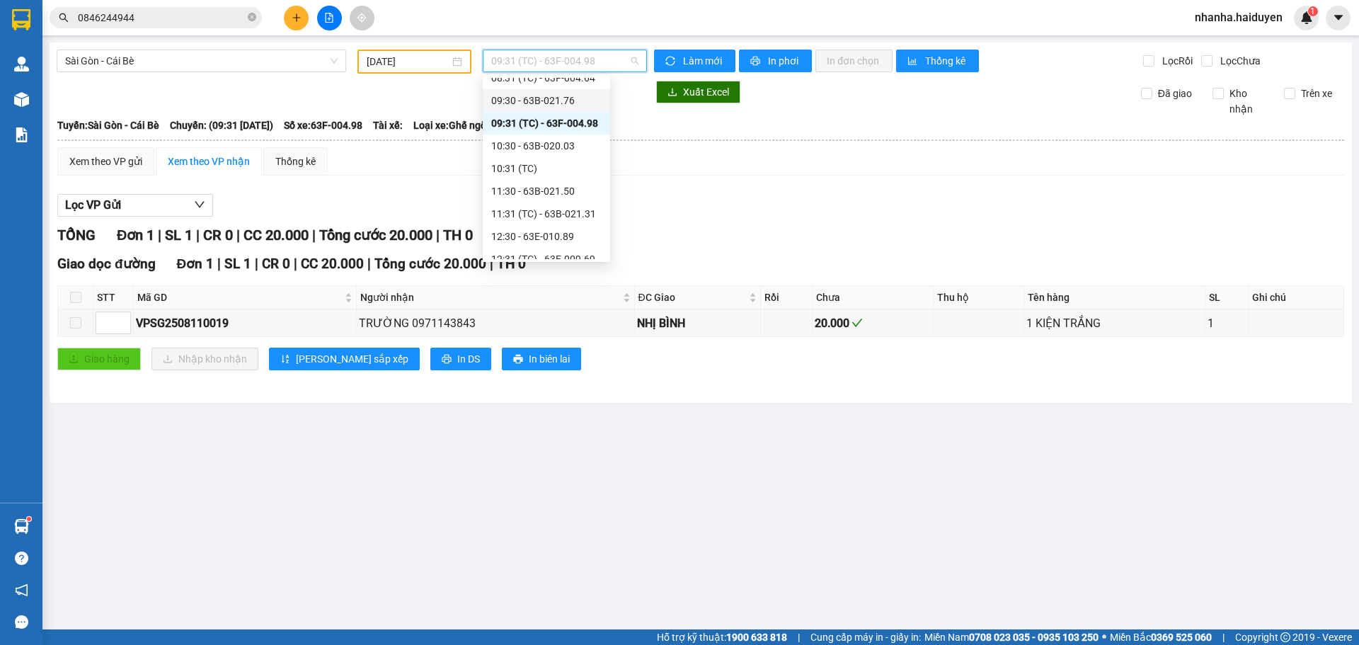
click at [539, 98] on div "09:30 - 63B-021.76" at bounding box center [546, 101] width 110 height 16
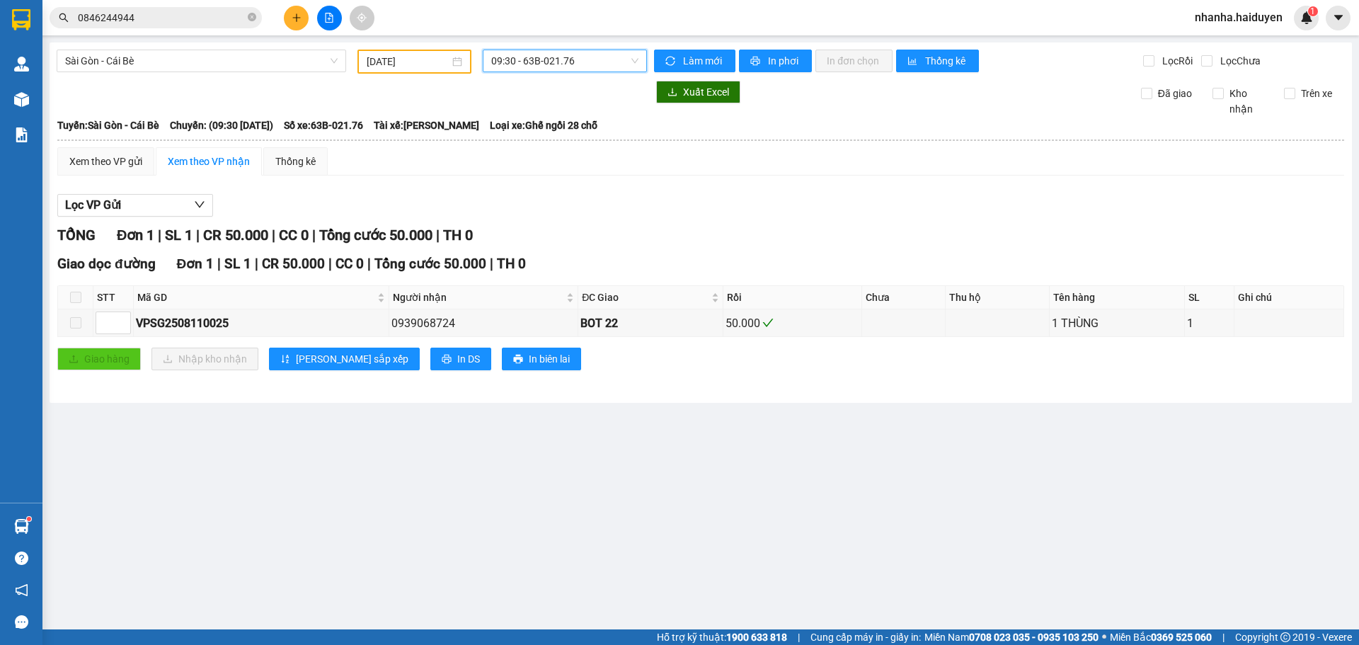
click at [535, 63] on span "09:30 - 63B-021.76" at bounding box center [564, 60] width 147 height 21
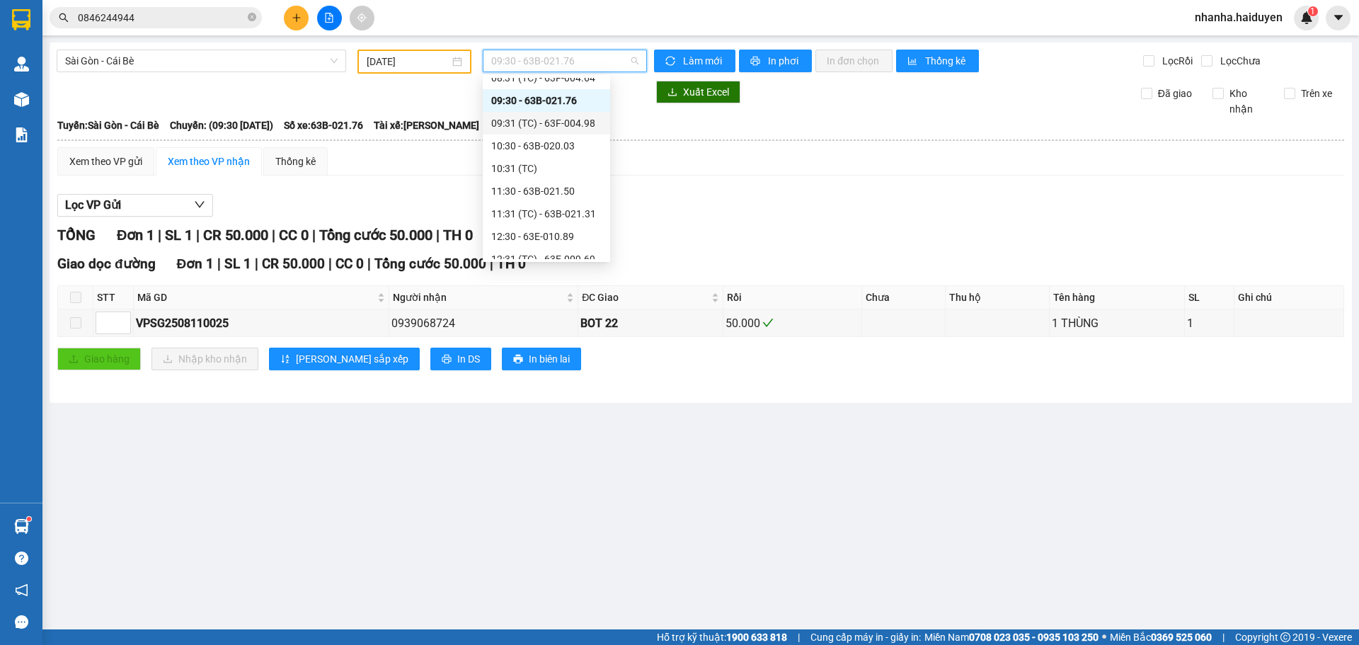
scroll to position [54, 0]
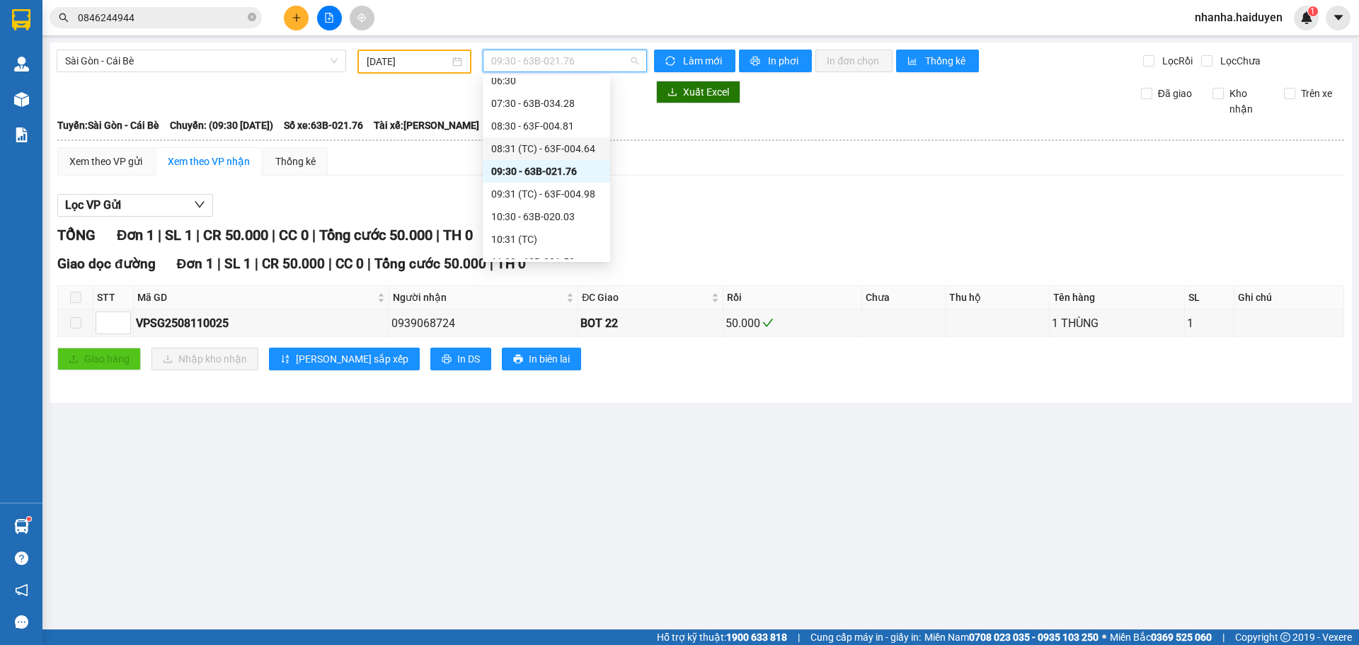
click at [542, 147] on div "08:31 (TC) - 63F-004.64" at bounding box center [546, 149] width 110 height 16
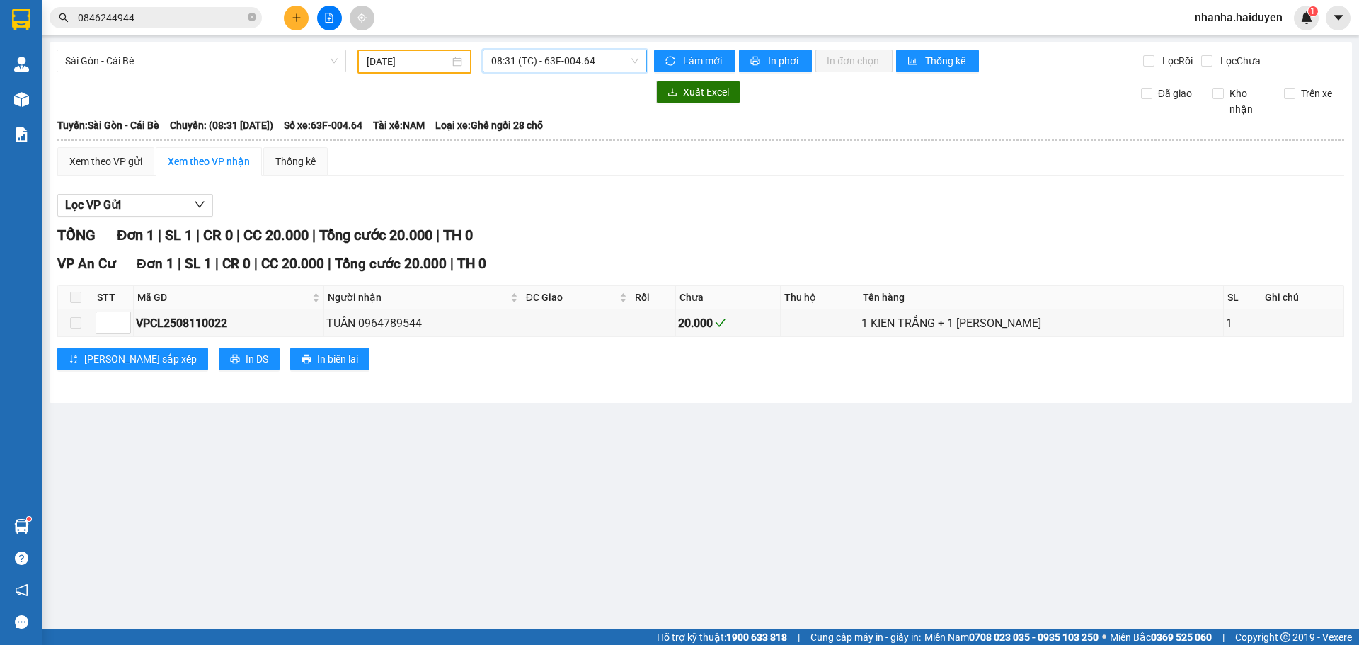
click at [571, 55] on span "08:31 (TC) - 63F-004.64" at bounding box center [564, 60] width 147 height 21
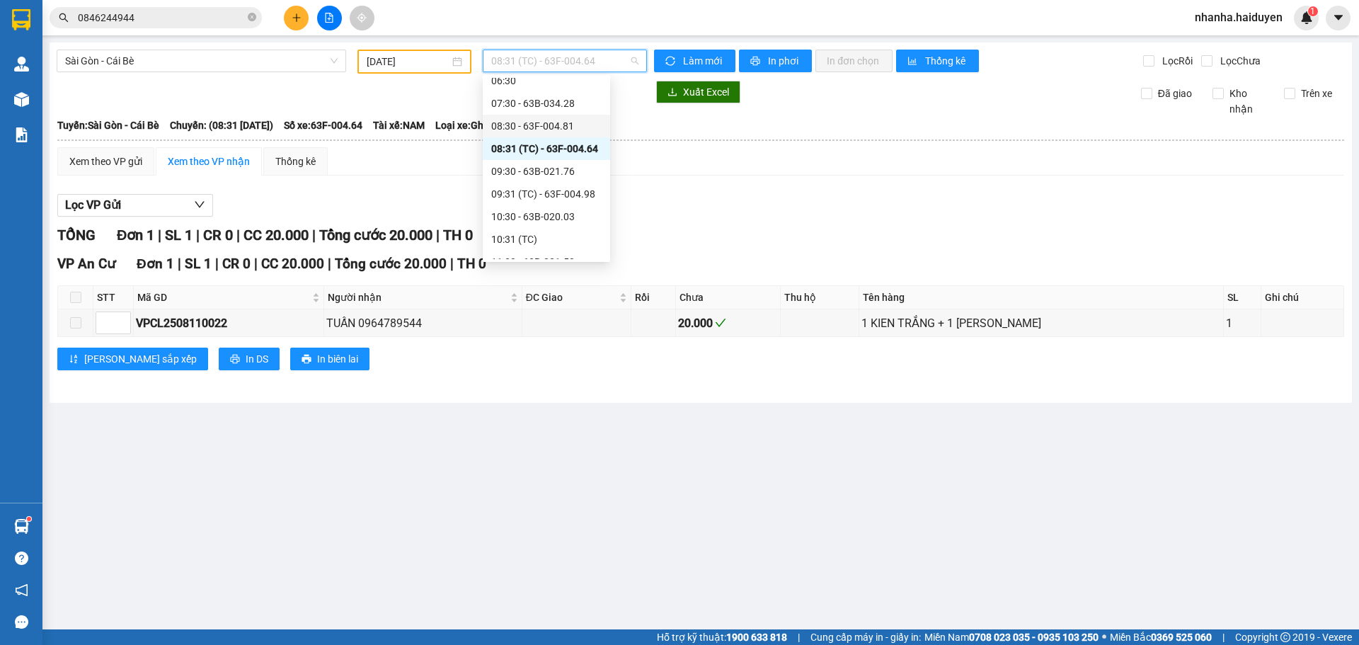
click at [546, 127] on div "08:30 - 63F-004.81" at bounding box center [546, 126] width 110 height 16
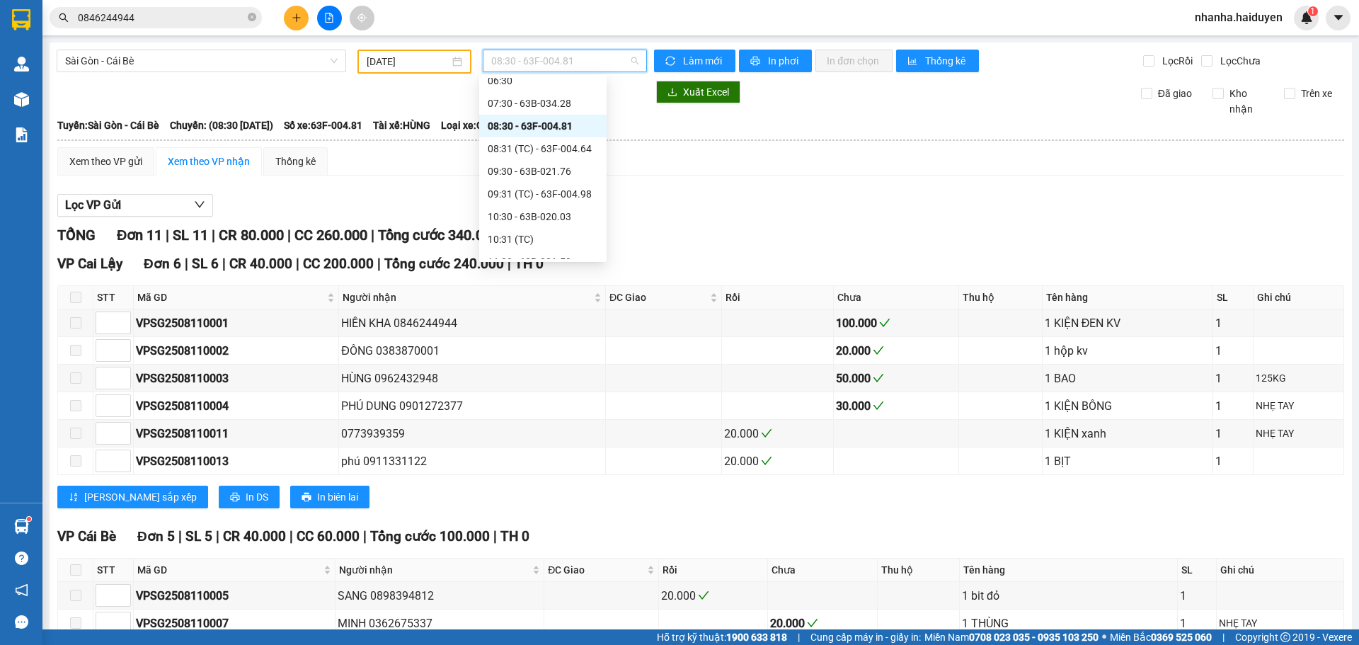
click at [507, 64] on span "08:30 - 63F-004.81" at bounding box center [564, 60] width 147 height 21
click at [519, 105] on div "07:30 - 63B-034.28" at bounding box center [543, 104] width 110 height 16
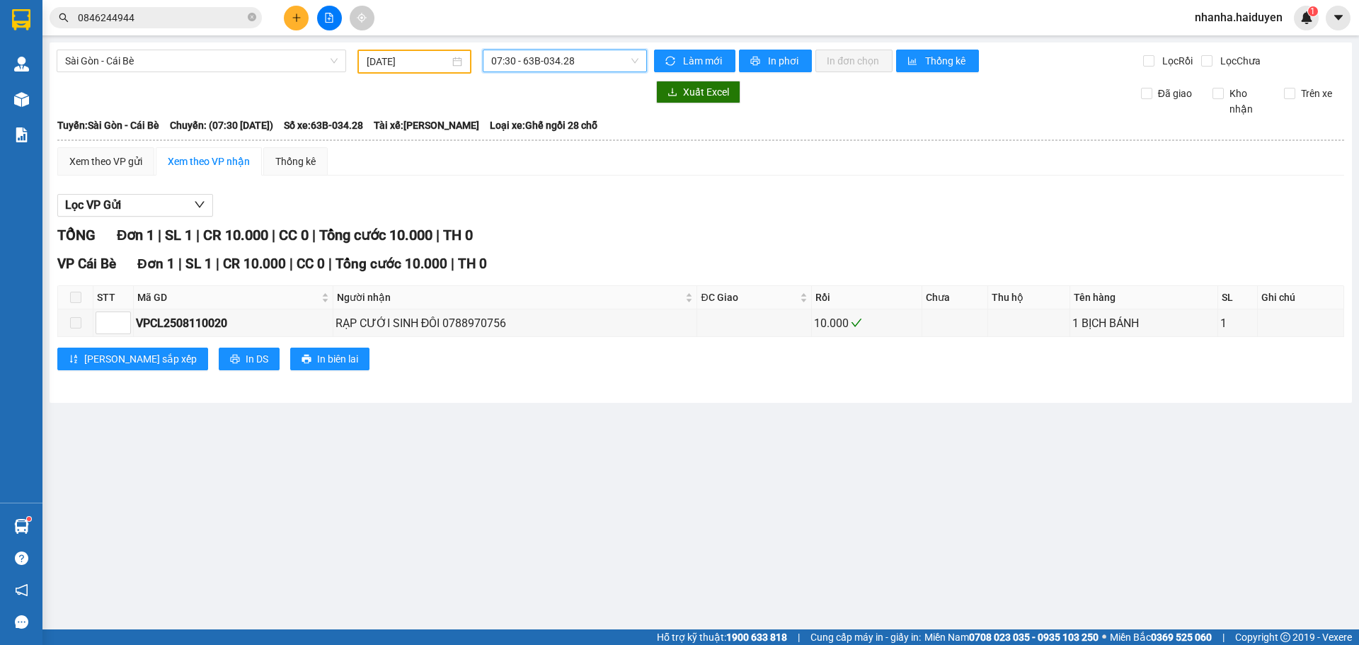
click at [517, 59] on span "07:30 - 63B-034.28" at bounding box center [564, 60] width 147 height 21
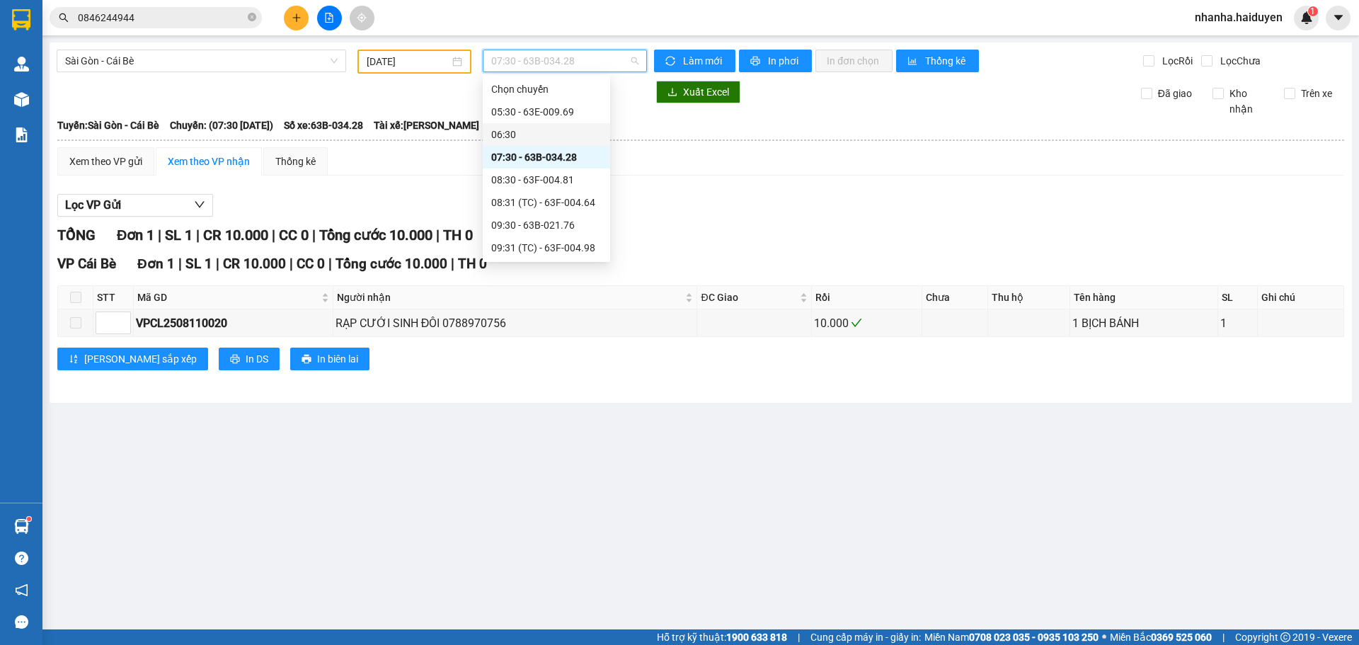
click at [527, 127] on div "06:30" at bounding box center [546, 135] width 110 height 16
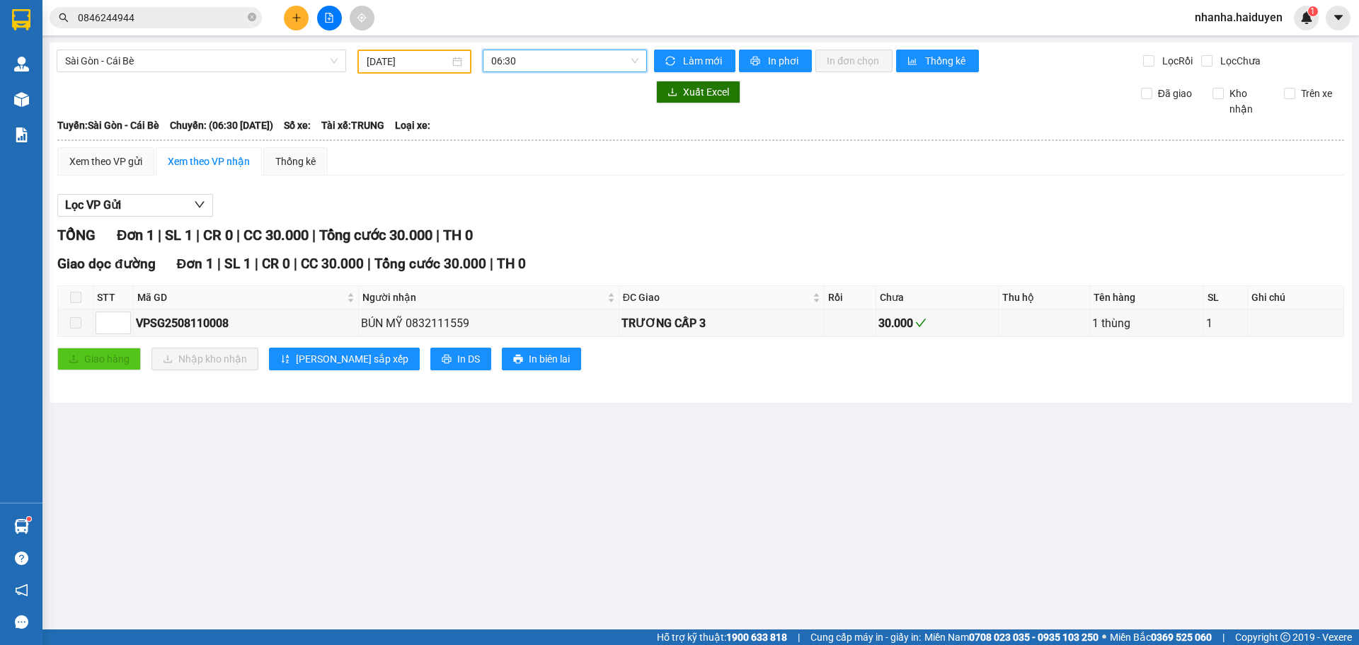
click at [532, 62] on span "06:30" at bounding box center [564, 60] width 147 height 21
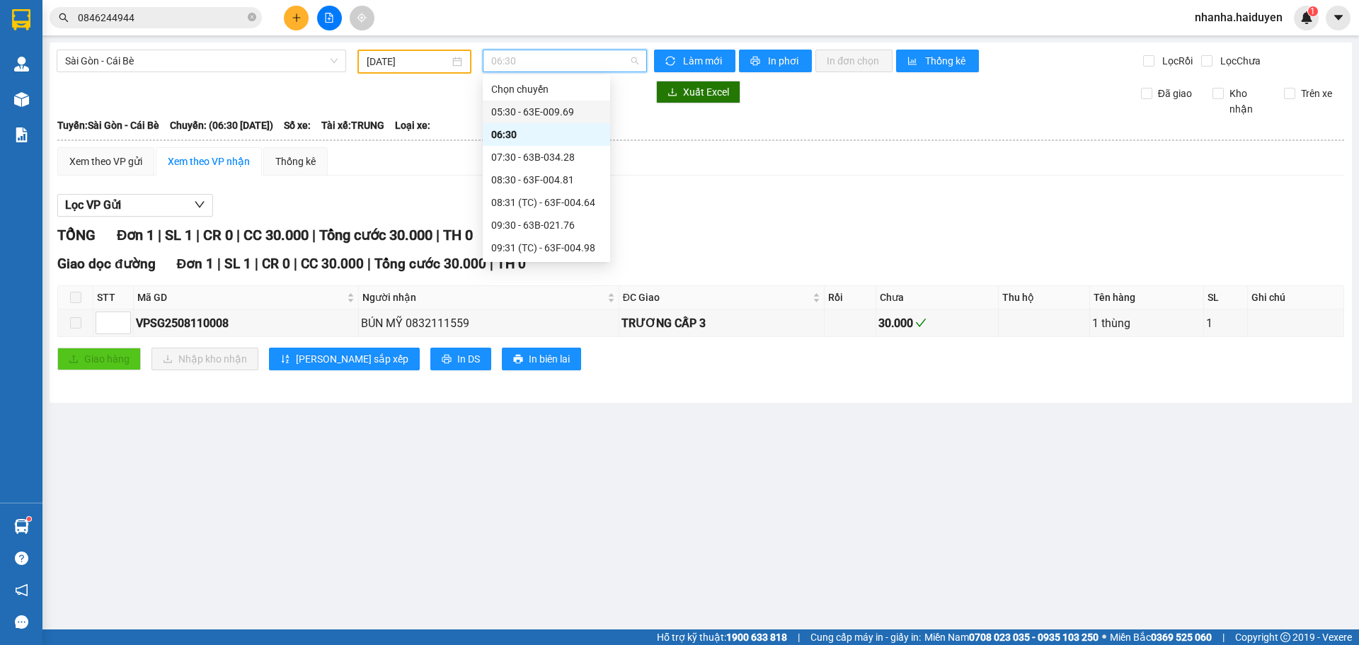
click at [540, 119] on div "05:30 - 63E-009.69" at bounding box center [546, 112] width 110 height 16
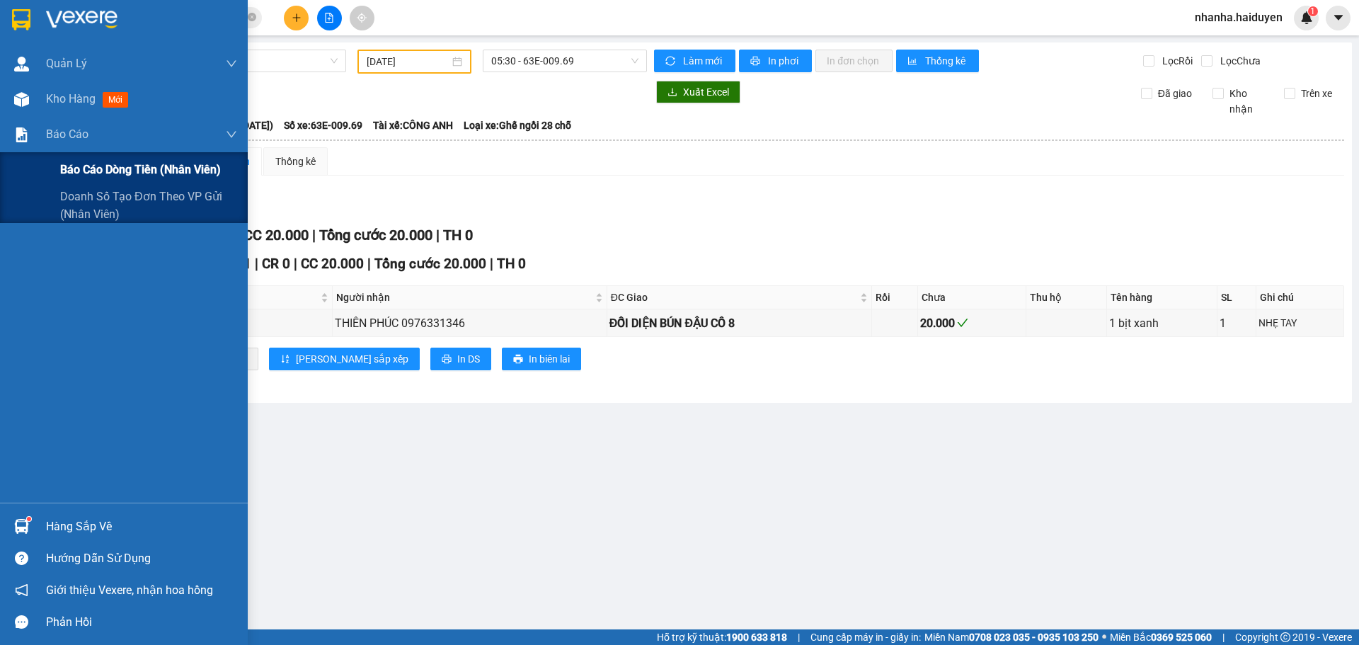
click at [89, 164] on span "Báo cáo dòng tiền (nhân viên)" at bounding box center [140, 170] width 161 height 18
drag, startPoint x: 89, startPoint y: 164, endPoint x: 570, endPoint y: 24, distance: 501.4
click at [89, 164] on span "Báo cáo dòng tiền (nhân viên)" at bounding box center [140, 170] width 161 height 18
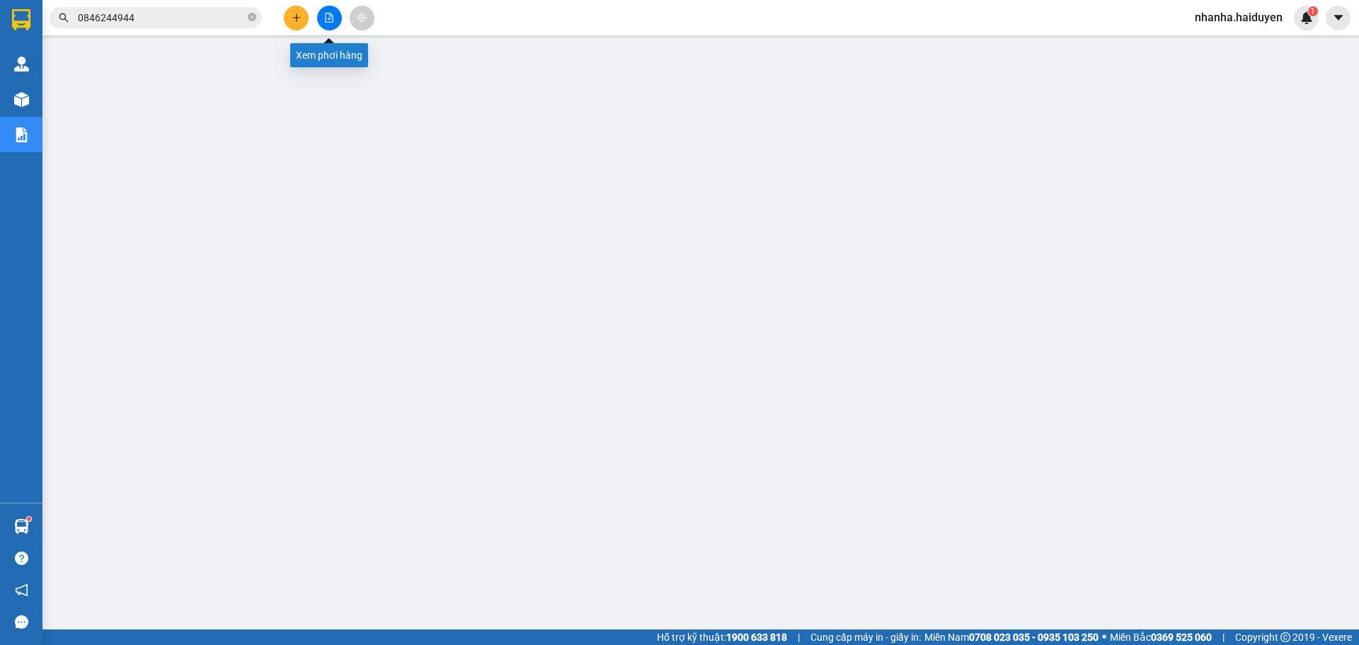
click at [324, 21] on button at bounding box center [329, 18] width 25 height 25
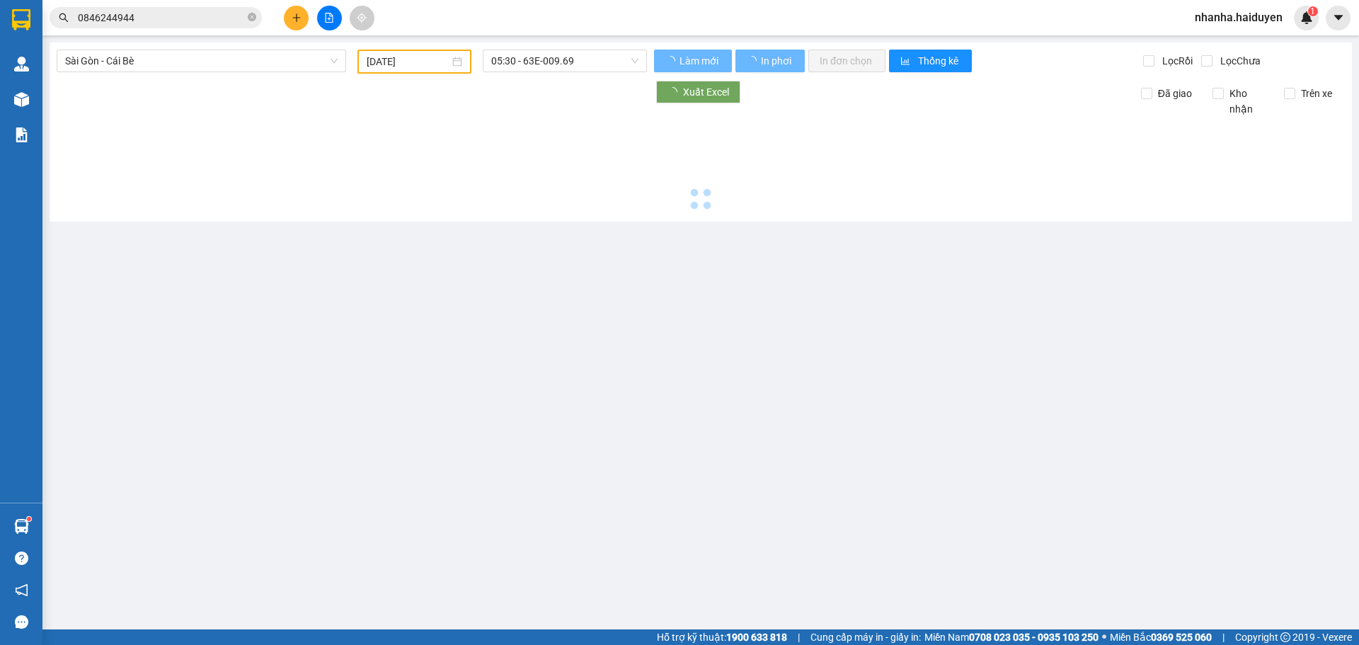
type input "[DATE]"
